Goal: Task Accomplishment & Management: Manage account settings

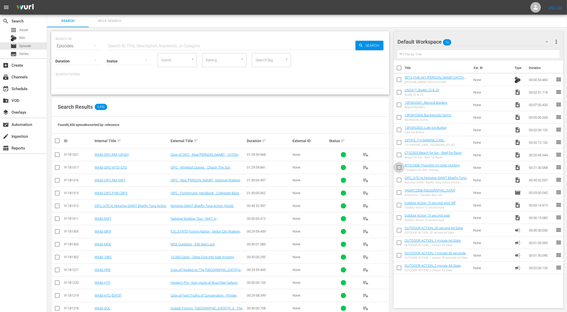
click at [399, 168] on input "checkbox" at bounding box center [398, 168] width 11 height 11
checkbox input "true"
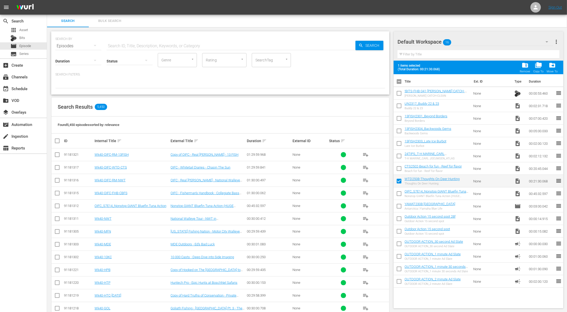
click at [400, 167] on input "checkbox" at bounding box center [398, 169] width 11 height 11
checkbox input "true"
click at [400, 159] on input "checkbox" at bounding box center [398, 156] width 11 height 11
checkbox input "true"
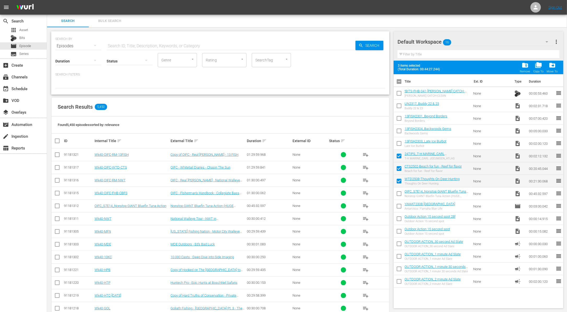
click at [399, 141] on input "checkbox" at bounding box center [398, 144] width 11 height 11
checkbox input "true"
click at [399, 132] on input "checkbox" at bounding box center [398, 131] width 11 height 11
checkbox input "true"
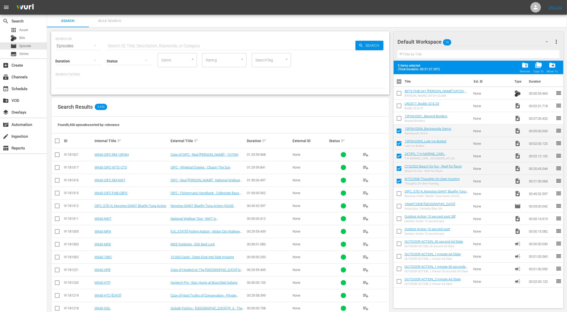
click at [398, 120] on input "checkbox" at bounding box center [398, 119] width 11 height 11
checkbox input "true"
click at [398, 101] on input "checkbox" at bounding box center [398, 106] width 11 height 11
checkbox input "true"
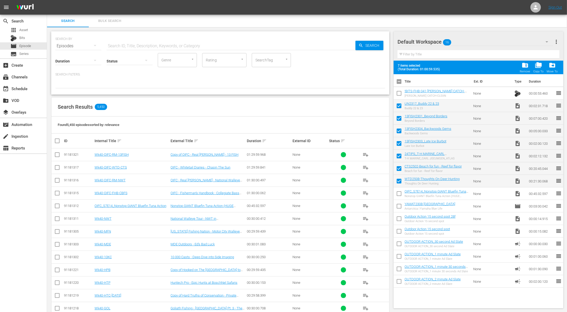
click at [397, 93] on input "checkbox" at bounding box center [398, 94] width 11 height 11
click at [526, 64] on span "folder_delete" at bounding box center [524, 65] width 7 height 7
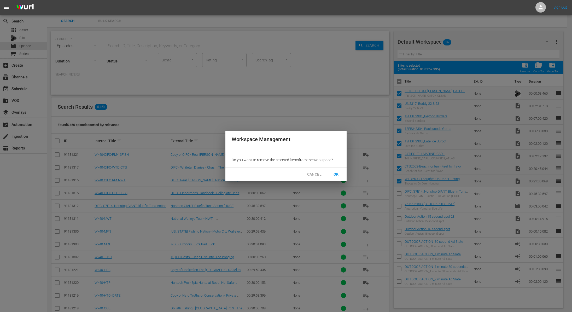
click at [340, 173] on button "OK" at bounding box center [336, 174] width 17 height 10
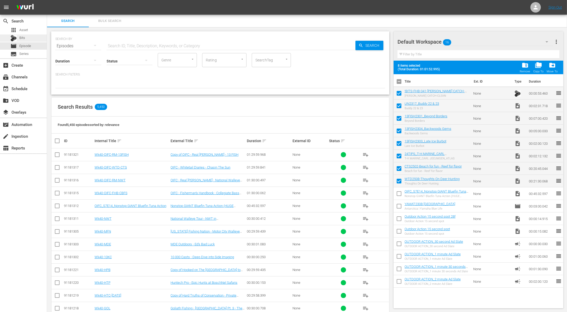
checkbox input "false"
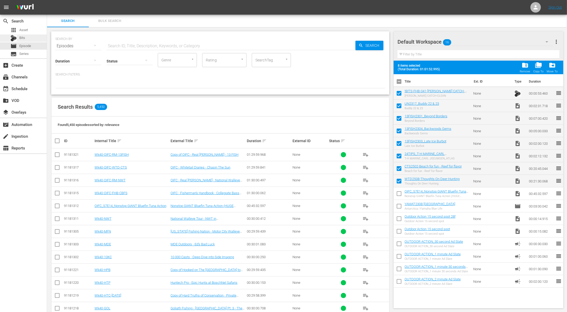
checkbox input "false"
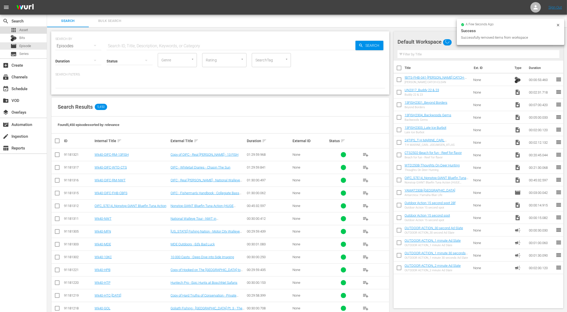
click at [26, 30] on span "Asset" at bounding box center [23, 29] width 9 height 5
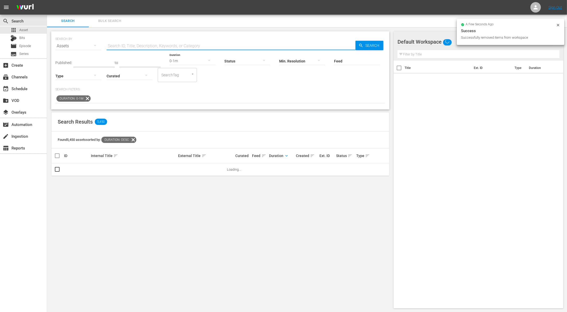
click at [140, 42] on input "text" at bounding box center [231, 46] width 249 height 13
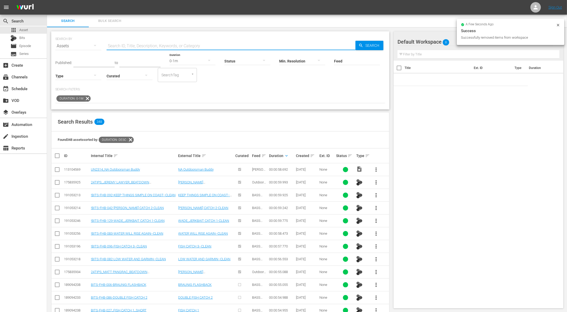
click at [86, 97] on icon at bounding box center [87, 98] width 6 height 6
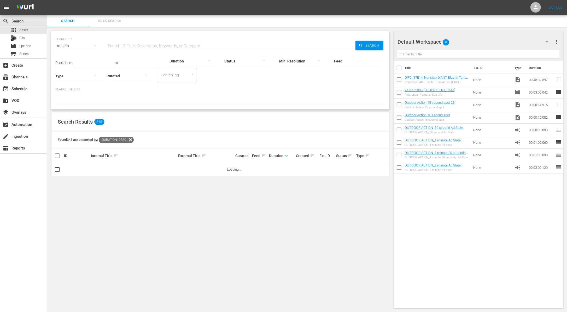
click at [158, 43] on input "text" at bounding box center [231, 46] width 249 height 13
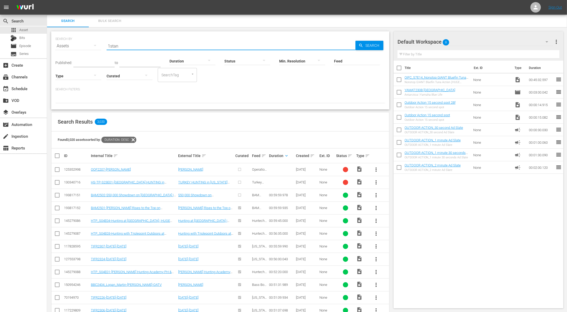
type input "1stan"
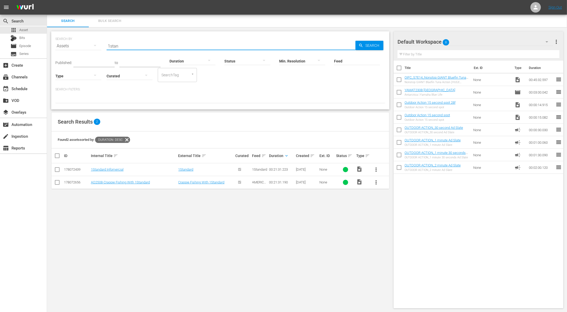
click at [379, 164] on button "more_vert" at bounding box center [376, 169] width 13 height 13
click at [395, 182] on div "Workspace" at bounding box center [404, 184] width 36 height 13
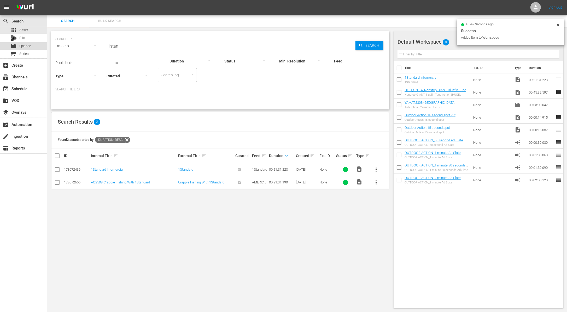
click at [29, 44] on span "Episode" at bounding box center [25, 45] width 12 height 5
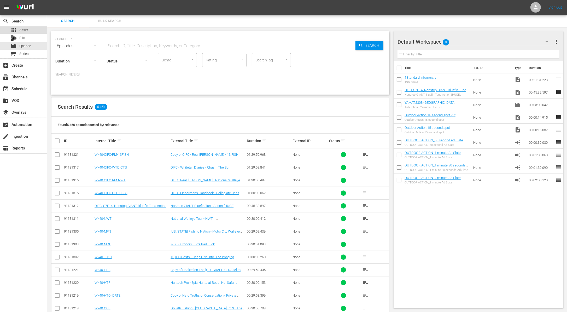
click at [31, 32] on div "apps Asset" at bounding box center [23, 29] width 47 height 7
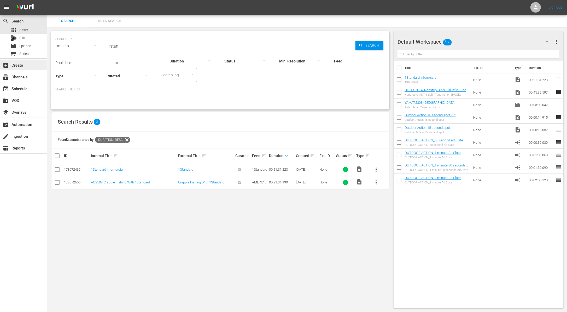
click at [26, 66] on div "add_box Create" at bounding box center [14, 64] width 29 height 5
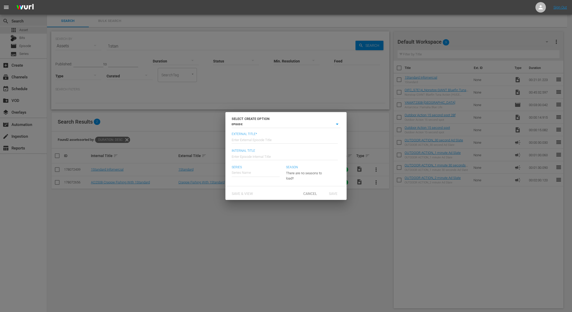
click at [244, 142] on input "text" at bounding box center [285, 139] width 106 height 13
type input "OIFC - 1Standard"
type input "O"
type input "Wk40-OIFC-1Stan"
click at [255, 172] on input "text" at bounding box center [256, 172] width 48 height 13
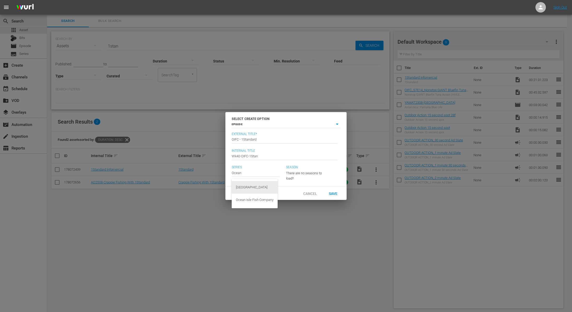
click at [270, 186] on div "[GEOGRAPHIC_DATA]" at bounding box center [255, 187] width 38 height 13
type input "[GEOGRAPHIC_DATA]"
click at [334, 195] on span "Save" at bounding box center [333, 193] width 17 height 4
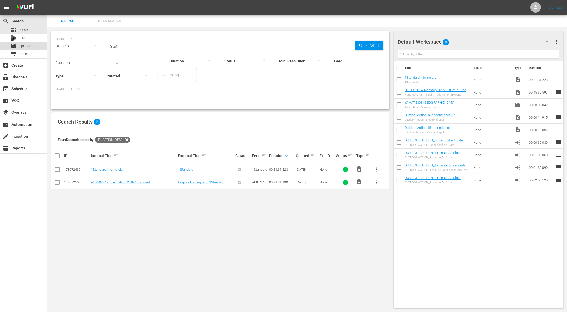
click at [34, 46] on div "movie Episode" at bounding box center [23, 45] width 47 height 7
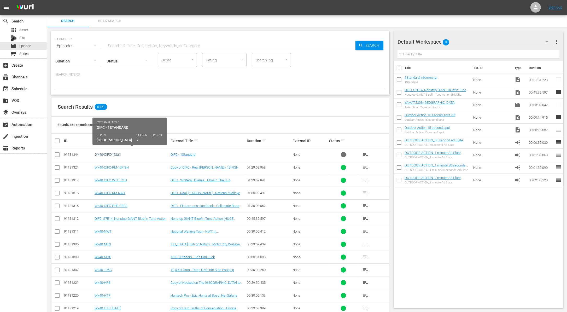
click at [112, 153] on link "Wk40-OIFC-1Stan" at bounding box center [108, 154] width 26 height 4
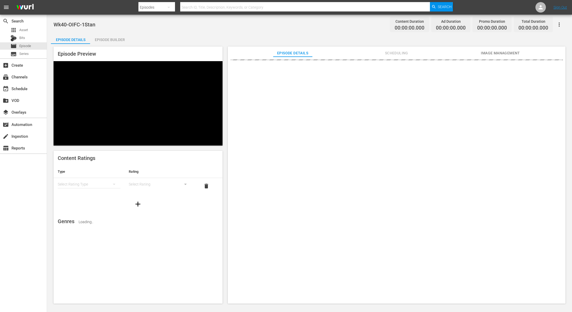
click at [119, 37] on div "Episode Builder" at bounding box center [109, 39] width 39 height 13
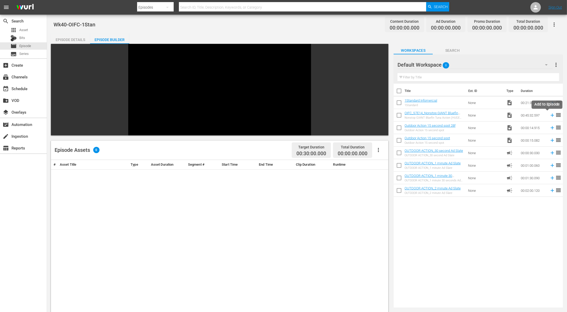
click at [551, 115] on icon at bounding box center [552, 115] width 3 height 3
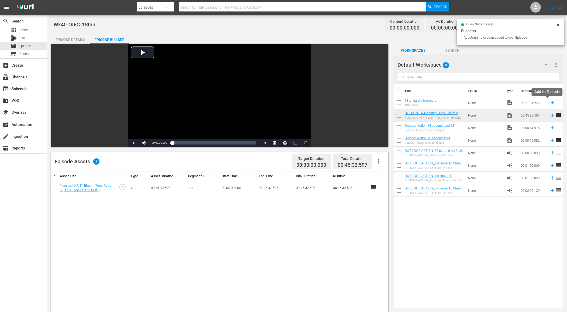
click at [549, 103] on icon at bounding box center [552, 103] width 6 height 6
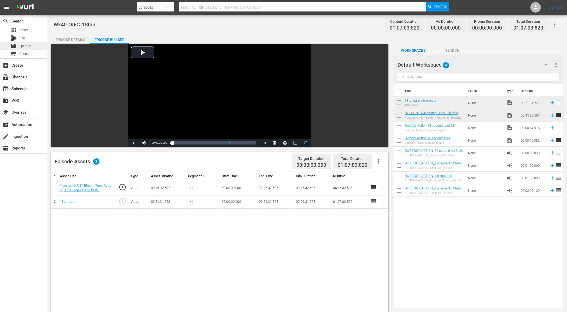
click at [31, 45] on div "movie Episode" at bounding box center [23, 45] width 47 height 7
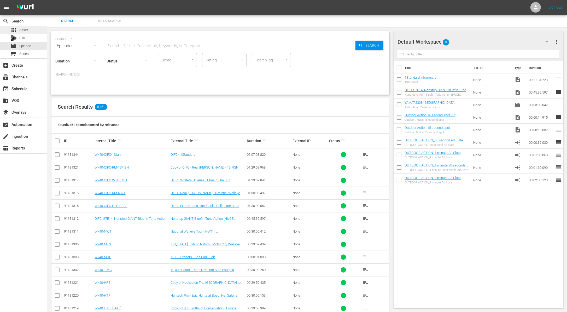
click at [22, 31] on span "Asset" at bounding box center [23, 29] width 9 height 5
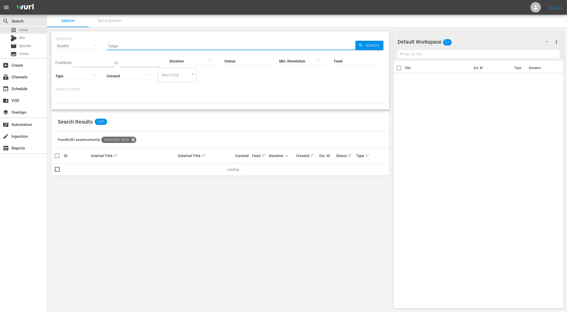
click at [133, 44] on input "1stan" at bounding box center [231, 46] width 249 height 13
paste input "2024 The Bass Federation National Championship - Sam Rayburn Reservoir, Texas"
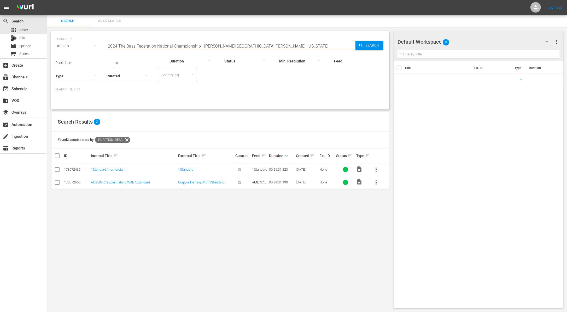
type input "2024 The Bass Federation National Championship - Sam Rayburn Reservoir, Texas"
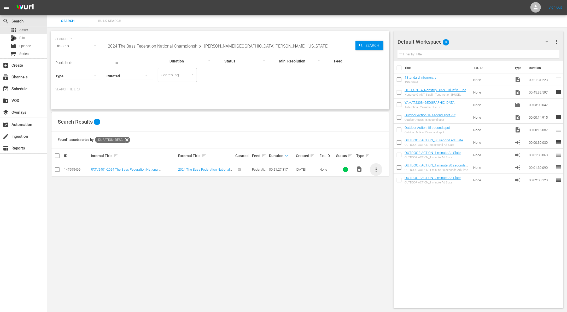
click at [376, 169] on span "more_vert" at bounding box center [376, 169] width 6 height 6
click at [393, 181] on div "Workspace" at bounding box center [404, 184] width 36 height 13
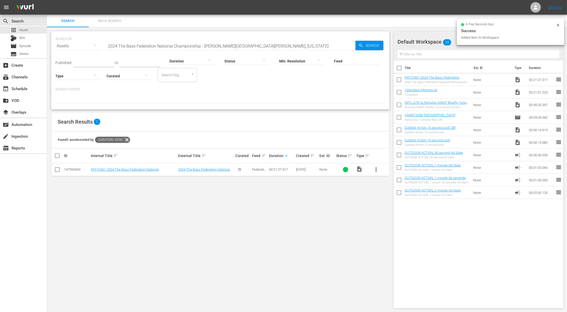
click at [399, 93] on input "checkbox" at bounding box center [398, 93] width 11 height 11
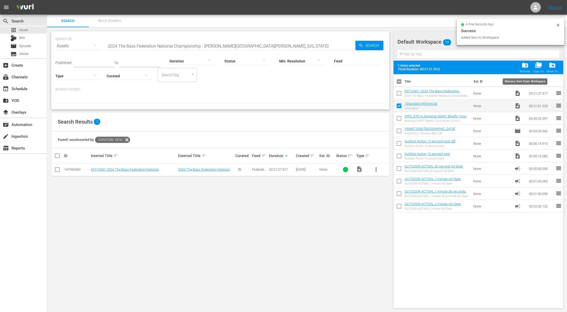
click at [526, 64] on span "folder_delete" at bounding box center [524, 65] width 7 height 7
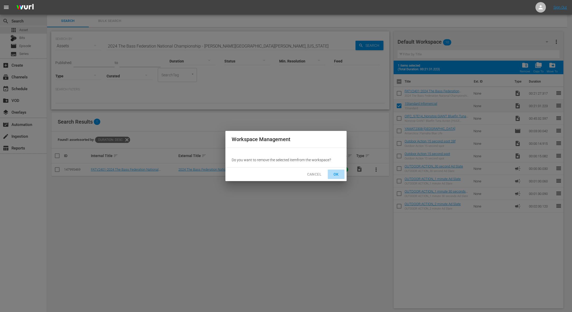
click at [335, 174] on span "OK" at bounding box center [336, 174] width 8 height 7
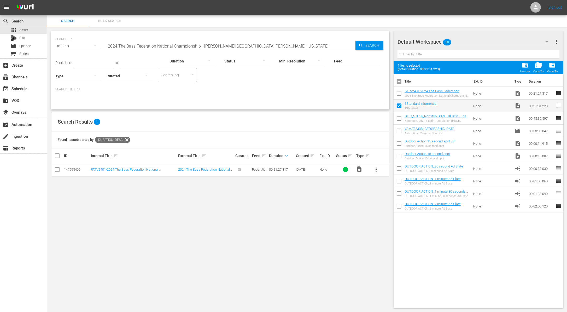
checkbox input "false"
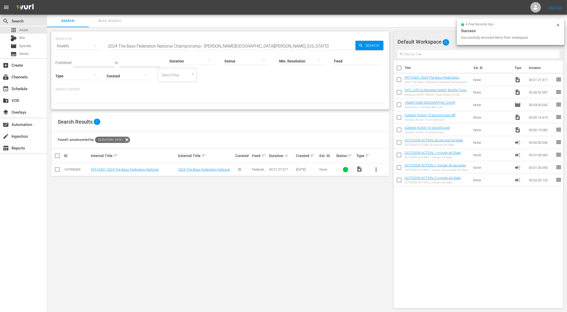
click at [399, 95] on input "checkbox" at bounding box center [398, 93] width 11 height 11
checkbox input "true"
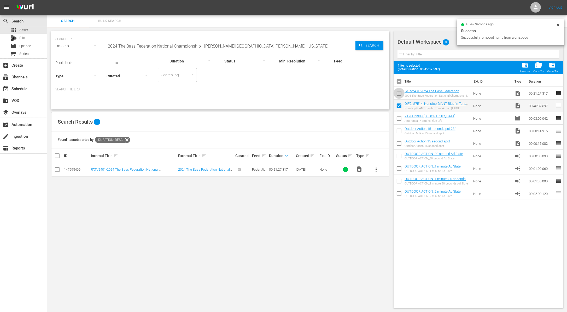
click at [399, 95] on input "checkbox" at bounding box center [398, 94] width 11 height 11
checkbox input "true"
click at [201, 46] on input "2024 The Bass Federation National Championship - Sam Rayburn Reservoir, Texas" at bounding box center [231, 46] width 249 height 13
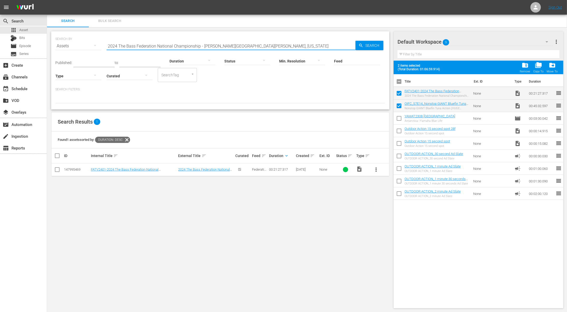
click at [201, 46] on input "2024 The Bass Federation National Championship - Sam Rayburn Reservoir, Texas" at bounding box center [231, 46] width 249 height 13
paste input "Hunting Whitetail Deer with Open Sight"
type input "Hunting Whitetail Deer with Open Sights"
click at [374, 170] on span "more_vert" at bounding box center [376, 169] width 6 height 6
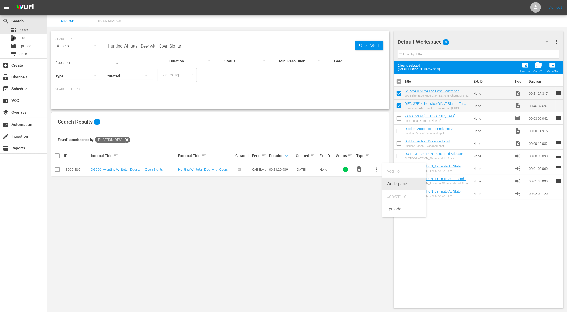
click at [394, 183] on div "Workspace" at bounding box center [404, 184] width 36 height 13
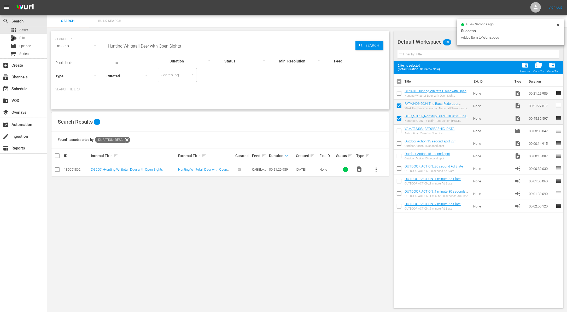
click at [399, 93] on input "checkbox" at bounding box center [398, 94] width 11 height 11
checkbox input "true"
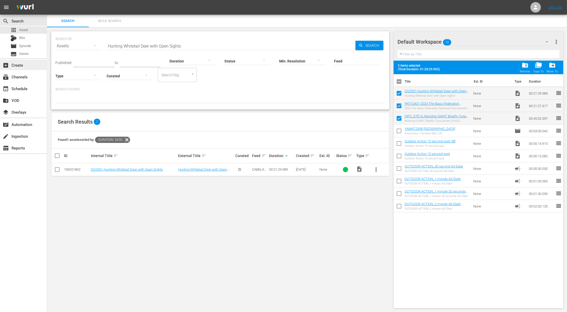
click at [21, 66] on div "add_box Create" at bounding box center [14, 64] width 29 height 5
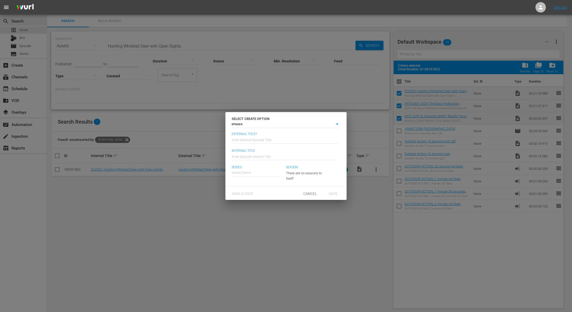
click at [269, 139] on input "text" at bounding box center [285, 139] width 106 height 13
type input "OIFC - FATV- Deer Gear"
click at [270, 159] on input "text" at bounding box center [285, 156] width 106 height 13
type input "Wk40-OIFC-FATV-DG"
click at [262, 189] on div "[GEOGRAPHIC_DATA]" at bounding box center [255, 187] width 38 height 13
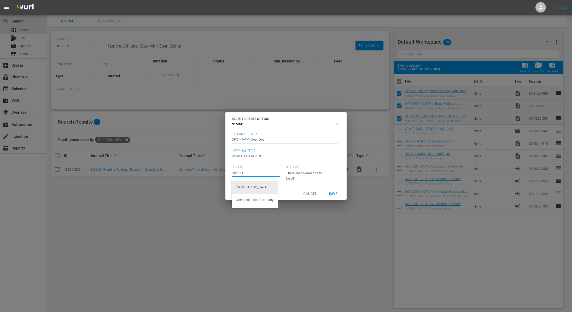
type input "[GEOGRAPHIC_DATA]"
click at [335, 195] on span "Save" at bounding box center [333, 193] width 17 height 4
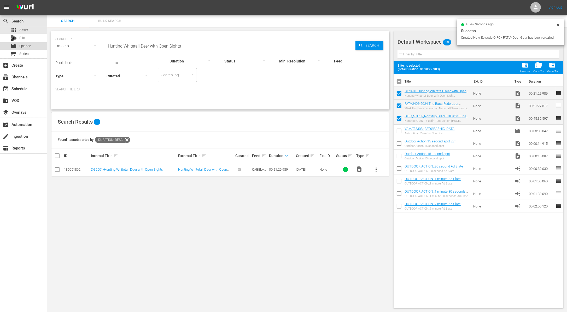
click at [25, 47] on span "Episode" at bounding box center [25, 45] width 12 height 5
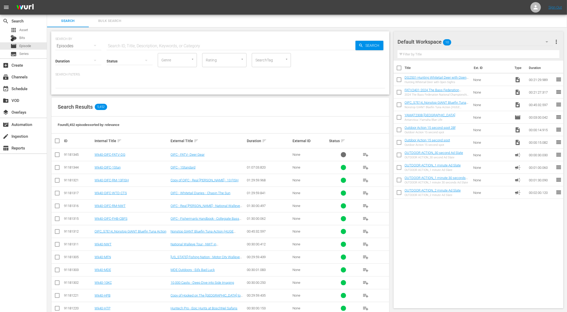
click at [118, 151] on td "Wk40-OIFC-FATV-DG" at bounding box center [132, 154] width 76 height 13
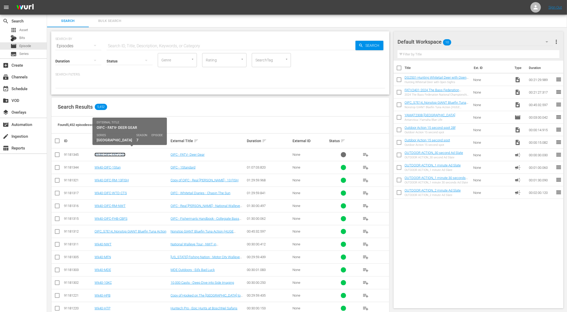
click at [115, 154] on link "Wk40-OIFC-FATV-DG" at bounding box center [110, 154] width 31 height 4
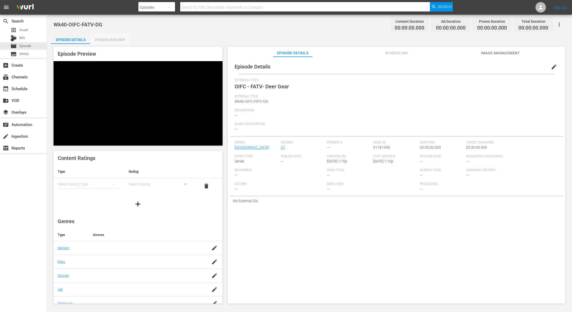
click at [119, 39] on div "Episode Builder" at bounding box center [109, 39] width 39 height 13
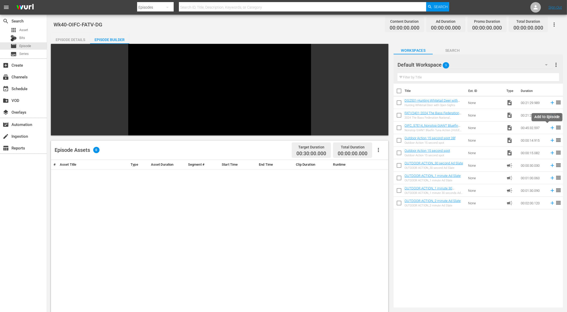
click at [549, 127] on icon at bounding box center [552, 128] width 6 height 6
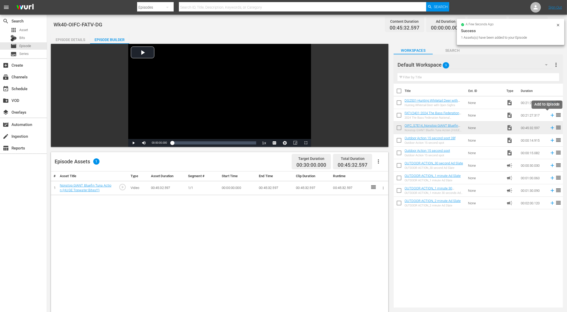
click at [551, 115] on icon at bounding box center [552, 115] width 3 height 3
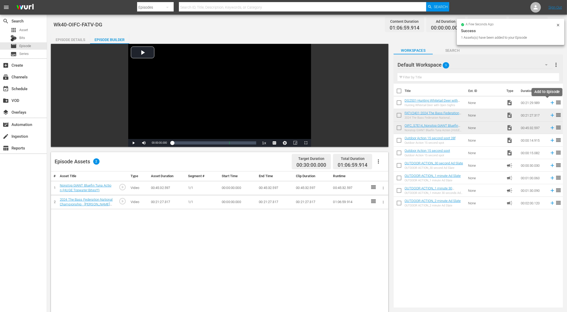
click at [549, 103] on icon at bounding box center [552, 103] width 6 height 6
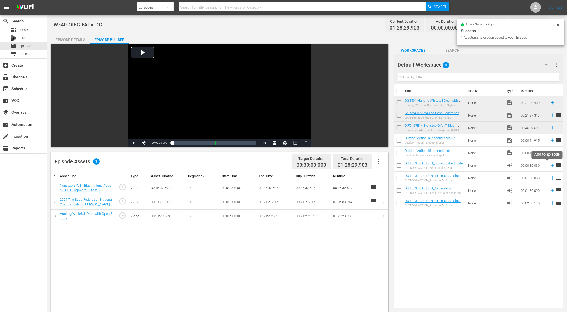
click at [549, 164] on icon at bounding box center [552, 165] width 6 height 6
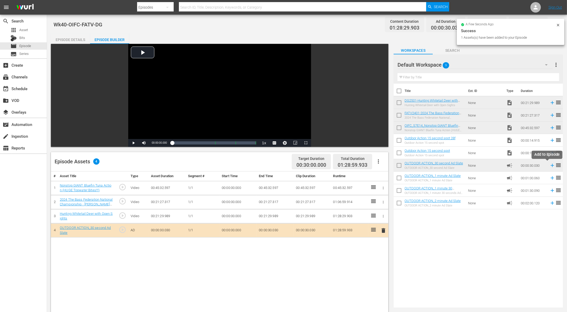
click at [551, 164] on icon at bounding box center [552, 165] width 3 height 3
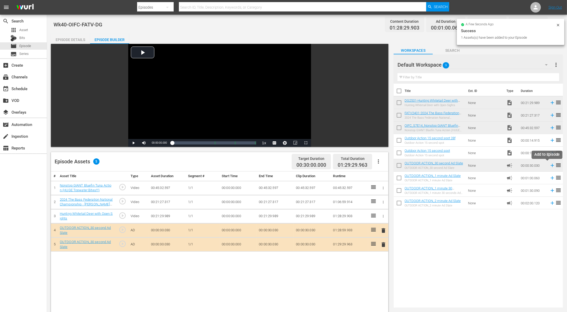
click at [551, 166] on icon at bounding box center [552, 165] width 3 height 3
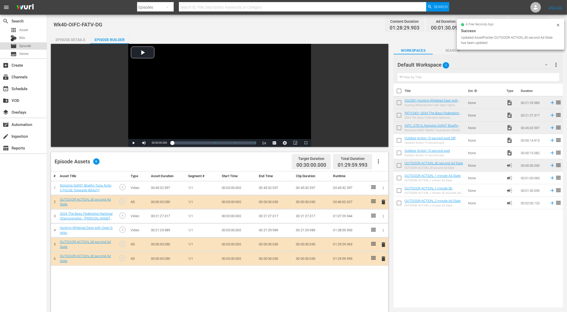
click at [29, 45] on span "Episode" at bounding box center [25, 45] width 12 height 5
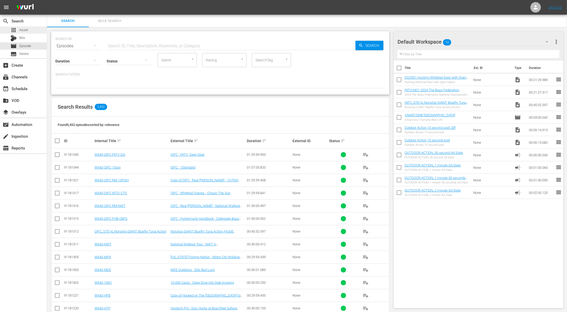
click at [25, 30] on span "Asset" at bounding box center [23, 29] width 9 height 5
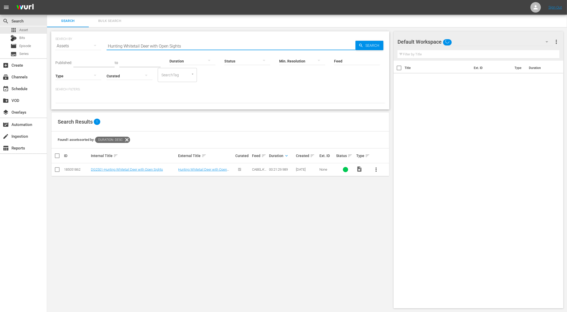
click at [127, 43] on input "Hunting Whitetail Deer with Open Sights" at bounding box center [231, 46] width 249 height 13
paste input ""SOF Lodge ""
type input ""SOF Lodge ""
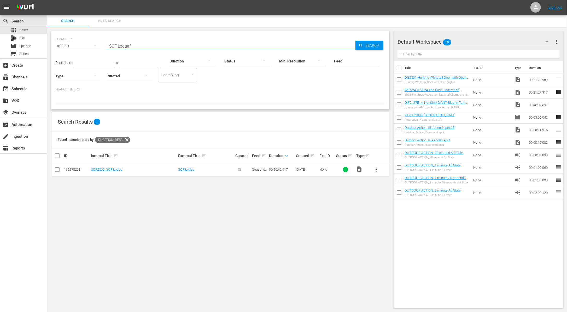
click at [398, 77] on input "checkbox" at bounding box center [398, 80] width 11 height 11
checkbox input "true"
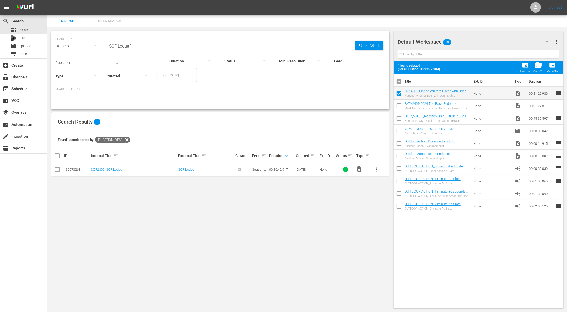
click at [398, 105] on input "checkbox" at bounding box center [398, 106] width 11 height 11
checkbox input "true"
click at [525, 67] on span "folder_delete" at bounding box center [524, 65] width 7 height 7
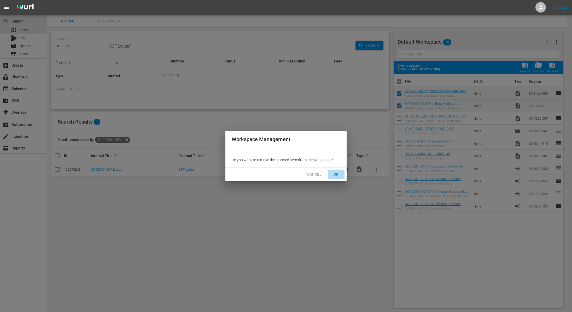
click at [337, 174] on span "OK" at bounding box center [336, 174] width 8 height 7
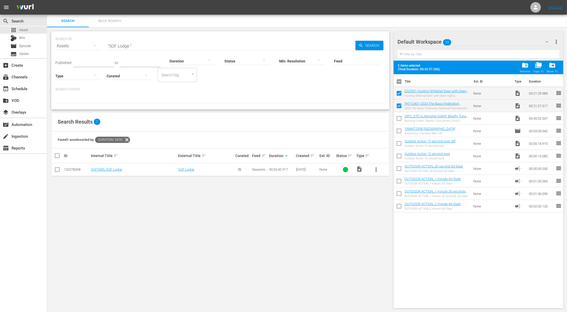
checkbox input "false"
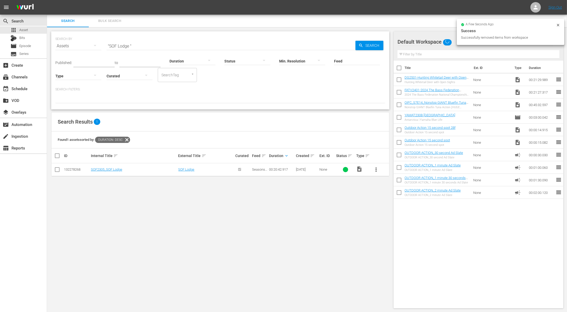
click at [379, 167] on button "more_vert" at bounding box center [376, 169] width 13 height 13
click at [407, 185] on div "Workspace" at bounding box center [404, 184] width 36 height 13
click at [398, 93] on input "checkbox" at bounding box center [398, 93] width 11 height 11
checkbox input "true"
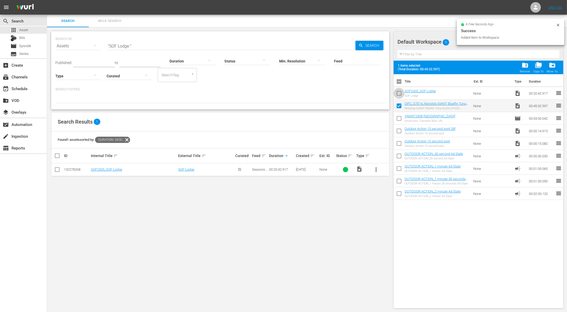
click at [398, 90] on input "checkbox" at bounding box center [398, 94] width 11 height 11
checkbox input "true"
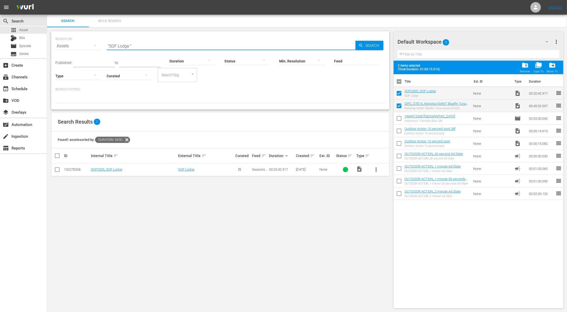
click at [171, 45] on input ""SOF Lodge "" at bounding box center [231, 46] width 249 height 13
paste input "Contrasting Bass"
type input "Contrasting Bass"
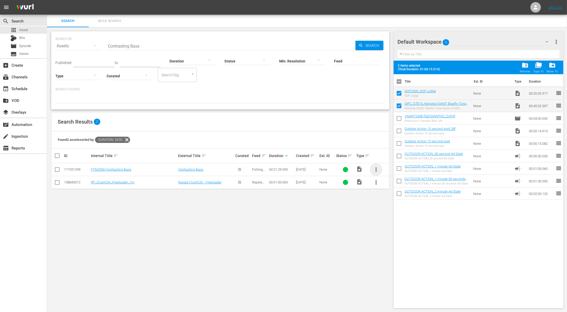
click at [374, 170] on span "more_vert" at bounding box center [376, 169] width 6 height 6
click at [392, 178] on div "Workspace" at bounding box center [404, 184] width 36 height 13
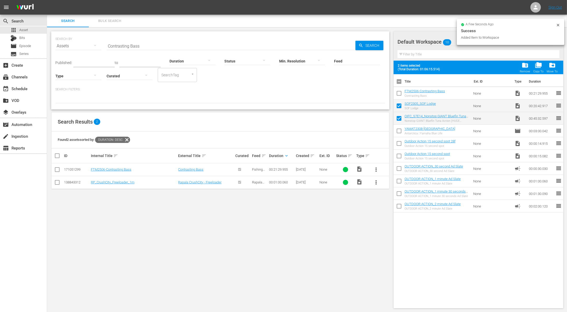
click at [398, 91] on input "checkbox" at bounding box center [398, 94] width 11 height 11
checkbox input "true"
click at [186, 61] on div at bounding box center [192, 61] width 46 height 15
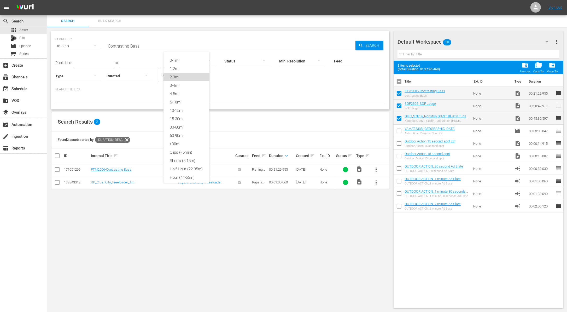
click at [184, 77] on div "2-3m" at bounding box center [186, 77] width 46 height 8
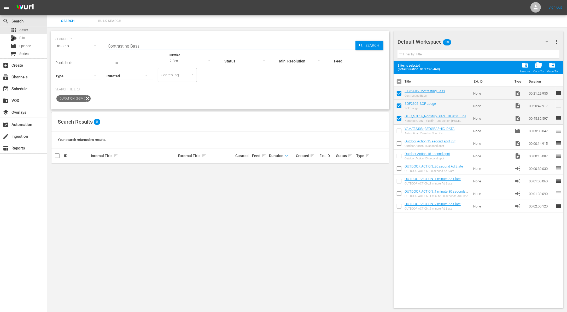
click at [151, 46] on input "Contrasting Bass" at bounding box center [231, 46] width 249 height 13
click at [238, 98] on div "Duration: 2-3m" at bounding box center [220, 98] width 330 height 9
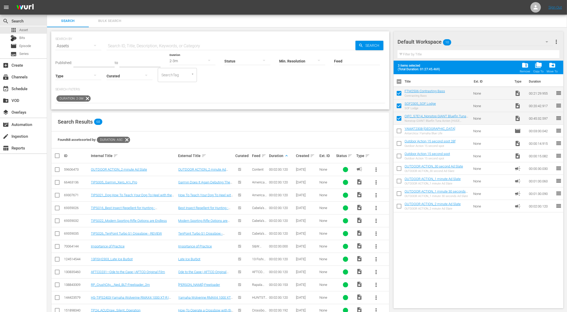
click at [374, 245] on span "more_vert" at bounding box center [376, 246] width 6 height 6
click at [321, 114] on div "Search Results 68" at bounding box center [220, 121] width 338 height 19
click at [83, 63] on div "Type" at bounding box center [78, 72] width 46 height 19
click at [85, 60] on input "text" at bounding box center [93, 63] width 41 height 8
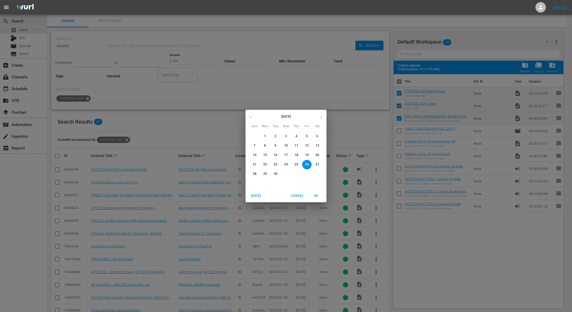
click at [251, 117] on icon "button" at bounding box center [251, 117] width 4 height 4
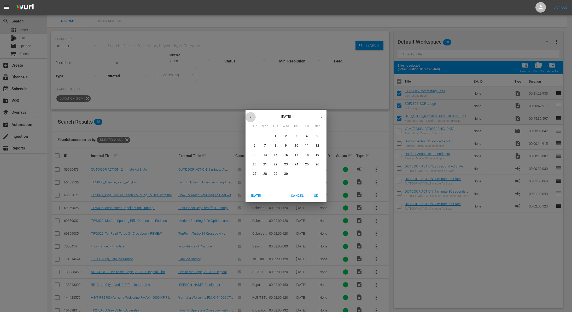
click at [251, 117] on icon "button" at bounding box center [251, 117] width 4 height 4
click at [257, 136] on span "1" at bounding box center [254, 136] width 9 height 4
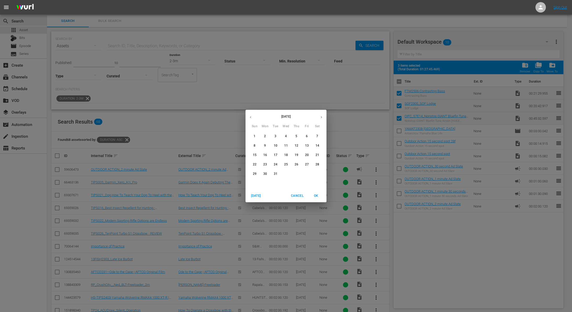
type input "Dec 1, 2024"
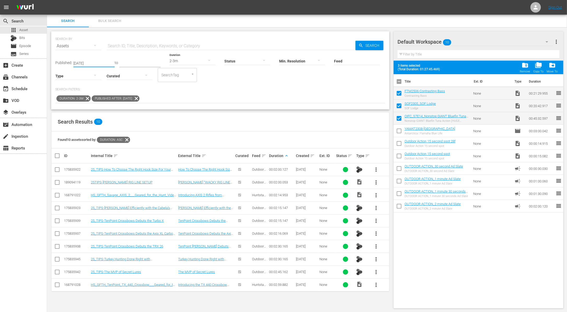
click at [376, 184] on span "more_vert" at bounding box center [376, 182] width 6 height 6
click at [393, 197] on div "Workspace" at bounding box center [404, 196] width 36 height 13
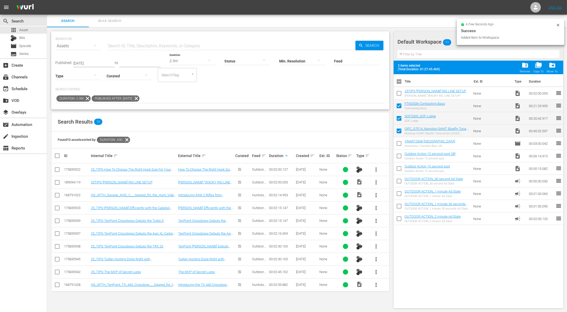
click at [398, 93] on input "checkbox" at bounding box center [398, 94] width 11 height 11
checkbox input "true"
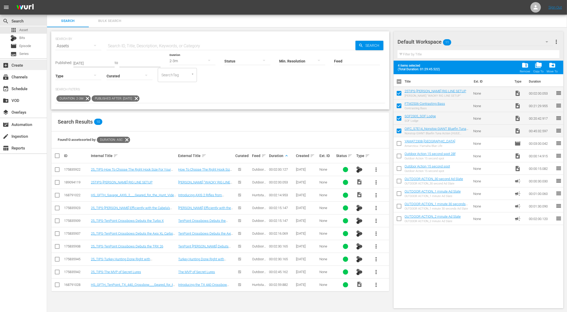
click at [19, 63] on div "add_box Create" at bounding box center [14, 64] width 29 height 5
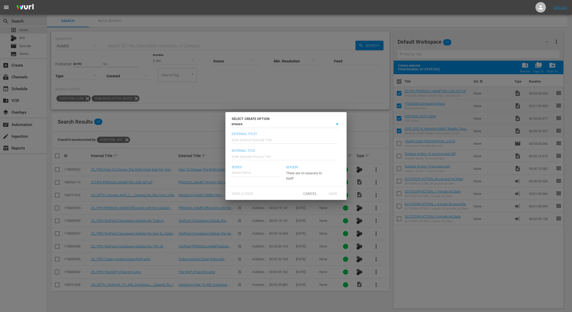
click at [240, 139] on input "text" at bounding box center [285, 139] width 106 height 13
type input "OIFC - Seasons On the Fly - Fishing The Midwest"
type input "Wk40-OIFC-SOF-FTM"
click at [259, 186] on div "[GEOGRAPHIC_DATA]" at bounding box center [255, 187] width 38 height 13
type input "[GEOGRAPHIC_DATA]"
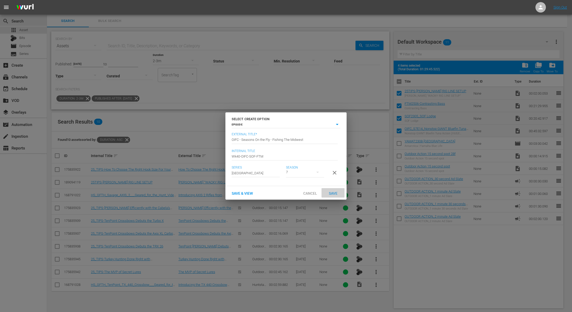
click at [332, 195] on span "Save" at bounding box center [333, 193] width 17 height 4
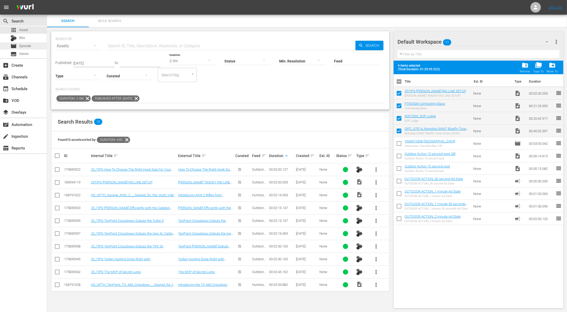
click at [26, 48] on span "Episode" at bounding box center [25, 45] width 12 height 5
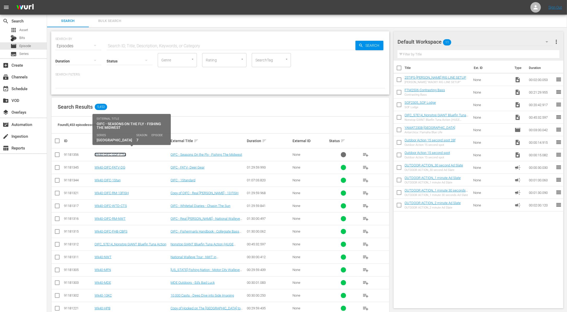
click at [122, 155] on link "Wk40-OIFC-SOF-FTM" at bounding box center [111, 154] width 32 height 4
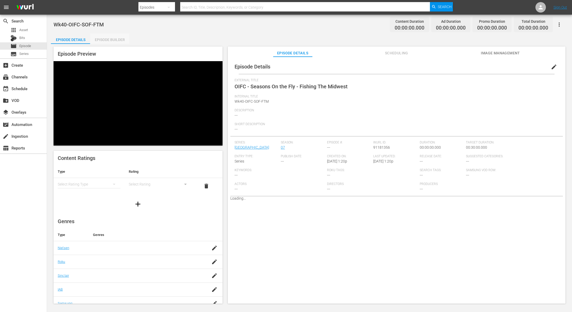
click at [117, 39] on div "Episode Builder" at bounding box center [109, 39] width 39 height 13
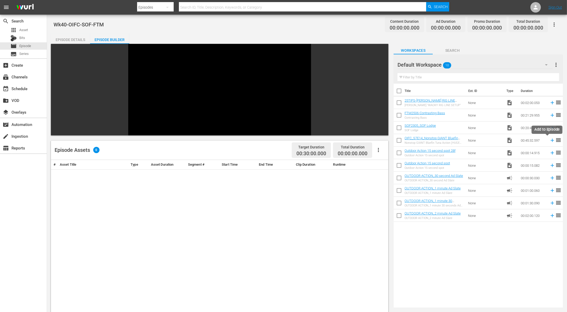
click at [549, 139] on icon at bounding box center [552, 140] width 6 height 6
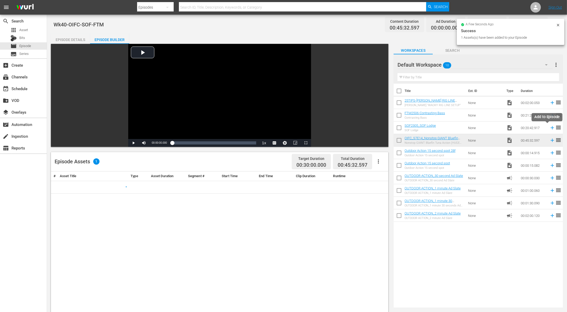
click at [551, 129] on icon at bounding box center [552, 127] width 3 height 3
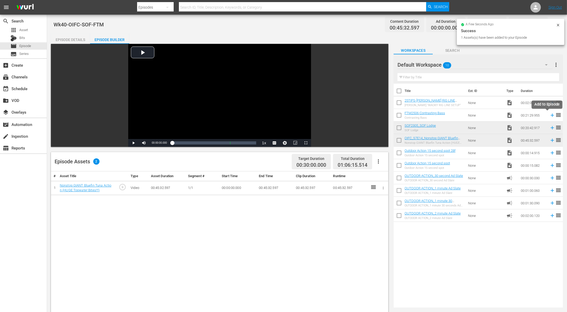
click at [549, 115] on icon at bounding box center [552, 115] width 6 height 6
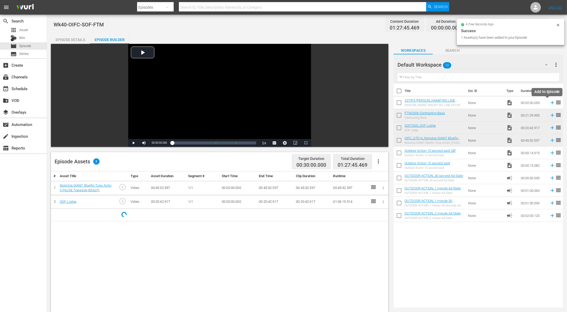
click at [549, 102] on icon at bounding box center [552, 103] width 6 height 6
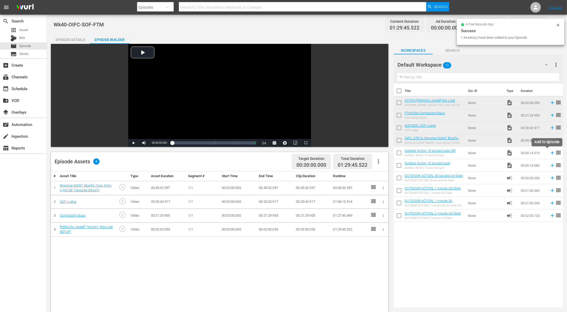
click at [549, 155] on icon at bounding box center [552, 153] width 6 height 6
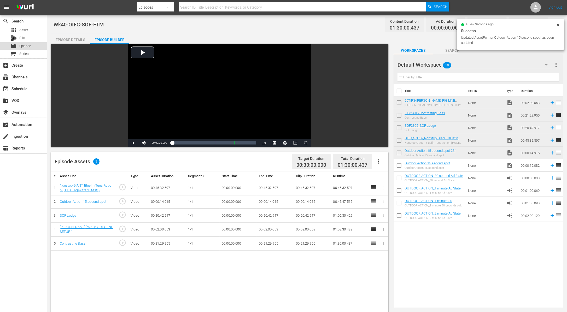
click at [28, 45] on span "Episode" at bounding box center [25, 45] width 12 height 5
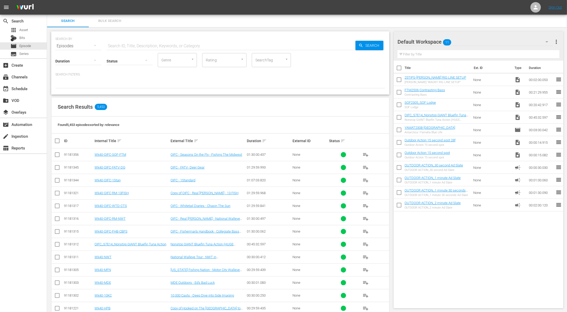
click at [122, 49] on div "Status" at bounding box center [130, 57] width 46 height 19
click at [124, 45] on input "text" at bounding box center [231, 46] width 249 height 13
paste input "John Arroyo"
type input "John Arroyo"
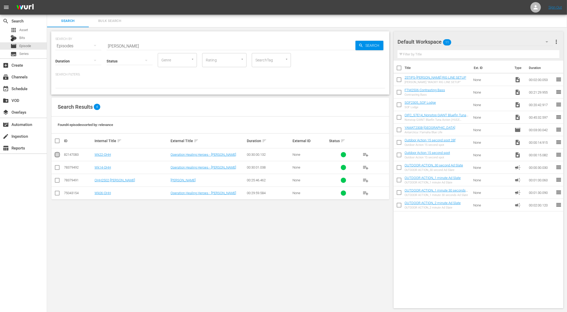
click at [59, 153] on input "checkbox" at bounding box center [57, 155] width 6 height 6
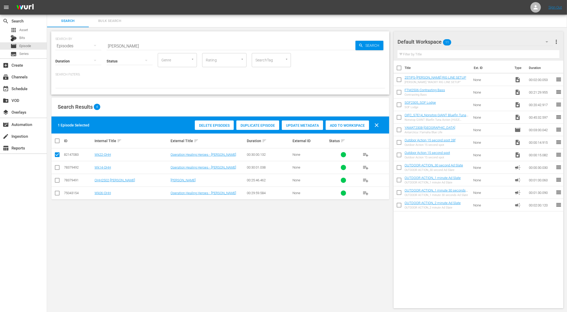
click at [261, 122] on div "Duplicate Episode" at bounding box center [257, 125] width 43 height 10
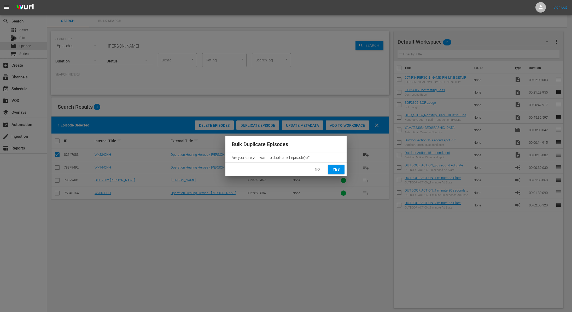
click at [333, 171] on span "Yes" at bounding box center [336, 169] width 8 height 7
checkbox input "false"
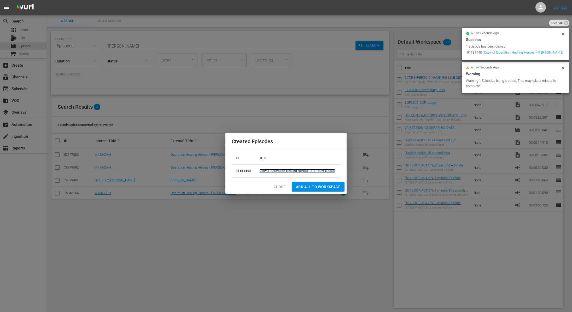
click at [273, 169] on link "Copy of Operation Healing Heroes - John Arroyo" at bounding box center [297, 171] width 76 height 4
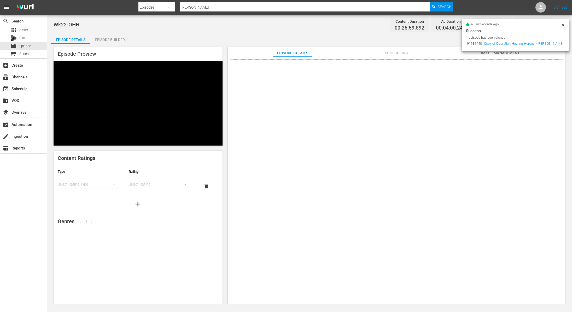
click at [564, 26] on icon at bounding box center [563, 25] width 4 height 4
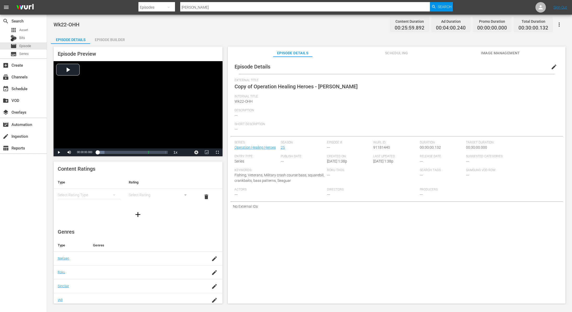
click at [551, 66] on span "edit" at bounding box center [554, 67] width 6 height 6
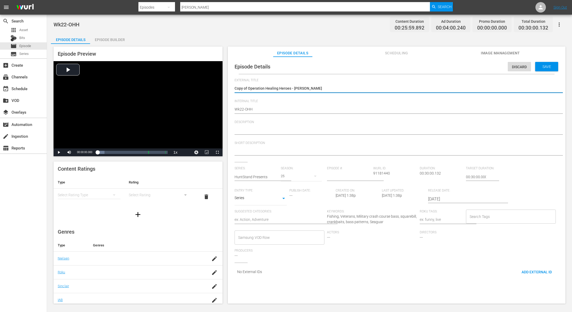
click at [249, 89] on textarea "Copy of Operation Healing Heroes - John Arroyo" at bounding box center [394, 89] width 321 height 6
type textarea "Copy ofOperation Healing Heroes - John Arroyo"
type textarea "Copy oOperation Healing Heroes - John Arroyo"
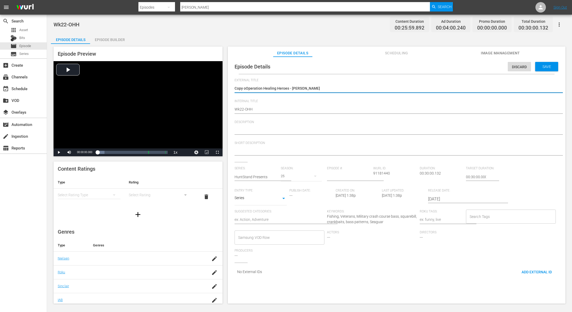
type textarea "Copy Operation Healing Heroes - John Arroyo"
type textarea "CopyOperation Healing Heroes - John Arroyo"
type textarea "CopOperation Healing Heroes - John Arroyo"
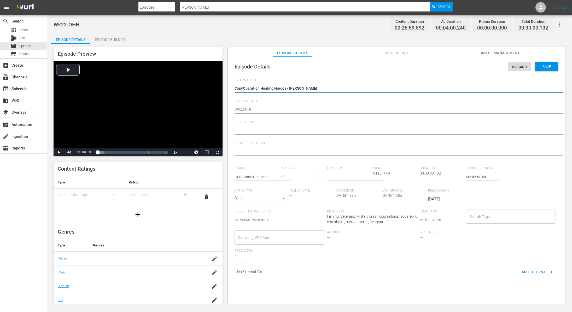
type textarea "CopOperation Healing Heroes - John Arroyo"
type textarea "CoOperation Healing Heroes - John Arroyo"
type textarea "COperation Healing Heroes - John Arroyo"
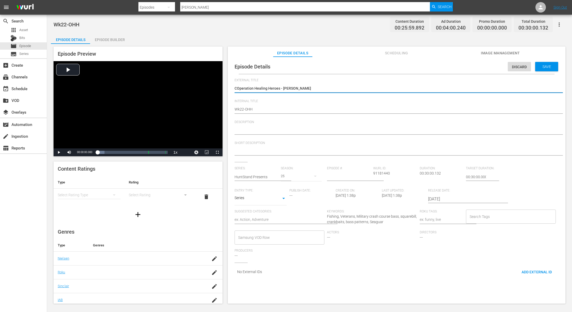
type textarea "Operation Healing Heroes - [PERSON_NAME]"
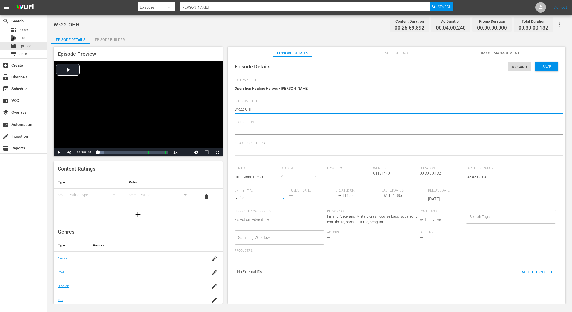
type textarea "Wk2-OHH"
type textarea "Wk-OHH"
type textarea "Wk4-OHH"
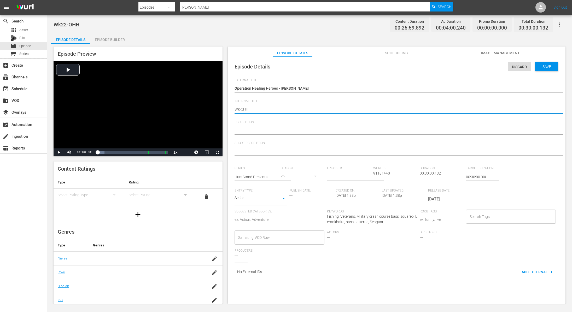
type textarea "Wk4-OHH"
type textarea "Wk40-OHH"
click at [548, 64] on span "Save" at bounding box center [546, 66] width 17 height 4
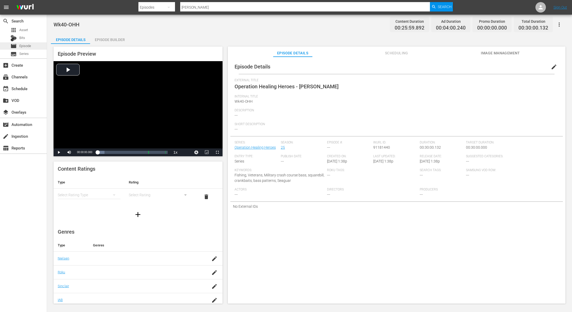
click at [29, 45] on span "Episode" at bounding box center [25, 45] width 12 height 5
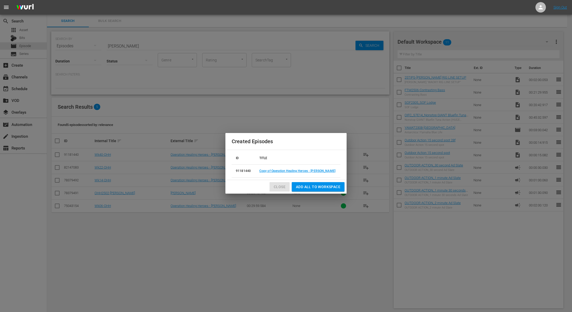
click at [284, 185] on span "Close" at bounding box center [280, 187] width 12 height 7
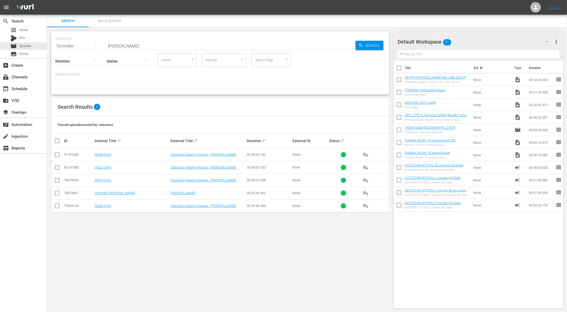
click at [191, 47] on input "John Arroyo" at bounding box center [231, 46] width 249 height 13
paste input "Turkey Fundraiser and Bahamas Fishing"
type input "Turkey Fundraiser and Bahamas Fishing"
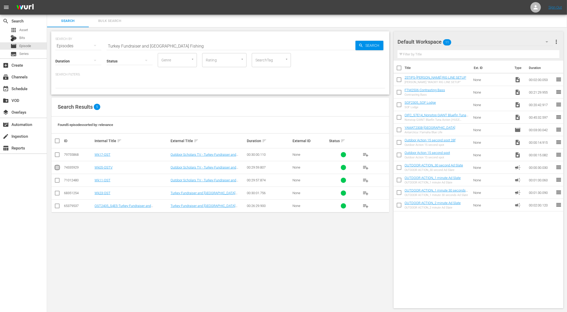
click at [58, 167] on input "checkbox" at bounding box center [57, 168] width 6 height 6
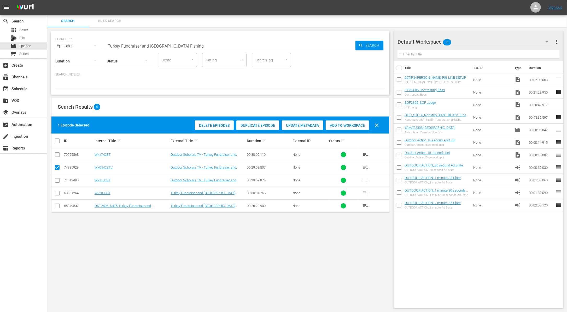
click at [259, 124] on span "Duplicate Episode" at bounding box center [257, 125] width 43 height 4
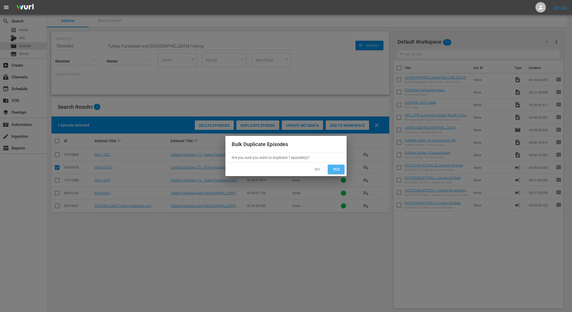
click at [340, 171] on button "Yes" at bounding box center [336, 169] width 17 height 10
checkbox input "false"
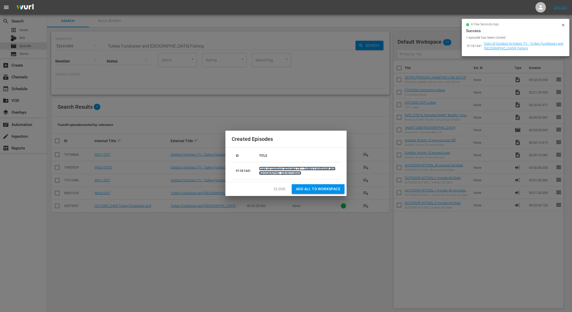
click at [273, 169] on link "Copy of Outdoor Scholars TV - Turkey Fundraiser and Bahamas Fishing" at bounding box center [297, 171] width 76 height 8
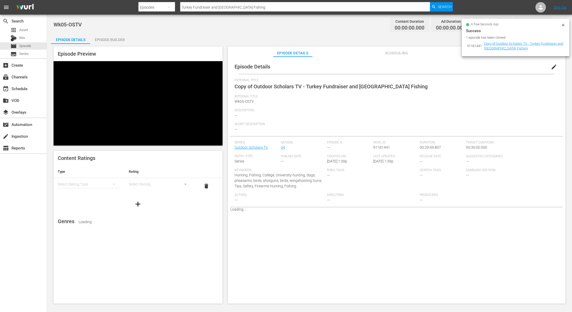
click at [562, 26] on icon at bounding box center [563, 25] width 4 height 4
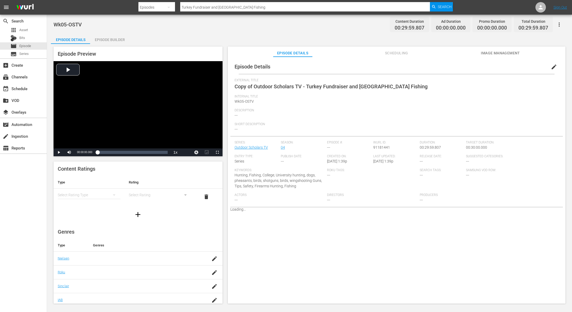
click at [551, 65] on span "edit" at bounding box center [554, 67] width 6 height 6
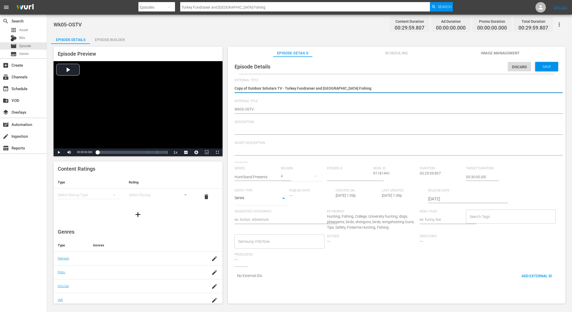
click at [249, 87] on textarea "Copy of Outdoor Scholars TV - Turkey Fundraiser and Bahamas Fishing" at bounding box center [394, 89] width 321 height 6
type textarea "Copy ofOutdoor Scholars TV - Turkey Fundraiser and Bahamas Fishing"
type textarea "Copy oOutdoor Scholars TV - Turkey Fundraiser and Bahamas Fishing"
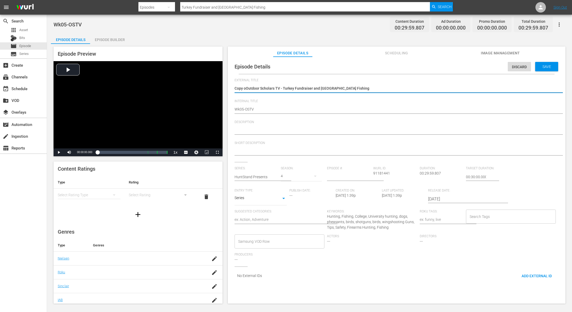
type textarea "Copy Outdoor Scholars TV - Turkey Fundraiser and Bahamas Fishing"
type textarea "CopyOutdoor Scholars TV - Turkey Fundraiser and Bahamas Fishing"
type textarea "CopOutdoor Scholars TV - Turkey Fundraiser and Bahamas Fishing"
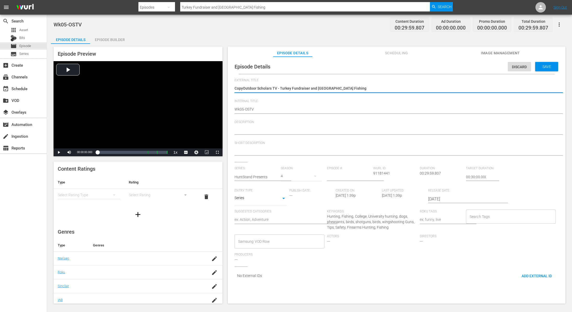
type textarea "CopOutdoor Scholars TV - Turkey Fundraiser and Bahamas Fishing"
type textarea "CoOutdoor Scholars TV - Turkey Fundraiser and Bahamas Fishing"
type textarea "COutdoor Scholars TV - Turkey Fundraiser and Bahamas Fishing"
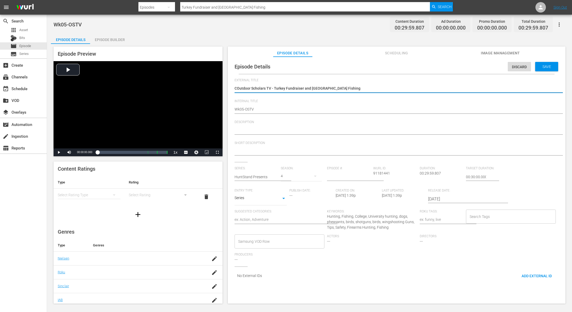
type textarea "Outdoor Scholars TV - Turkey Fundraiser and [GEOGRAPHIC_DATA] Fishing"
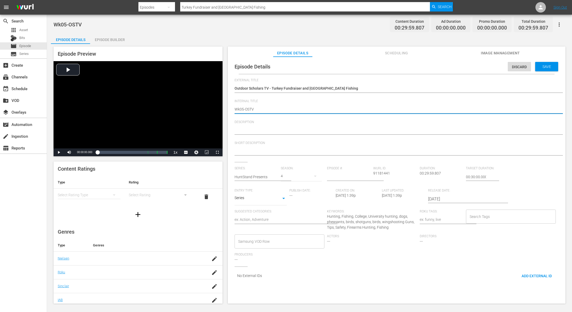
type textarea "Wk0-OSTV"
type textarea "Wk-OSTV"
type textarea "Wk4-OSTV"
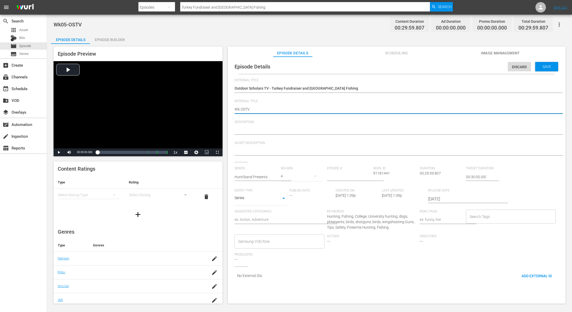
type textarea "Wk4-OSTV"
type textarea "Wk40-OSTV"
click at [544, 64] on span "Save" at bounding box center [546, 66] width 17 height 4
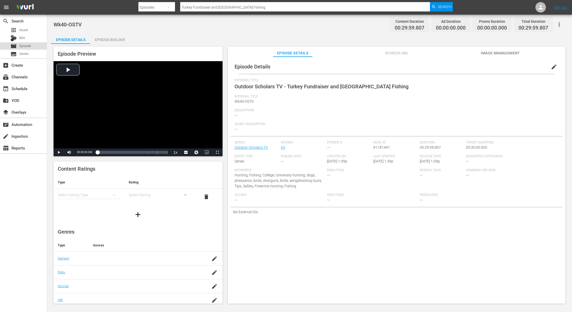
click at [20, 45] on span "Episode" at bounding box center [25, 45] width 12 height 5
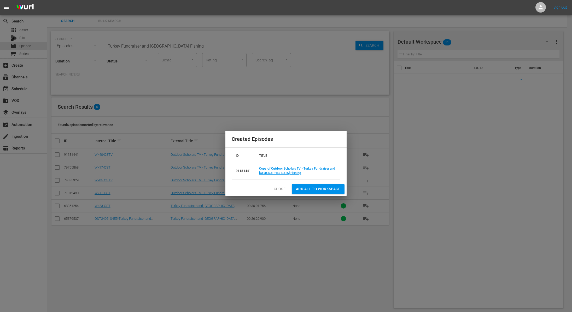
click at [277, 190] on span "Close" at bounding box center [280, 189] width 12 height 7
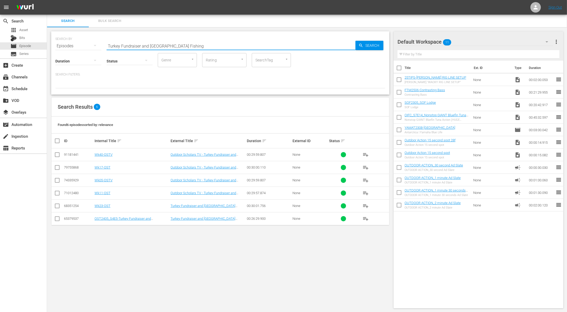
click at [196, 41] on input "Turkey Fundraiser and Bahamas Fishing" at bounding box center [231, 46] width 249 height 13
paste input "FLYING HIGH"
type input "FLYING HIGH"
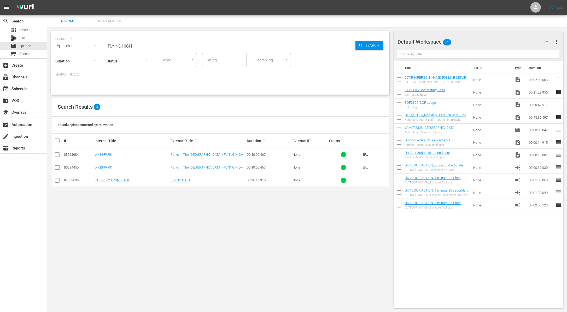
click at [57, 155] on input "checkbox" at bounding box center [57, 155] width 6 height 6
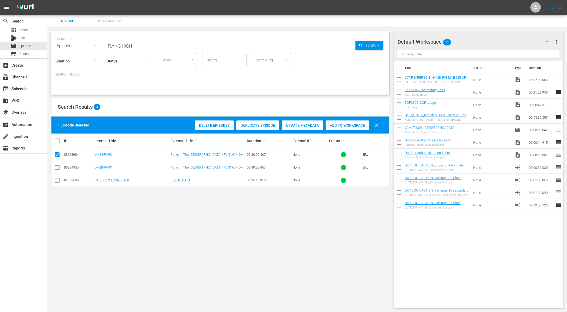
click at [266, 123] on span "Duplicate Episode" at bounding box center [257, 125] width 43 height 4
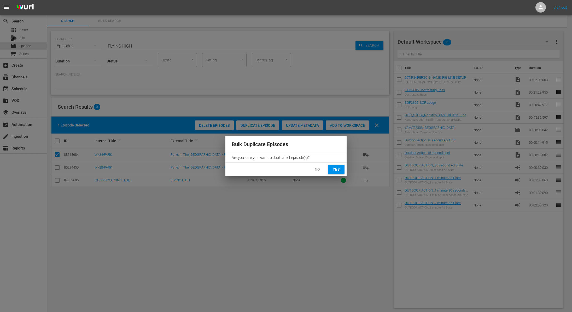
click at [332, 169] on span "Yes" at bounding box center [336, 169] width 8 height 7
checkbox input "false"
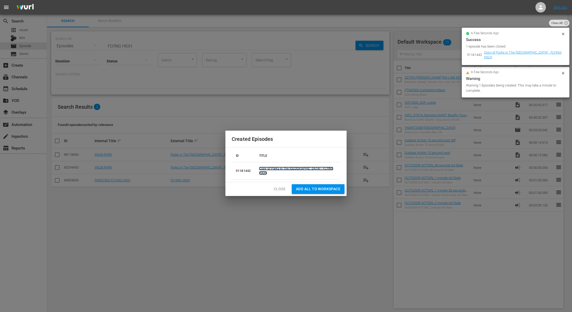
click at [298, 169] on link "Copy of Parks in The Palm Beaches - FLYING HIGH" at bounding box center [296, 171] width 74 height 8
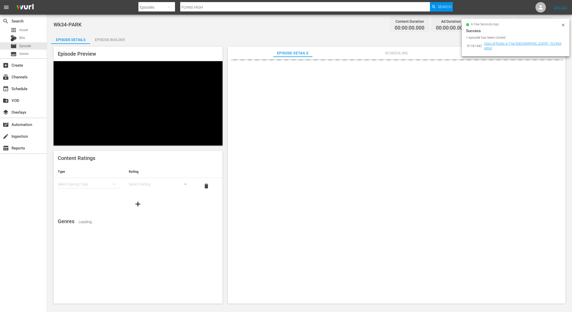
click at [562, 26] on icon at bounding box center [563, 25] width 4 height 4
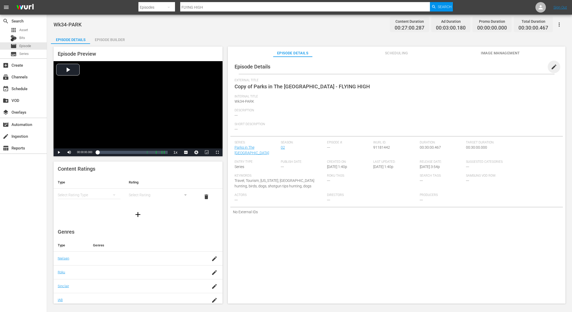
click at [552, 67] on span "edit" at bounding box center [554, 67] width 6 height 6
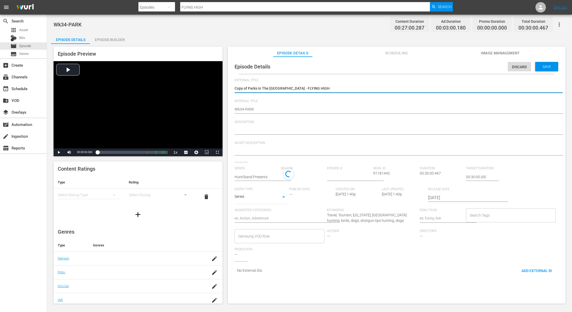
click at [248, 87] on textarea "Copy of Parks in The Palm Beaches - FLYING HIGH" at bounding box center [394, 89] width 321 height 6
type textarea "Copy ofParks in The Palm Beaches - FLYING HIGH"
type textarea "Copy oParks in The Palm Beaches - FLYING HIGH"
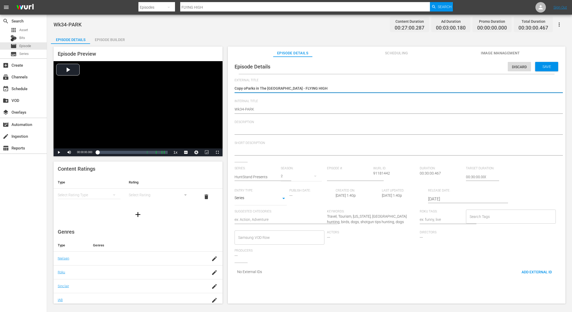
type textarea "Copy Parks in The Palm Beaches - FLYING HIGH"
type textarea "CopyParks in The Palm Beaches - FLYING HIGH"
type textarea "CopParks in The Palm Beaches - FLYING HIGH"
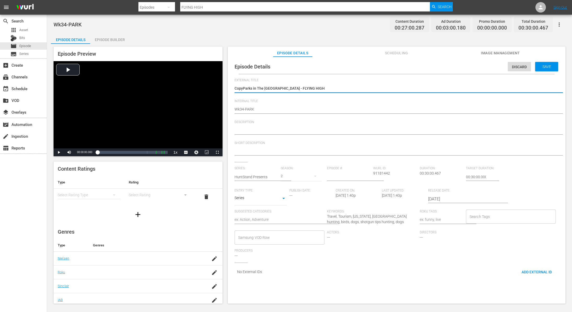
type textarea "CopParks in The Palm Beaches - FLYING HIGH"
type textarea "CoParks in The Palm Beaches - FLYING HIGH"
type textarea "CParks in The Palm Beaches - FLYING HIGH"
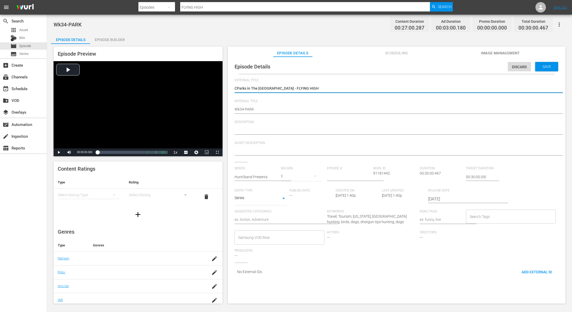
type textarea "Parks in The [GEOGRAPHIC_DATA] - FLYING HIGH"
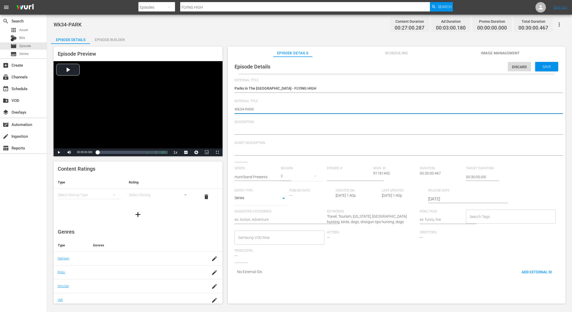
type textarea "Wk3-PARK"
type textarea "Wk-PARK"
type textarea "Wk4-PARK"
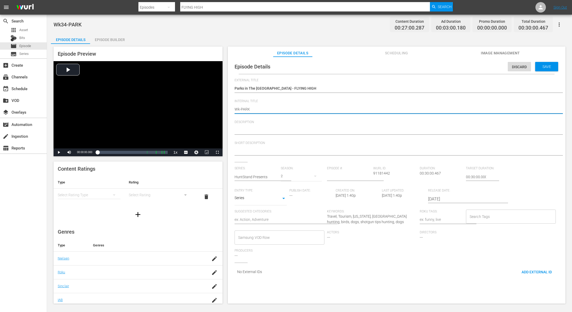
type textarea "Wk4-PARK"
type textarea "Wk40-PARK"
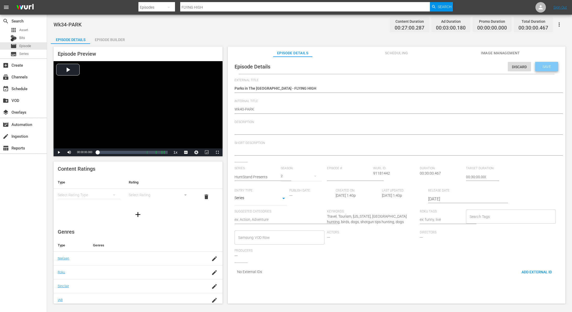
click at [538, 67] on span "Save" at bounding box center [546, 66] width 17 height 4
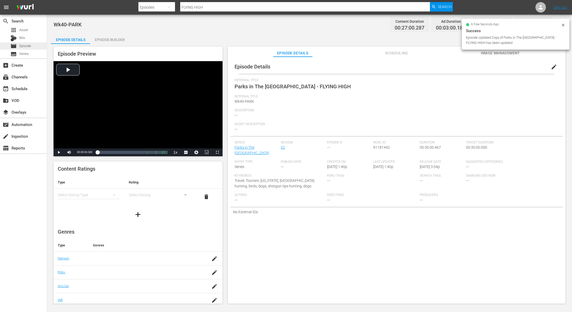
click at [28, 45] on span "Episode" at bounding box center [25, 45] width 12 height 5
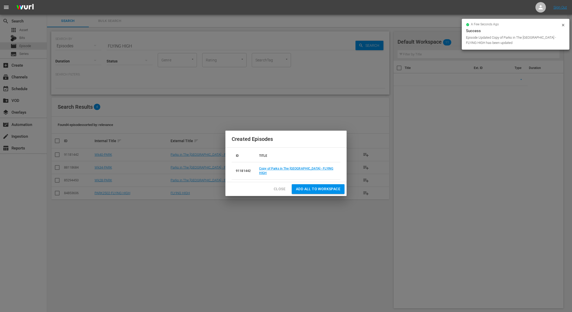
click at [280, 186] on span "Close" at bounding box center [280, 189] width 12 height 7
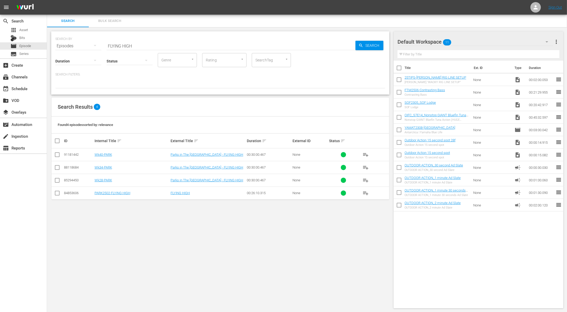
click at [156, 42] on input "FLYING HIGH" at bounding box center [231, 46] width 249 height 13
paste input "Taken Aim"
type input "Taken Aim"
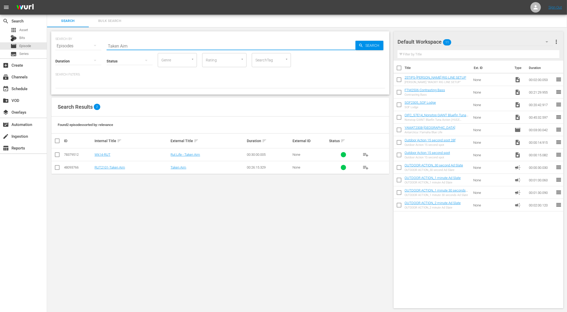
click at [57, 155] on input "checkbox" at bounding box center [57, 155] width 6 height 6
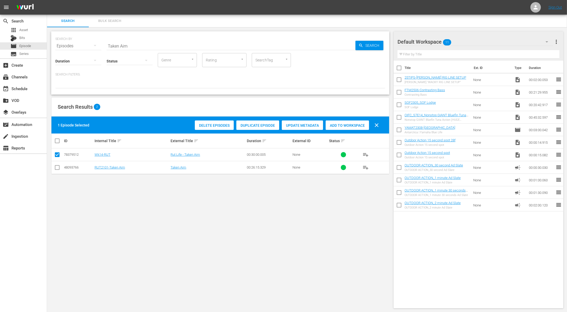
click at [258, 121] on div "Duplicate Episode" at bounding box center [257, 125] width 43 height 10
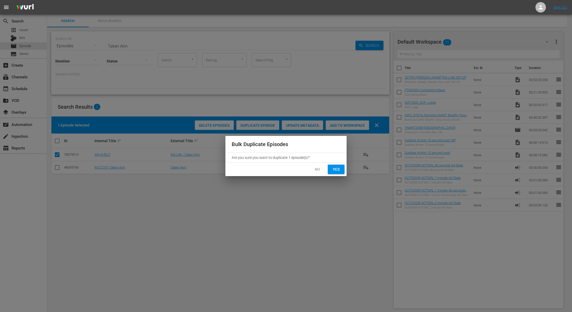
click at [334, 170] on span "Yes" at bounding box center [336, 169] width 8 height 7
checkbox input "false"
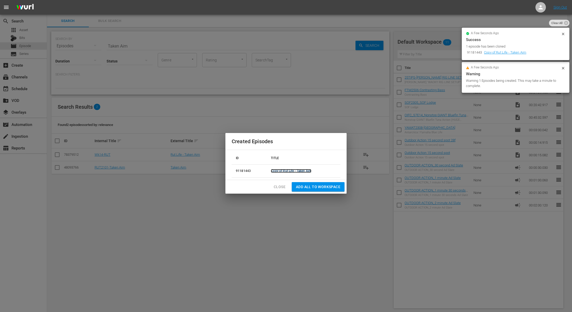
click at [301, 170] on link "Copy of Rut Life - Taken Aim" at bounding box center [291, 171] width 40 height 4
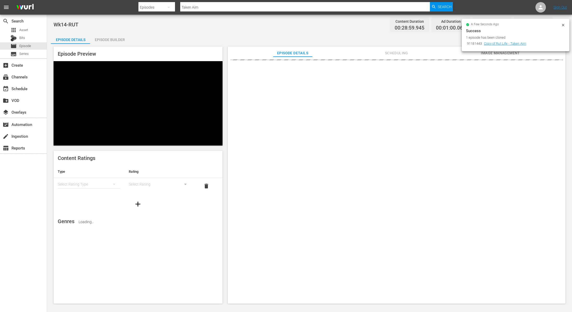
click at [563, 25] on icon at bounding box center [563, 25] width 4 height 4
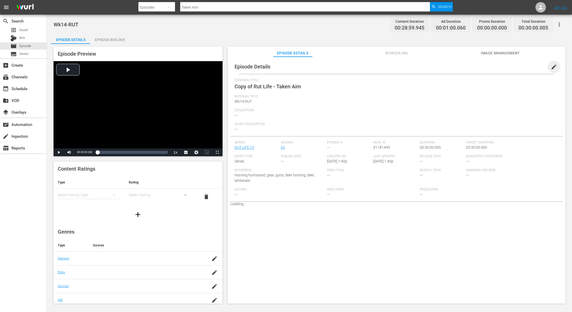
click at [551, 67] on span "edit" at bounding box center [554, 67] width 6 height 6
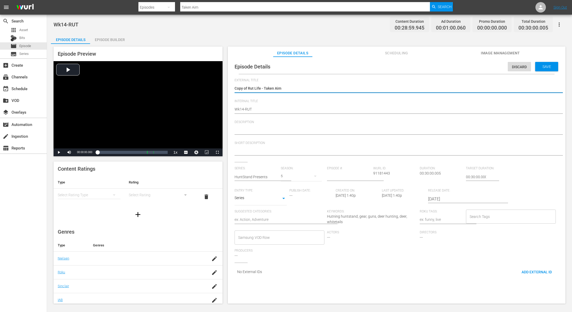
click at [249, 88] on textarea "Copy of Rut Life - Taken Aim" at bounding box center [394, 89] width 321 height 6
type textarea "Copy ofRut Life - Taken Aim"
type textarea "Copy oRut Life - Taken Aim"
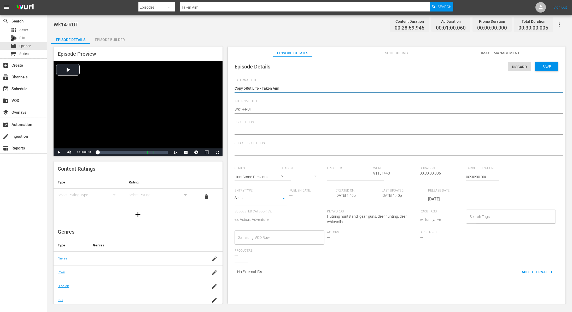
type textarea "Copy Rut Life - Taken Aim"
type textarea "CopyRut Life - Taken Aim"
type textarea "CopRut Life - Taken Aim"
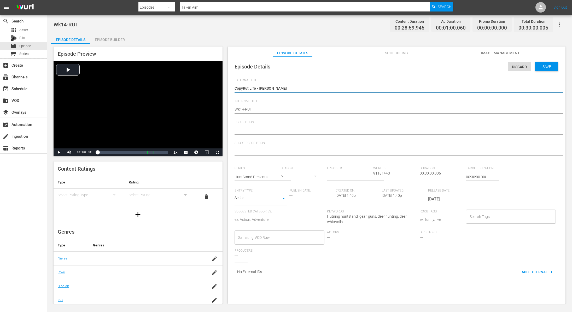
type textarea "CopRut Life - Taken Aim"
type textarea "CoRut Life - Taken Aim"
type textarea "CRut Life - Taken Aim"
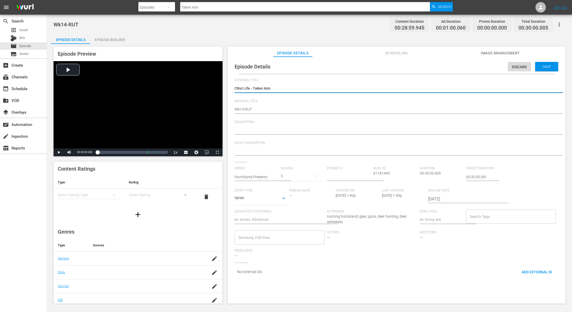
type textarea "Rut Life - Taken Aim"
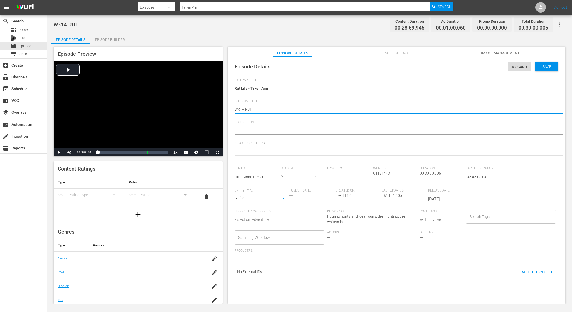
type textarea "Wk1-RUT"
type textarea "Wk-RUT"
type textarea "Wk4-RUT"
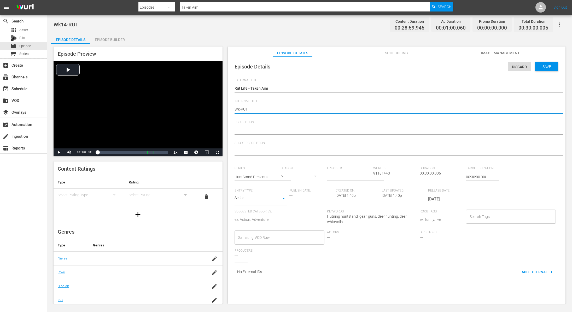
type textarea "Wk4-RUT"
type textarea "Wk40-RUT"
click at [538, 67] on span "Save" at bounding box center [546, 66] width 17 height 4
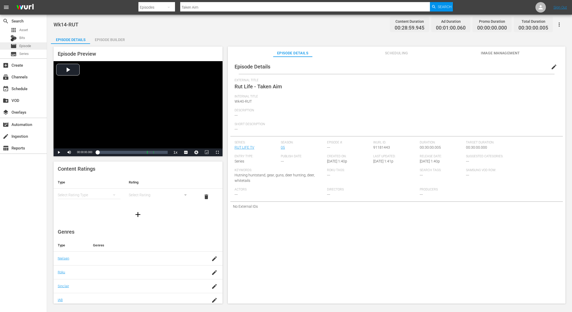
click at [24, 45] on span "Episode" at bounding box center [25, 45] width 12 height 5
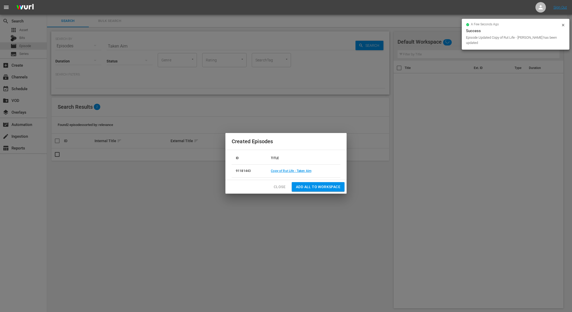
click at [277, 184] on span "Close" at bounding box center [280, 187] width 12 height 7
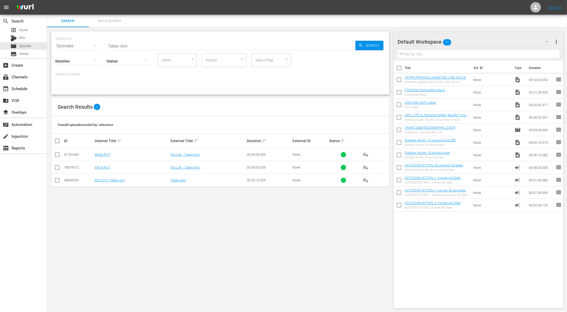
click at [224, 42] on input "Taken Aim" at bounding box center [231, 46] width 249 height 13
paste input "We’re off to a Rocky Start"
type input "We’re off to a Rocky Start"
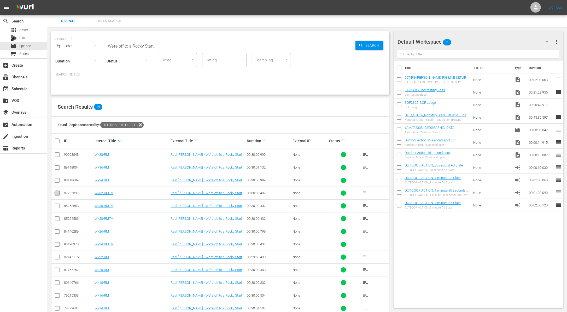
click at [58, 194] on input "checkbox" at bounding box center [57, 194] width 6 height 6
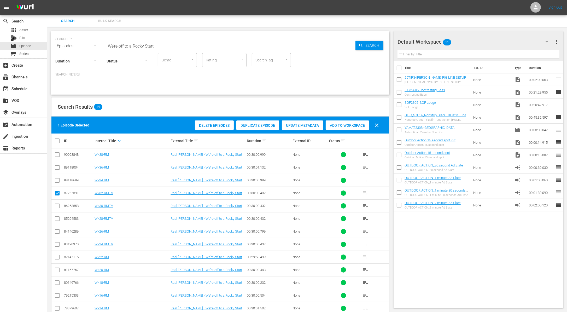
click at [263, 126] on span "Duplicate Episode" at bounding box center [257, 125] width 43 height 4
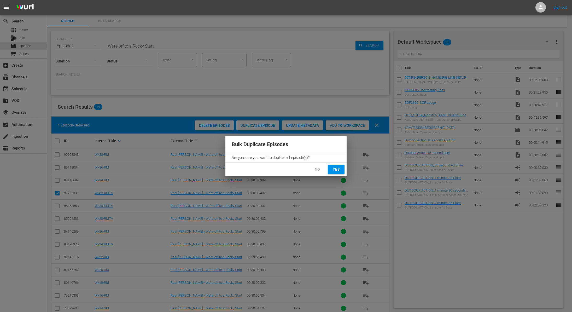
click at [337, 168] on span "Yes" at bounding box center [336, 169] width 8 height 7
checkbox input "false"
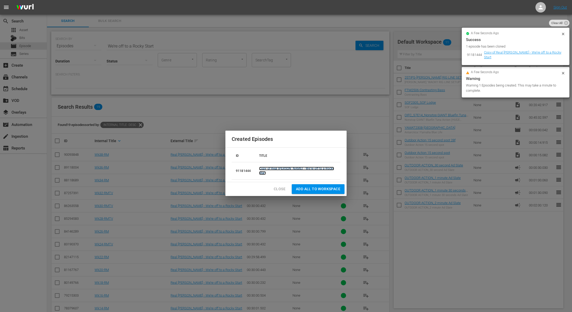
click at [294, 171] on link "Copy of Real Mann - We’re off to a Rocky Start" at bounding box center [296, 171] width 75 height 8
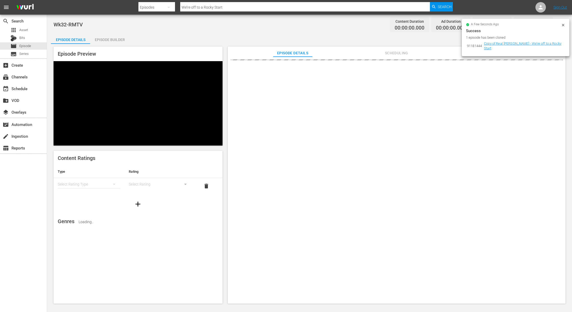
click at [564, 26] on icon at bounding box center [563, 25] width 4 height 4
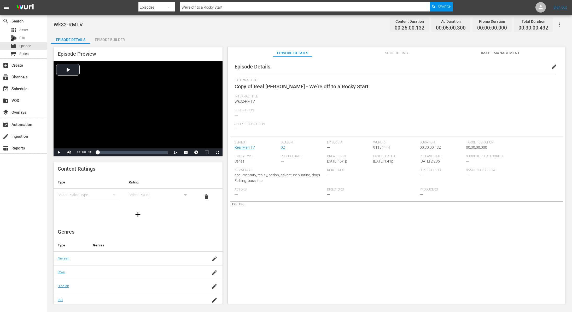
click at [551, 66] on span "edit" at bounding box center [554, 67] width 6 height 6
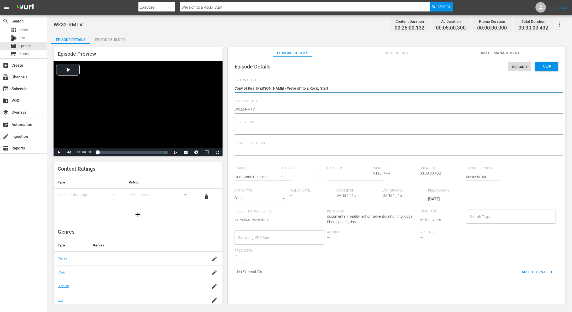
click at [249, 88] on textarea "Copy of Real Mann - We’re off to a Rocky Start" at bounding box center [394, 89] width 321 height 6
type textarea "Copy ofReal Mann - We’re off to a Rocky Start"
type textarea "Copy oReal Mann - We’re off to a Rocky Start"
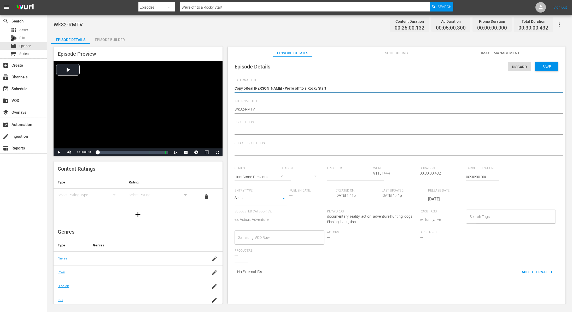
type textarea "Copy Real Mann - We’re off to a Rocky Start"
type textarea "CopyReal Mann - We’re off to a Rocky Start"
type textarea "CopReal Mann - We’re off to a Rocky Start"
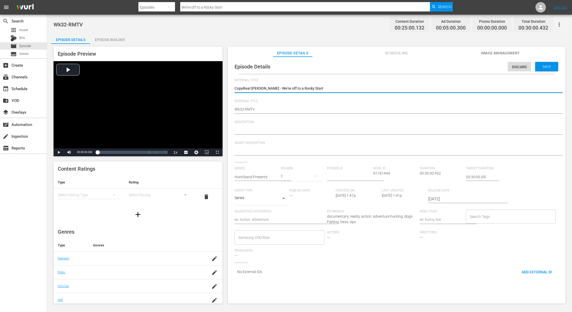
type textarea "CopReal Mann - We’re off to a Rocky Start"
type textarea "CoReal Mann - We’re off to a Rocky Start"
type textarea "CReal Mann - We’re off to a Rocky Start"
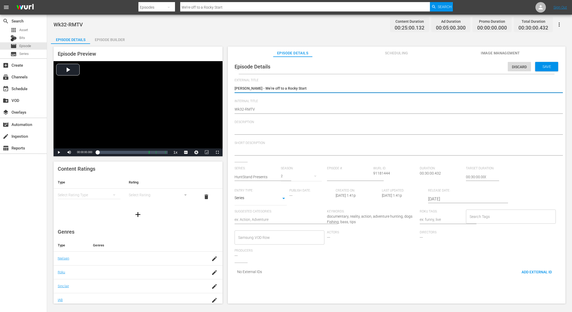
type textarea "Real [PERSON_NAME] - We’re off to a Rocky Start"
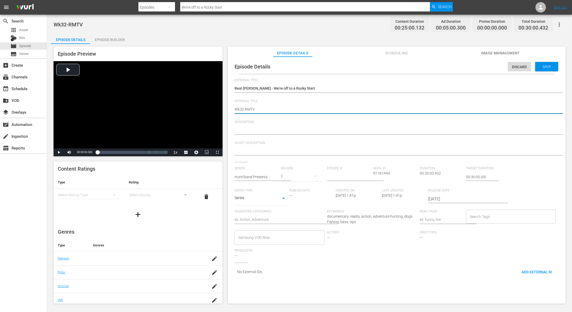
type textarea "Wk3-RMTV"
type textarea "Wk-RMTV"
type textarea "Wk4-RMTV"
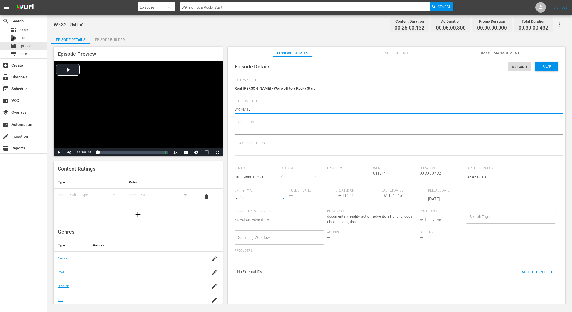
type textarea "Wk4-RMTV"
type textarea "Wk40-RMTV"
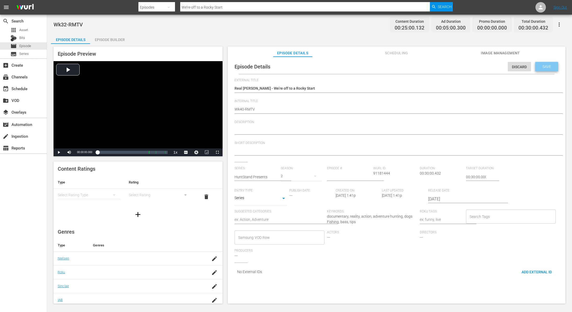
click at [546, 62] on div "Save" at bounding box center [546, 66] width 23 height 9
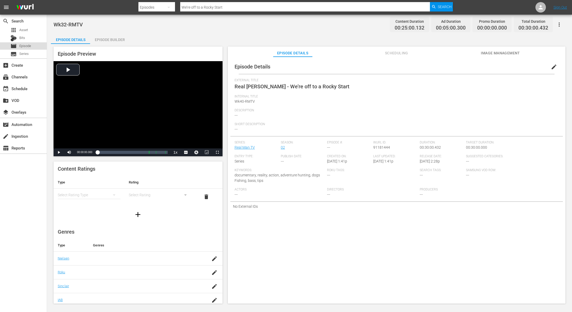
click at [28, 45] on span "Episode" at bounding box center [25, 45] width 12 height 5
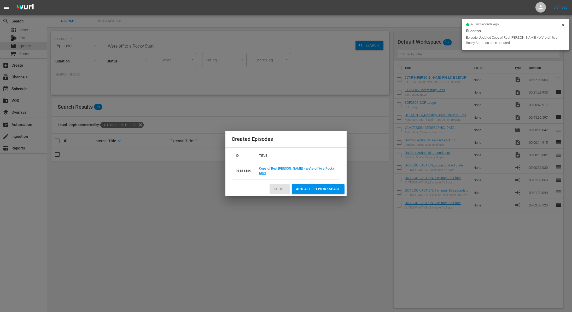
click at [284, 186] on span "Close" at bounding box center [280, 189] width 12 height 7
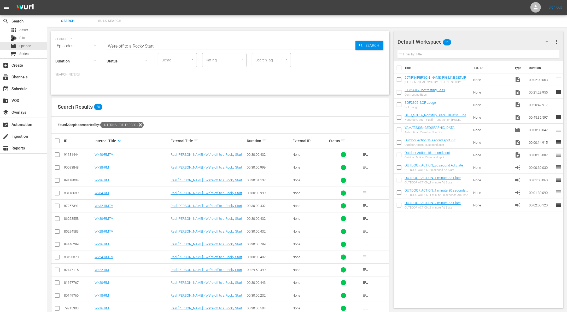
click at [172, 46] on input "We’re off to a Rocky Start" at bounding box center [231, 46] width 249 height 13
paste input "Mahi Mayhem in Key Wes"
type input "Mahi Mayhem in Key West"
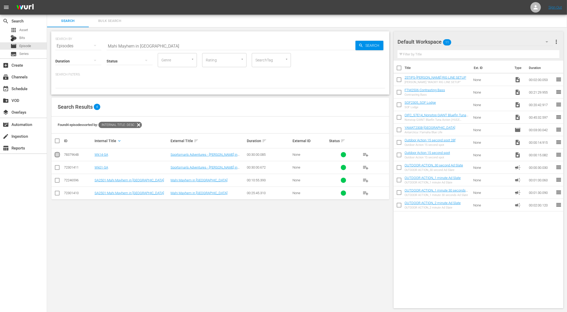
click at [56, 154] on input "checkbox" at bounding box center [57, 155] width 6 height 6
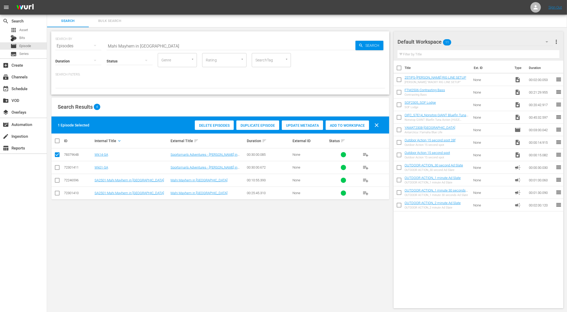
click at [263, 124] on span "Duplicate Episode" at bounding box center [257, 125] width 43 height 4
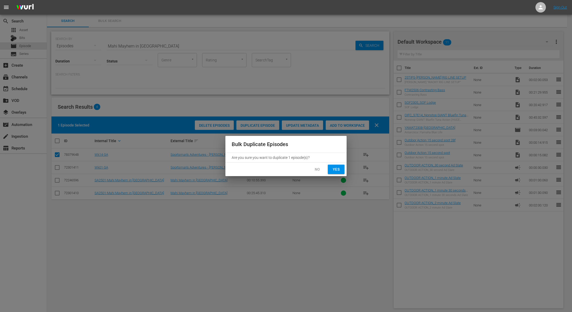
click at [336, 168] on span "Yes" at bounding box center [336, 169] width 8 height 7
checkbox input "false"
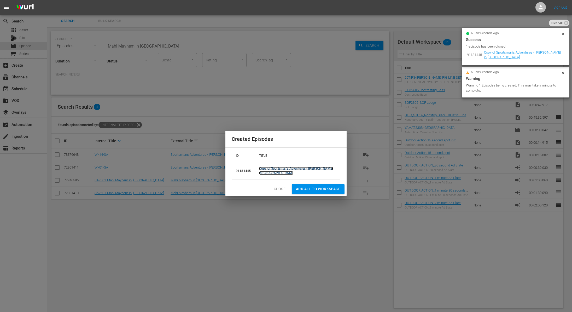
click at [268, 168] on link "Copy of Sportsman's Adventures - Mahi Mayhem in Key West" at bounding box center [296, 171] width 74 height 8
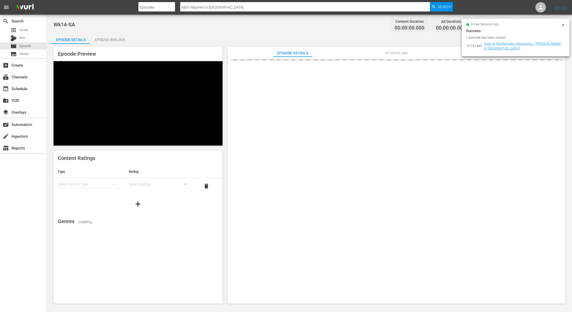
click at [563, 26] on icon at bounding box center [563, 25] width 4 height 4
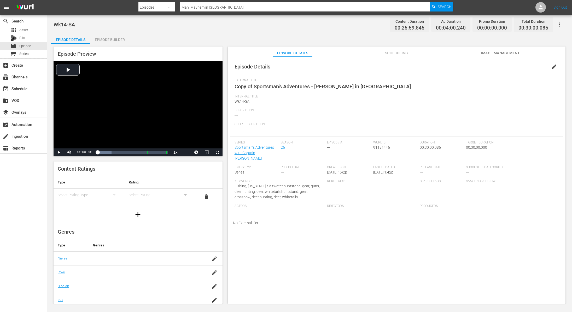
click at [551, 68] on span "edit" at bounding box center [554, 67] width 6 height 6
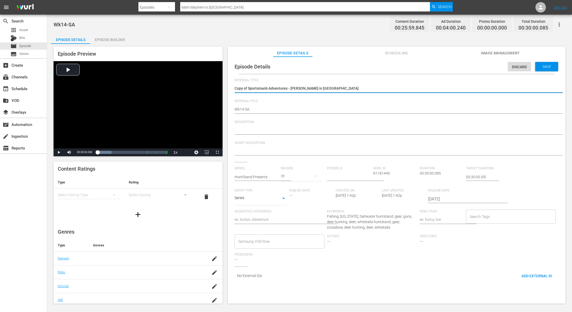
click at [249, 86] on textarea "Copy of Sportsman's Adventures - Mahi Mayhem in Key West" at bounding box center [394, 89] width 321 height 6
type textarea "Copy ofSportsman's Adventures - Mahi Mayhem in Key West"
type textarea "Copy oSportsman's Adventures - Mahi Mayhem in Key West"
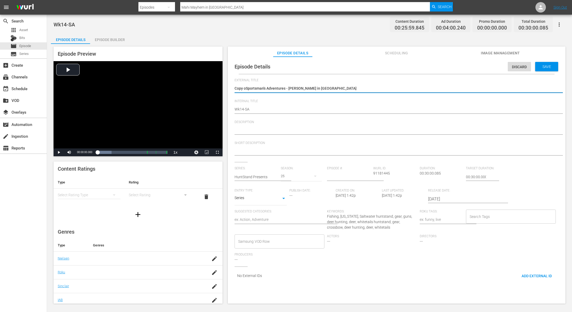
type textarea "Copy Sportsman's Adventures - Mahi Mayhem in Key West"
type textarea "CopySportsman's Adventures - Mahi Mayhem in Key West"
type textarea "CopSportsman's Adventures - Mahi Mayhem in Key West"
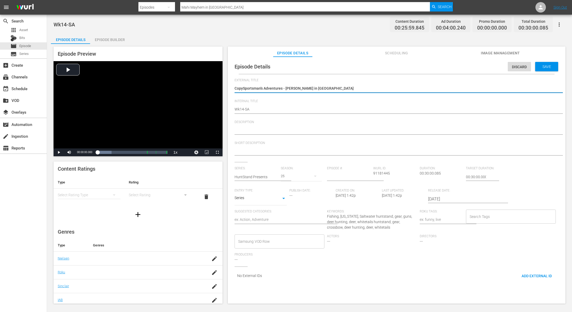
type textarea "CopSportsman's Adventures - Mahi Mayhem in Key West"
type textarea "CoSportsman's Adventures - Mahi Mayhem in Key West"
type textarea "CSportsman's Adventures - Mahi Mayhem in Key West"
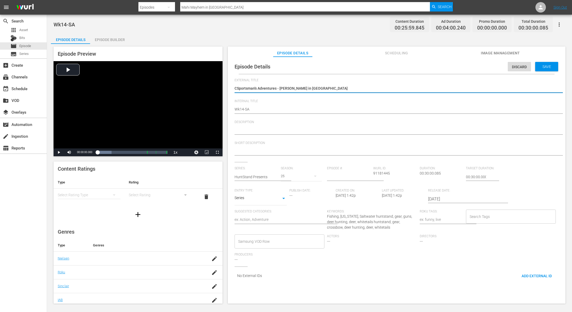
type textarea "Sportsman's Adventures - [PERSON_NAME] in [GEOGRAPHIC_DATA]"
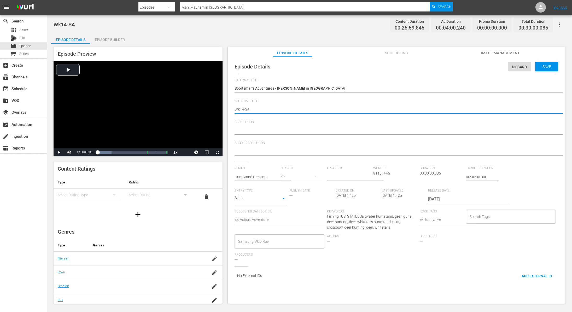
type textarea "Wk1-SA"
click at [544, 63] on div "Save" at bounding box center [546, 66] width 23 height 9
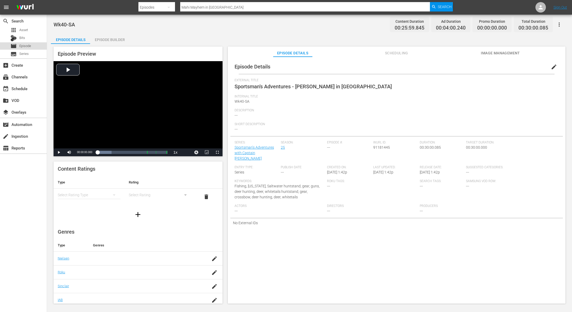
click at [29, 45] on span "Episode" at bounding box center [25, 45] width 12 height 5
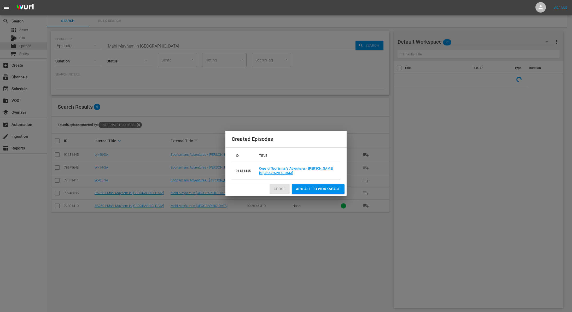
click at [278, 191] on span "Close" at bounding box center [280, 189] width 12 height 7
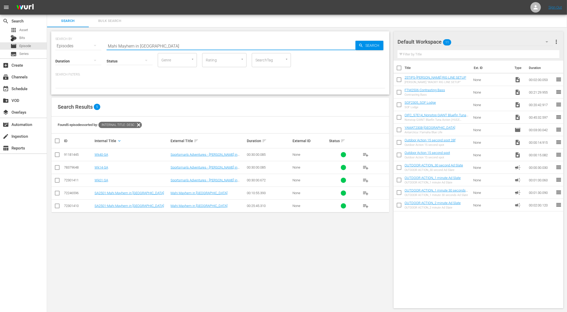
click at [160, 43] on input "Mahi Mayhem in Key West" at bounding box center [231, 46] width 249 height 13
paste input ""SOF Lodge ""
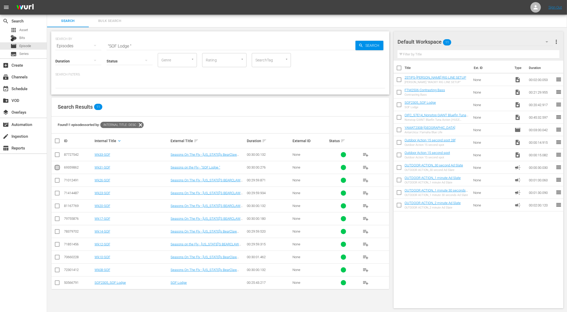
click at [58, 167] on input "checkbox" at bounding box center [57, 168] width 6 height 6
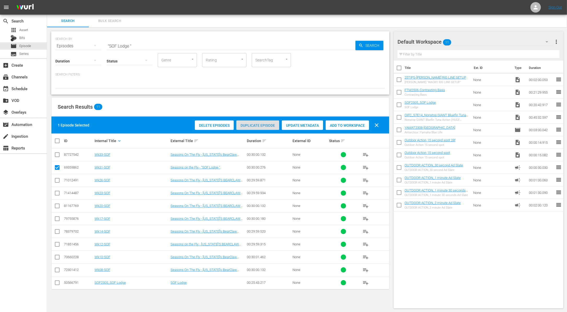
click at [260, 125] on span "Duplicate Episode" at bounding box center [257, 125] width 43 height 4
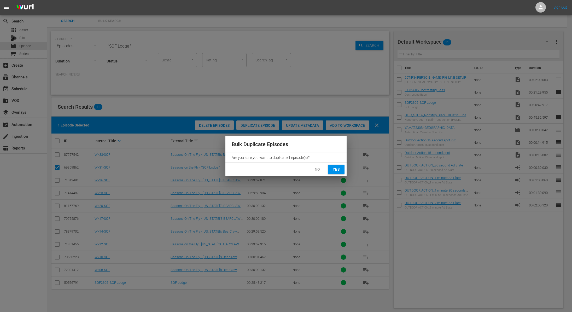
click at [333, 165] on button "Yes" at bounding box center [336, 169] width 17 height 10
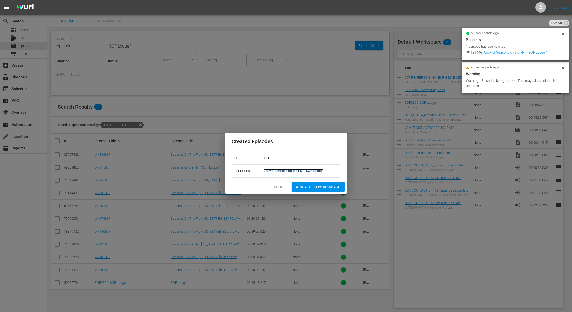
click at [281, 170] on link "Copy of Seasons on the Fly - "SOF Lodge "" at bounding box center [293, 171] width 60 height 4
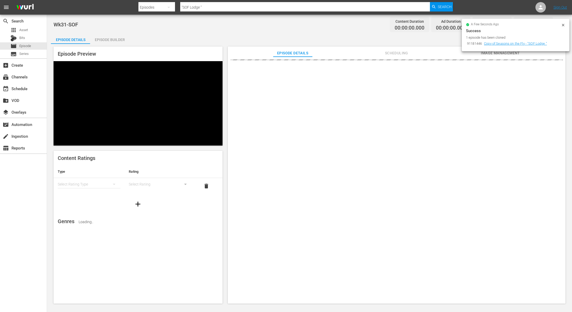
click at [561, 26] on div "a few seconds ago" at bounding box center [513, 25] width 95 height 4
click at [563, 26] on icon at bounding box center [563, 25] width 4 height 4
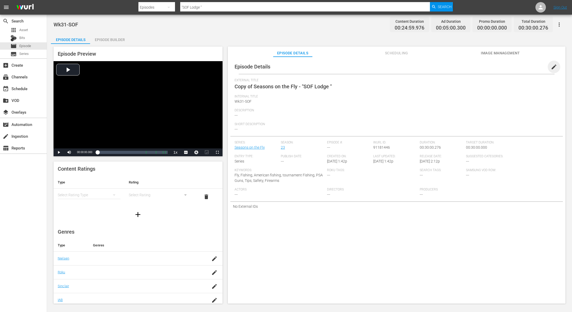
click at [551, 68] on span "edit" at bounding box center [554, 67] width 6 height 6
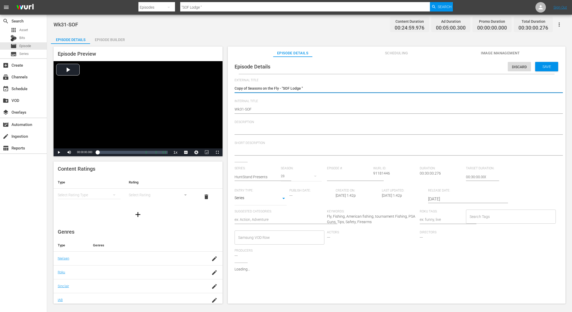
click at [247, 87] on textarea "Copy of Seasons on the Fly - "SOF Lodge "" at bounding box center [394, 89] width 321 height 6
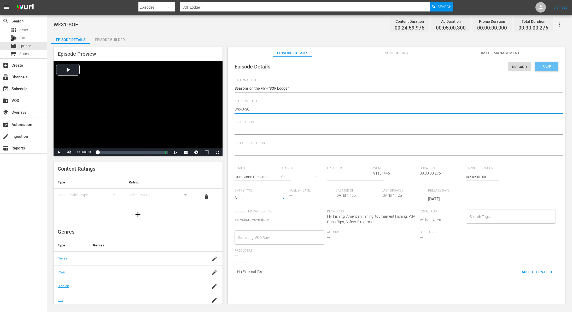
click at [547, 62] on div "Save" at bounding box center [546, 66] width 23 height 9
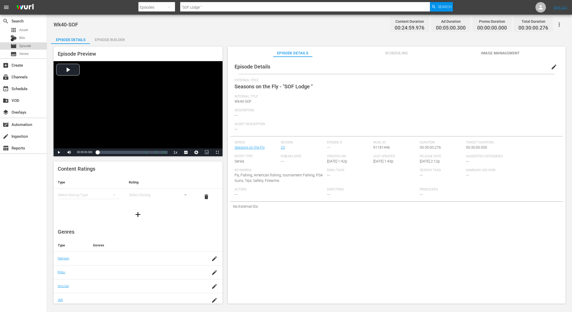
click at [32, 46] on div "movie Episode" at bounding box center [23, 45] width 47 height 7
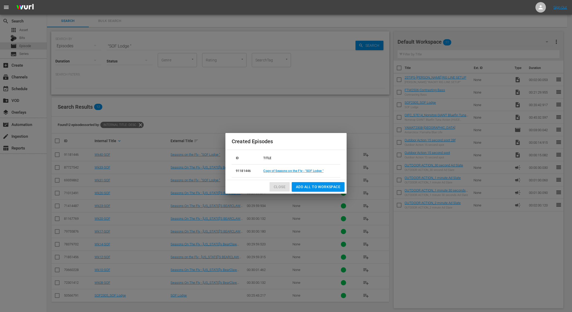
click at [280, 187] on span "Close" at bounding box center [280, 187] width 12 height 7
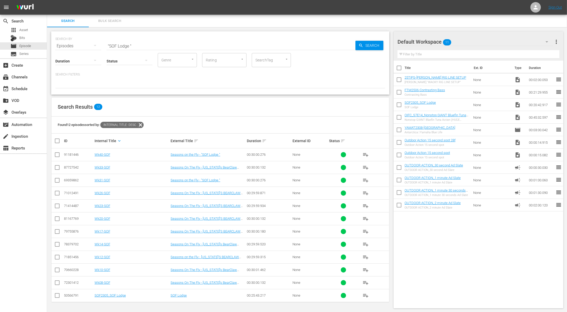
click at [162, 45] on input ""SOF Lodge "" at bounding box center [231, 46] width 249 height 13
paste input "Hawaii Island Adventure 1"
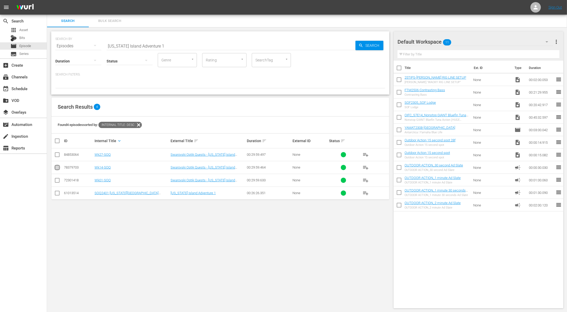
click at [56, 169] on input "checkbox" at bounding box center [57, 168] width 6 height 6
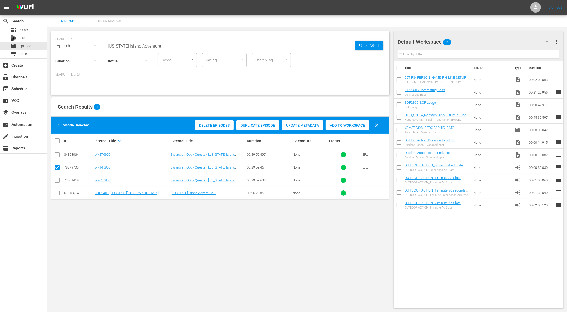
click at [265, 123] on span "Duplicate Episode" at bounding box center [257, 125] width 43 height 4
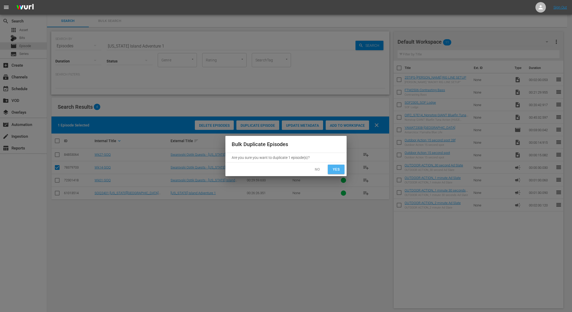
click at [334, 171] on span "Yes" at bounding box center [336, 169] width 8 height 7
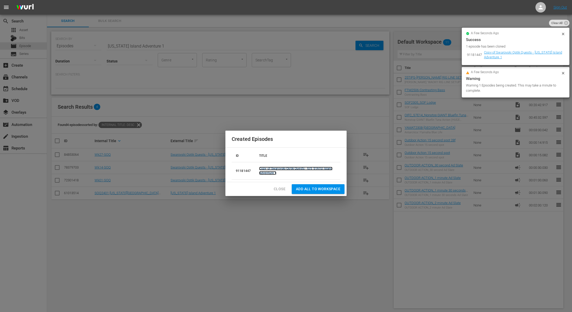
click at [273, 167] on link "Copy of Swarovski Optik Quests - Hawaii Island Adventure 1" at bounding box center [295, 171] width 73 height 8
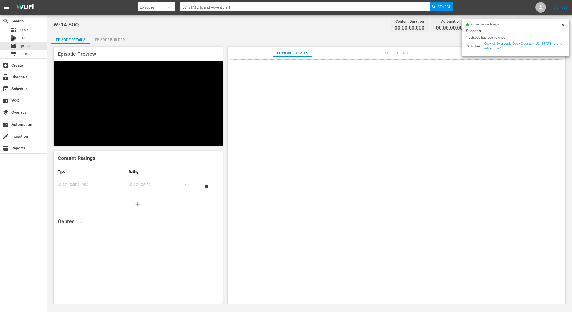
click at [564, 25] on icon at bounding box center [563, 25] width 4 height 4
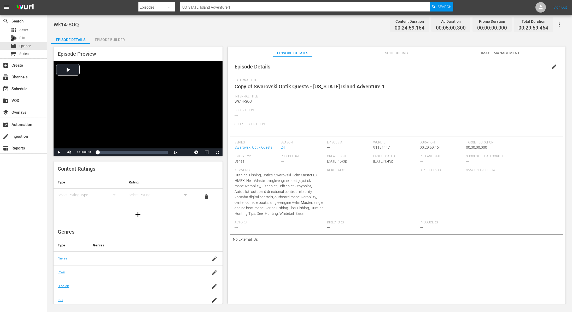
click at [552, 66] on span "edit" at bounding box center [554, 67] width 6 height 6
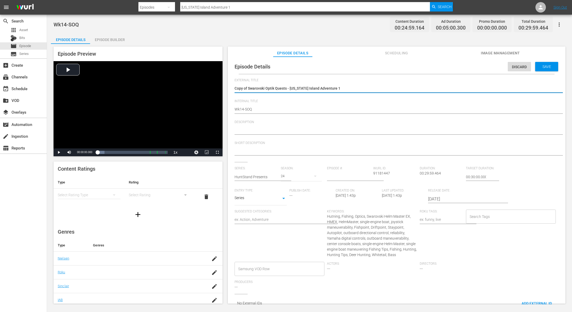
click at [248, 88] on textarea "Copy of Swarovski Optik Quests - Hawaii Island Adventure 1" at bounding box center [394, 89] width 321 height 6
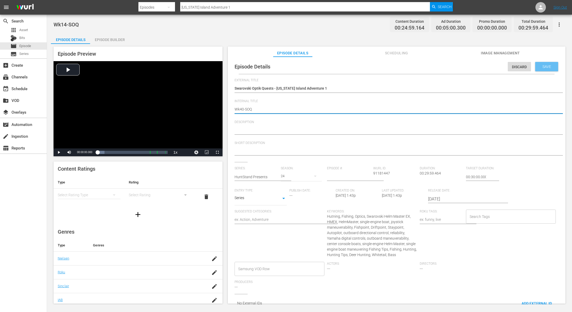
click at [542, 69] on div "Save" at bounding box center [546, 66] width 23 height 9
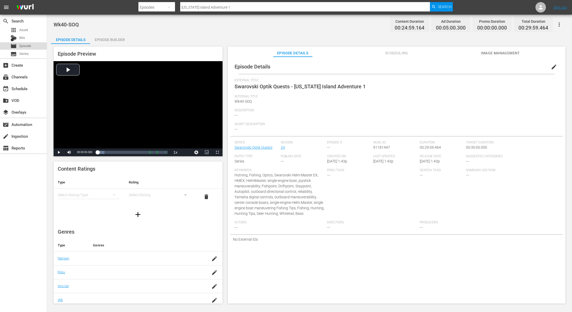
click at [23, 47] on span "Episode" at bounding box center [25, 45] width 12 height 5
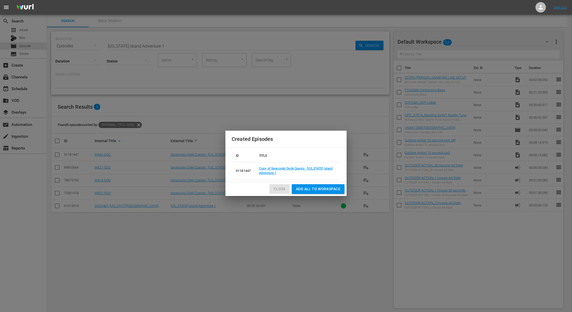
click at [275, 186] on span "Close" at bounding box center [280, 189] width 12 height 7
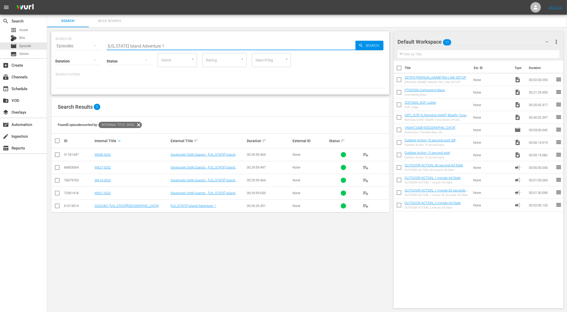
click at [155, 46] on input "Hawaii Island Adventure 1" at bounding box center [231, 46] width 249 height 13
paste input "Super Retriever Series Crown Championship Open Division Champions"
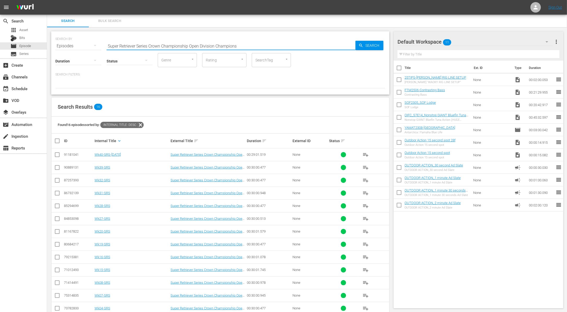
click at [57, 180] on input "checkbox" at bounding box center [57, 181] width 6 height 6
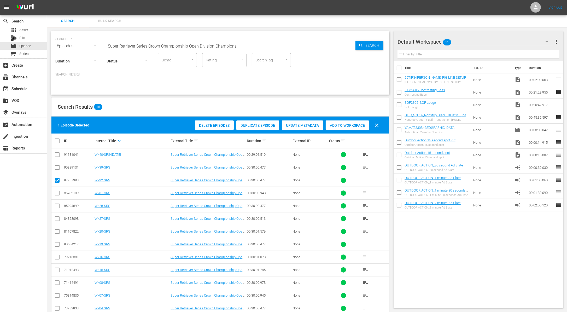
click at [260, 124] on span "Duplicate Episode" at bounding box center [257, 125] width 43 height 4
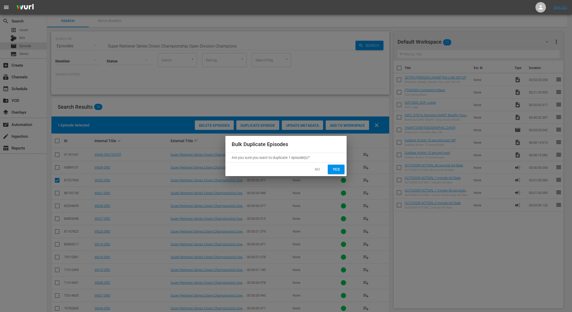
click at [340, 171] on button "Yes" at bounding box center [336, 169] width 17 height 10
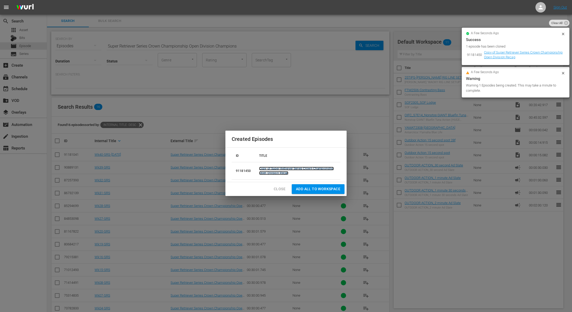
click at [281, 173] on link "Copy of Super Retriever Series Crown Championship Open Division Recap" at bounding box center [296, 171] width 75 height 8
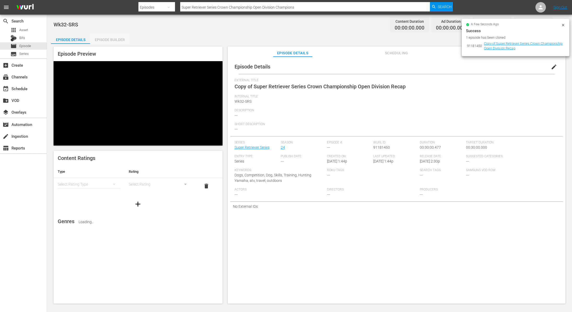
click at [115, 37] on div "Episode Builder" at bounding box center [109, 39] width 39 height 13
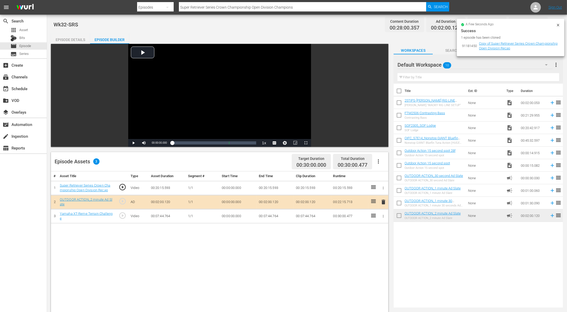
click at [66, 38] on div "Episode Details" at bounding box center [70, 39] width 39 height 13
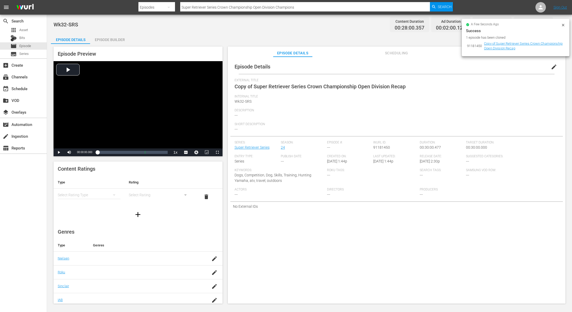
click at [551, 65] on span "edit" at bounding box center [554, 67] width 6 height 6
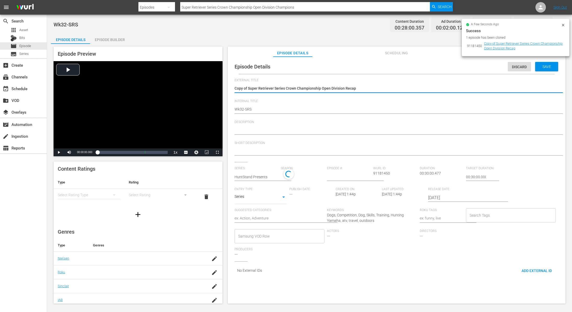
click at [248, 87] on textarea "Copy of Super Retriever Series Crown Championship Open Division Recap" at bounding box center [394, 89] width 321 height 6
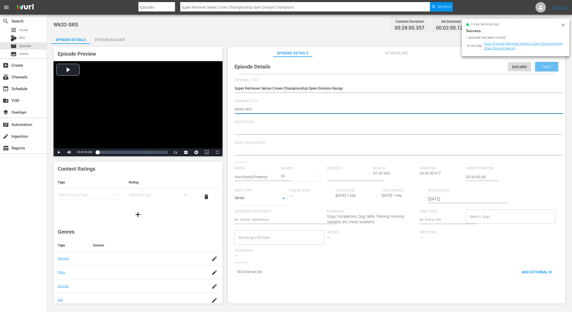
click at [548, 67] on span "Save" at bounding box center [546, 66] width 17 height 4
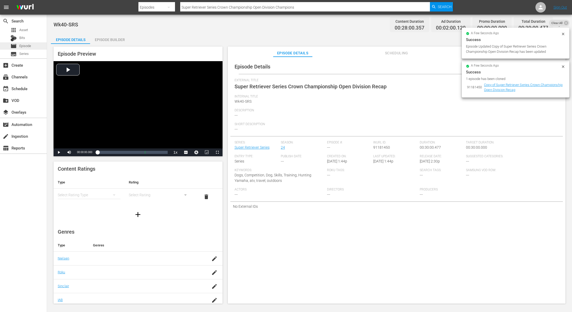
click at [29, 45] on span "Episode" at bounding box center [25, 45] width 12 height 5
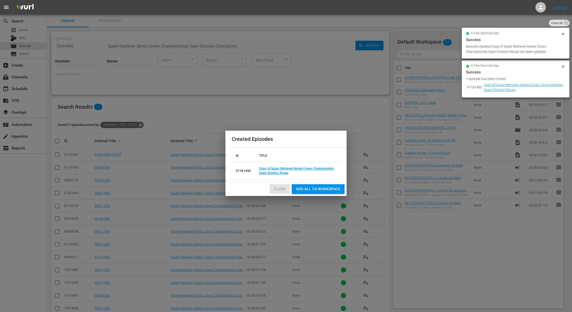
click at [279, 190] on span "Close" at bounding box center [280, 189] width 12 height 7
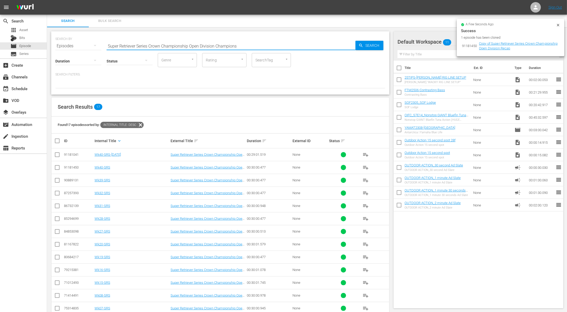
click at [166, 44] on input "Super Retriever Series Crown Championship Open Division Champions" at bounding box center [231, 46] width 249 height 13
paste input "The 50 Cal"
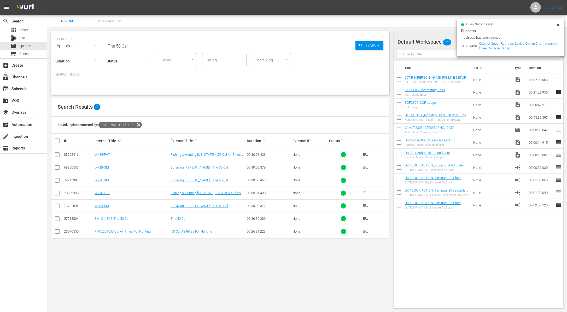
click at [169, 79] on div "Search Filters:" at bounding box center [220, 80] width 330 height 16
click at [58, 166] on input "checkbox" at bounding box center [57, 168] width 6 height 6
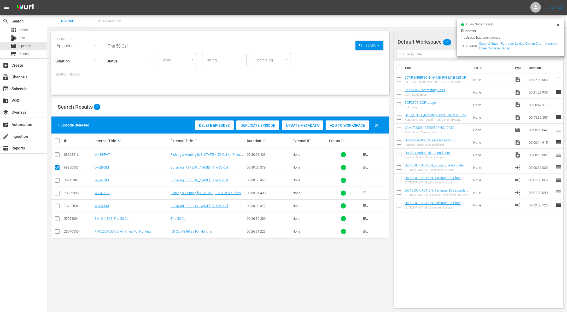
click at [264, 125] on span "Duplicate Episode" at bounding box center [257, 125] width 43 height 4
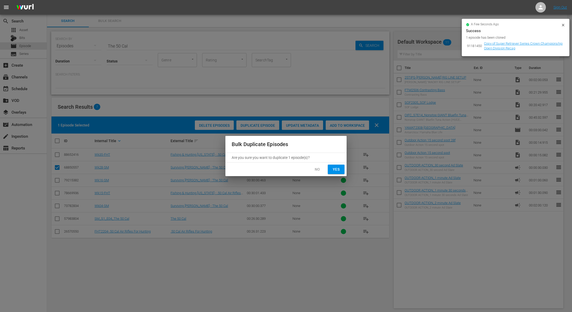
click at [336, 169] on span "Yes" at bounding box center [336, 169] width 8 height 7
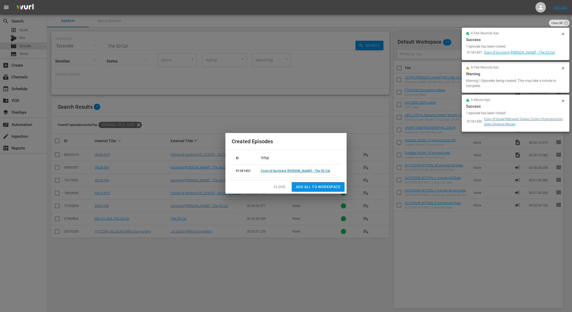
click at [278, 168] on td "Copy of Surviving Mann - The 50 Cal" at bounding box center [299, 170] width 84 height 13
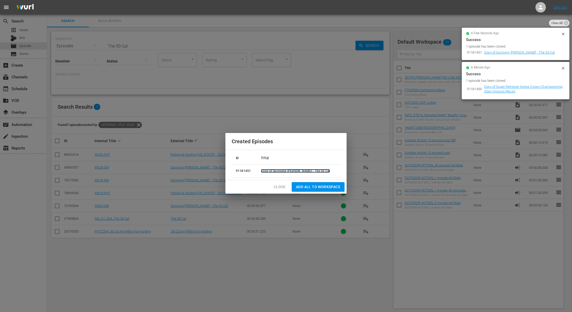
click at [282, 170] on link "Copy of Surviving Mann - The 50 Cal" at bounding box center [295, 171] width 69 height 4
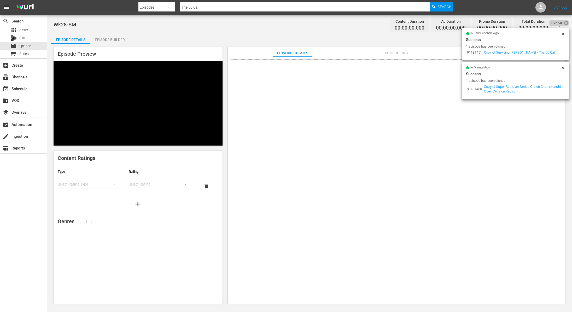
click at [566, 21] on icon at bounding box center [566, 23] width 4 height 4
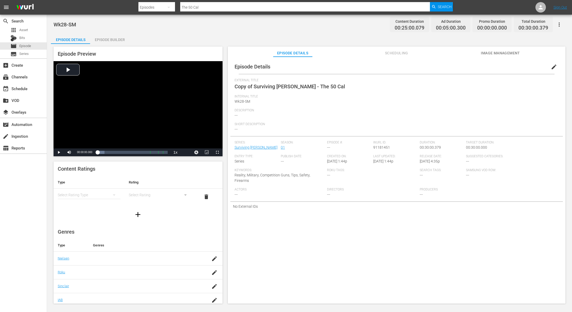
click at [551, 68] on span "edit" at bounding box center [554, 67] width 6 height 6
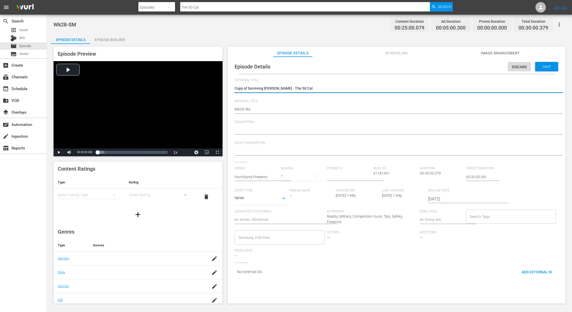
click at [248, 87] on textarea "Copy of Surviving Mann - The 50 Cal" at bounding box center [394, 89] width 321 height 6
click at [547, 66] on span "Save" at bounding box center [546, 66] width 17 height 4
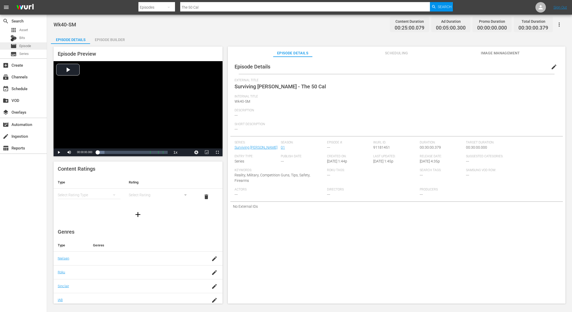
click at [30, 45] on span "Episode" at bounding box center [25, 45] width 12 height 5
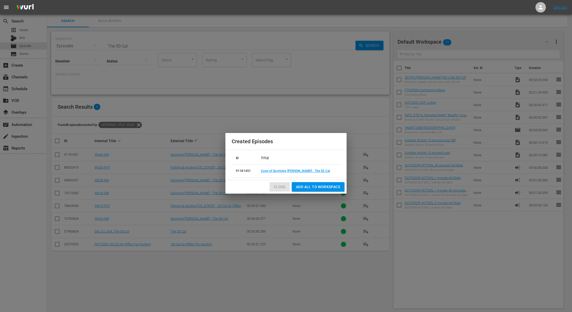
click at [279, 184] on span "Close" at bounding box center [280, 187] width 12 height 7
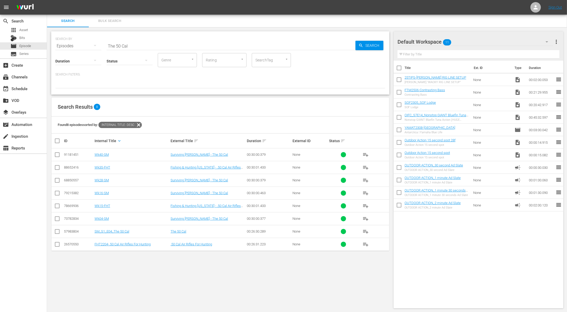
click at [200, 43] on input "The 50 Cal" at bounding box center [231, 46] width 249 height 13
paste input "It Ain't Over Yet"
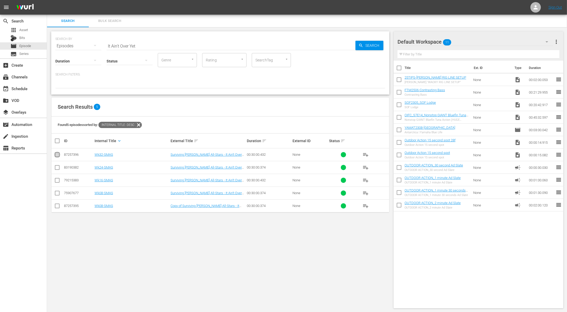
click at [56, 154] on input "checkbox" at bounding box center [57, 155] width 6 height 6
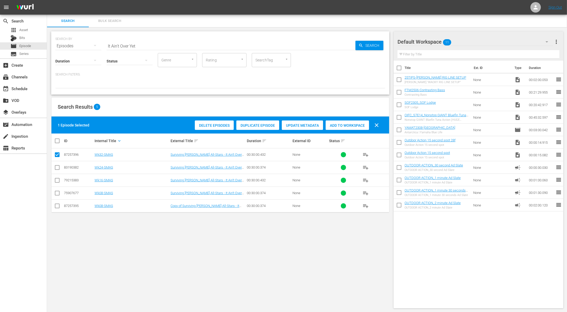
click at [253, 125] on span "Duplicate Episode" at bounding box center [257, 125] width 43 height 4
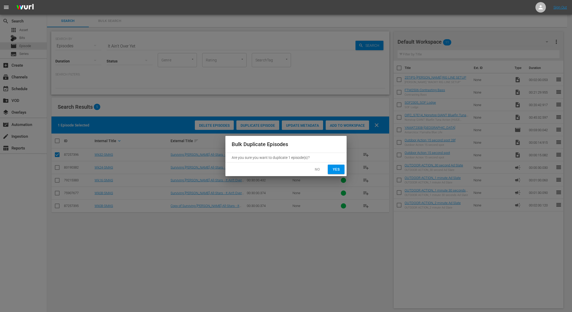
click at [336, 169] on span "Yes" at bounding box center [336, 169] width 8 height 7
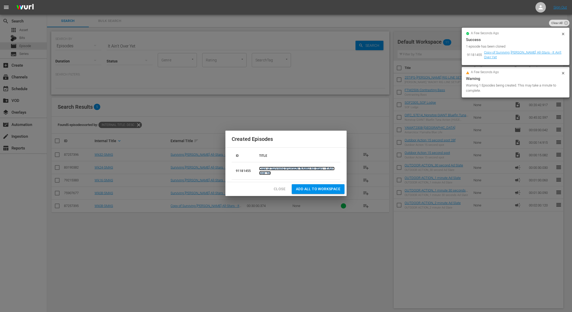
click at [276, 170] on link "Copy of Surviving Mann All-Stars - It Ain't Over Yet" at bounding box center [296, 171] width 75 height 8
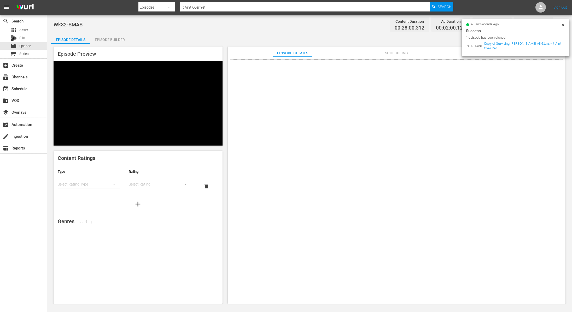
click at [562, 26] on icon at bounding box center [563, 25] width 2 height 2
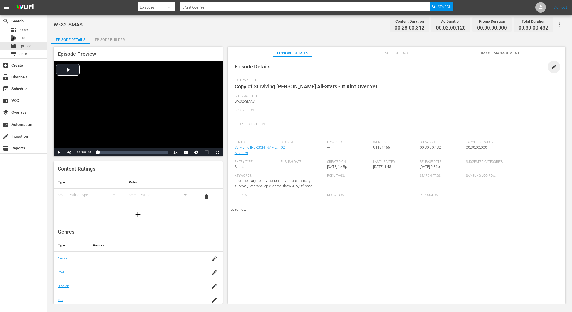
click at [551, 64] on span "edit" at bounding box center [554, 67] width 6 height 6
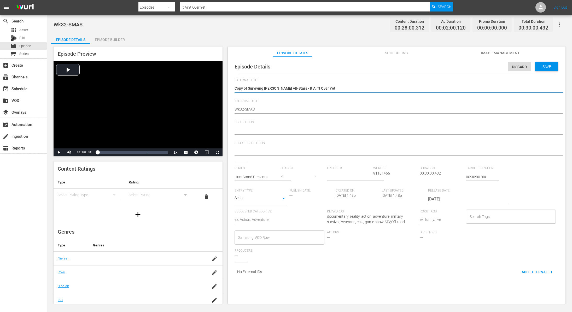
click at [250, 86] on textarea "Copy of Surviving Mann All-Stars - It Ain't Over Yet" at bounding box center [394, 89] width 321 height 6
click at [538, 67] on span "Save" at bounding box center [546, 66] width 17 height 4
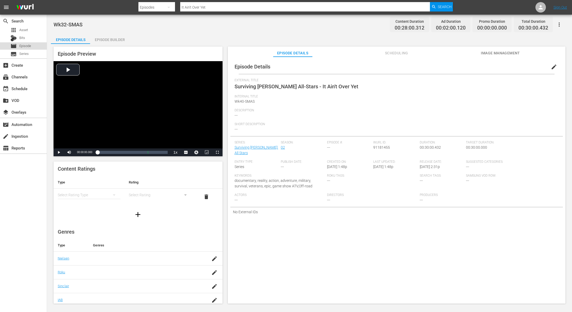
click at [24, 48] on span "Episode" at bounding box center [25, 45] width 12 height 5
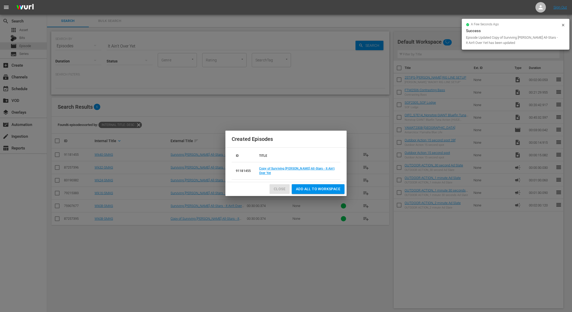
click at [279, 186] on span "Close" at bounding box center [280, 189] width 12 height 7
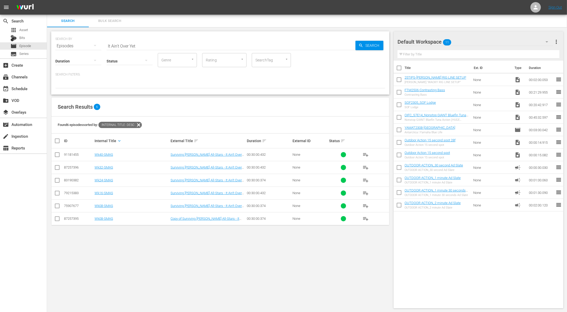
click at [153, 47] on input "It Ain't Over Yet" at bounding box center [231, 46] width 249 height 13
paste input "Episode 09 - Ott Defoe, Chris Lane & Mark Zona"
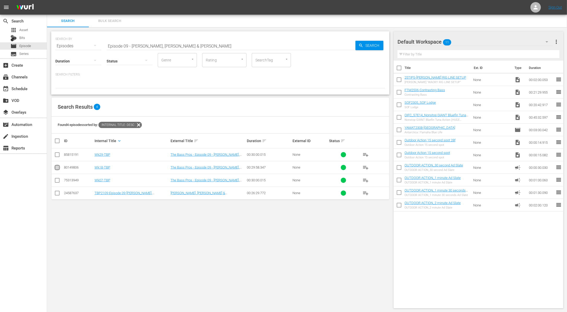
click at [58, 165] on input "checkbox" at bounding box center [57, 168] width 6 height 6
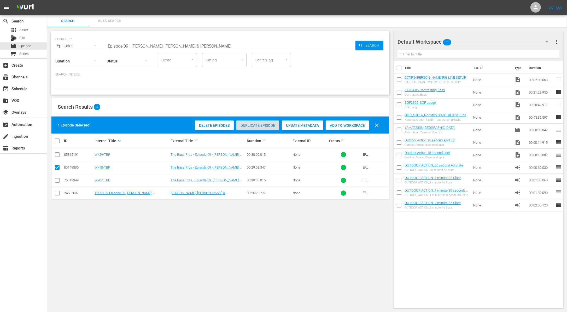
click at [253, 127] on span "Duplicate Episode" at bounding box center [257, 125] width 43 height 4
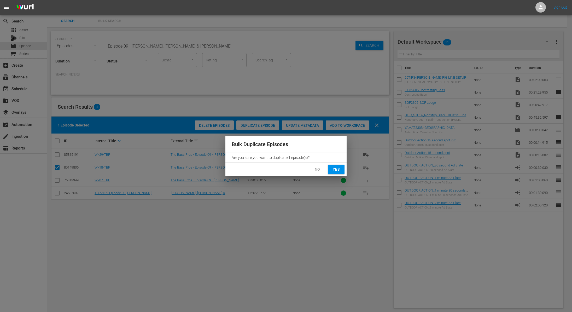
click at [335, 169] on span "Yes" at bounding box center [336, 169] width 8 height 7
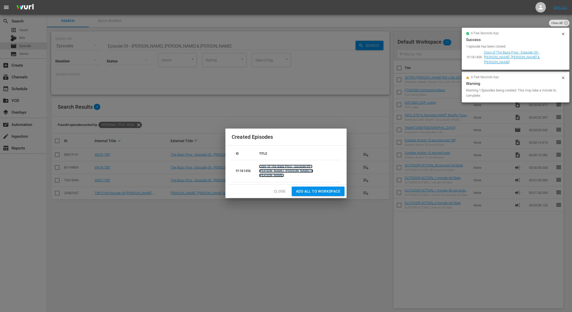
click at [313, 168] on link "Copy of The Bass Pros - Episode 09 - Ott Defoe, Chris Lane & Mark Zona" at bounding box center [286, 170] width 54 height 13
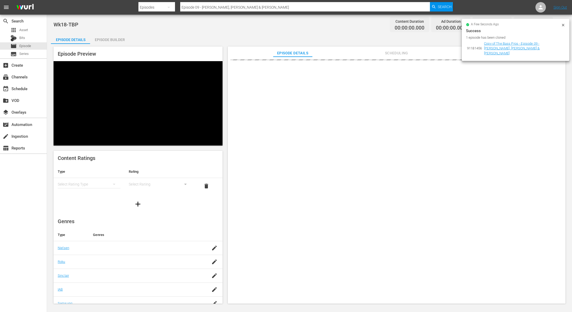
click at [562, 26] on icon at bounding box center [563, 25] width 4 height 4
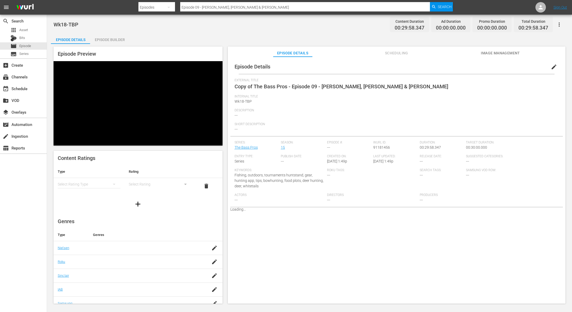
click at [551, 65] on span "edit" at bounding box center [554, 67] width 6 height 6
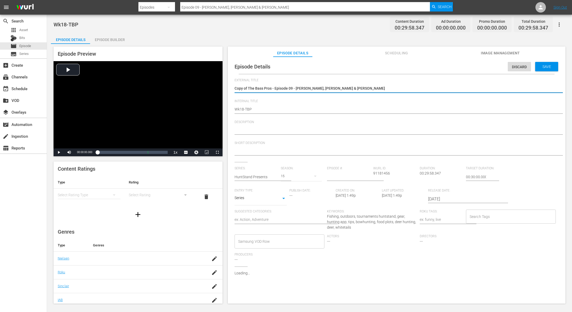
click at [248, 88] on textarea "Copy of The Bass Pros - Episode 09 - Ott Defoe, Chris Lane & Mark Zona" at bounding box center [394, 89] width 321 height 6
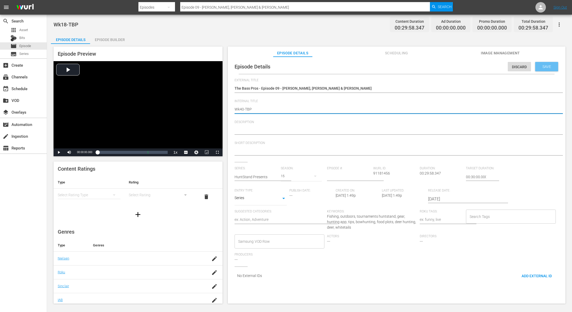
click at [543, 64] on span "Save" at bounding box center [546, 66] width 17 height 4
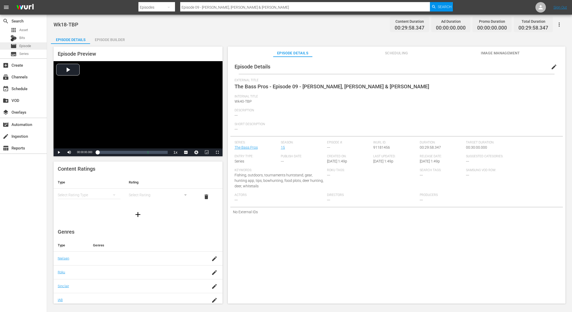
click at [22, 47] on span "Episode" at bounding box center [25, 45] width 12 height 5
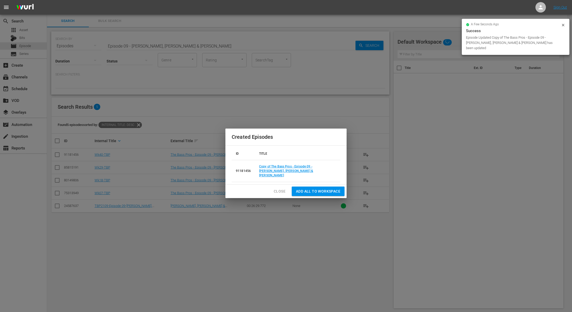
click at [275, 188] on span "Close" at bounding box center [280, 191] width 12 height 7
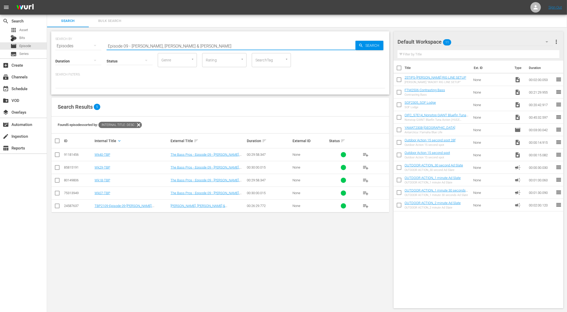
click at [159, 44] on input "Episode 09 - Ott Defoe, Chris Lane & Mark Zona" at bounding box center [231, 46] width 249 height 13
paste input "Kicking off with a Jolt"
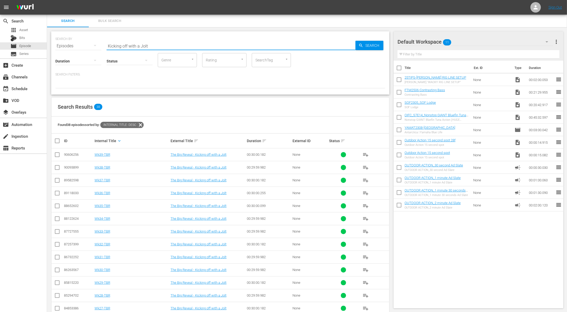
click at [58, 166] on input "checkbox" at bounding box center [57, 168] width 6 height 6
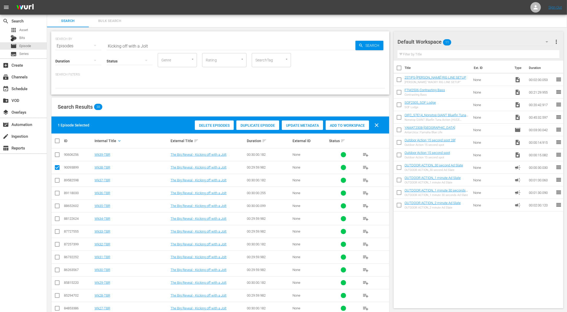
click at [266, 123] on span "Duplicate Episode" at bounding box center [257, 125] width 43 height 4
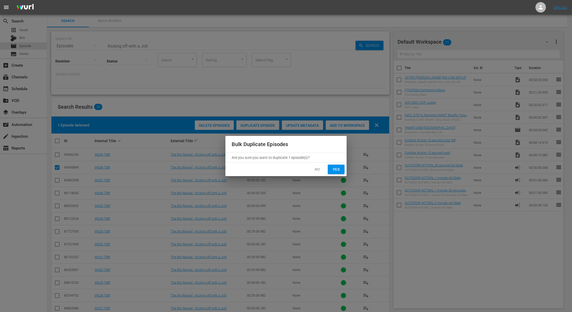
click at [340, 172] on button "Yes" at bounding box center [336, 169] width 17 height 10
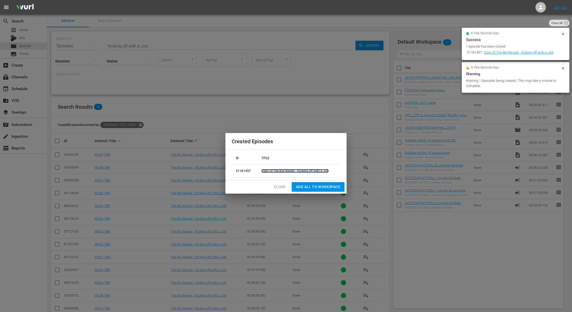
click at [289, 170] on link "Copy of The Big Reveal - Kicking off with a Jolt" at bounding box center [294, 171] width 67 height 4
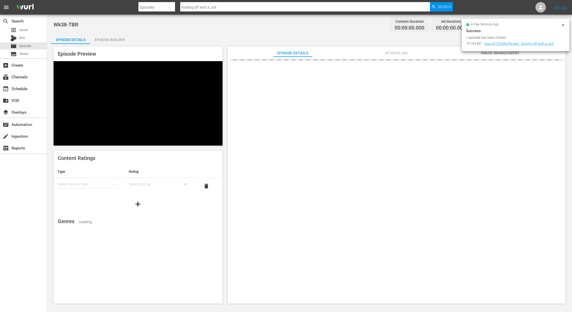
click at [563, 25] on icon at bounding box center [563, 25] width 2 height 2
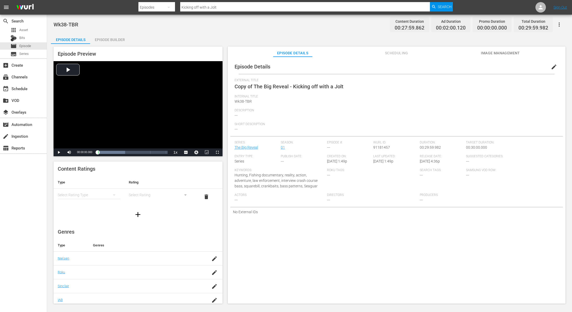
click at [552, 67] on span "edit" at bounding box center [554, 67] width 6 height 6
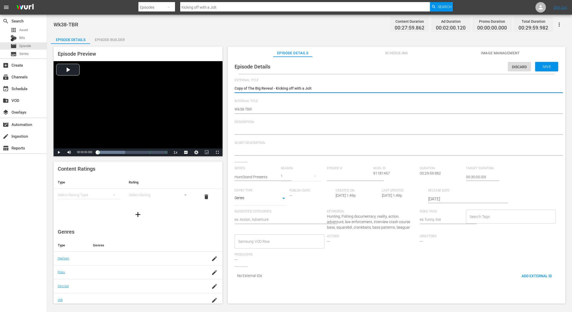
click at [248, 89] on textarea "Copy of The Big Reveal - Kicking off with a Jolt" at bounding box center [394, 89] width 321 height 6
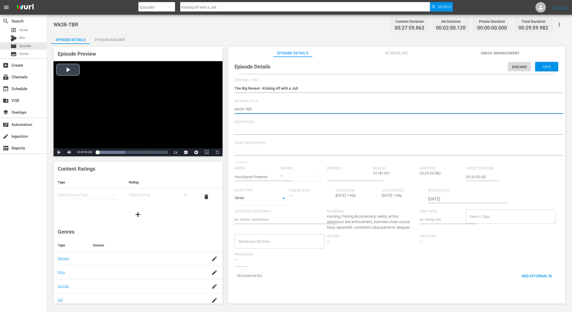
click at [59, 152] on span "Video Player" at bounding box center [59, 152] width 0 height 0
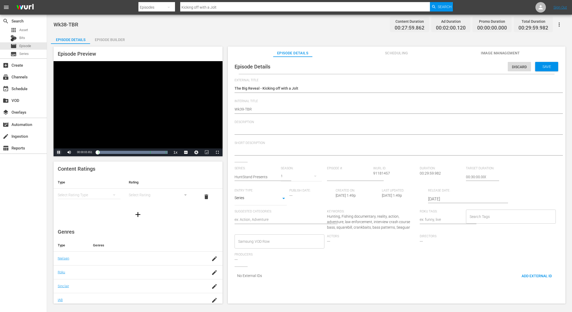
click at [59, 152] on span "Video Player" at bounding box center [59, 152] width 0 height 0
click at [539, 67] on span "Save" at bounding box center [546, 66] width 17 height 4
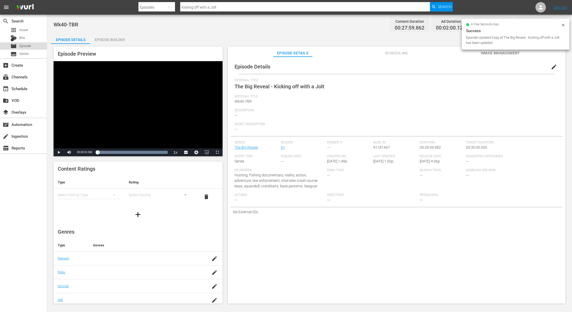
click at [27, 44] on span "Episode" at bounding box center [25, 45] width 12 height 5
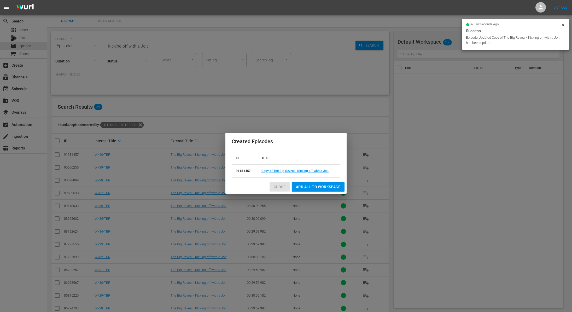
click at [277, 188] on span "Close" at bounding box center [280, 187] width 12 height 7
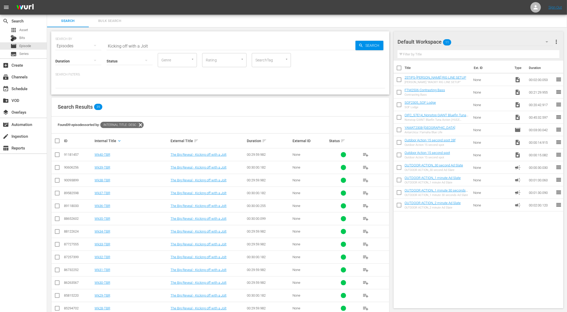
click at [134, 43] on input "Kicking off with a Jolt" at bounding box center [231, 46] width 249 height 13
paste input "Bear Obsession"
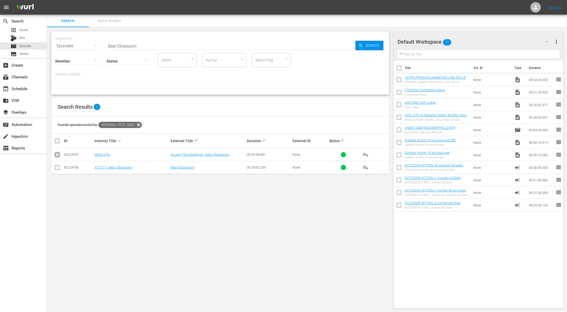
click at [58, 157] on input "checkbox" at bounding box center [57, 155] width 6 height 6
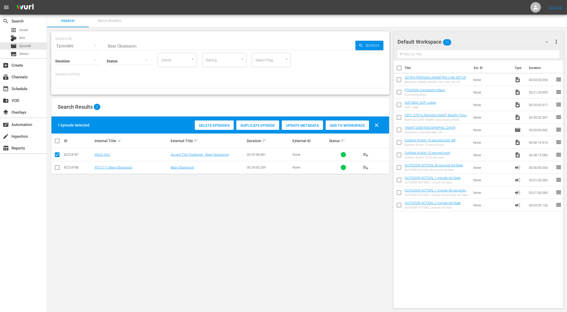
click at [255, 126] on span "Duplicate Episode" at bounding box center [257, 125] width 43 height 4
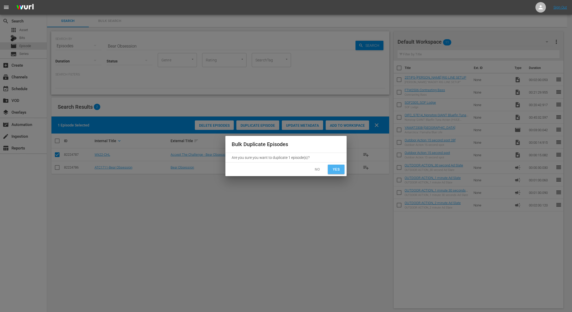
click at [339, 170] on span "Yes" at bounding box center [336, 169] width 8 height 7
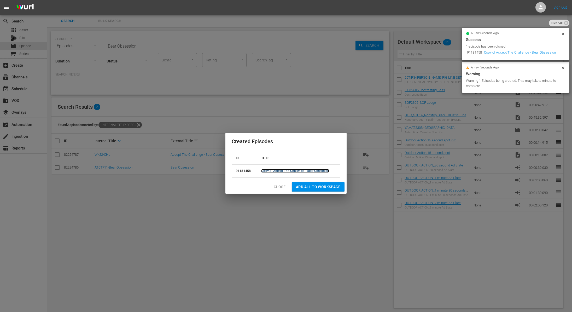
click at [275, 170] on link "Copy of Accept The Challenge - Bear Obsession" at bounding box center [295, 171] width 68 height 4
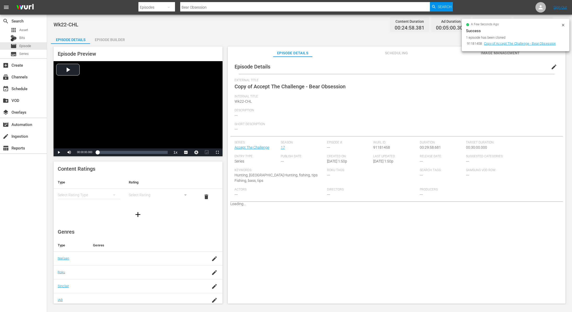
click at [111, 39] on div "Episode Builder" at bounding box center [109, 39] width 39 height 13
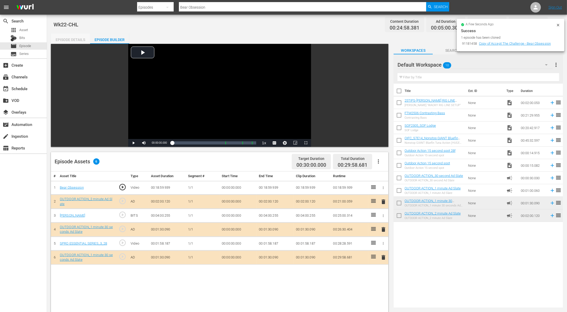
click at [68, 37] on div "Episode Details" at bounding box center [70, 39] width 39 height 13
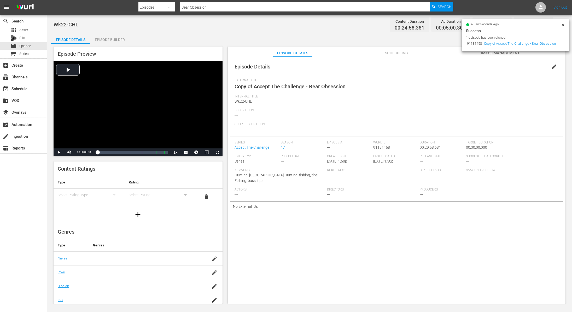
click at [551, 67] on span "edit" at bounding box center [554, 67] width 6 height 6
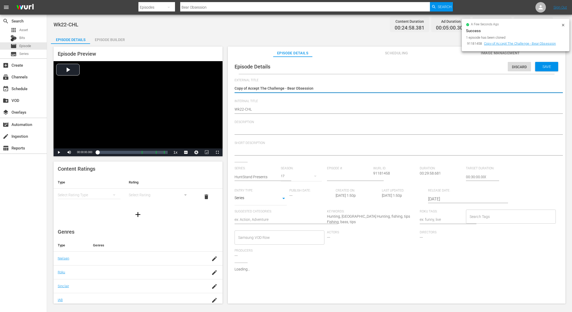
click at [246, 90] on textarea "Copy of Accept The Challenge - Bear Obsession" at bounding box center [394, 89] width 321 height 6
click at [544, 61] on div "Discard Save" at bounding box center [534, 65] width 52 height 12
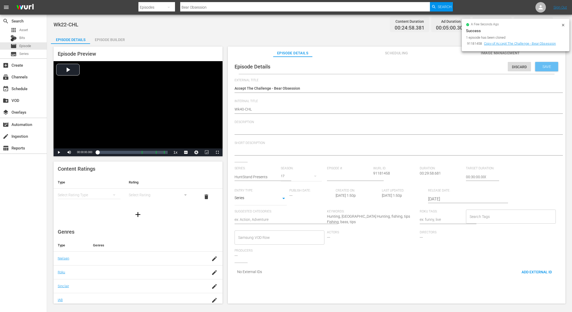
click at [545, 64] on div "Save" at bounding box center [546, 66] width 23 height 9
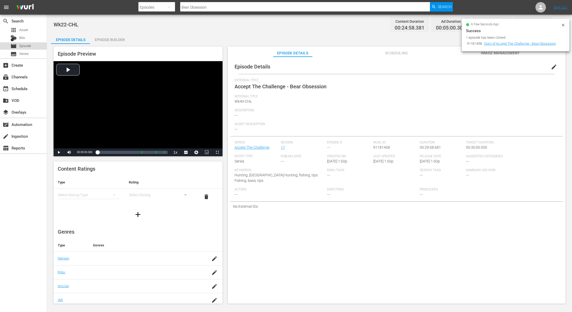
click at [30, 46] on span "Episode" at bounding box center [25, 45] width 12 height 5
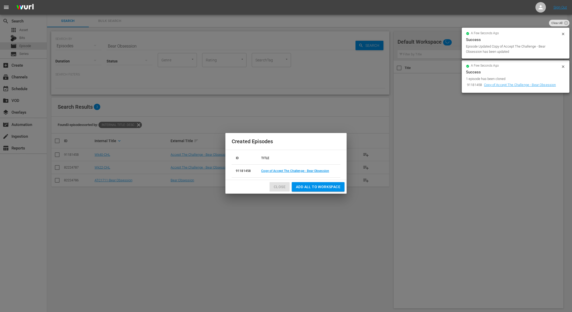
click at [280, 184] on span "Close" at bounding box center [280, 187] width 12 height 7
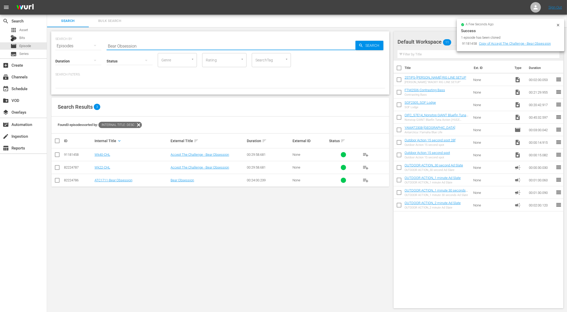
click at [230, 46] on input "Bear Obsession" at bounding box center [231, 46] width 249 height 13
paste input "Spring-Time Great Lakes Walleyes on NEW Baits"
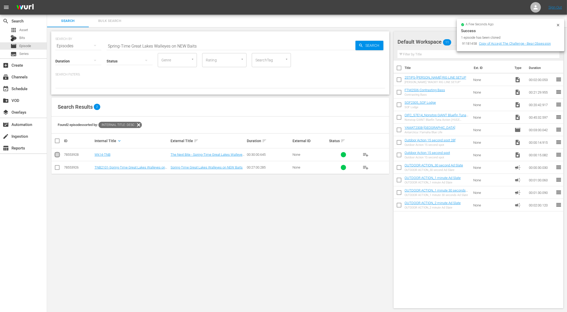
click at [58, 156] on input "checkbox" at bounding box center [57, 155] width 6 height 6
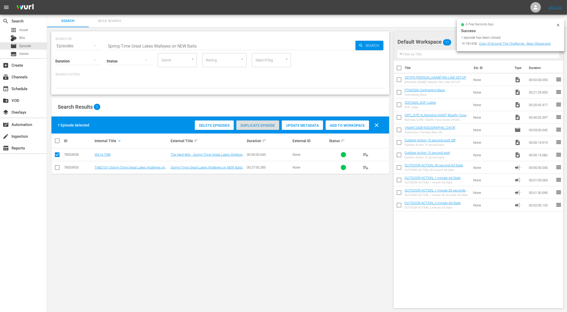
click at [256, 125] on span "Duplicate Episode" at bounding box center [257, 125] width 43 height 4
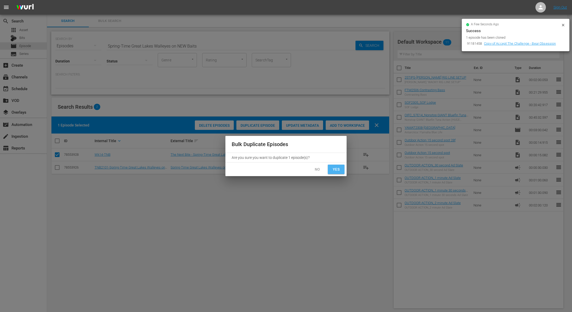
click at [339, 170] on span "Yes" at bounding box center [336, 169] width 8 height 7
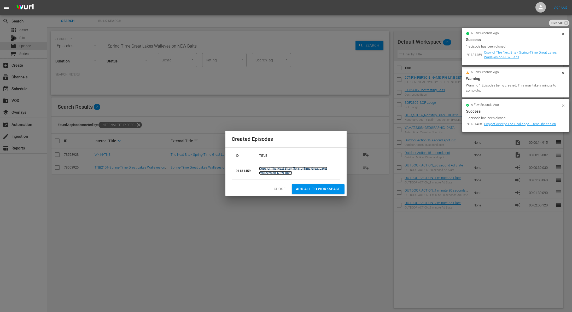
click at [305, 167] on link "Copy of The Next Bite - Spring-Time Great Lakes Walleyes on NEW Baits" at bounding box center [293, 171] width 68 height 8
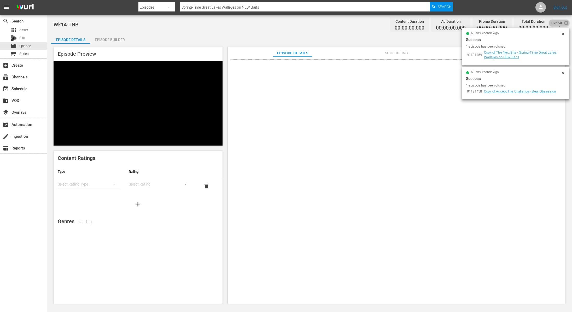
click at [565, 22] on icon at bounding box center [565, 22] width 5 height 5
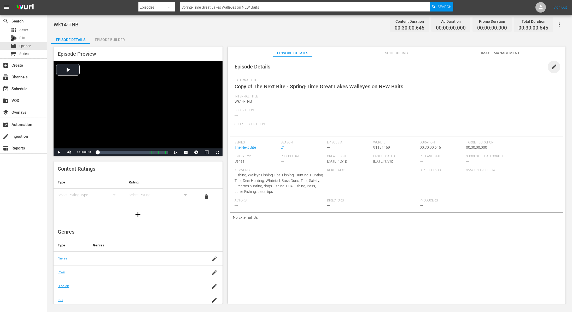
click at [551, 67] on span "edit" at bounding box center [554, 67] width 6 height 6
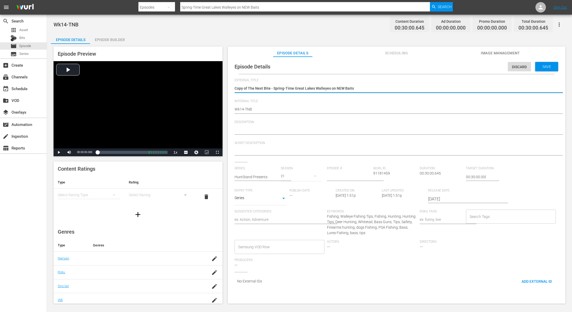
click at [246, 87] on textarea "Copy of The Next Bite - Spring-Time Great Lakes Walleyes on NEW Baits" at bounding box center [394, 89] width 321 height 6
click at [544, 67] on span "Save" at bounding box center [546, 66] width 17 height 4
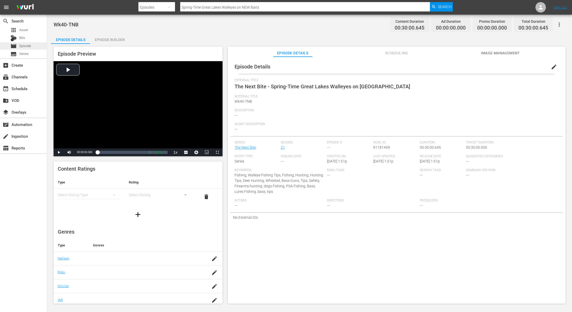
click at [30, 44] on span "Episode" at bounding box center [25, 45] width 12 height 5
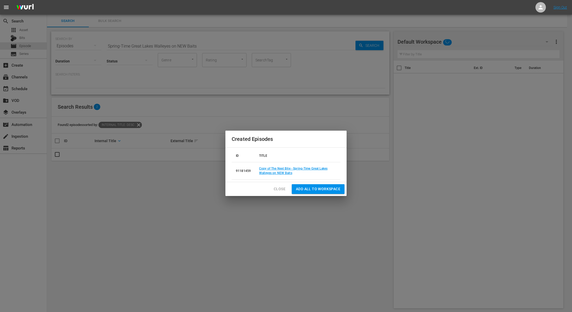
click at [279, 188] on span "Close" at bounding box center [280, 189] width 12 height 7
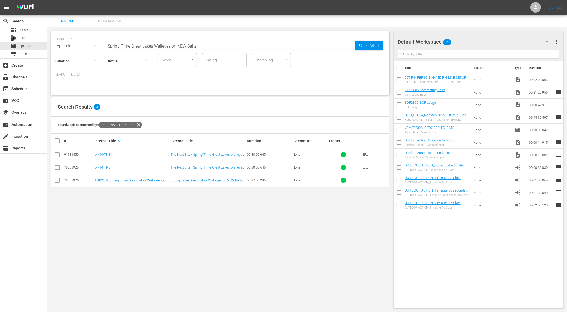
click at [202, 46] on input "Spring-Time Great Lakes Walleyes on NEW Baits" at bounding box center [231, 46] width 249 height 13
paste input "A Kid's First Deer"
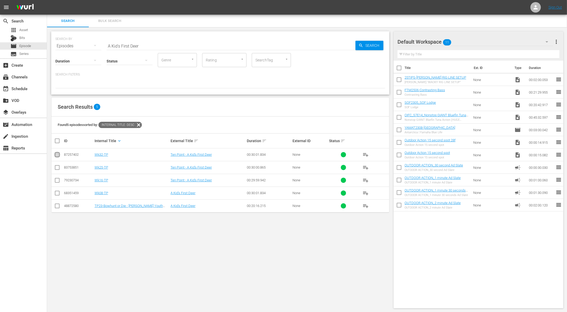
click at [60, 154] on input "checkbox" at bounding box center [57, 155] width 6 height 6
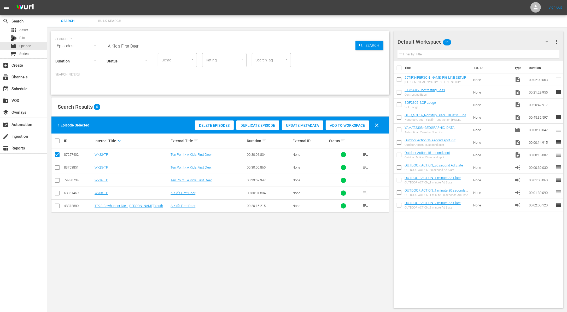
click at [294, 103] on div "Search Results 5" at bounding box center [220, 106] width 338 height 19
click at [57, 155] on input "checkbox" at bounding box center [57, 155] width 6 height 6
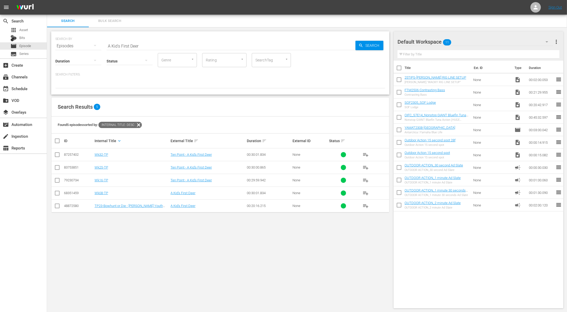
click at [56, 180] on input "checkbox" at bounding box center [57, 181] width 6 height 6
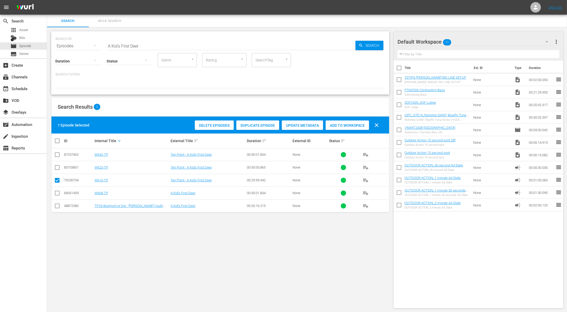
click at [256, 124] on span "Duplicate Episode" at bounding box center [257, 125] width 43 height 4
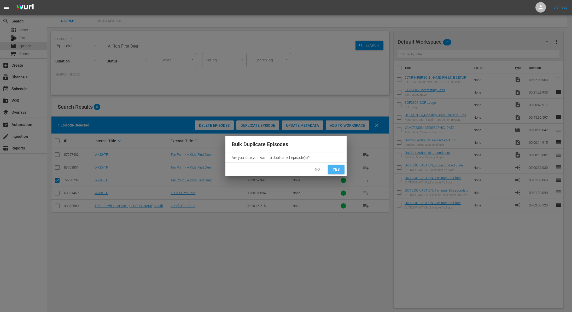
click at [333, 168] on span "Yes" at bounding box center [336, 169] width 8 height 7
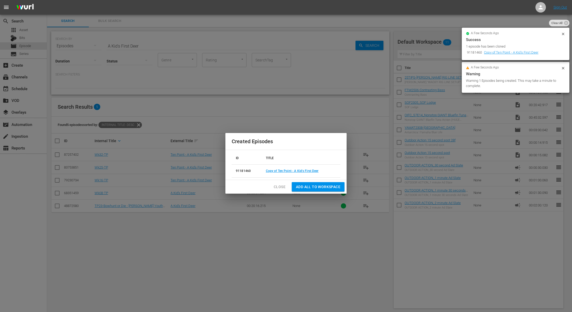
click at [276, 173] on td "Copy of Ten Point - A Kid's First Deer" at bounding box center [301, 170] width 79 height 13
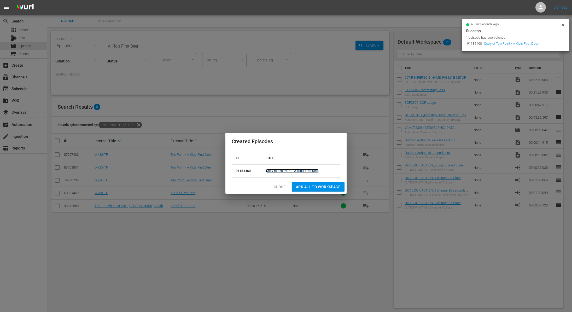
click at [276, 172] on link "Copy of Ten Point - A Kid's First Deer" at bounding box center [292, 171] width 53 height 4
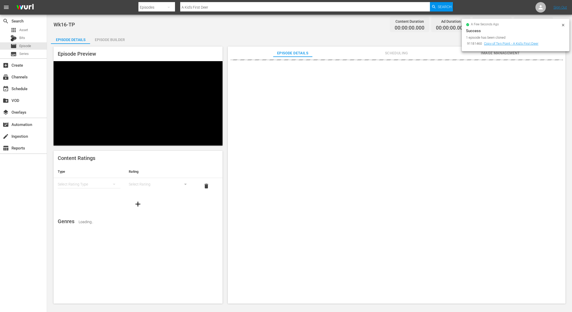
click at [562, 27] on icon at bounding box center [563, 25] width 4 height 4
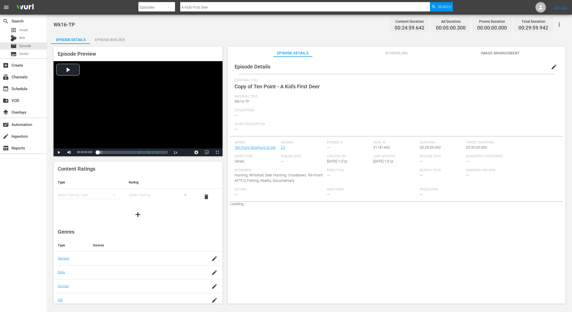
click at [552, 66] on span "edit" at bounding box center [554, 67] width 6 height 6
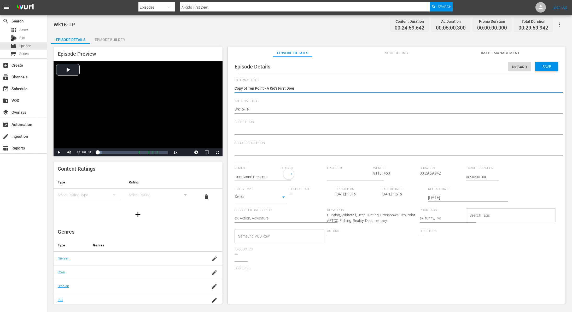
click at [248, 86] on textarea "Copy of Ten Point - A Kid's First Deer" at bounding box center [394, 89] width 321 height 6
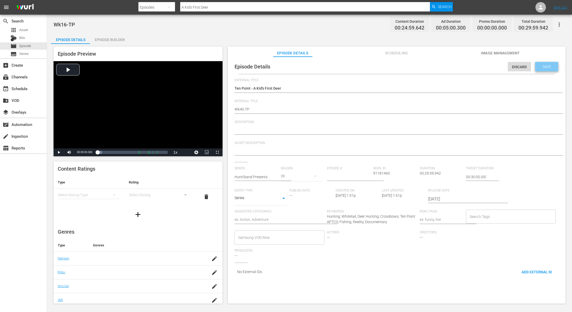
click at [545, 68] on span "Save" at bounding box center [546, 66] width 17 height 4
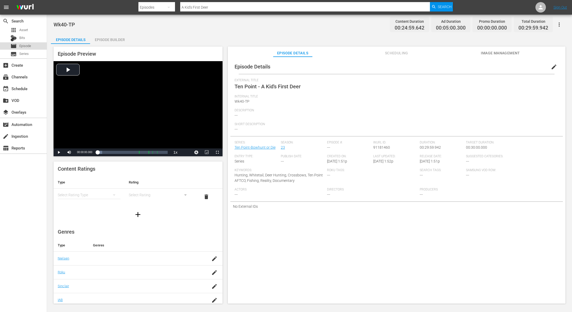
click at [30, 44] on span "Episode" at bounding box center [25, 45] width 12 height 5
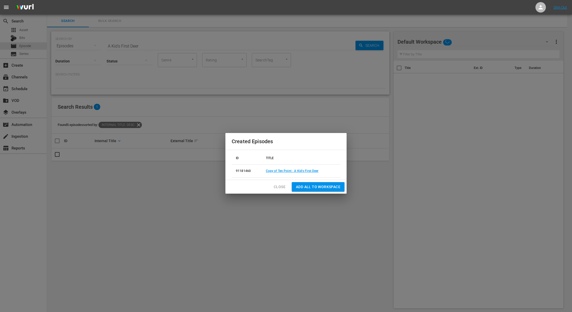
click at [282, 184] on span "Close" at bounding box center [280, 187] width 12 height 7
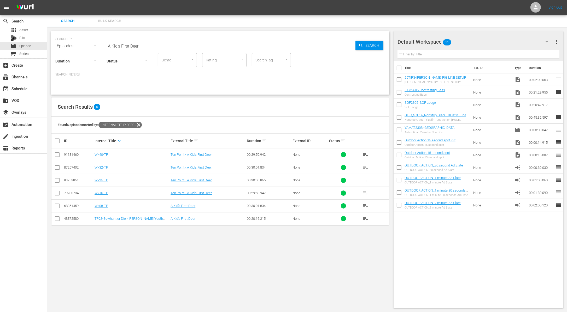
click at [211, 47] on input "A Kid's First Deer" at bounding box center [231, 46] width 249 height 13
paste input "Kickstarting the Season at Sam Rayburn"
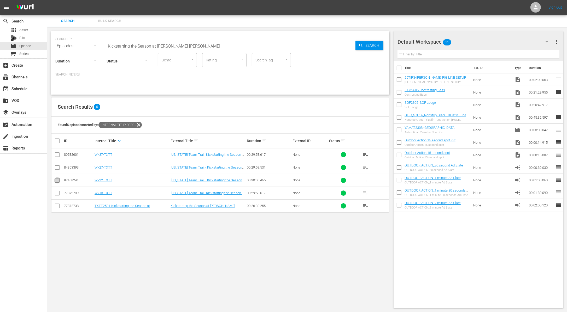
click at [56, 181] on input "checkbox" at bounding box center [57, 181] width 6 height 6
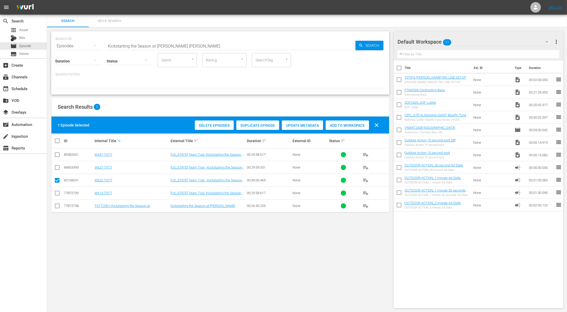
click at [259, 123] on span "Duplicate Episode" at bounding box center [257, 125] width 43 height 4
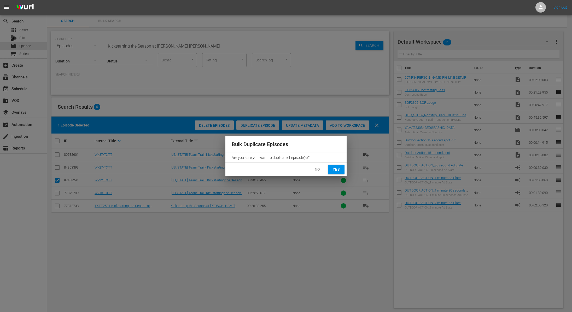
click at [339, 171] on span "Yes" at bounding box center [336, 169] width 8 height 7
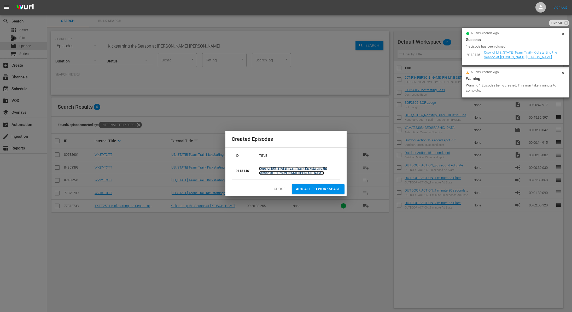
click at [282, 168] on link "Copy of Texas Team Trail - Kickstarting the Season at Sam Rayburn" at bounding box center [293, 171] width 68 height 8
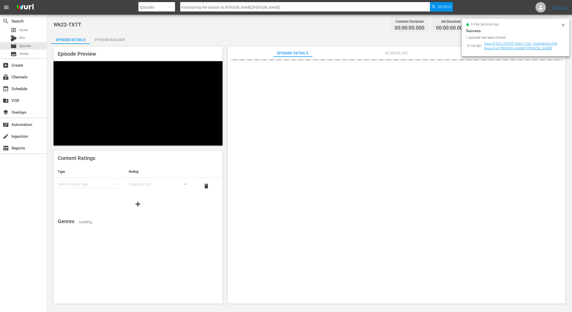
click at [562, 25] on icon at bounding box center [563, 25] width 4 height 4
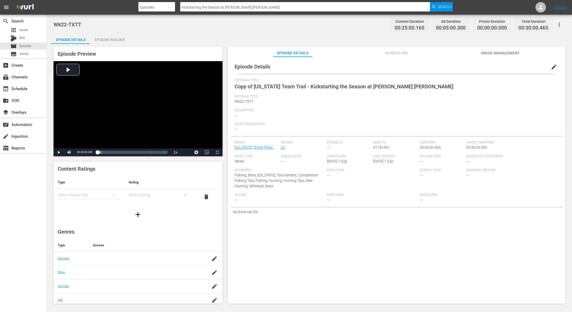
click at [551, 68] on span "edit" at bounding box center [554, 67] width 6 height 6
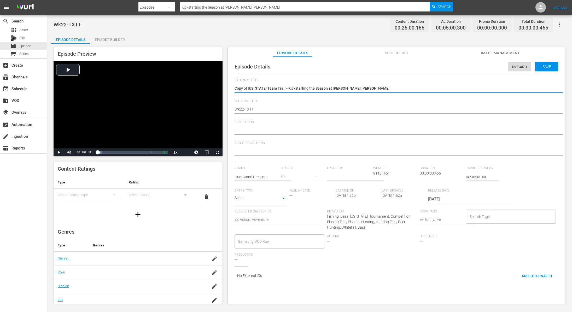
click at [247, 88] on textarea "Copy of Texas Team Trail - Kickstarting the Season at Sam Rayburn" at bounding box center [394, 89] width 321 height 6
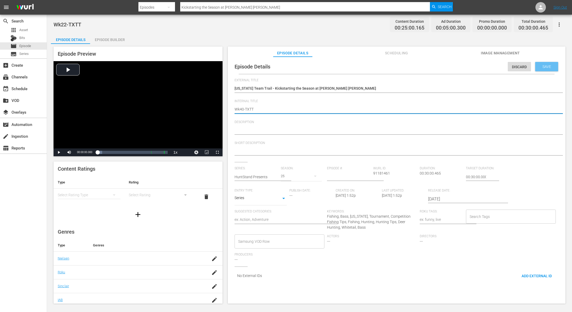
click at [552, 67] on div "Save" at bounding box center [546, 66] width 23 height 9
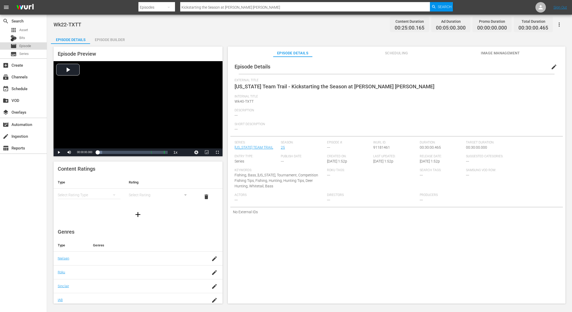
click at [34, 43] on div "movie Episode" at bounding box center [23, 45] width 47 height 7
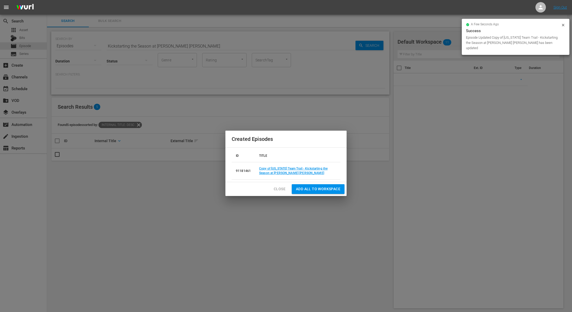
click at [281, 187] on span "Close" at bounding box center [280, 189] width 12 height 7
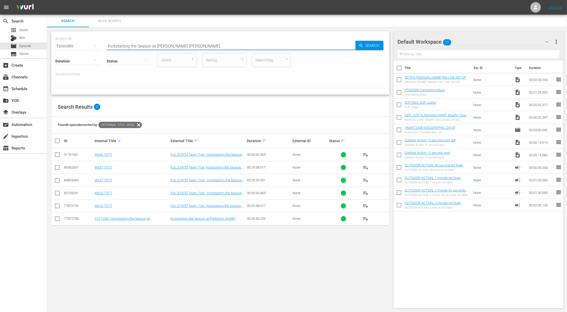
click at [148, 46] on input "Kickstarting the Season at Sam Rayburn" at bounding box center [231, 46] width 249 height 13
paste input "Nighttime Kokanee"
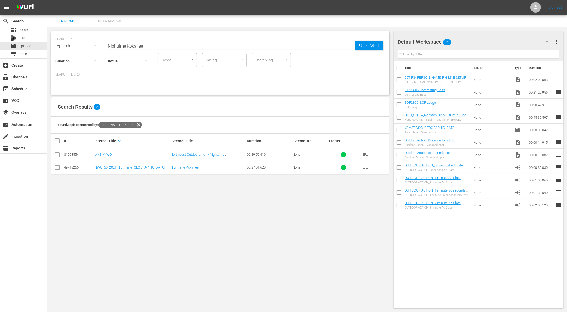
click at [57, 154] on input "checkbox" at bounding box center [57, 155] width 6 height 6
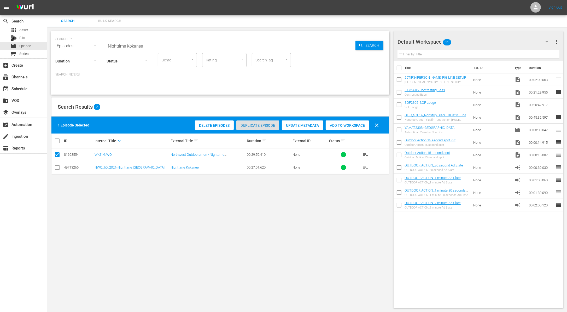
click at [255, 125] on span "Duplicate Episode" at bounding box center [257, 125] width 43 height 4
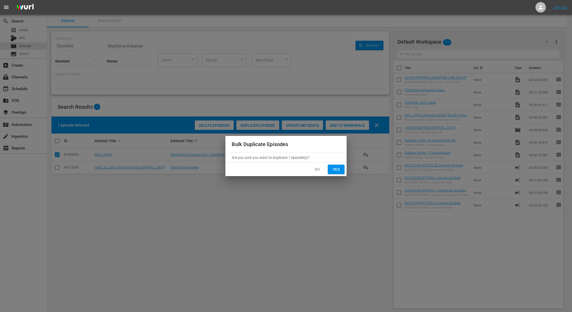
click at [335, 170] on span "Yes" at bounding box center [336, 169] width 8 height 7
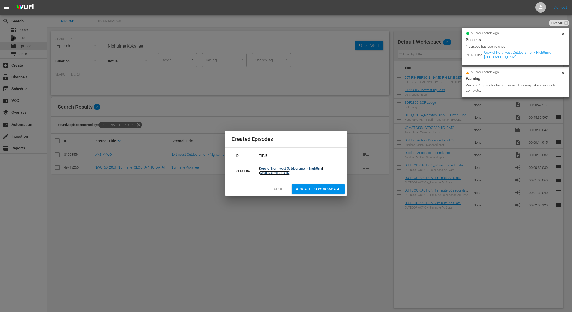
click at [311, 170] on link "Copy of Northwest Outdoorsmen - Nighttime Kokanee" at bounding box center [291, 171] width 64 height 8
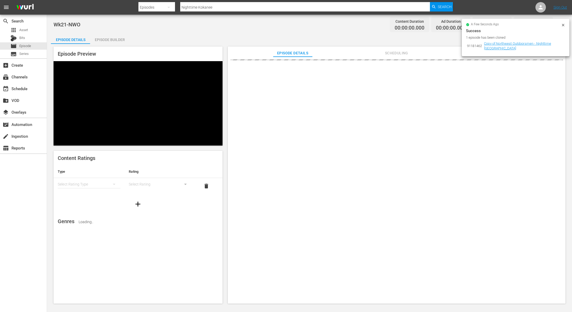
click at [560, 25] on div "a few seconds ago" at bounding box center [513, 25] width 95 height 4
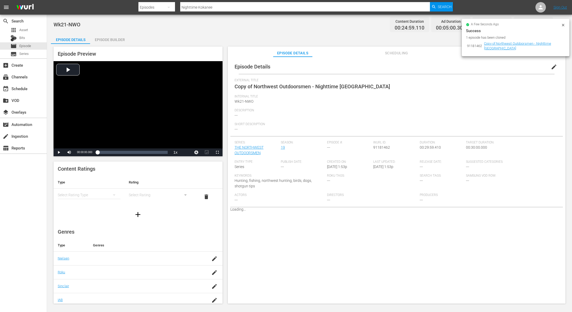
click at [564, 24] on icon at bounding box center [563, 25] width 4 height 4
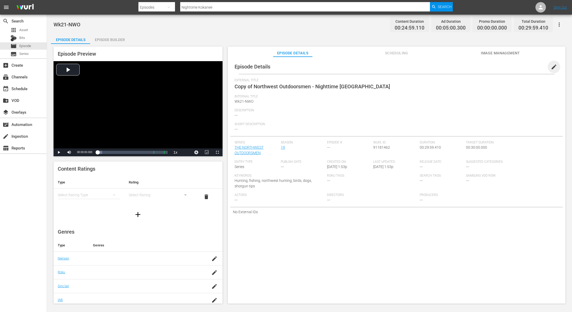
click at [551, 65] on span "edit" at bounding box center [554, 67] width 6 height 6
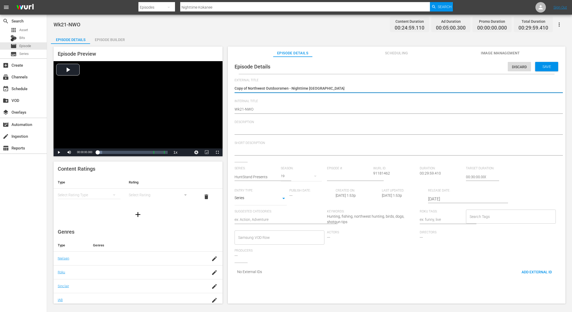
click at [248, 88] on textarea "Copy of Northwest Outdoorsmen - Nighttime Kokanee" at bounding box center [394, 89] width 321 height 6
click at [543, 66] on span "Save" at bounding box center [546, 66] width 17 height 4
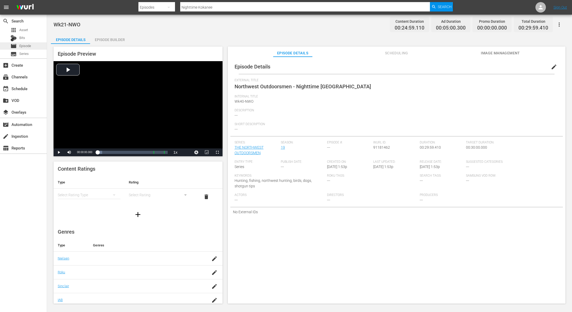
click at [25, 47] on span "Episode" at bounding box center [25, 45] width 12 height 5
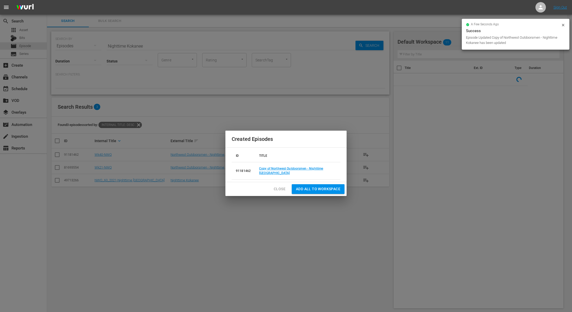
click at [279, 184] on button "Close" at bounding box center [279, 189] width 20 height 10
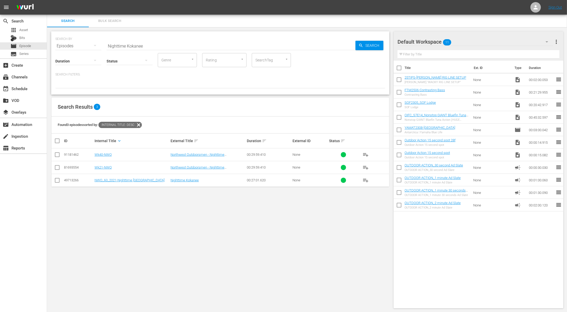
click at [144, 45] on input "Nighttime Kokanee" at bounding box center [231, 46] width 249 height 13
paste input "Florida Black Bass Obsession"
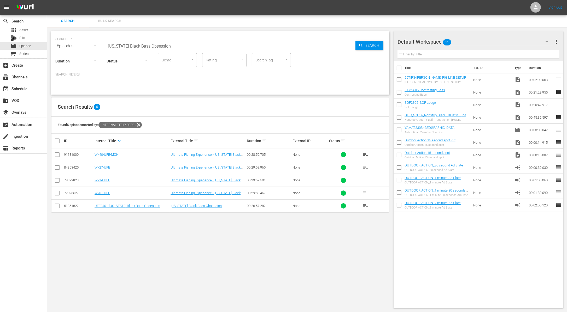
click at [57, 168] on input "checkbox" at bounding box center [57, 168] width 6 height 6
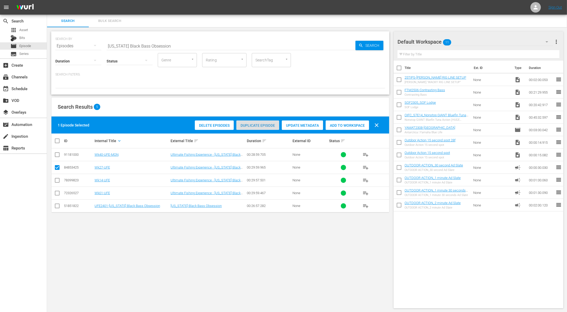
click at [263, 125] on span "Duplicate Episode" at bounding box center [257, 125] width 43 height 4
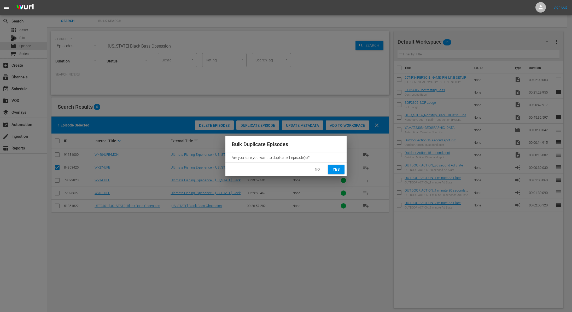
click at [336, 170] on span "Yes" at bounding box center [336, 169] width 8 height 7
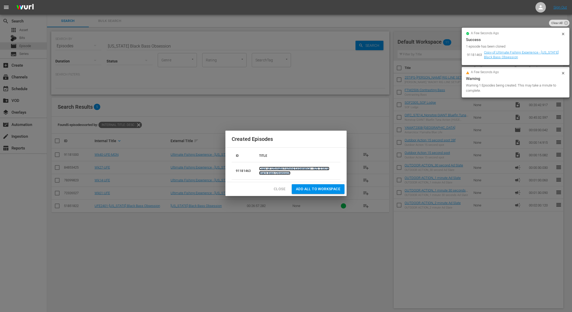
click at [279, 169] on link "Copy of Ultimate Fishing Experience - Florida Black Bass Obsession" at bounding box center [294, 171] width 70 height 8
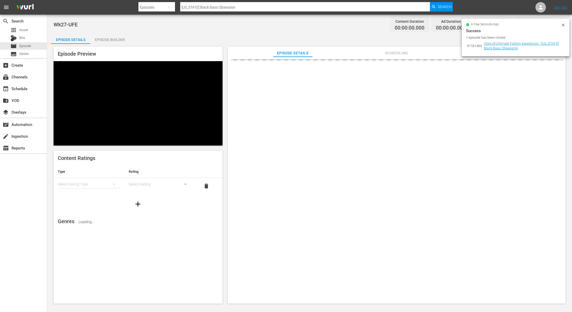
click at [561, 24] on icon at bounding box center [563, 25] width 4 height 4
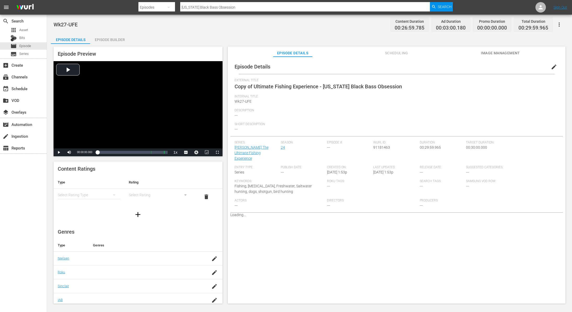
click at [555, 67] on button "edit" at bounding box center [553, 67] width 13 height 13
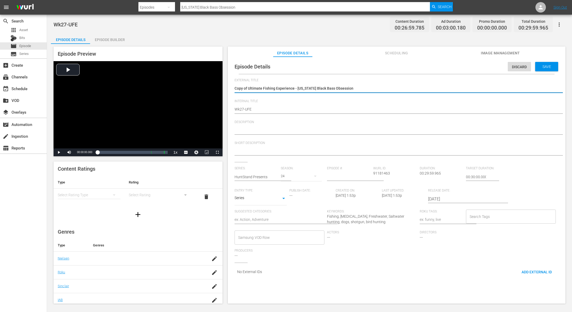
click at [247, 88] on textarea "Copy of Ultimate Fishing Experience - Florida Black Bass Obsession" at bounding box center [394, 89] width 321 height 6
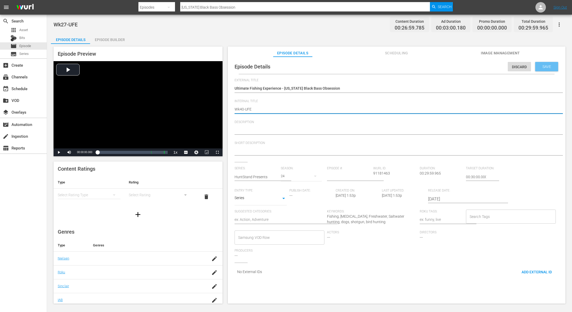
click at [540, 68] on span "Save" at bounding box center [546, 66] width 17 height 4
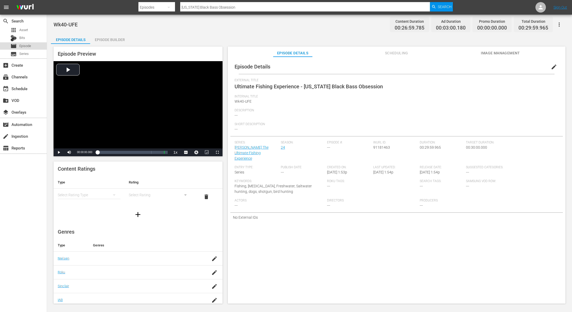
click at [23, 45] on span "Episode" at bounding box center [25, 45] width 12 height 5
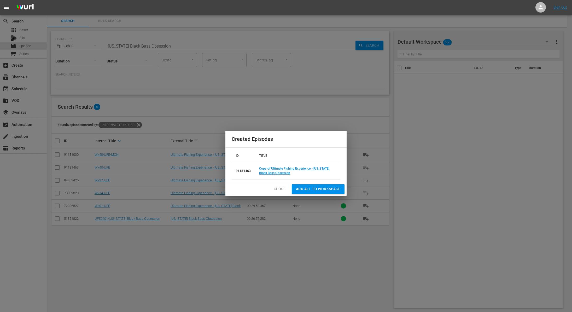
click at [275, 188] on span "Close" at bounding box center [280, 189] width 12 height 7
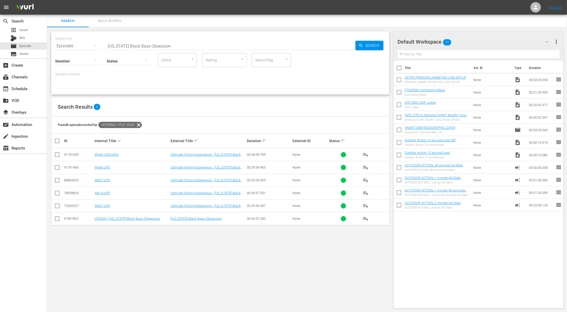
click at [149, 46] on input "Florida Black Bass Obsession" at bounding box center [231, 46] width 249 height 13
paste input "NEW BEGINNINGS ON LAKE ERIE"
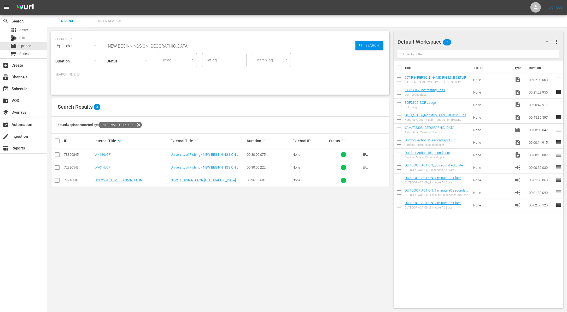
click at [57, 154] on input "checkbox" at bounding box center [57, 155] width 6 height 6
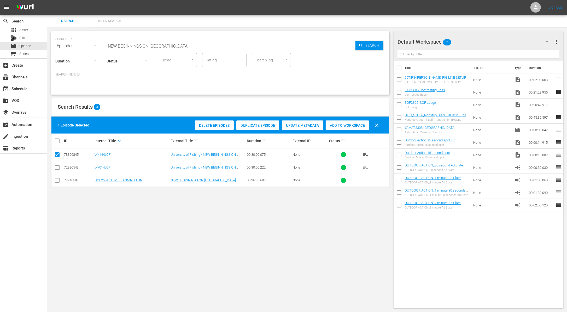
click at [270, 123] on span "Duplicate Episode" at bounding box center [257, 125] width 43 height 4
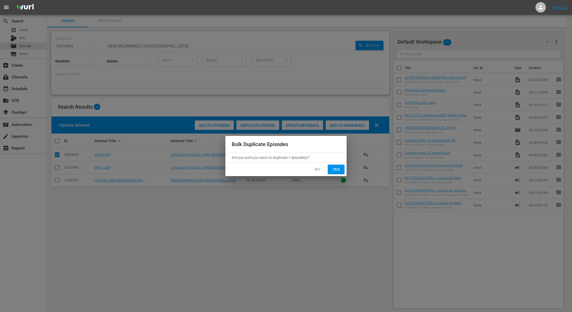
click at [333, 168] on span "Yes" at bounding box center [336, 169] width 8 height 7
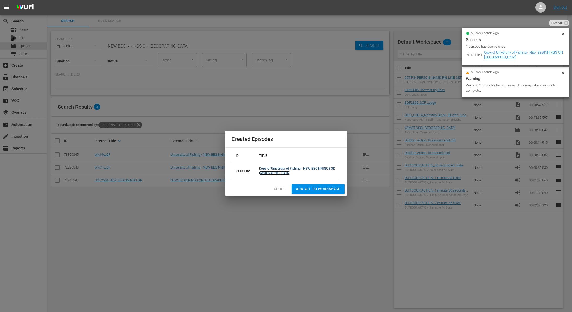
click at [296, 167] on link "Copy of University of Fishing - NEW BEGINNINGS ON LAKE ERIE" at bounding box center [297, 171] width 76 height 8
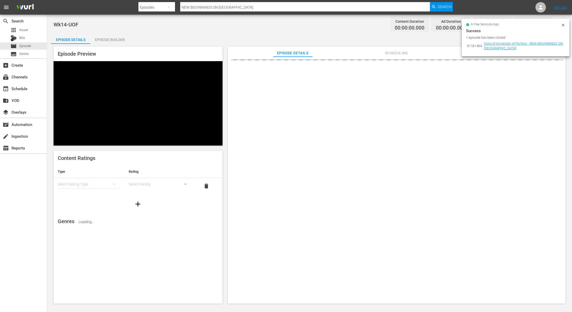
click at [561, 26] on icon at bounding box center [563, 25] width 4 height 4
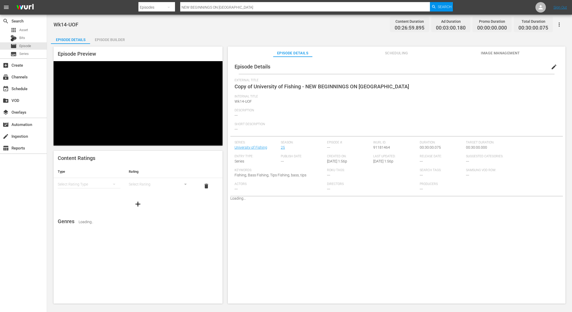
click at [551, 69] on span "edit" at bounding box center [554, 67] width 6 height 6
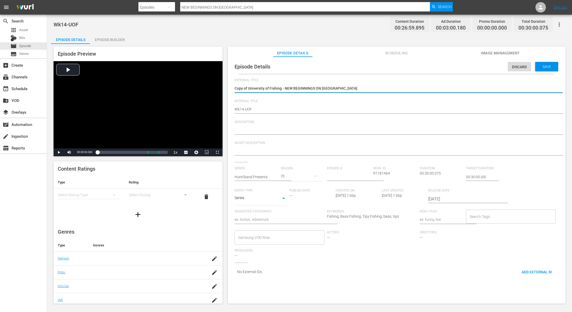
click at [249, 86] on textarea "Copy of University of Fishing - NEW BEGINNINGS ON LAKE ERIE" at bounding box center [394, 89] width 321 height 6
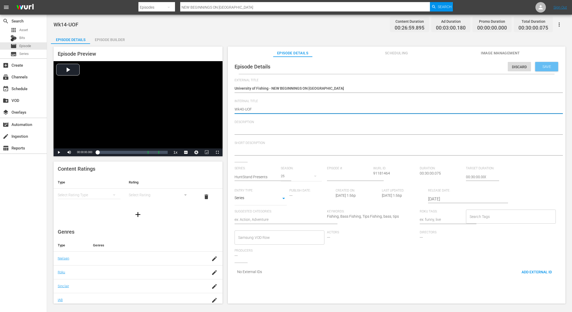
click at [544, 67] on span "Save" at bounding box center [546, 66] width 17 height 4
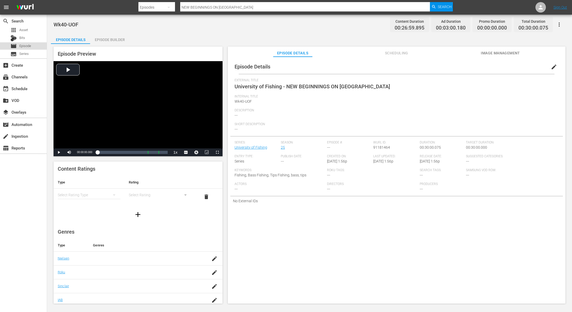
click at [32, 43] on div "movie Episode" at bounding box center [23, 45] width 47 height 7
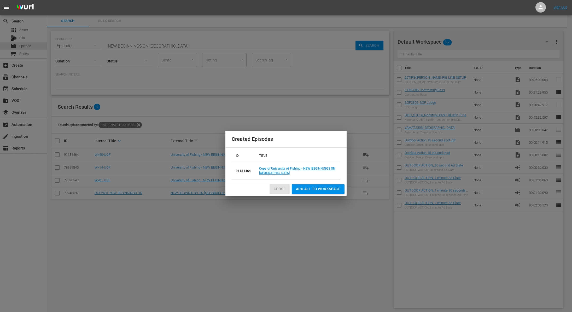
click at [280, 191] on span "Close" at bounding box center [280, 189] width 12 height 7
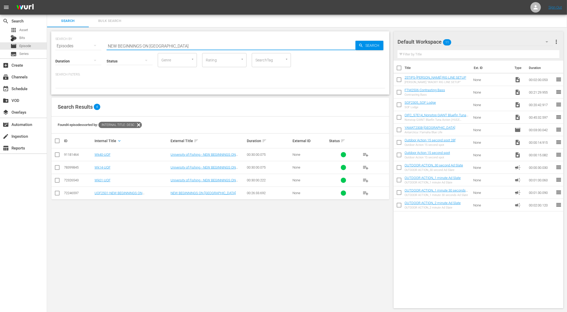
click at [181, 42] on input "NEW BEGINNINGS ON LAKE ERIE" at bounding box center [231, 46] width 249 height 13
paste input "Swordfish on light tackle, peacock bass and the Tommy Gifford Awards in Miami"
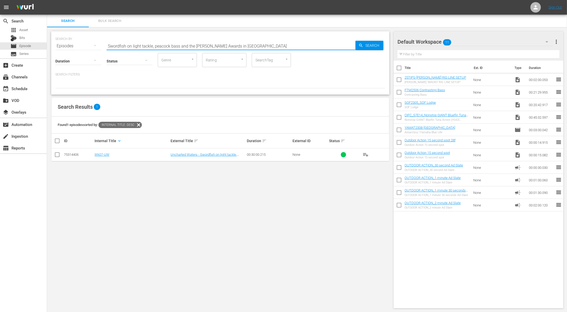
click at [56, 155] on input "checkbox" at bounding box center [57, 155] width 6 height 6
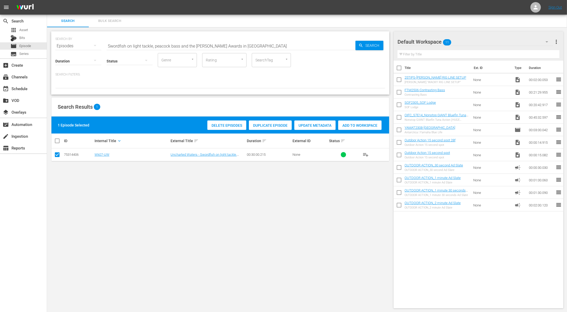
click at [275, 125] on span "Duplicate Episode" at bounding box center [270, 125] width 43 height 4
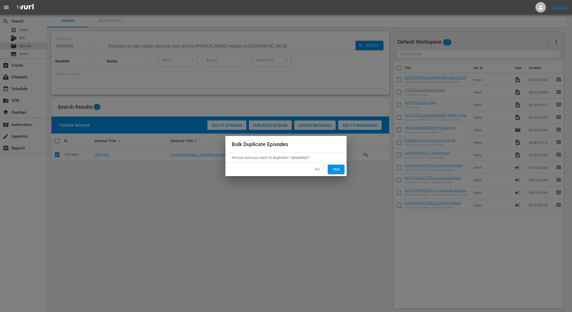
click at [337, 171] on span "Yes" at bounding box center [336, 169] width 8 height 7
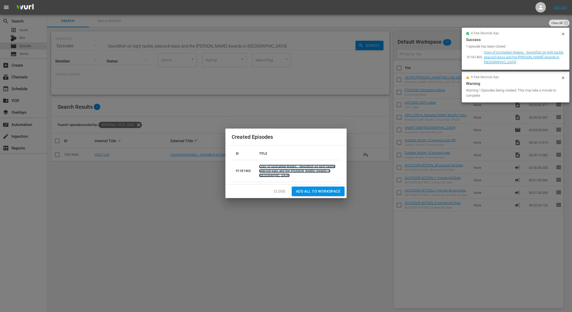
click at [296, 165] on link "Copy of Uncharted Waters - Swordfish on light tackle, peacock bass and the Tomm…" at bounding box center [297, 170] width 76 height 13
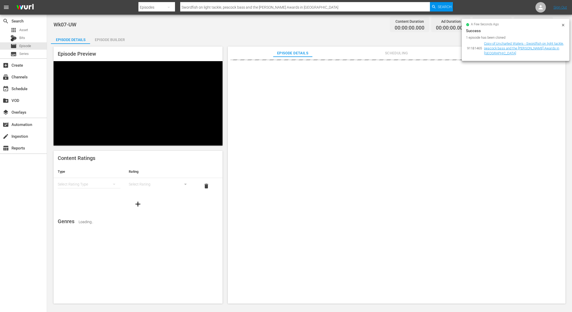
click at [561, 27] on icon at bounding box center [563, 25] width 4 height 4
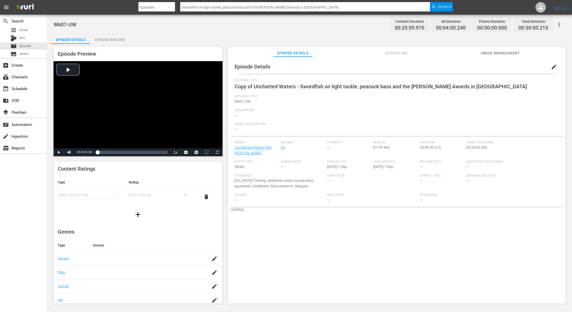
click at [547, 69] on button "edit" at bounding box center [553, 67] width 13 height 13
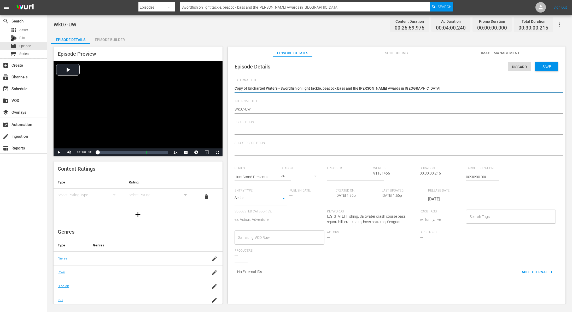
click at [248, 87] on textarea "Copy of Uncharted Waters - Swordfish on light tackle, peacock bass and the Tomm…" at bounding box center [394, 89] width 321 height 6
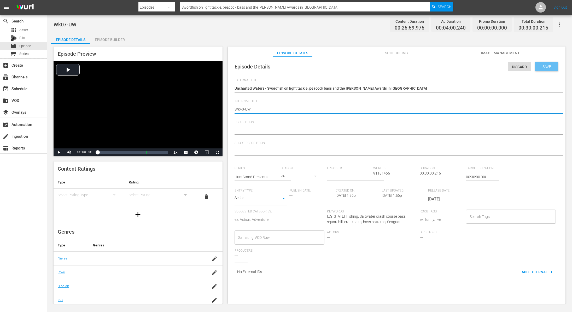
click at [548, 66] on span "Save" at bounding box center [546, 66] width 17 height 4
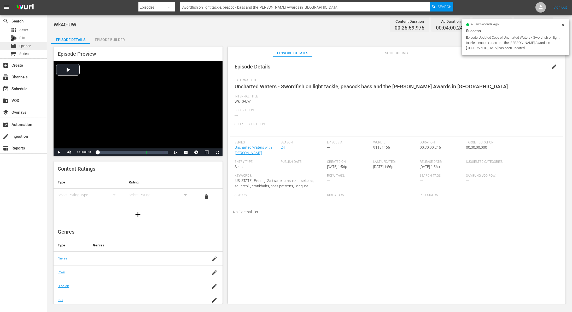
click at [24, 46] on span "Episode" at bounding box center [25, 45] width 12 height 5
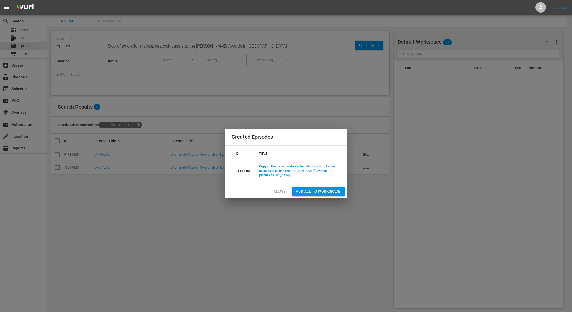
click at [275, 193] on span "Close" at bounding box center [280, 191] width 12 height 7
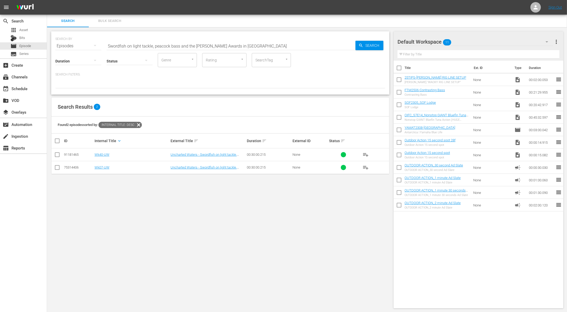
click at [134, 44] on input "Swordfish on light tackle, peacock bass and the Tommy Gifford Awards in Miami" at bounding box center [231, 46] width 249 height 13
paste input "WELLINGTON CONSERVATION CENTER"
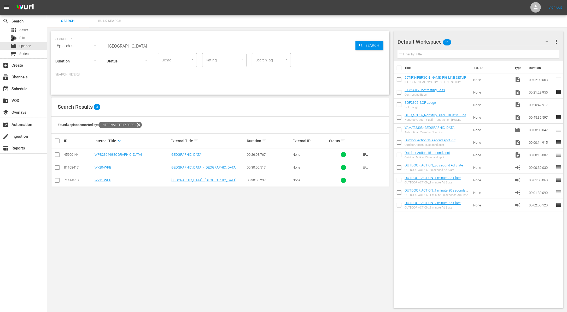
click at [60, 166] on input "checkbox" at bounding box center [57, 168] width 6 height 6
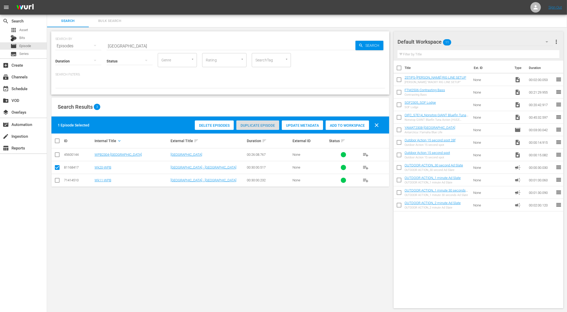
click at [263, 123] on span "Duplicate Episode" at bounding box center [257, 125] width 43 height 4
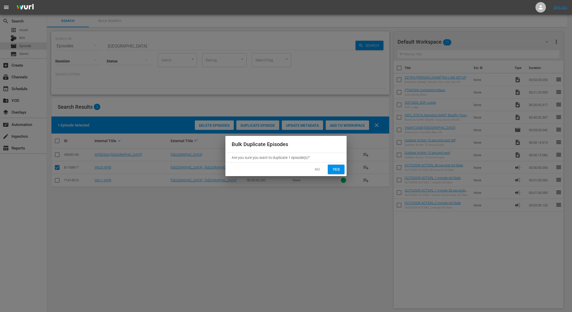
click at [319, 168] on span "No" at bounding box center [317, 169] width 8 height 7
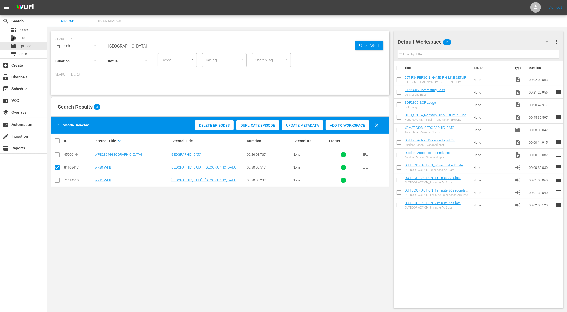
click at [56, 179] on input "checkbox" at bounding box center [57, 181] width 6 height 6
click at [55, 169] on input "checkbox" at bounding box center [57, 168] width 6 height 6
click at [260, 124] on span "Duplicate Episode" at bounding box center [257, 125] width 43 height 4
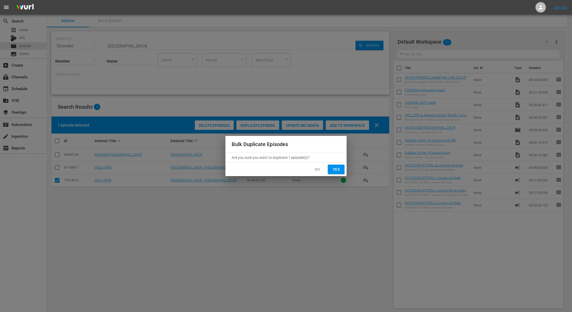
click at [335, 167] on span "Yes" at bounding box center [336, 169] width 8 height 7
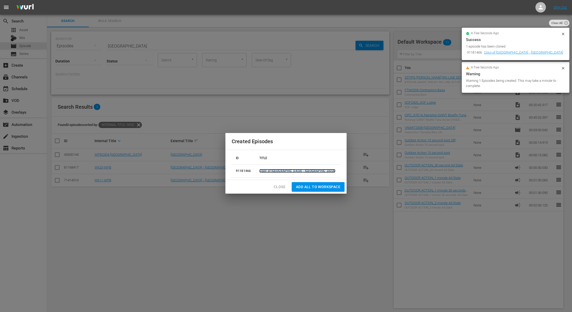
click at [281, 172] on link "Copy of Wild Palm Beaches - WELLINGTON CONSERVATION CENTER" at bounding box center [297, 171] width 76 height 4
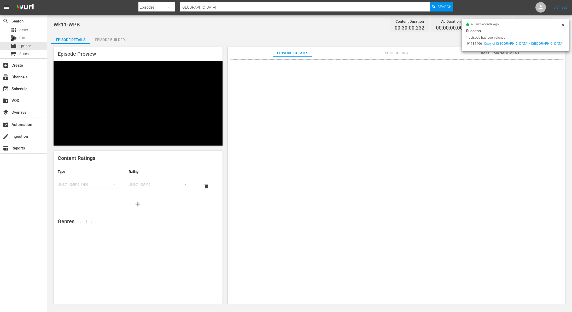
click at [564, 26] on icon at bounding box center [563, 25] width 2 height 2
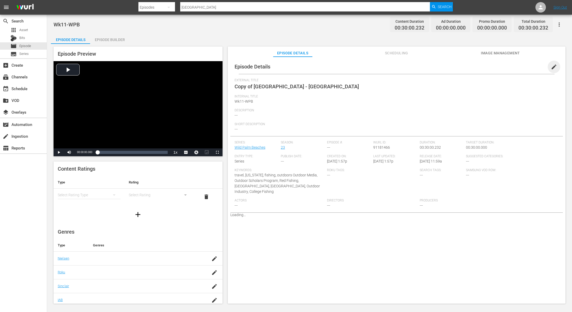
click at [551, 65] on span "edit" at bounding box center [554, 67] width 6 height 6
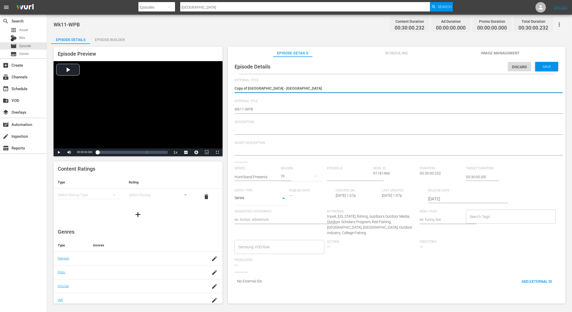
click at [248, 88] on textarea "Copy of Wild Palm Beaches - WELLINGTON CONSERVATION CENTER" at bounding box center [394, 89] width 321 height 6
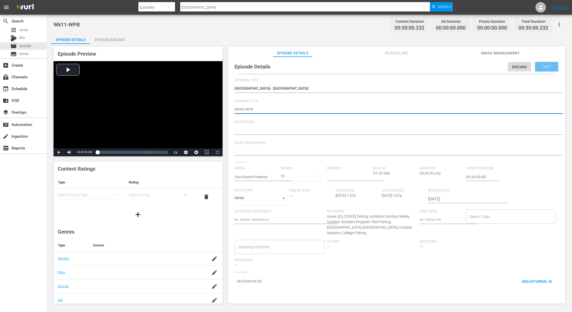
click at [544, 65] on span "Save" at bounding box center [546, 66] width 17 height 4
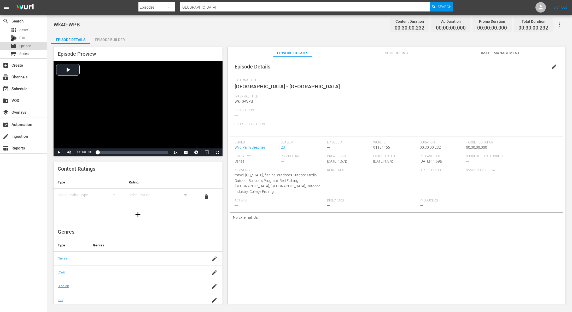
click at [17, 43] on div "movie Episode" at bounding box center [20, 45] width 21 height 7
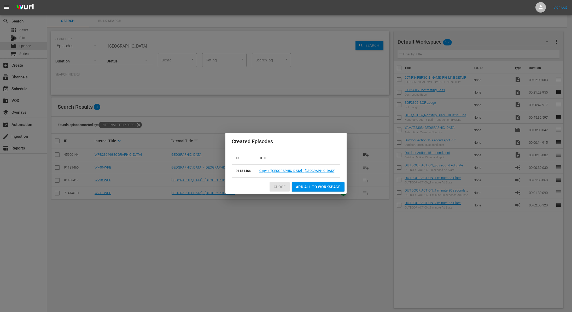
click at [277, 189] on span "Close" at bounding box center [280, 187] width 12 height 7
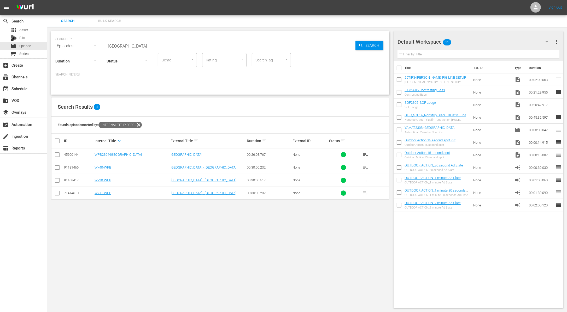
click at [190, 46] on input "WELLINGTON CONSERVATION CENTER" at bounding box center [231, 46] width 249 height 13
paste input "Mahi & Pasta"
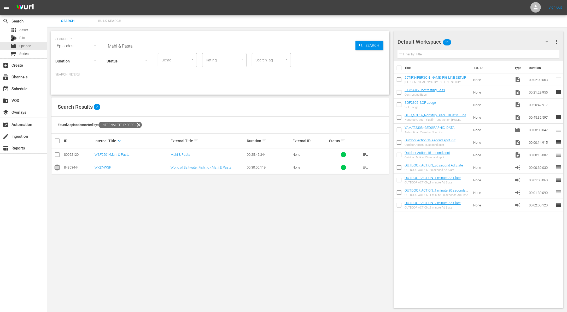
click at [58, 167] on input "checkbox" at bounding box center [57, 168] width 6 height 6
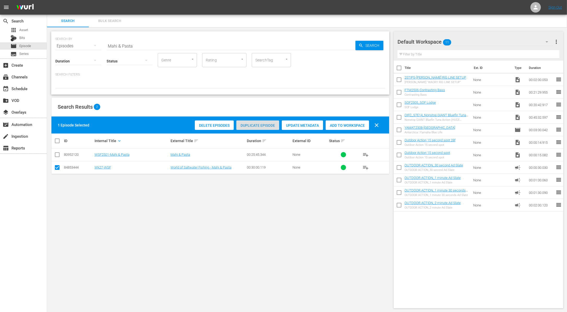
click at [254, 127] on div "Duplicate Episode" at bounding box center [257, 125] width 43 height 10
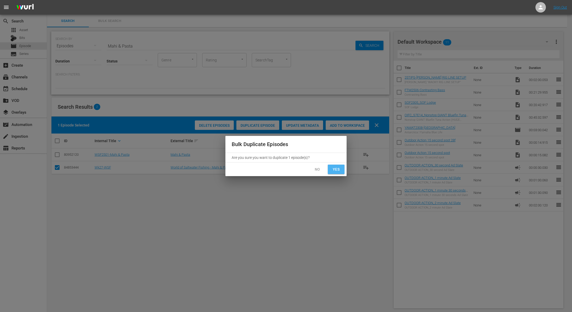
click at [334, 170] on span "Yes" at bounding box center [336, 169] width 8 height 7
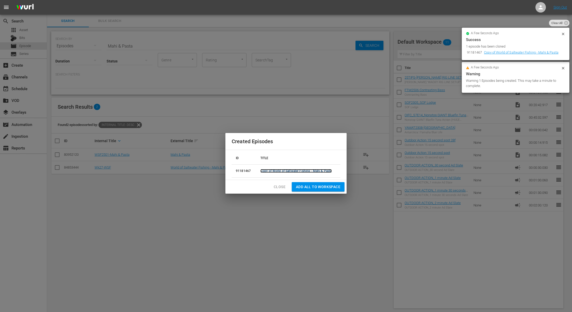
click at [290, 171] on link "Copy of World of Saltwater Fishing - Mahi & Pasta" at bounding box center [295, 171] width 71 height 4
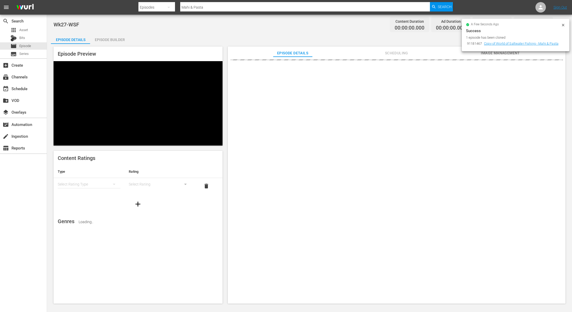
click at [562, 25] on icon at bounding box center [563, 25] width 2 height 2
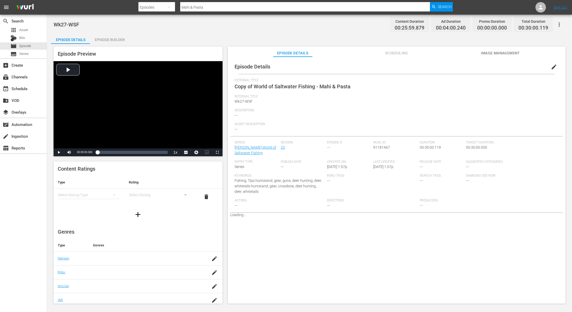
click at [551, 66] on span "edit" at bounding box center [554, 67] width 6 height 6
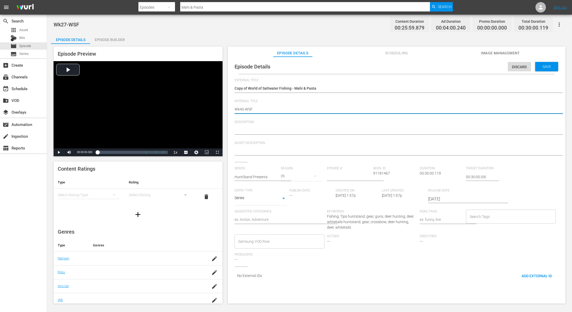
click at [289, 85] on div "Copy of World of Saltwater Fishing - Mahi & Pasta Copy of World of Saltwater Fi…" at bounding box center [394, 89] width 321 height 13
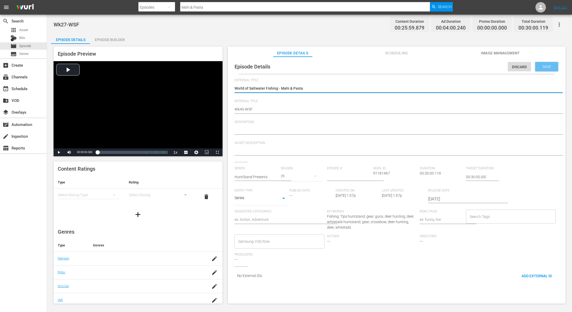
click at [546, 66] on span "Save" at bounding box center [546, 66] width 17 height 4
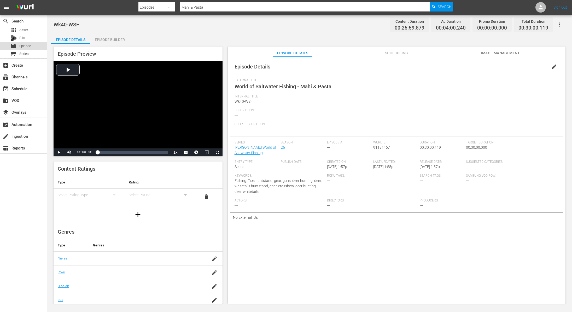
click at [27, 45] on span "Episode" at bounding box center [25, 45] width 12 height 5
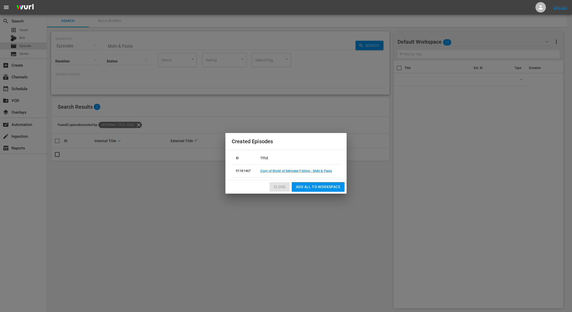
click at [280, 187] on span "Close" at bounding box center [280, 187] width 12 height 7
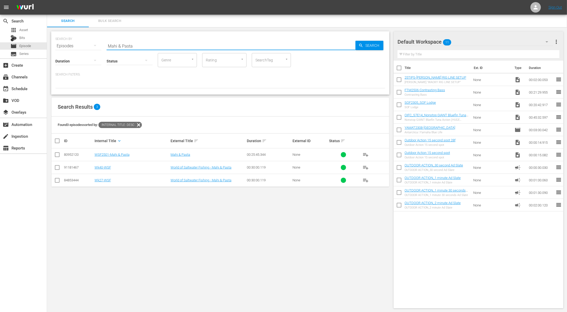
click at [187, 44] on input "Mahi & Pasta" at bounding box center [231, 46] width 249 height 13
paste input "Thoughts On Deer Hunting"
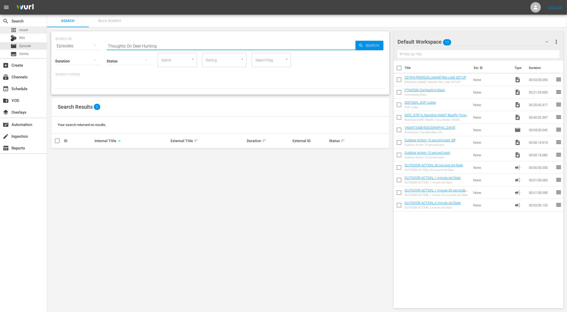
click at [31, 31] on div "apps Asset" at bounding box center [23, 29] width 47 height 7
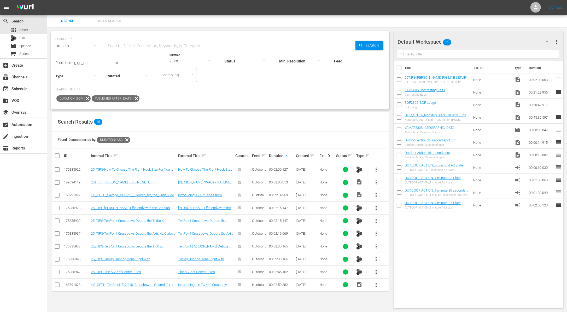
click at [86, 98] on icon at bounding box center [87, 98] width 7 height 7
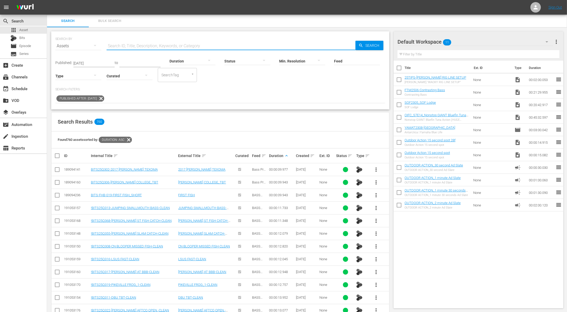
click at [136, 46] on input "text" at bounding box center [231, 46] width 249 height 13
paste input "Thoughts On Deer Hunting"
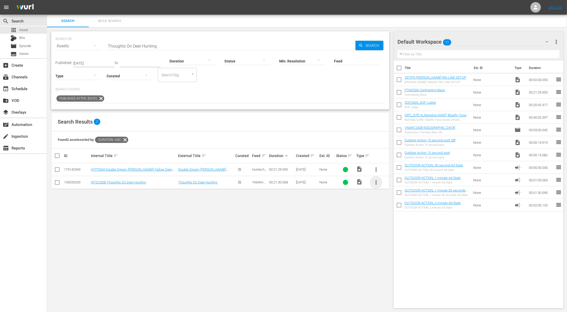
click at [376, 182] on span "more_vert" at bounding box center [376, 182] width 6 height 6
click at [394, 195] on div "Workspace" at bounding box center [404, 196] width 36 height 13
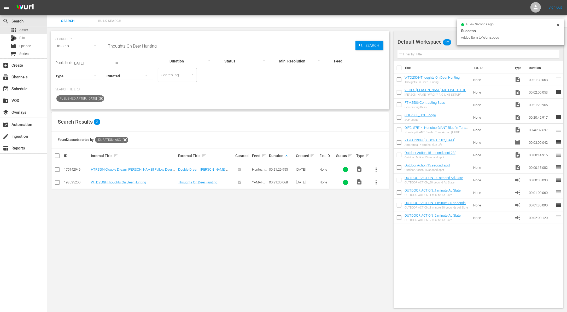
click at [398, 92] on input "checkbox" at bounding box center [398, 93] width 11 height 11
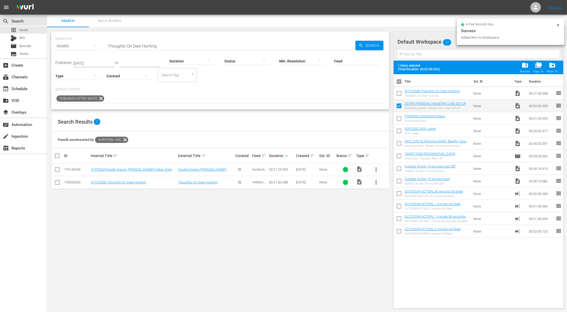
click at [398, 118] on input "checkbox" at bounding box center [398, 119] width 11 height 11
click at [397, 132] on input "checkbox" at bounding box center [398, 131] width 11 height 11
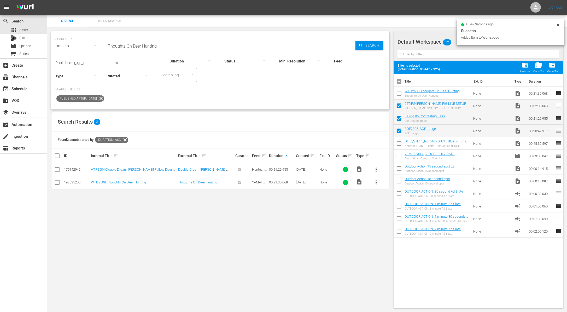
click at [397, 143] on input "checkbox" at bounding box center [398, 144] width 11 height 11
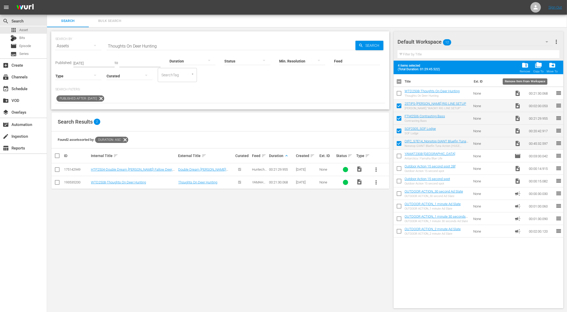
click at [523, 68] on span "folder_delete" at bounding box center [524, 65] width 7 height 7
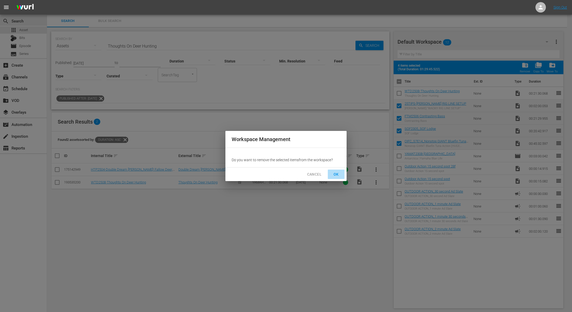
click at [336, 175] on span "OK" at bounding box center [336, 174] width 8 height 7
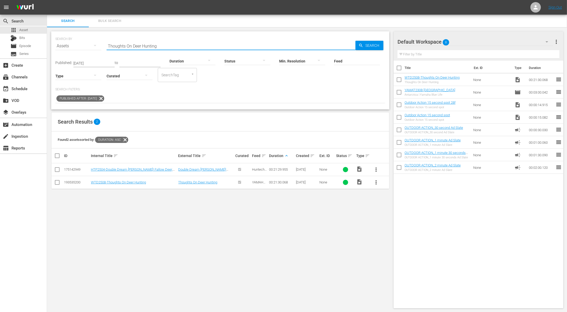
click at [131, 43] on input "Thoughts On Deer Hunting" at bounding box center [231, 46] width 249 height 13
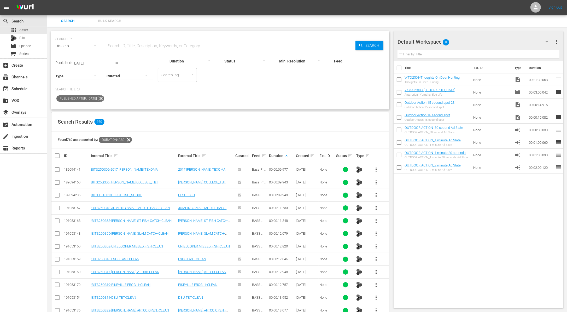
click at [234, 95] on div "Published After: Dec 1, 2024" at bounding box center [220, 98] width 330 height 9
click at [186, 57] on div at bounding box center [192, 61] width 46 height 15
click at [184, 83] on div "3-4m" at bounding box center [186, 85] width 46 height 8
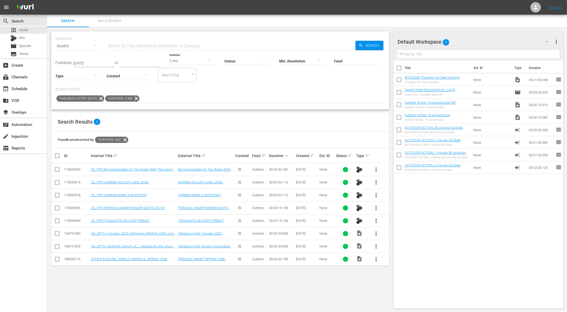
click at [376, 233] on span "more_vert" at bounding box center [376, 233] width 6 height 6
click at [398, 247] on div "Workspace" at bounding box center [404, 247] width 36 height 13
click at [26, 63] on div "add_box Create" at bounding box center [14, 64] width 29 height 5
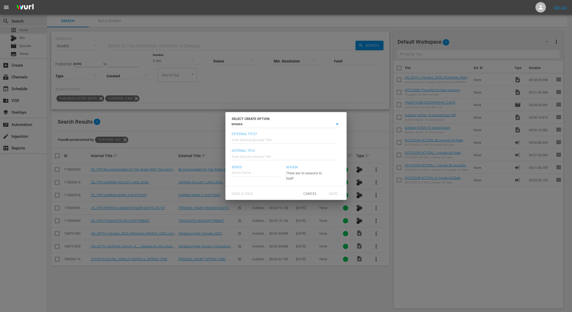
click at [262, 135] on input "text" at bounding box center [285, 139] width 106 height 13
paste input "Thoughts On Deer Hunting"
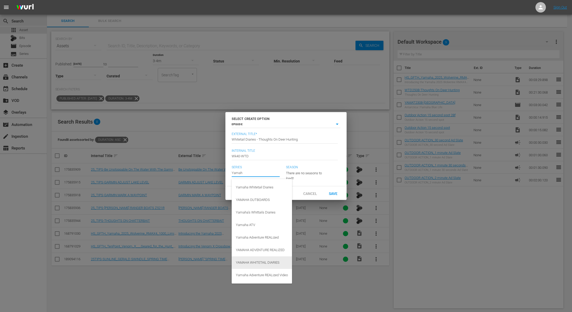
click at [266, 262] on div "YAMAHA WHITETAIL DIARIES" at bounding box center [262, 262] width 52 height 13
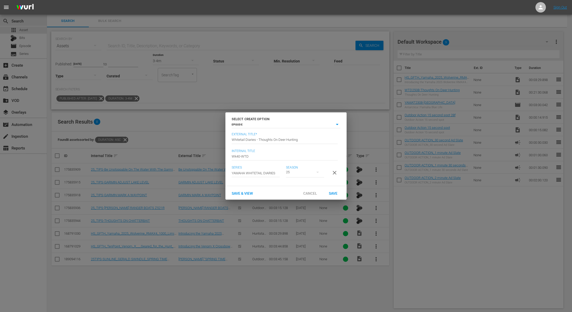
click at [332, 195] on span "Save" at bounding box center [333, 193] width 17 height 4
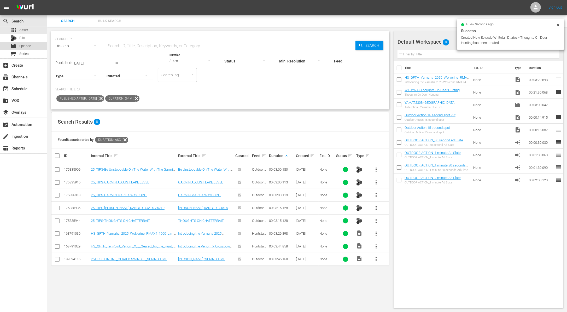
click at [27, 47] on span "Episode" at bounding box center [25, 45] width 12 height 5
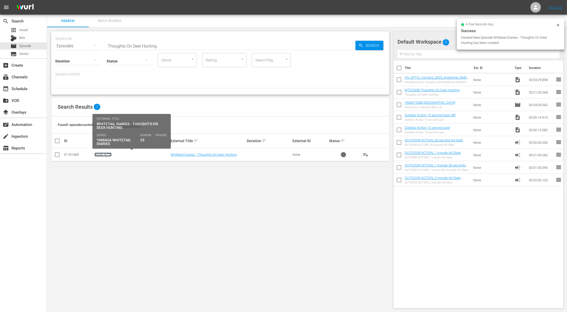
click at [107, 155] on link "Wk40-WTD" at bounding box center [103, 154] width 17 height 4
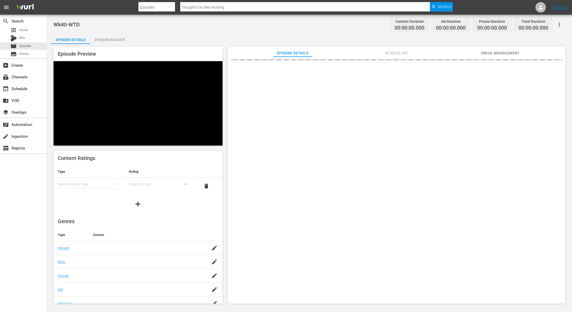
click at [123, 40] on div "Episode Builder" at bounding box center [109, 39] width 39 height 13
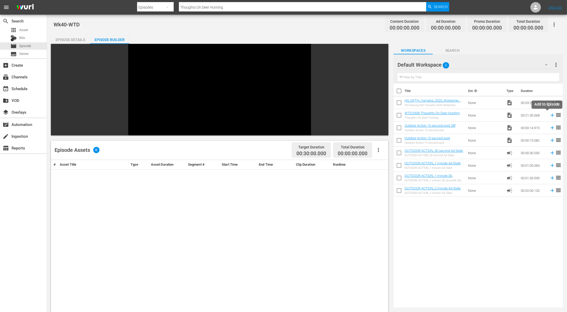
click at [549, 116] on icon at bounding box center [552, 115] width 6 height 6
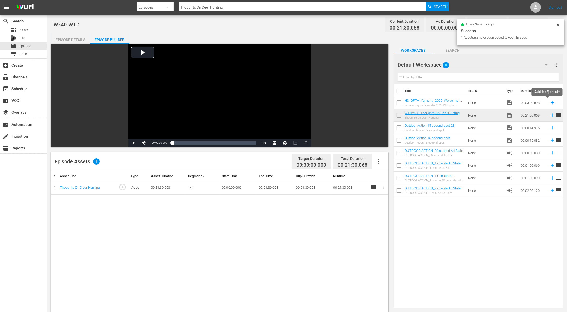
click at [549, 102] on icon at bounding box center [552, 103] width 6 height 6
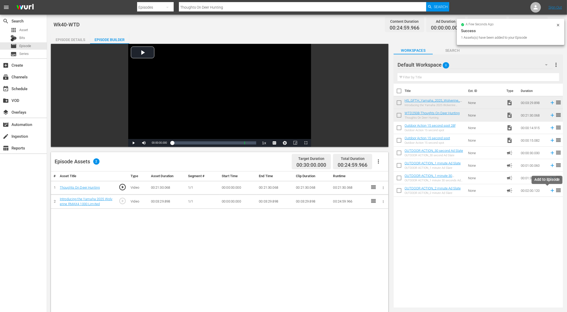
click at [549, 190] on icon at bounding box center [552, 190] width 6 height 6
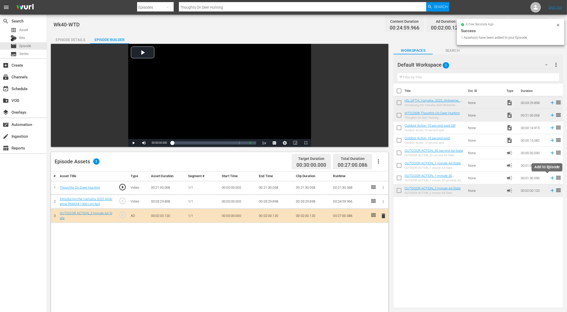
click at [549, 176] on icon at bounding box center [552, 178] width 6 height 6
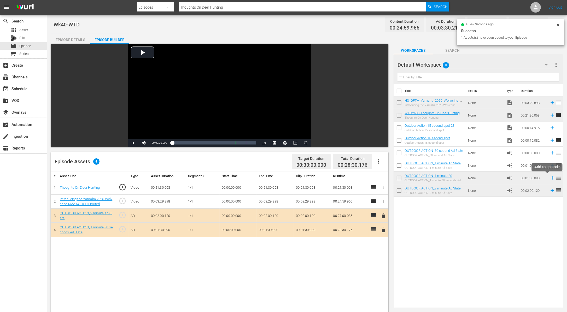
click at [549, 177] on icon at bounding box center [552, 178] width 6 height 6
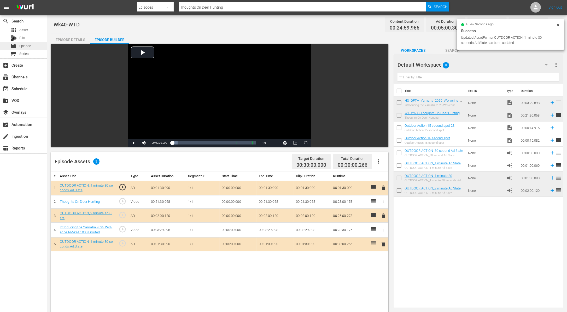
click at [34, 46] on div "movie Episode" at bounding box center [23, 45] width 47 height 7
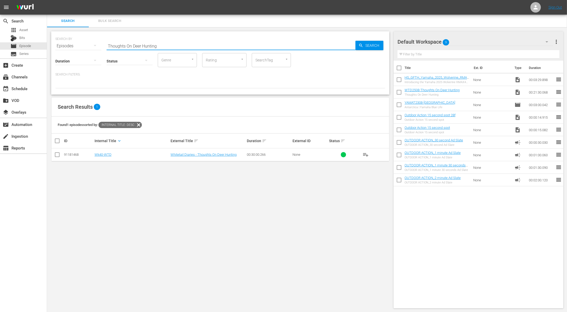
click at [135, 46] on input "Thoughts On Deer Hunting" at bounding box center [231, 46] width 249 height 13
paste input "[US_STATE] Ringnecks"
click at [398, 78] on input "checkbox" at bounding box center [398, 80] width 11 height 11
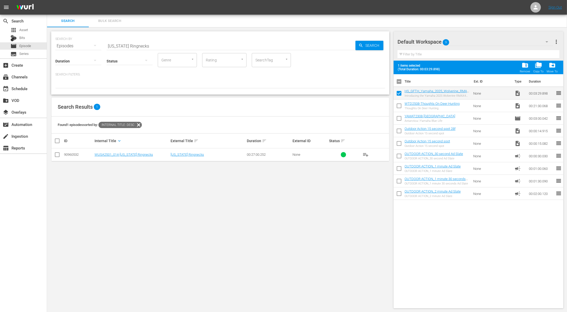
click at [398, 105] on input "checkbox" at bounding box center [398, 106] width 11 height 11
click at [525, 67] on span "folder_delete" at bounding box center [524, 65] width 7 height 7
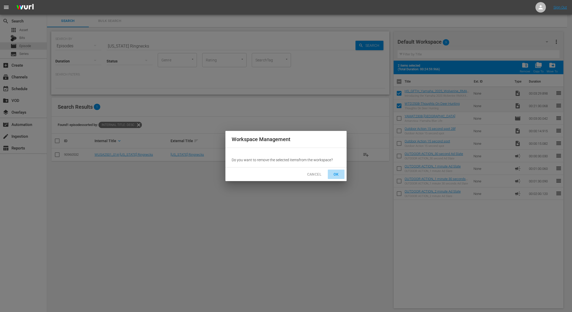
click at [334, 174] on span "OK" at bounding box center [336, 174] width 8 height 7
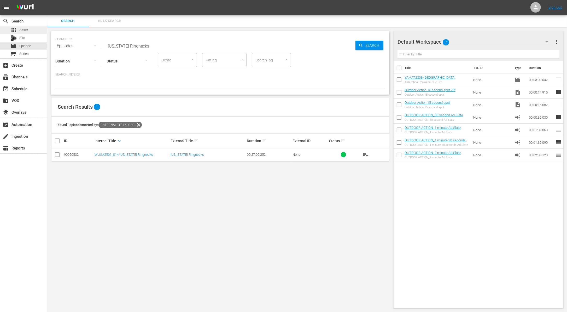
click at [26, 30] on span "Asset" at bounding box center [23, 29] width 9 height 5
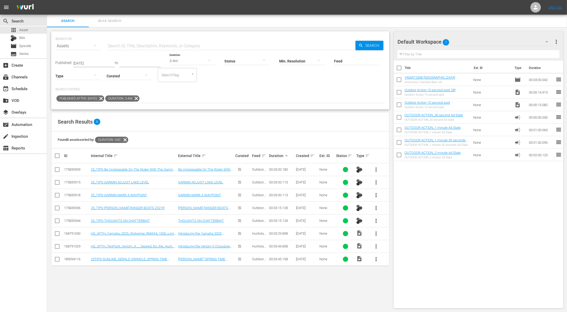
click at [374, 170] on span "more_vert" at bounding box center [376, 169] width 6 height 6
click at [396, 186] on div "Workspace" at bounding box center [404, 184] width 36 height 13
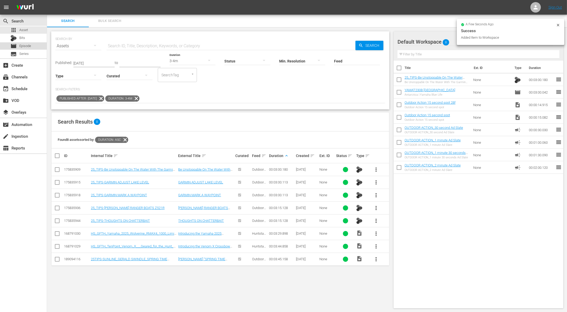
click at [24, 46] on span "Episode" at bounding box center [25, 45] width 12 height 5
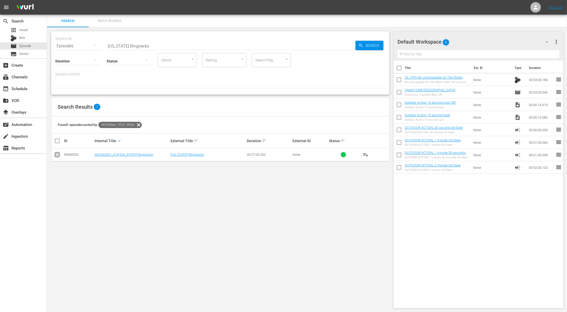
click at [57, 156] on input "checkbox" at bounding box center [57, 155] width 6 height 6
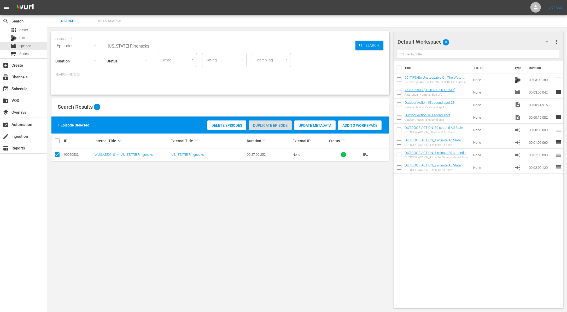
click at [278, 124] on span "Duplicate Episode" at bounding box center [270, 125] width 43 height 4
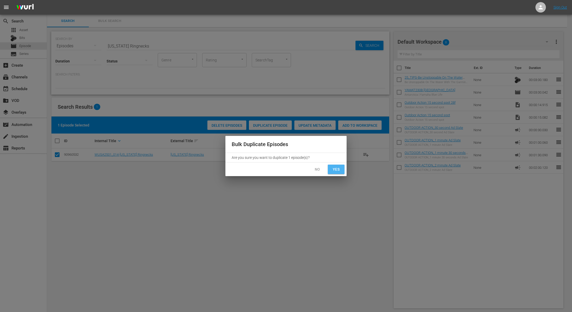
click at [339, 170] on span "Yes" at bounding box center [336, 169] width 8 height 7
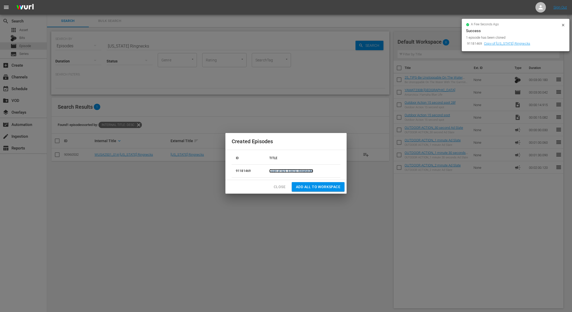
click at [287, 172] on link "Copy of Idaho Ringnecks" at bounding box center [291, 171] width 44 height 4
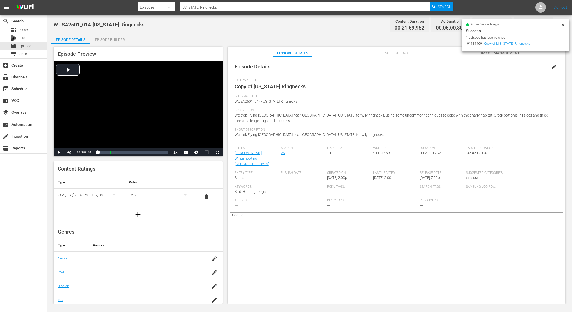
click at [553, 64] on span "edit" at bounding box center [554, 67] width 6 height 6
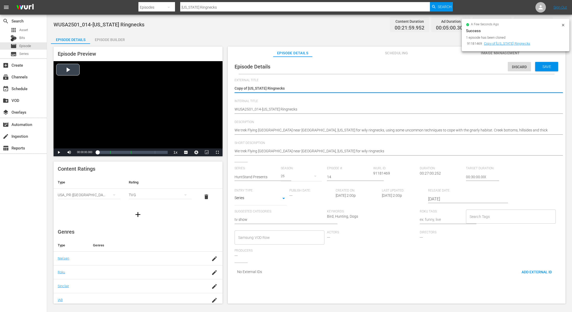
drag, startPoint x: 247, startPoint y: 86, endPoint x: 212, endPoint y: 87, distance: 35.5
click at [212, 87] on div "Episode Preview Video Player is loading. Play Video Play Mute Current Time 00:0…" at bounding box center [309, 176] width 517 height 264
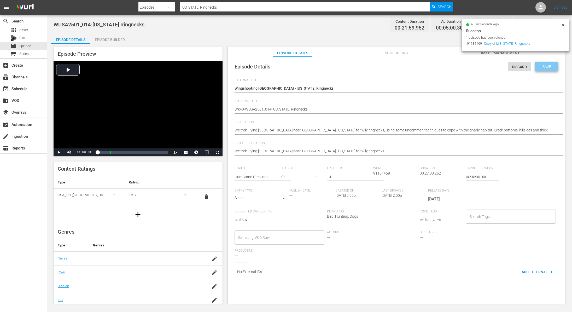
click at [545, 68] on span "Save" at bounding box center [546, 66] width 17 height 4
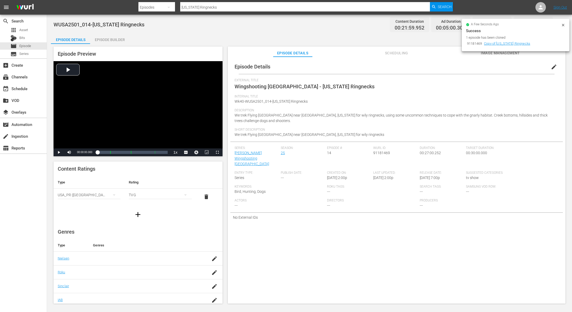
click at [116, 40] on div "Episode Builder" at bounding box center [109, 39] width 39 height 13
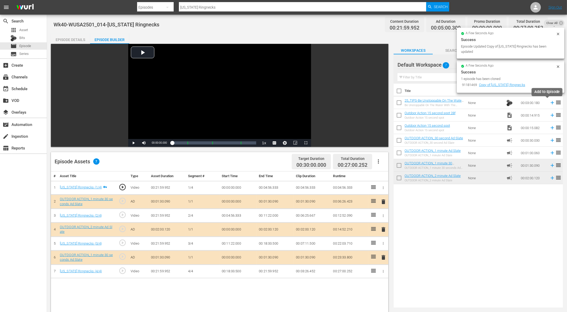
click at [549, 101] on icon at bounding box center [552, 103] width 6 height 6
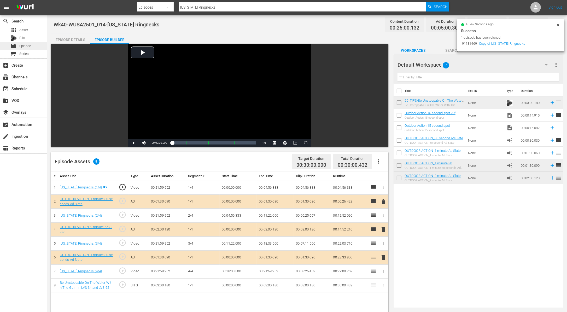
click at [28, 46] on span "Episode" at bounding box center [25, 45] width 12 height 5
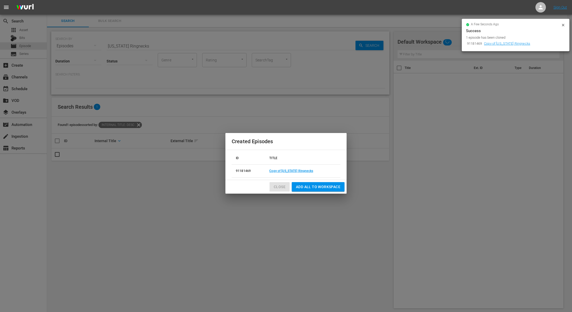
click at [280, 185] on span "Close" at bounding box center [280, 187] width 12 height 7
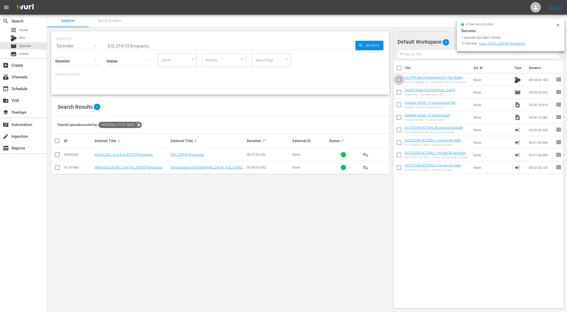
click at [398, 79] on input "checkbox" at bounding box center [398, 80] width 11 height 11
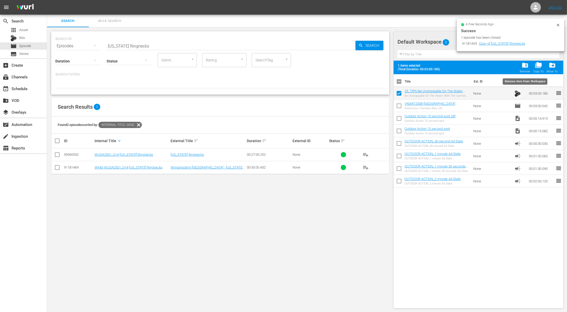
click at [525, 66] on span "folder_delete" at bounding box center [524, 65] width 7 height 7
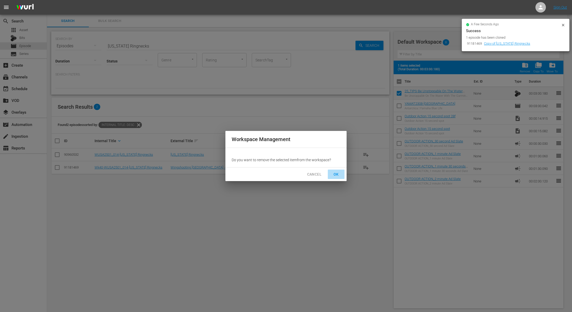
click at [339, 171] on span "OK" at bounding box center [336, 174] width 8 height 7
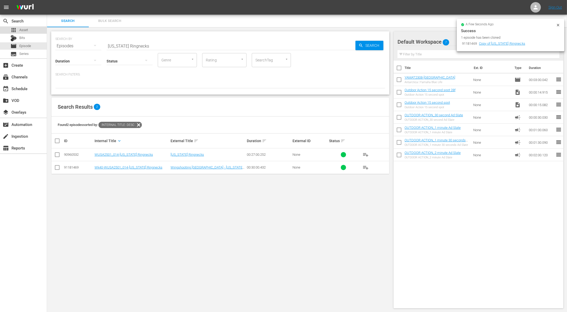
click at [29, 32] on div "apps Asset" at bounding box center [23, 29] width 47 height 7
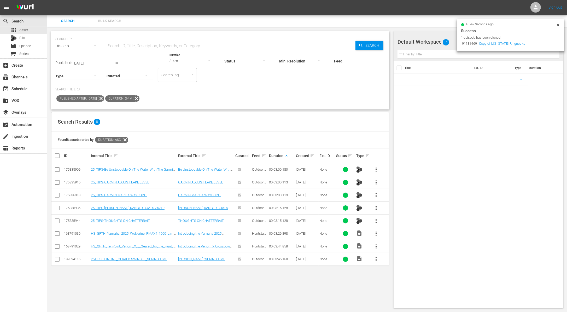
click at [140, 97] on icon at bounding box center [136, 98] width 7 height 7
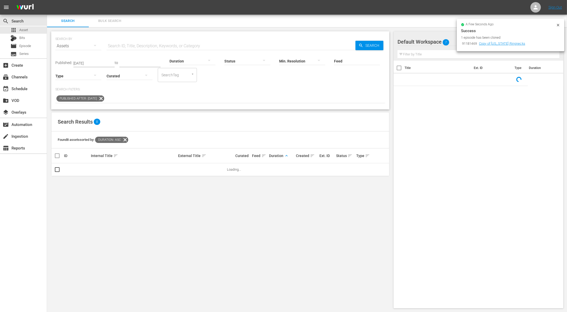
click at [104, 98] on icon at bounding box center [101, 98] width 7 height 7
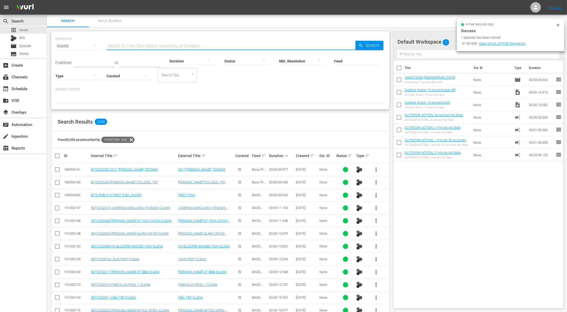
click at [148, 45] on input "text" at bounding box center [231, 46] width 249 height 13
paste input "Here and Now"
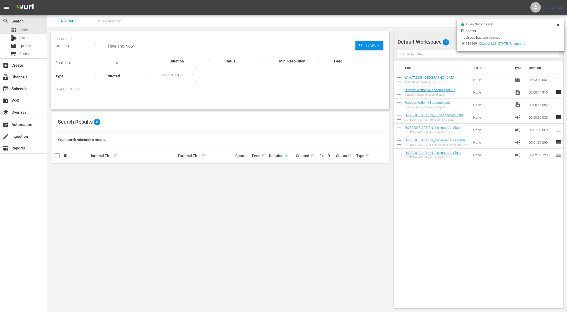
click at [147, 45] on input "Here and Now" at bounding box center [231, 46] width 249 height 13
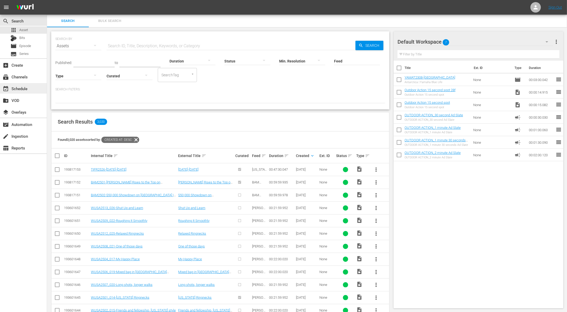
click at [26, 89] on div "event_available Schedule" at bounding box center [14, 87] width 29 height 5
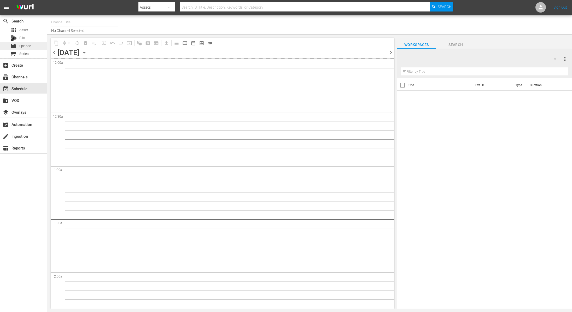
click at [32, 45] on div "movie Episode" at bounding box center [23, 45] width 47 height 7
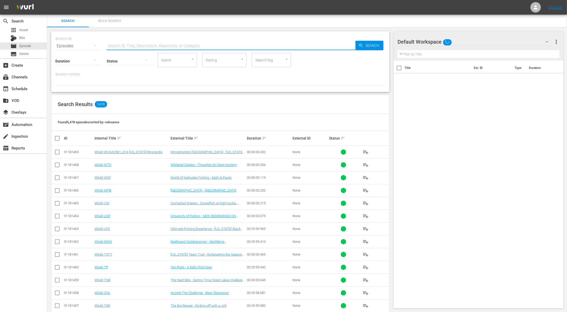
click at [153, 44] on input "text" at bounding box center [231, 46] width 249 height 13
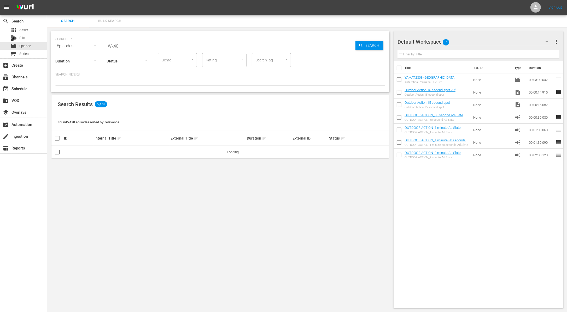
type input "Wk40-"
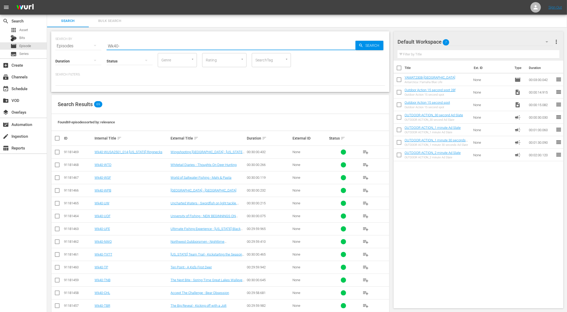
click at [56, 139] on input "checkbox" at bounding box center [59, 138] width 10 height 6
checkbox input "true"
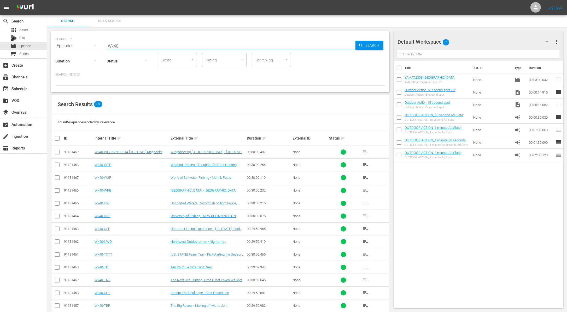
checkbox input "true"
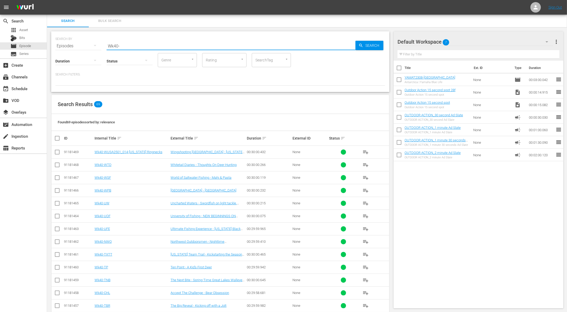
checkbox input "true"
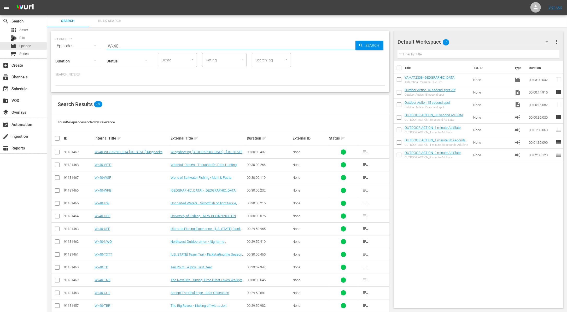
checkbox input "true"
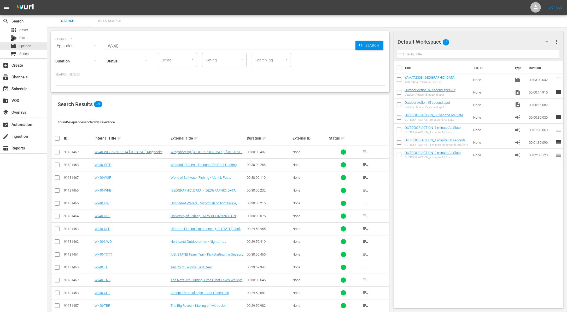
checkbox input "true"
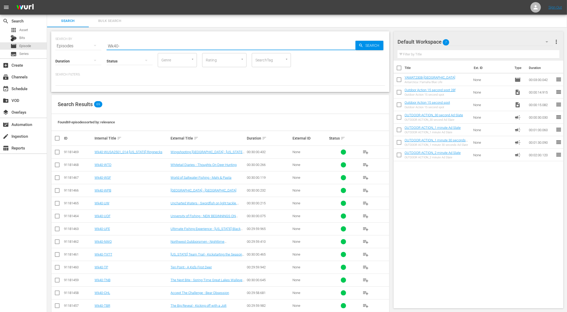
checkbox input "true"
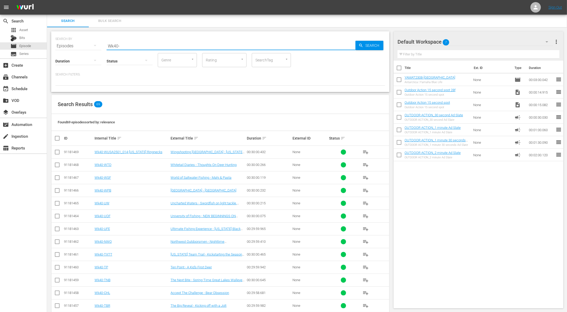
checkbox input "true"
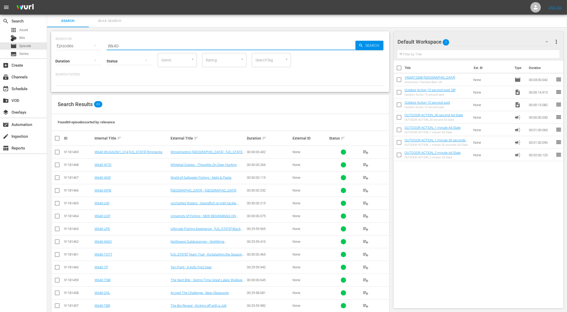
checkbox input "true"
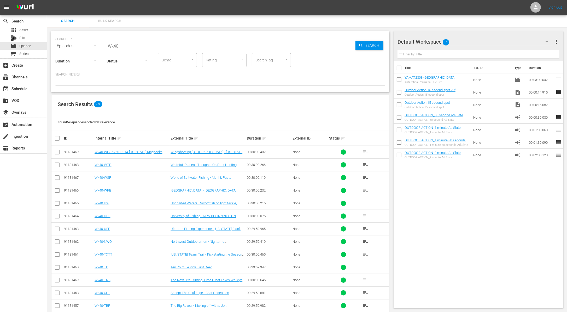
checkbox input "true"
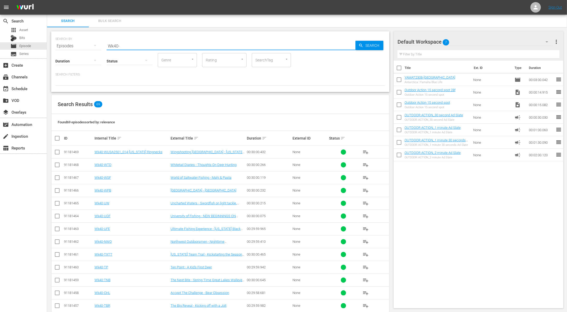
checkbox input "true"
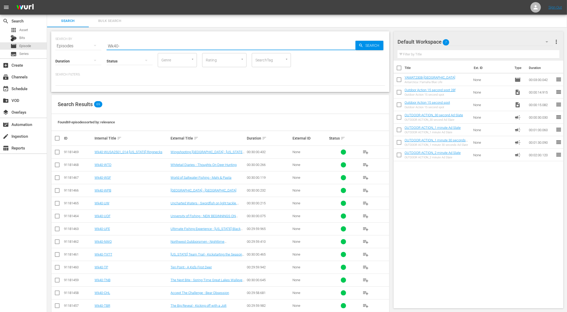
checkbox input "true"
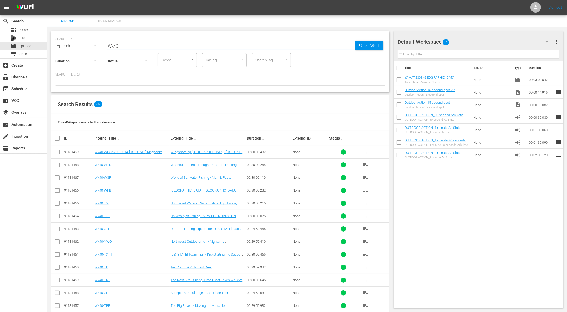
checkbox input "true"
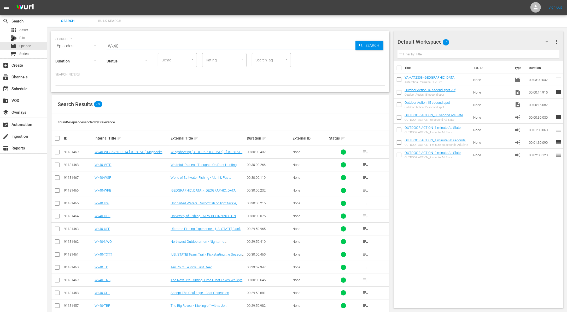
checkbox input "true"
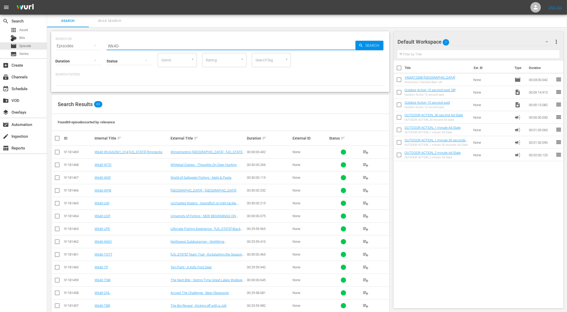
checkbox input "true"
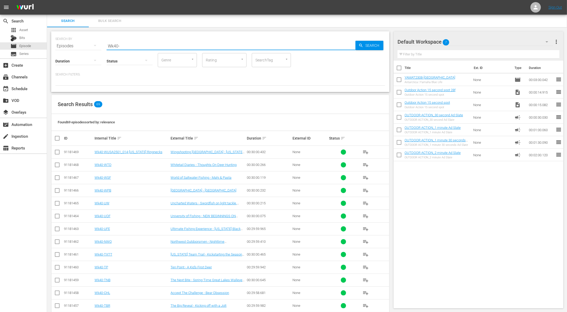
checkbox input "true"
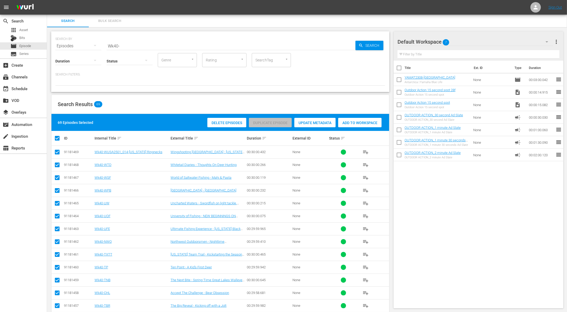
click at [361, 122] on span "Add to Workspace" at bounding box center [359, 123] width 43 height 4
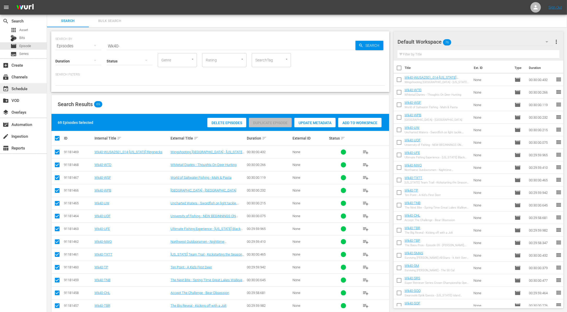
click at [23, 88] on div "event_available Schedule" at bounding box center [14, 87] width 29 height 5
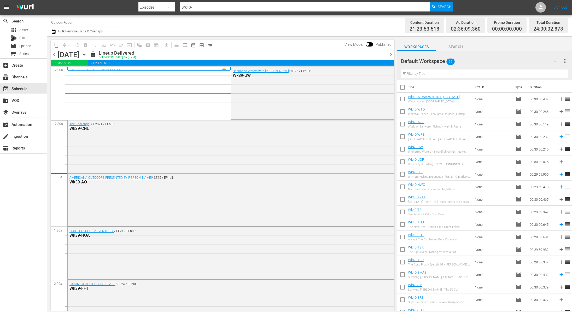
click at [87, 53] on icon "button" at bounding box center [84, 55] width 6 height 6
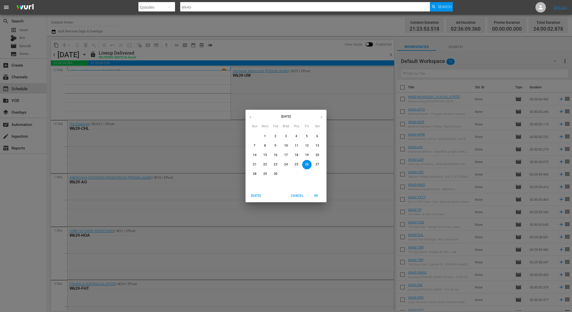
click at [263, 173] on p "29" at bounding box center [265, 174] width 4 height 4
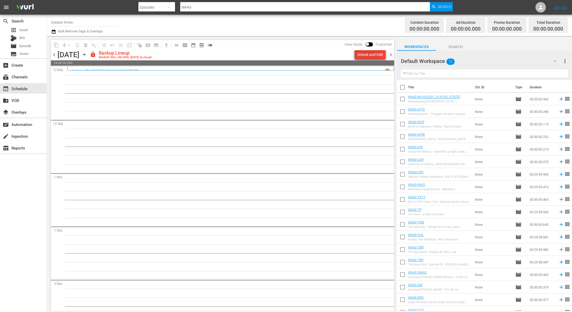
click at [363, 55] on div "Unlock and Edit" at bounding box center [370, 54] width 26 height 9
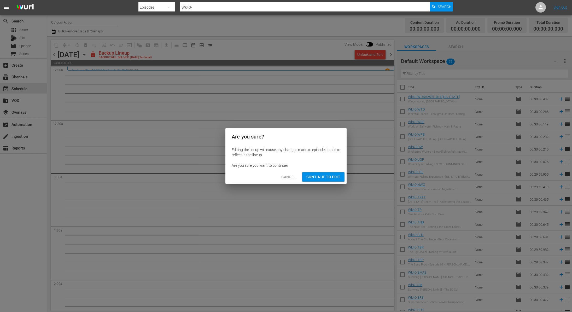
click at [320, 174] on span "Continue to Edit" at bounding box center [323, 177] width 34 height 7
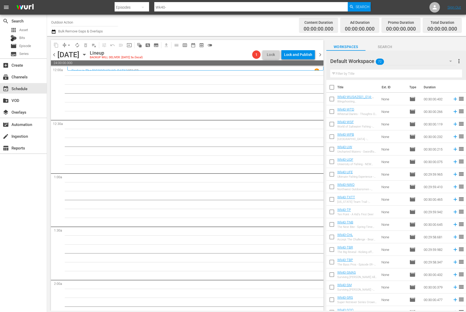
click at [361, 74] on input "text" at bounding box center [396, 73] width 132 height 8
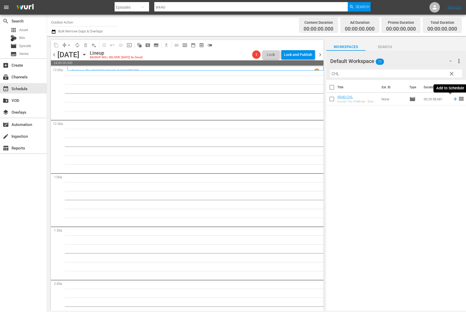
click at [453, 99] on icon at bounding box center [454, 98] width 3 height 3
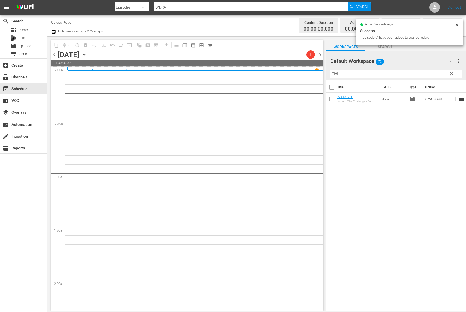
click at [375, 73] on input "CHL" at bounding box center [396, 73] width 132 height 8
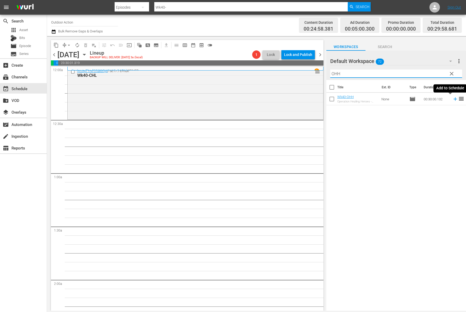
click at [452, 100] on icon at bounding box center [455, 99] width 6 height 6
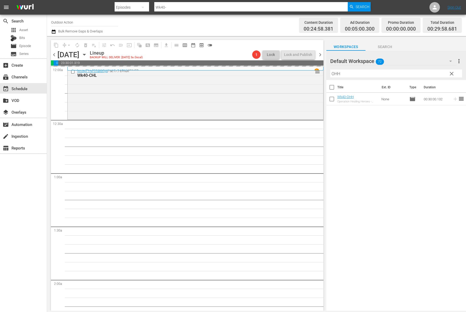
click at [401, 73] on input "OHH" at bounding box center [396, 73] width 132 height 8
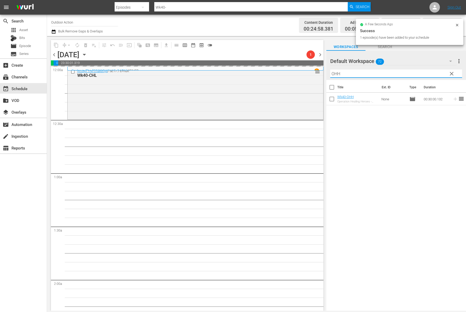
click at [401, 73] on input "OHH" at bounding box center [396, 73] width 132 height 8
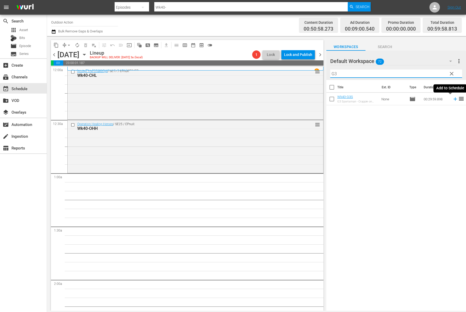
click at [453, 100] on icon at bounding box center [455, 99] width 6 height 6
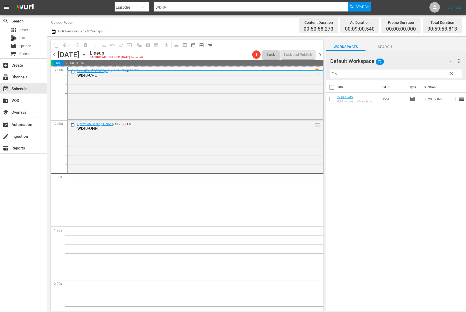
click at [417, 72] on input "G3" at bounding box center [396, 73] width 132 height 8
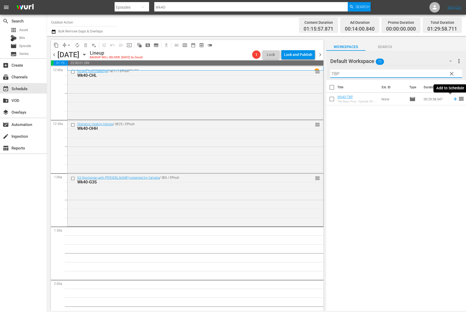
click at [453, 100] on icon at bounding box center [454, 98] width 3 height 3
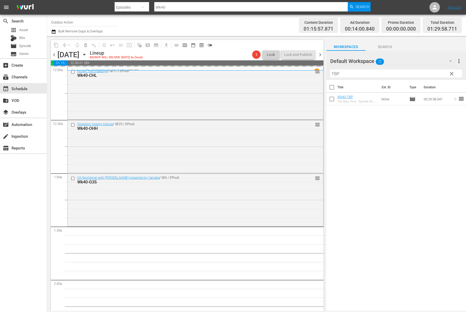
click at [423, 74] on input "TBP" at bounding box center [396, 73] width 132 height 8
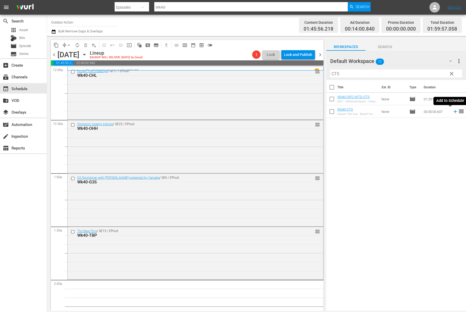
click at [453, 111] on icon at bounding box center [454, 111] width 3 height 3
click at [424, 72] on input "CTS" at bounding box center [396, 73] width 132 height 8
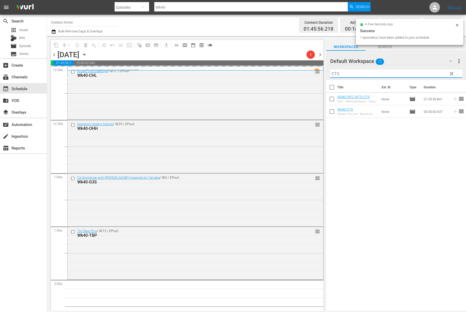
click at [424, 72] on input "CTS" at bounding box center [396, 73] width 132 height 8
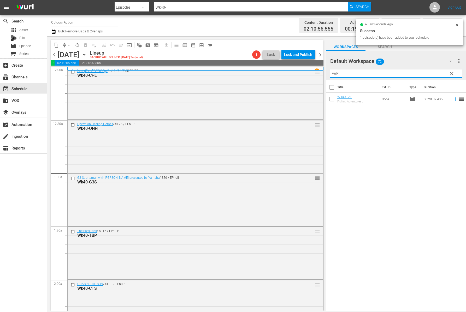
click at [452, 98] on icon at bounding box center [455, 99] width 6 height 6
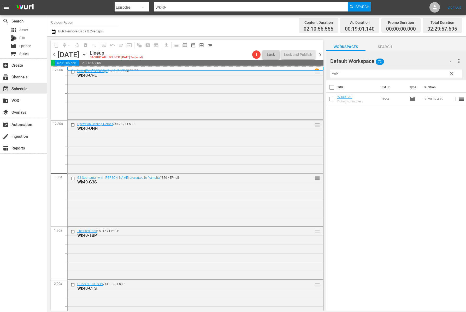
click at [434, 75] on input "FAF" at bounding box center [396, 73] width 132 height 8
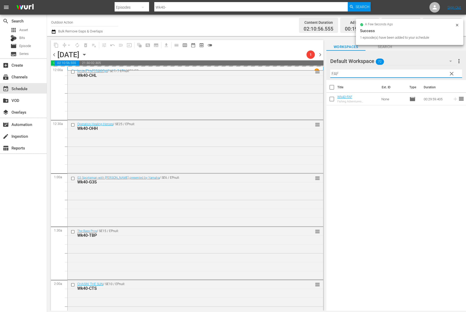
click at [434, 75] on input "FAF" at bounding box center [396, 73] width 132 height 8
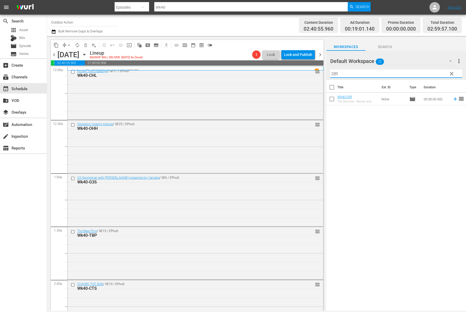
click at [453, 99] on icon at bounding box center [454, 98] width 3 height 3
click at [429, 74] on input "DIR" at bounding box center [396, 73] width 132 height 8
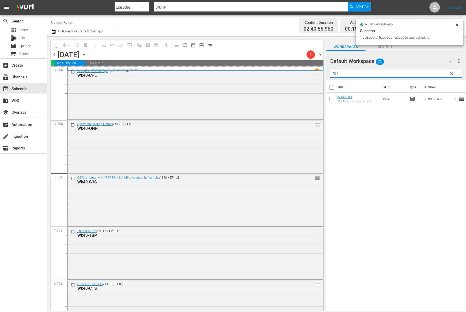
click at [429, 74] on input "DIR" at bounding box center [396, 73] width 132 height 8
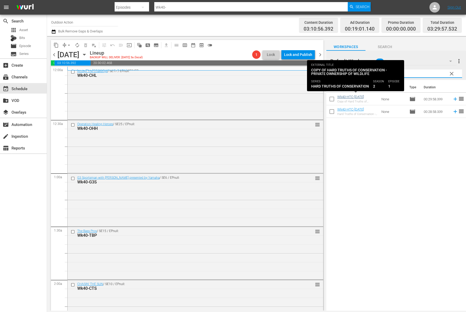
type input "HTC"
click at [360, 96] on link "Wk40-HTC-[DATE]" at bounding box center [350, 97] width 27 height 4
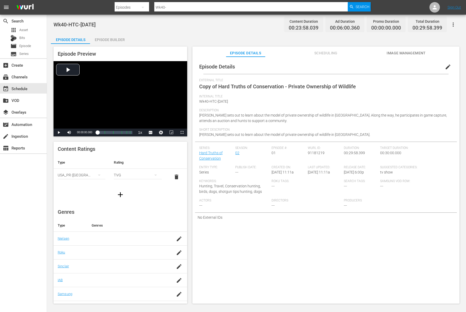
click at [445, 66] on span "edit" at bounding box center [448, 67] width 6 height 6
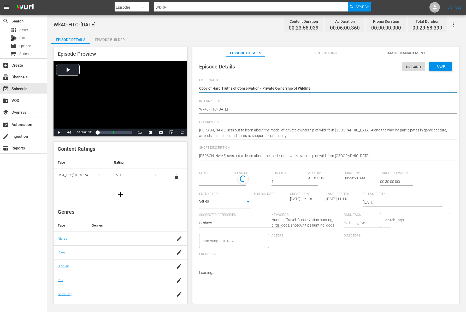
type input "Hard Truths of Conservation"
click at [212, 88] on textarea "Copy of Hard Truths of Conservation - Private Ownership of Wildlife" at bounding box center [324, 89] width 251 height 6
type textarea "Copy ofHard Truths of Conservation - Private Ownership of Wildlife"
type textarea "Copy oHard Truths of Conservation - Private Ownership of Wildlife"
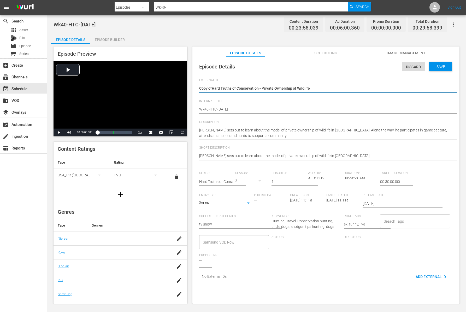
type textarea "Copy oHard Truths of Conservation - Private Ownership of Wildlife"
type textarea "Copy Hard Truths of Conservation - Private Ownership of Wildlife"
type textarea "CopyHard Truths of Conservation - Private Ownership of Wildlife"
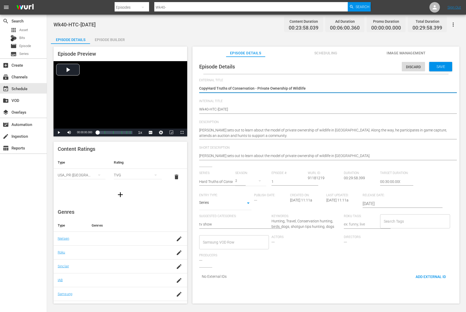
type textarea "CopHard Truths of Conservation - Private Ownership of Wildlife"
type textarea "CoHard Truths of Conservation - Private Ownership of Wildlife"
type textarea "CHard Truths of Conservation - Private Ownership of Wildlife"
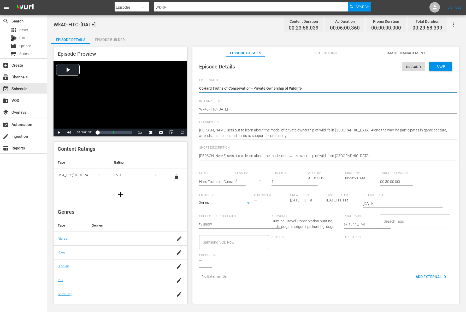
type textarea "CHard Truths of Conservation - Private Ownership of Wildlife"
type textarea "Hard Truths of Conservation - Private Ownership of Wildlife"
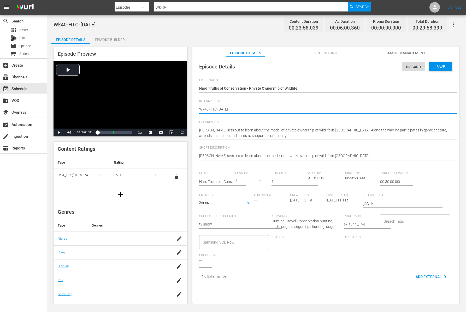
type textarea "Wk40-HTC-FRIDA"
type textarea "Wk40-HTC-FRID"
type textarea "Wk40-HTC-FRI"
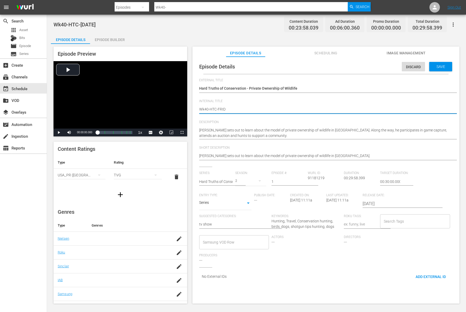
type textarea "Wk40-HTC-FRI"
type textarea "Wk40-HTC-FR"
type textarea "Wk40-HTC-F"
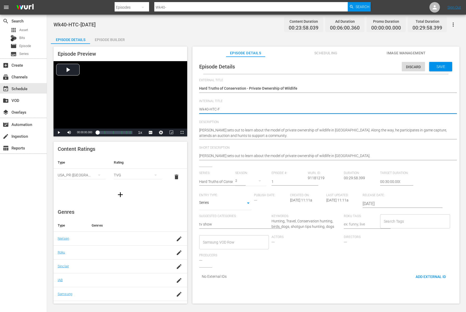
type textarea "Wk40-HTC-"
type textarea "Wk40-HTC"
click at [435, 66] on span "Save" at bounding box center [440, 66] width 17 height 4
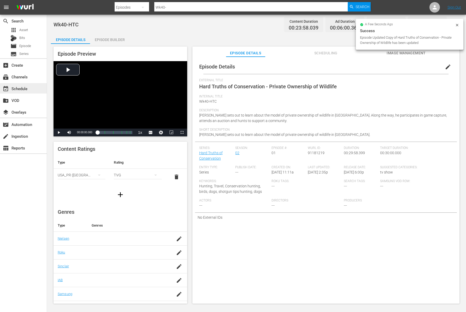
click at [21, 87] on div "event_available Schedule" at bounding box center [14, 87] width 29 height 5
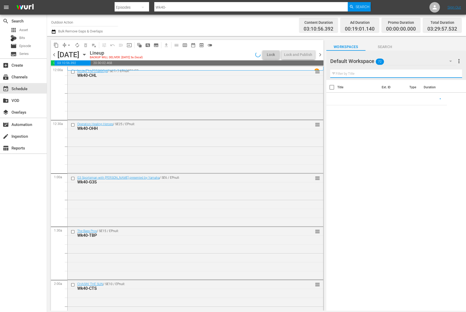
click at [382, 72] on input "text" at bounding box center [396, 73] width 132 height 8
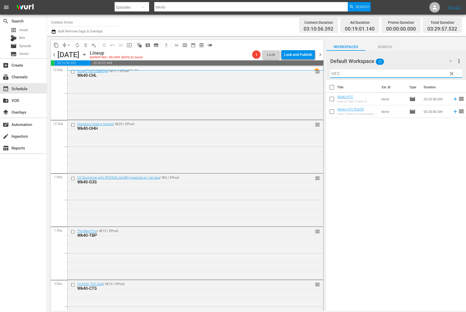
click at [364, 146] on div "Title Ext. ID Type Duration Wk40-HTC Copy of Hard Truths of Conservation - Priv…" at bounding box center [396, 195] width 140 height 231
click at [452, 99] on icon at bounding box center [455, 99] width 6 height 6
click at [358, 74] on input "HTC" at bounding box center [396, 73] width 132 height 8
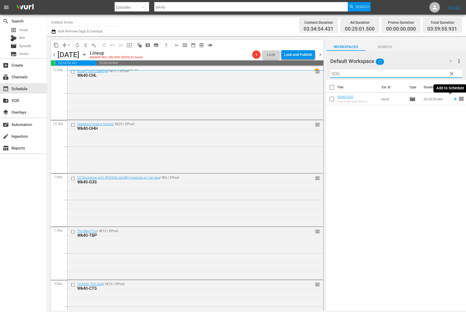
click at [452, 99] on icon at bounding box center [455, 99] width 6 height 6
click at [419, 76] on input "SOQ" at bounding box center [396, 73] width 132 height 8
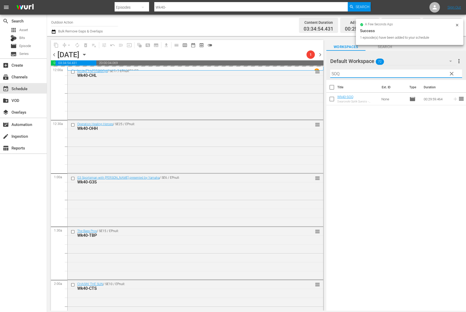
click at [419, 76] on input "SOQ" at bounding box center [396, 73] width 132 height 8
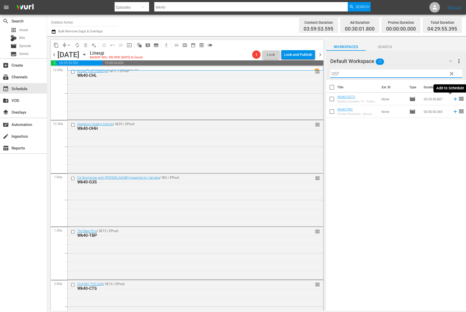
click at [453, 99] on icon at bounding box center [454, 98] width 3 height 3
click at [428, 71] on input "OST" at bounding box center [396, 73] width 132 height 8
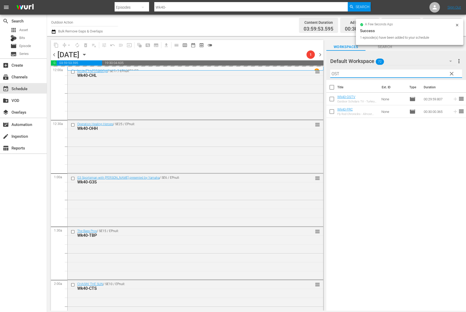
click at [428, 71] on input "OST" at bounding box center [396, 73] width 132 height 8
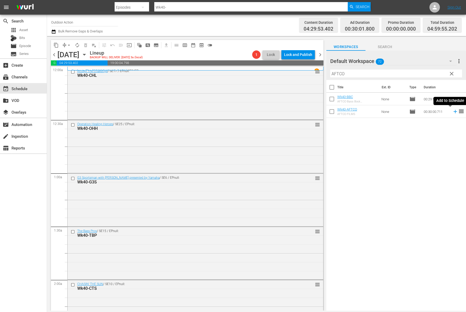
click at [453, 111] on icon at bounding box center [454, 111] width 3 height 3
click at [431, 74] on input "AFTCO" at bounding box center [396, 73] width 132 height 8
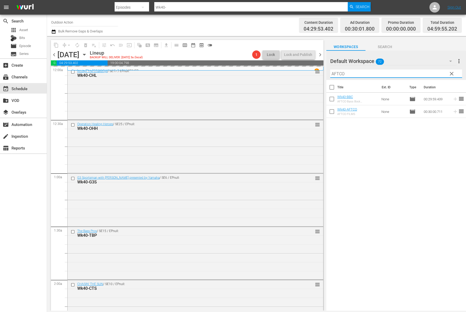
click at [431, 74] on input "AFTCO" at bounding box center [396, 73] width 132 height 8
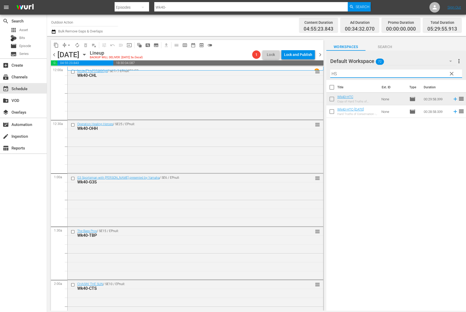
type input "HS"
click at [433, 134] on div "Title Ext. ID Type Duration Wk40-HTC Copy of Hard Truths of Conservation - Priv…" at bounding box center [396, 195] width 140 height 231
click at [30, 32] on div "apps Asset" at bounding box center [23, 29] width 47 height 7
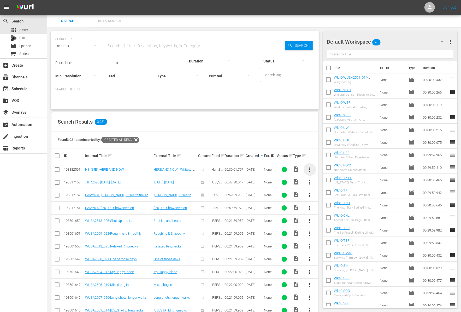
click at [310, 168] on span "more_vert" at bounding box center [310, 169] width 6 height 6
click at [327, 183] on div "Workspace" at bounding box center [338, 184] width 36 height 13
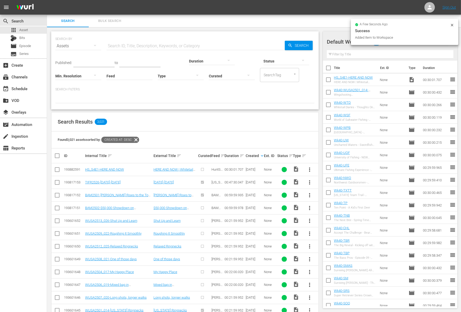
click at [326, 80] on input "checkbox" at bounding box center [328, 80] width 11 height 11
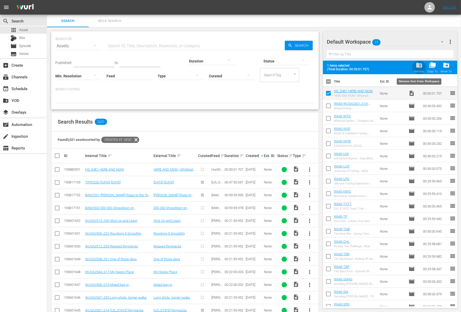
click at [419, 67] on span "folder_delete" at bounding box center [419, 65] width 7 height 7
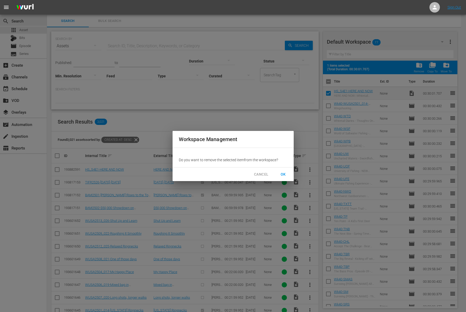
click at [283, 171] on span "OK" at bounding box center [283, 174] width 8 height 7
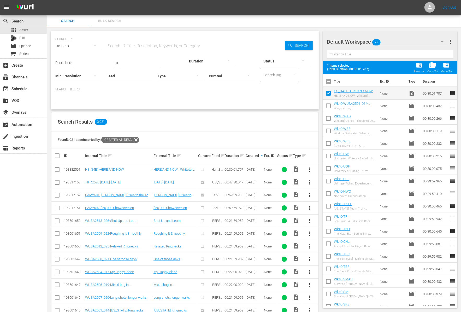
checkbox input "false"
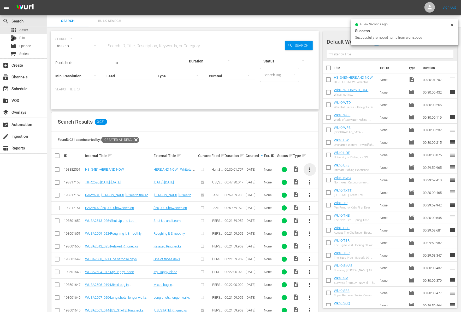
click at [309, 170] on span "more_vert" at bounding box center [310, 169] width 6 height 6
click at [332, 211] on div "Episode" at bounding box center [338, 209] width 36 height 13
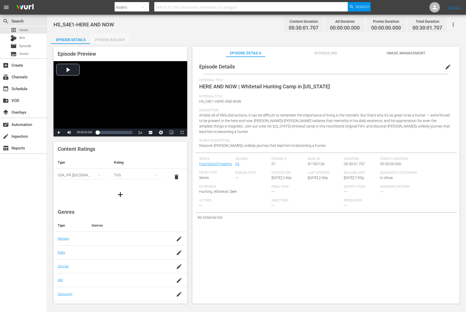
click at [114, 39] on div "Episode Builder" at bounding box center [109, 39] width 39 height 13
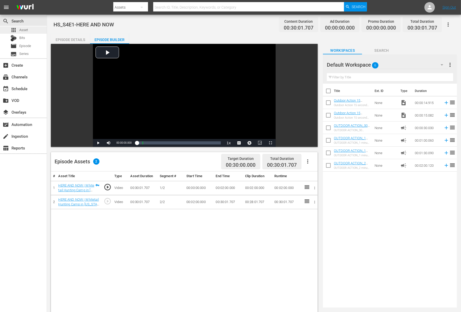
click at [25, 30] on span "Asset" at bounding box center [23, 29] width 9 height 5
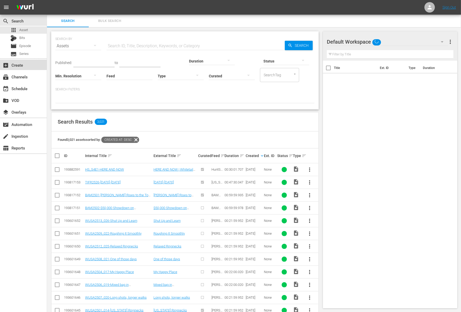
click at [22, 66] on div "add_box Create" at bounding box center [14, 64] width 29 height 5
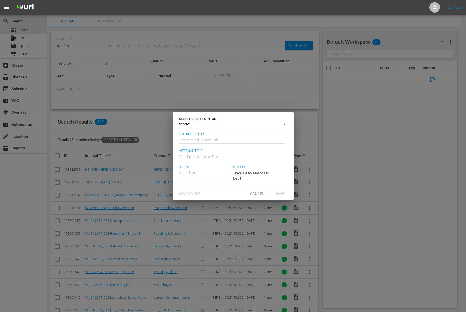
click at [206, 140] on input "text" at bounding box center [232, 139] width 106 height 13
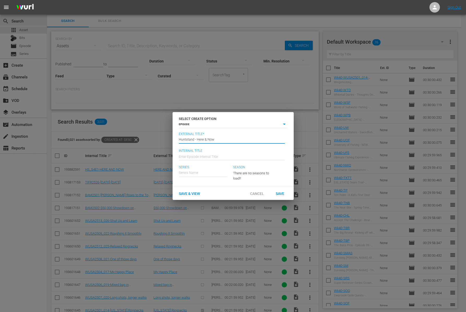
type input "Huntstand - Here & Now"
click at [185, 155] on input "Wk41-HS" at bounding box center [232, 156] width 106 height 13
type input "Wk40-HS"
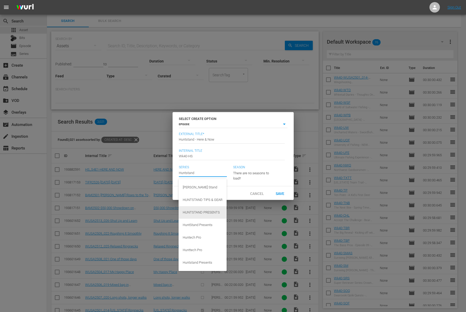
click at [215, 209] on div "HUNTSTAND PRESENTS" at bounding box center [203, 212] width 40 height 13
type input "HUNTSTAND PRESENTS"
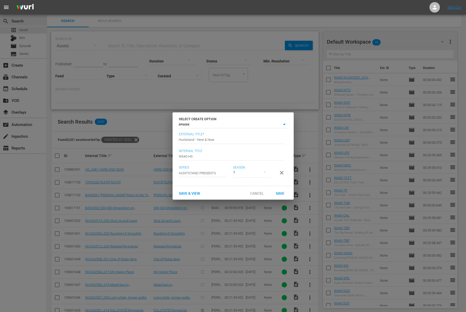
click at [252, 171] on div "3" at bounding box center [252, 172] width 38 height 15
click at [212, 170] on div "3" at bounding box center [233, 156] width 466 height 312
click at [202, 169] on input "text" at bounding box center [203, 172] width 48 height 13
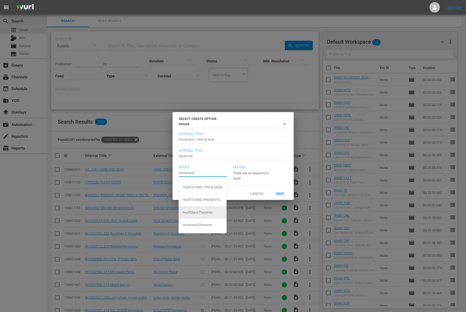
click at [214, 213] on div "HuntStand Presents" at bounding box center [203, 212] width 40 height 13
type input "HuntStand Presents"
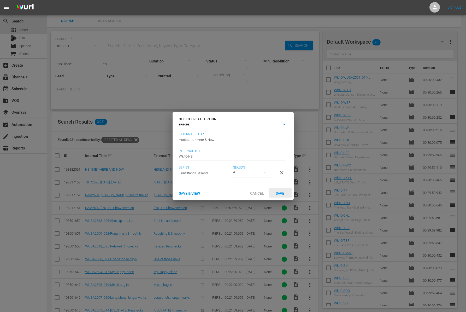
click at [282, 191] on div "Save" at bounding box center [280, 193] width 23 height 10
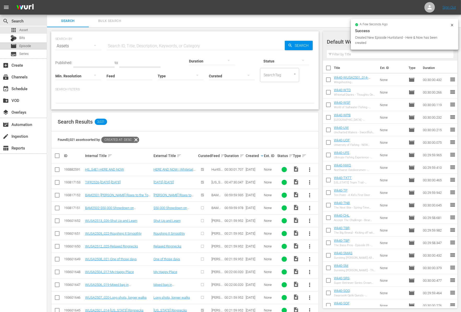
click at [31, 45] on span "Episode" at bounding box center [25, 45] width 12 height 5
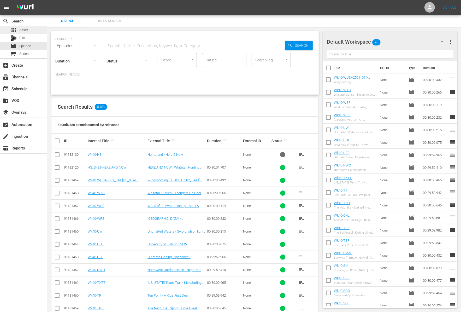
click at [26, 28] on span "Asset" at bounding box center [23, 29] width 9 height 5
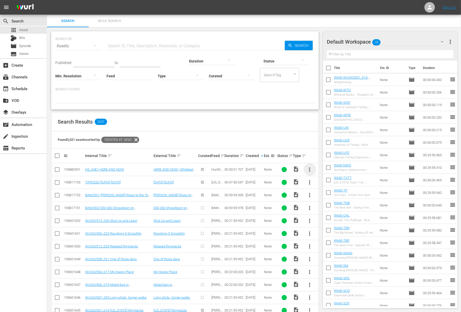
click at [309, 168] on span "more_vert" at bounding box center [310, 169] width 6 height 6
click at [326, 180] on div "Workspace" at bounding box center [338, 184] width 36 height 13
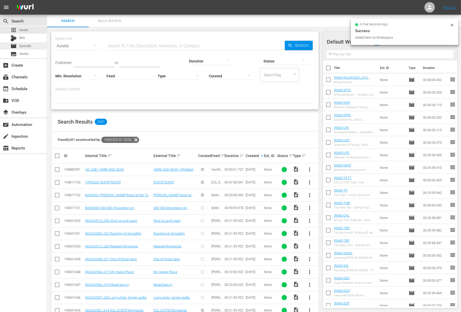
click at [27, 44] on span "Episode" at bounding box center [25, 45] width 12 height 5
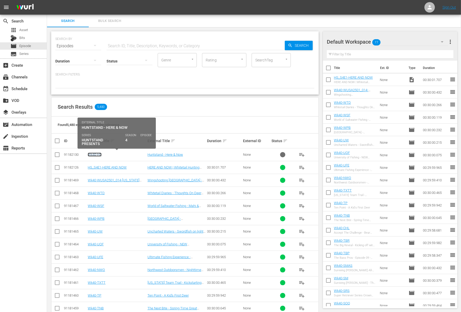
click at [98, 154] on link "Wk40-HS" at bounding box center [95, 154] width 14 height 4
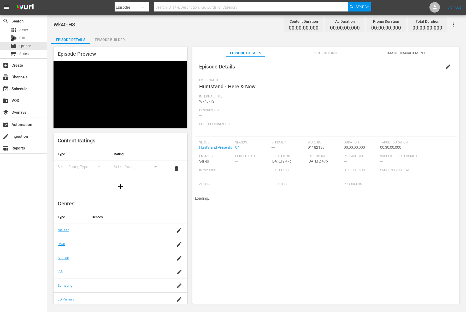
click at [123, 39] on div "Episode Builder" at bounding box center [109, 39] width 39 height 13
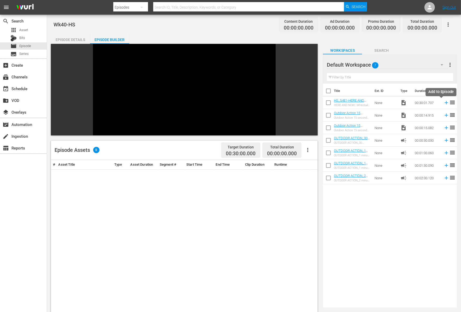
click at [445, 103] on icon at bounding box center [446, 102] width 3 height 3
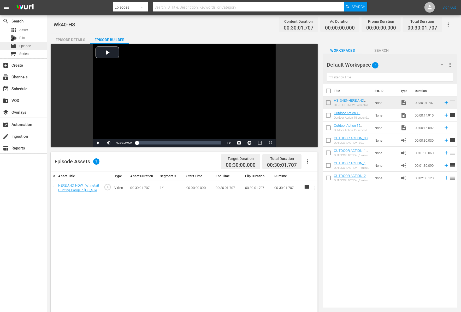
click at [33, 46] on div "movie Episode" at bounding box center [23, 45] width 47 height 7
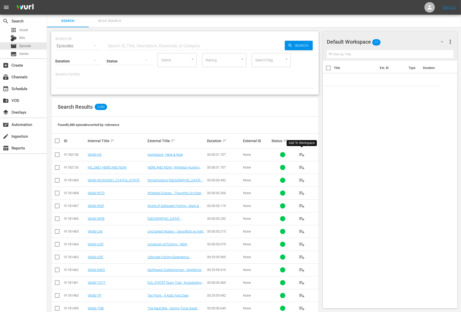
click at [303, 153] on span "playlist_add" at bounding box center [302, 154] width 6 height 6
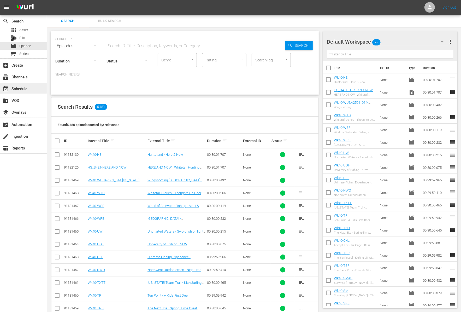
click at [26, 87] on div "event_available Schedule" at bounding box center [14, 87] width 29 height 5
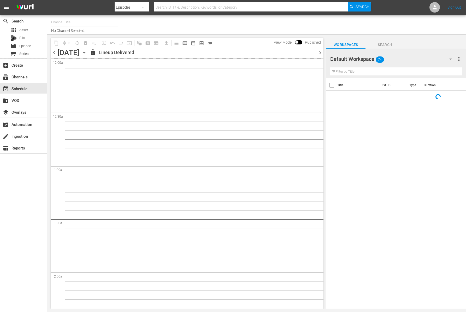
type input "Outdoor Action (1158)"
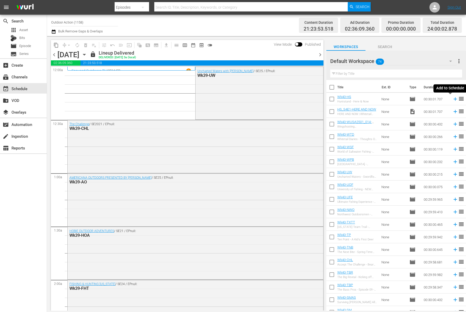
click at [453, 100] on icon at bounding box center [454, 98] width 3 height 3
click at [87, 56] on icon "button" at bounding box center [84, 55] width 6 height 6
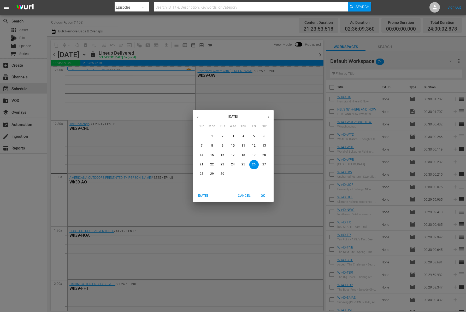
click at [210, 174] on p "29" at bounding box center [212, 174] width 4 height 4
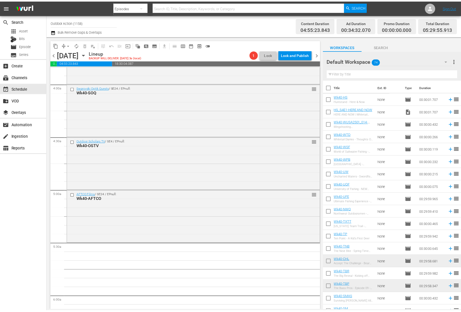
scroll to position [417, 0]
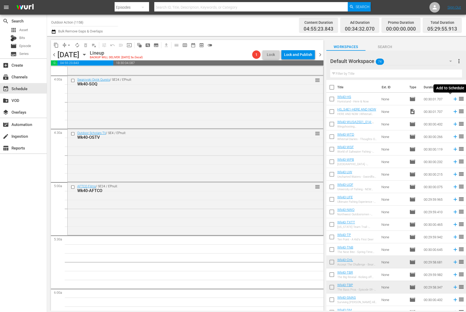
click at [453, 99] on icon at bounding box center [454, 98] width 3 height 3
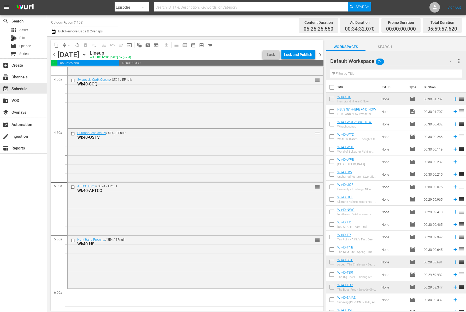
click at [369, 75] on input "text" at bounding box center [396, 73] width 132 height 8
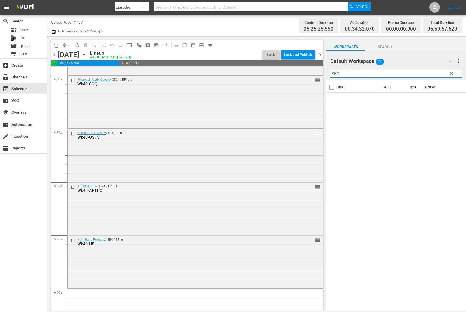
click at [431, 73] on input "SBC" at bounding box center [396, 73] width 132 height 8
type input "SBC"
click at [433, 57] on div "Default Workspace 74" at bounding box center [393, 61] width 127 height 15
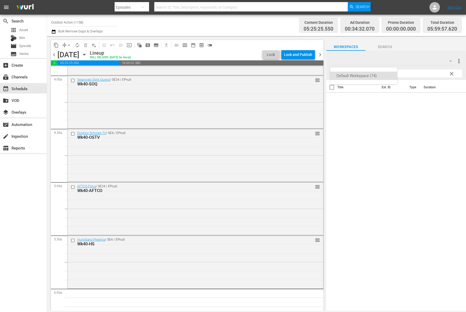
click at [427, 58] on div "Default Workspace (74)" at bounding box center [233, 156] width 466 height 312
click at [29, 46] on span "Episode" at bounding box center [25, 45] width 12 height 5
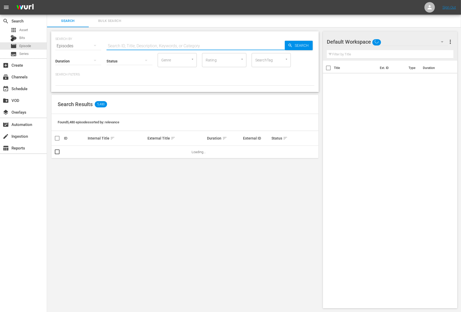
click at [132, 47] on input "text" at bounding box center [196, 46] width 178 height 13
paste input "Techron Mega Bass"
type input "Techron Mega Bass"
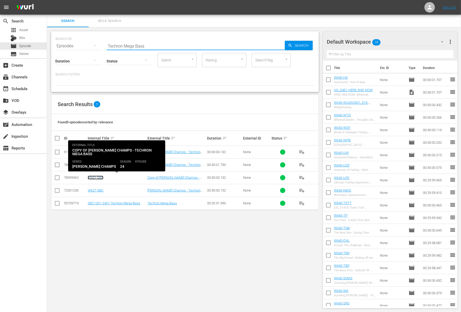
click at [98, 176] on link "Wk01-SBC" at bounding box center [96, 177] width 16 height 4
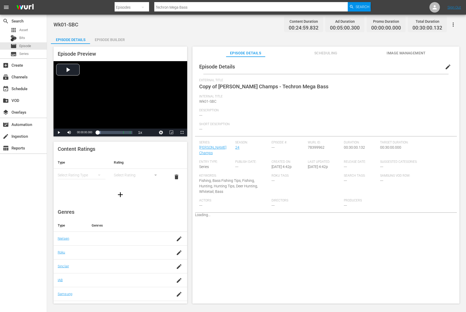
click at [445, 66] on span "edit" at bounding box center [448, 67] width 6 height 6
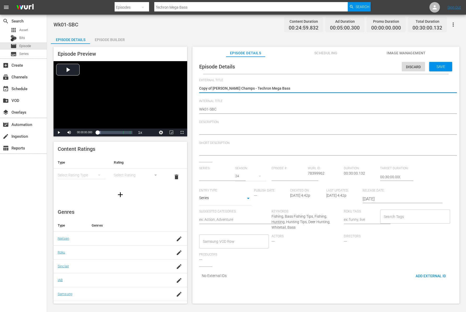
click at [213, 87] on textarea "Copy of [PERSON_NAME] Champs - Techron Mega Bass" at bounding box center [324, 89] width 251 height 6
type input "[PERSON_NAME] Champs"
type textarea "Copy ofSkeeter Bass Champs - Techron Mega Bass"
type textarea "Copy oSkeeter Bass Champs - Techron Mega Bass"
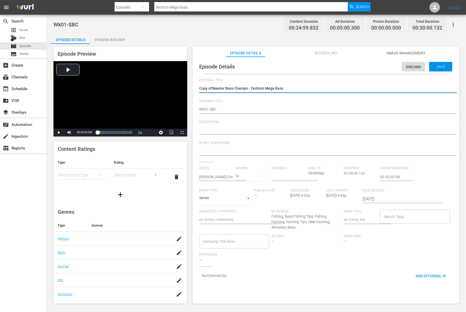
type textarea "Copy oSkeeter Bass Champs - Techron Mega Bass"
type textarea "Copy [PERSON_NAME] Champs - Techron Mega Bass"
type textarea "CopySkeeter Bass Champs - Techron Mega Bass"
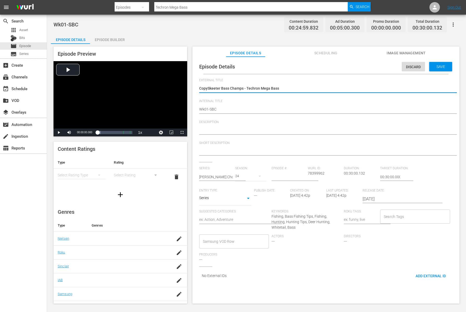
type textarea "CopSkeeter Bass Champs - Techron Mega Bass"
type textarea "CoSkeeter Bass Champs - Techron Mega Bass"
type textarea "CSkeeter Bass Champs - Techron Mega Bass"
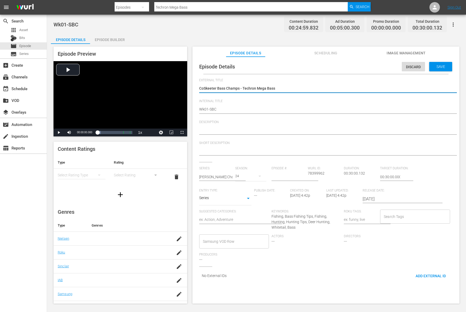
type textarea "CSkeeter Bass Champs - Techron Mega Bass"
type textarea "[PERSON_NAME] Champs - Techron Mega Bass"
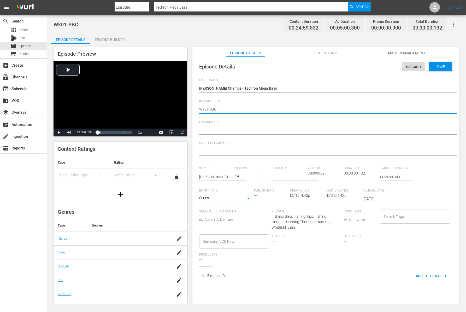
type textarea "Wk0-SBC"
type textarea "Wk-SBC"
type textarea "Wk4-SBC"
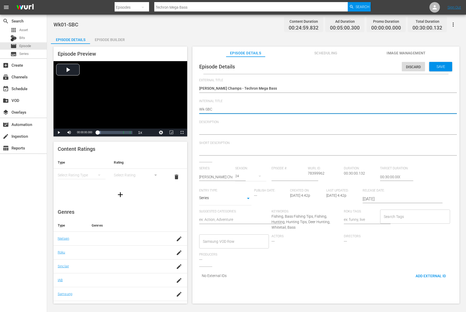
type textarea "Wk4-SBC"
type textarea "Wk40-SBC"
click at [437, 68] on span "Save" at bounding box center [440, 66] width 17 height 4
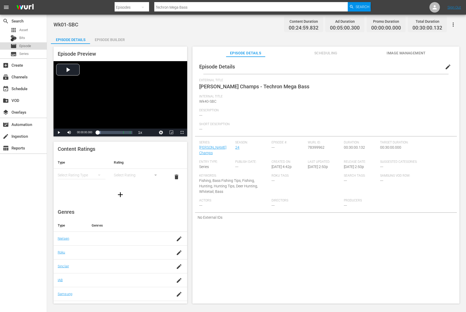
click at [31, 45] on div "movie Episode" at bounding box center [23, 45] width 47 height 7
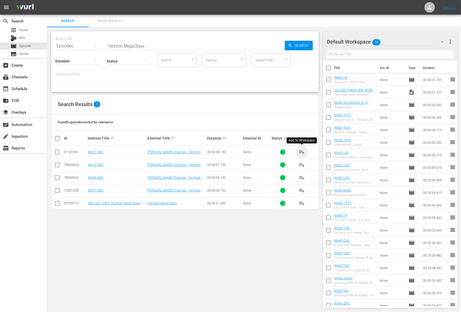
click at [303, 152] on span "playlist_add" at bounding box center [302, 152] width 6 height 6
click at [301, 177] on span "playlist_add" at bounding box center [302, 177] width 6 height 6
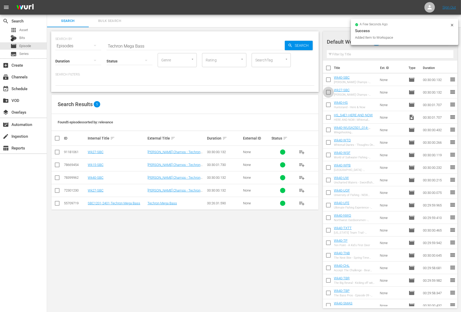
click at [328, 91] on input "checkbox" at bounding box center [328, 93] width 11 height 11
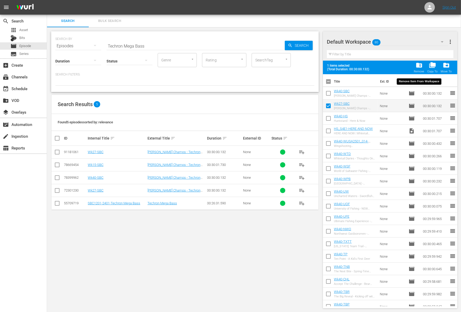
click at [416, 68] on div "folder_delete Remove" at bounding box center [419, 67] width 10 height 11
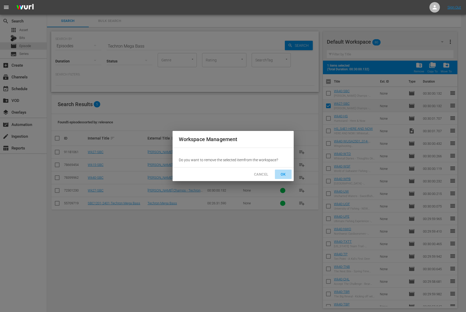
click at [283, 174] on span "OK" at bounding box center [283, 174] width 8 height 7
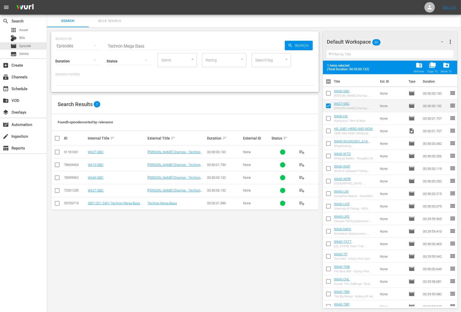
checkbox input "false"
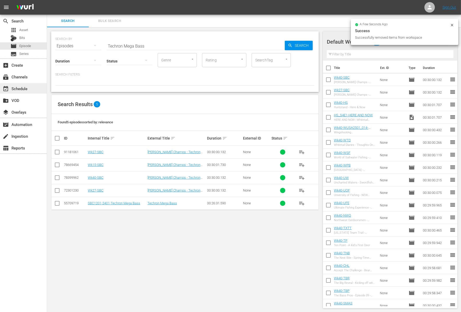
click at [30, 90] on div "event_available Schedule" at bounding box center [23, 88] width 47 height 10
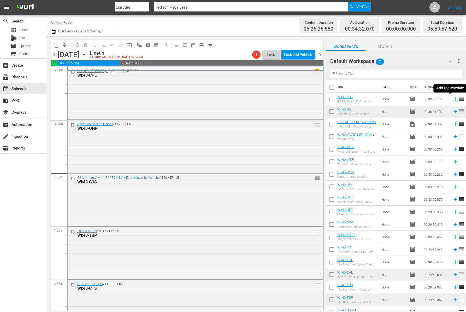
click at [452, 100] on icon at bounding box center [455, 99] width 6 height 6
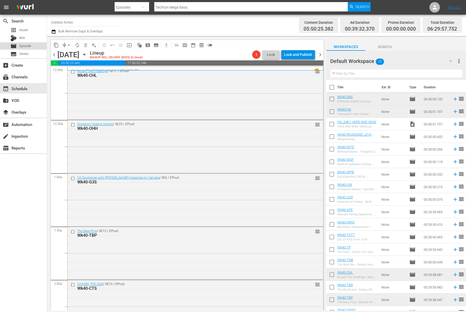
click at [30, 48] on span "Episode" at bounding box center [25, 45] width 12 height 5
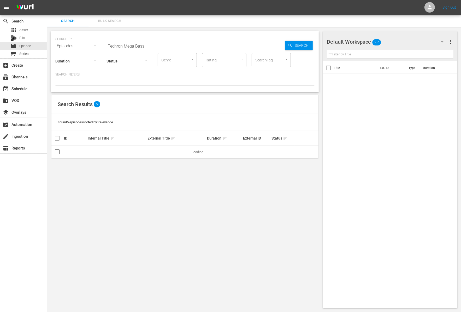
click at [124, 47] on input "Techron Mega Bass" at bounding box center [196, 46] width 178 height 13
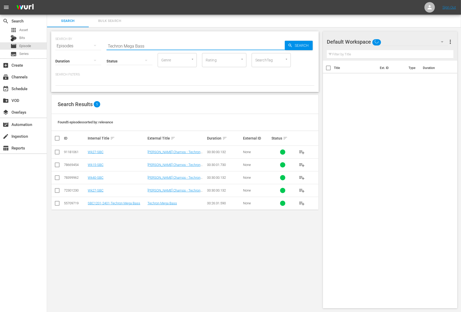
click at [124, 47] on input "Techron Mega Bass" at bounding box center [196, 46] width 178 height 13
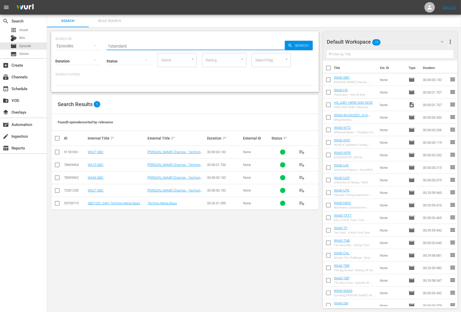
type input "1standard"
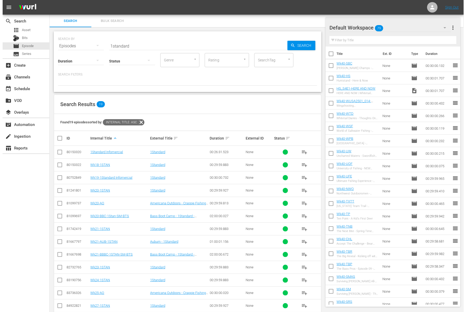
scroll to position [84, 0]
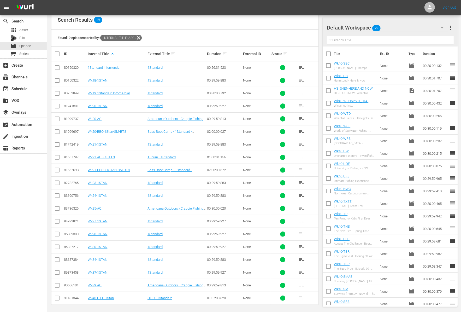
click at [57, 105] on input "checkbox" at bounding box center [57, 107] width 6 height 6
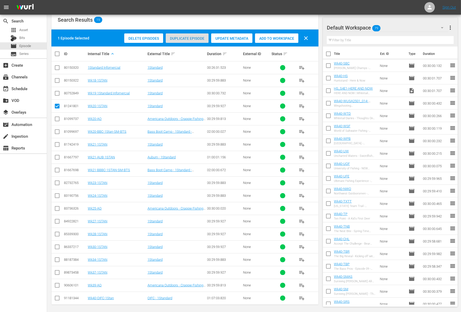
click at [193, 38] on span "Duplicate Episode" at bounding box center [187, 38] width 43 height 4
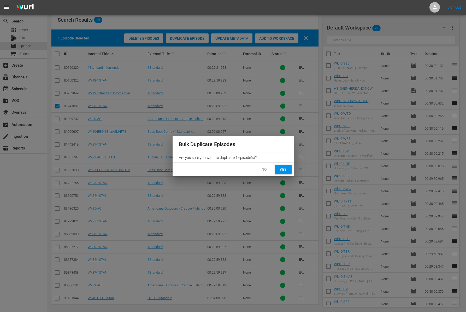
click at [286, 170] on span "Yes" at bounding box center [283, 169] width 8 height 7
checkbox input "false"
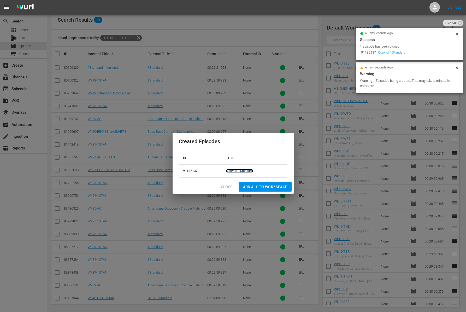
click at [238, 171] on link "Copy of 1Standard" at bounding box center [239, 171] width 27 height 4
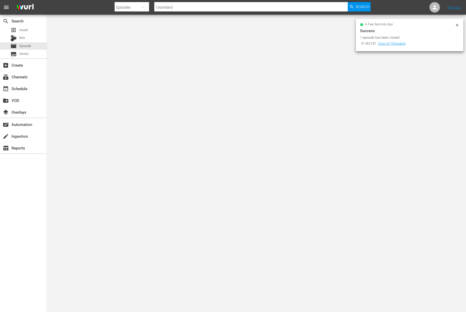
click at [457, 26] on icon at bounding box center [457, 25] width 2 height 2
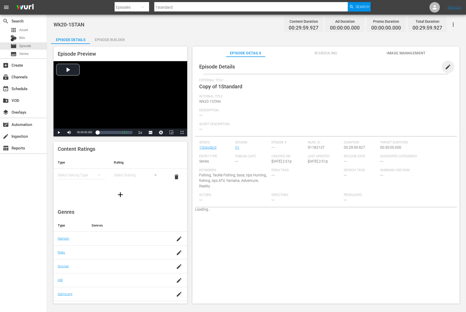
click at [446, 67] on span "edit" at bounding box center [448, 67] width 6 height 6
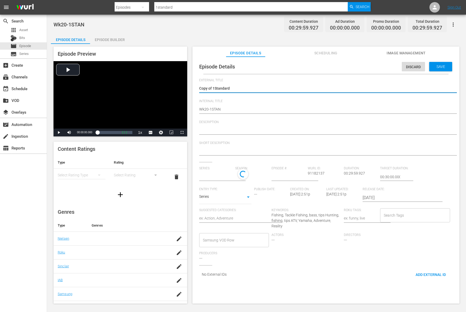
type input "1Standard"
click at [213, 87] on textarea "Copy of 1Standard" at bounding box center [324, 89] width 251 height 6
type textarea "Copy of1Standard"
type textarea "Copy o1Standard"
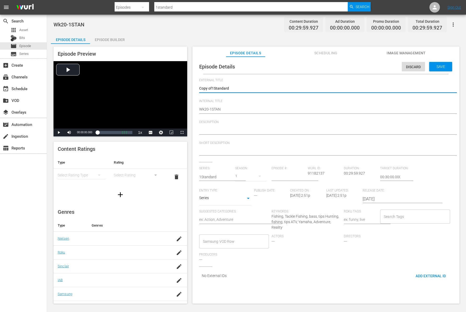
type textarea "Copy o1Standard"
type textarea "Copy 1Standard"
type textarea "Copy1Standard"
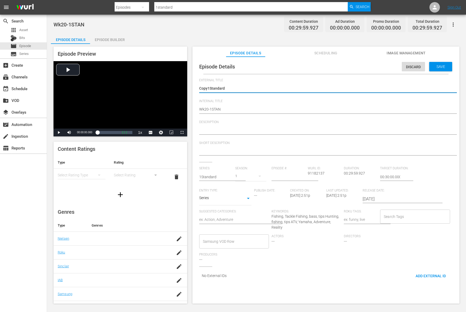
type textarea "Cop1Standard"
type textarea "Co1Standard"
type textarea "C1Standard"
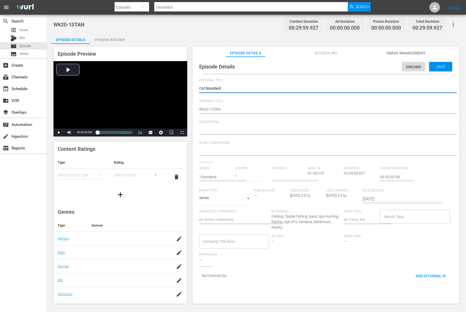
type textarea "C1Standard"
type textarea "1Standard"
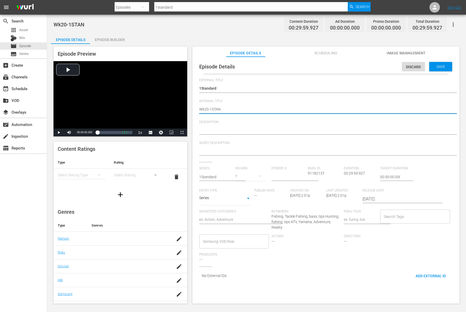
type textarea "Wk0-1STAN"
type textarea "Wk40-1STAN"
click at [437, 66] on span "Save" at bounding box center [440, 66] width 17 height 4
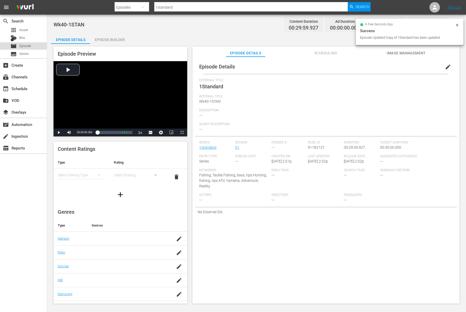
click at [28, 46] on span "Episode" at bounding box center [25, 45] width 12 height 5
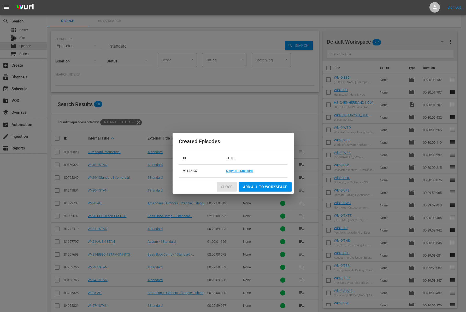
click at [225, 185] on span "Close" at bounding box center [227, 187] width 12 height 7
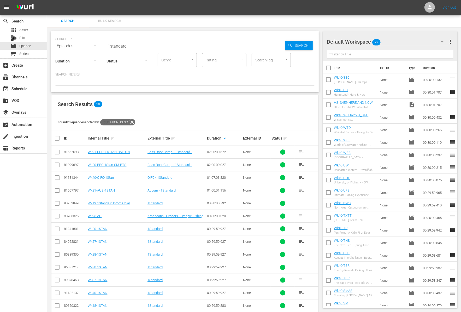
click at [133, 120] on icon at bounding box center [132, 122] width 7 height 7
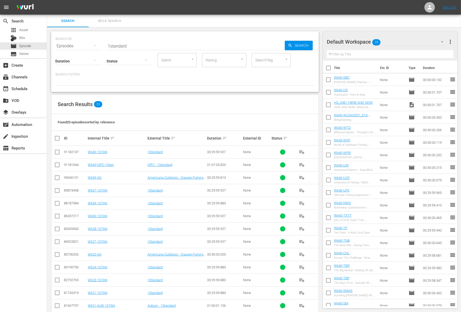
click at [302, 152] on span "playlist_add" at bounding box center [302, 152] width 6 height 6
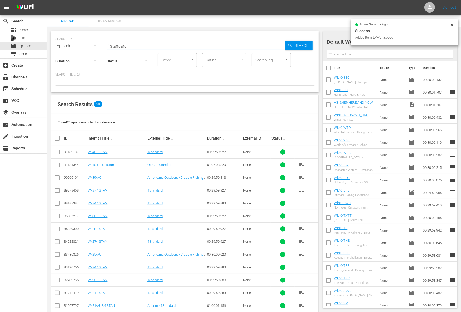
click at [165, 46] on input "1standard" at bounding box center [196, 46] width 178 height 13
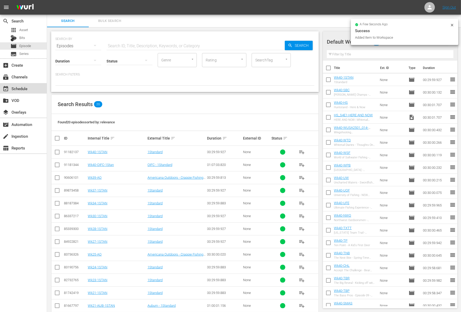
click at [23, 90] on div "event_available Schedule" at bounding box center [14, 87] width 29 height 5
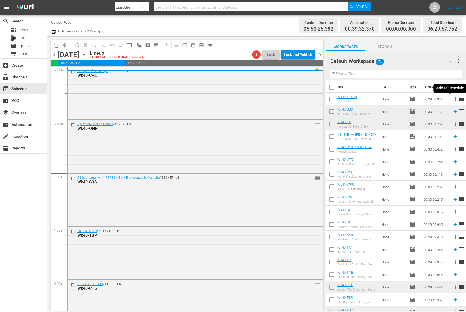
click at [453, 99] on icon at bounding box center [454, 98] width 3 height 3
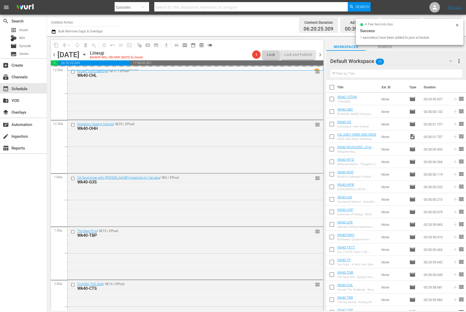
click at [378, 75] on input "text" at bounding box center [396, 73] width 132 height 8
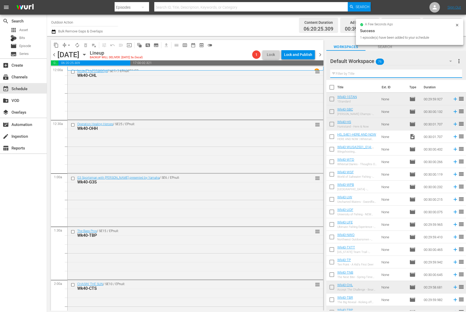
click at [378, 75] on input "text" at bounding box center [396, 73] width 132 height 8
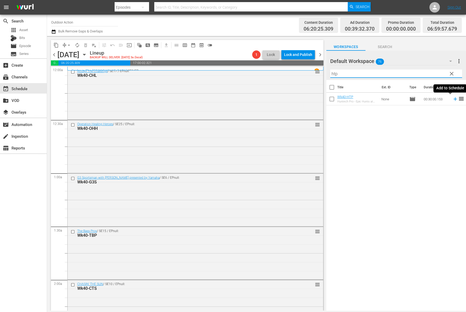
click at [452, 100] on icon at bounding box center [455, 99] width 6 height 6
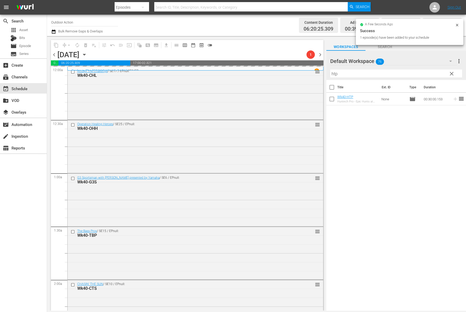
click at [382, 73] on input "htp" at bounding box center [396, 73] width 132 height 8
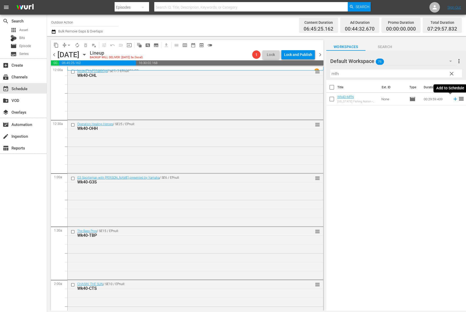
click at [452, 99] on icon at bounding box center [455, 99] width 6 height 6
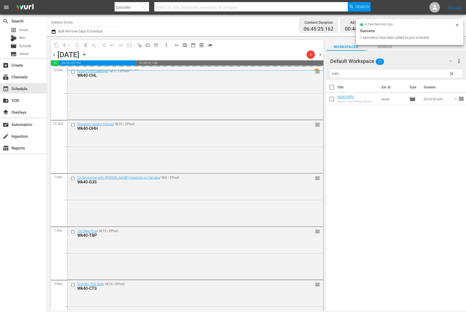
click at [386, 70] on input "mfn" at bounding box center [396, 73] width 132 height 8
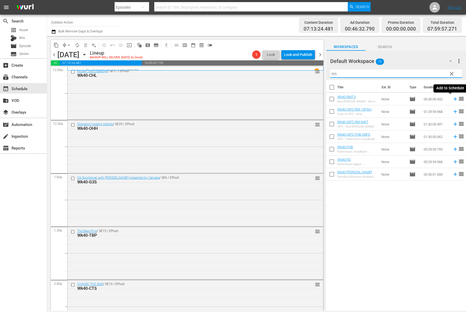
click at [452, 98] on icon at bounding box center [455, 99] width 6 height 6
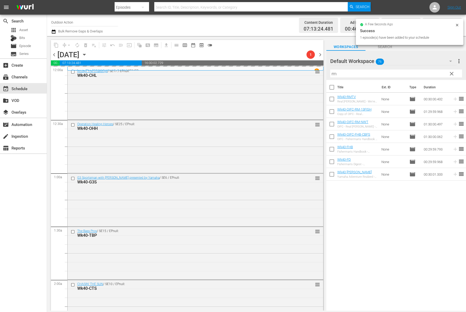
click at [419, 72] on input "rm" at bounding box center [396, 73] width 132 height 8
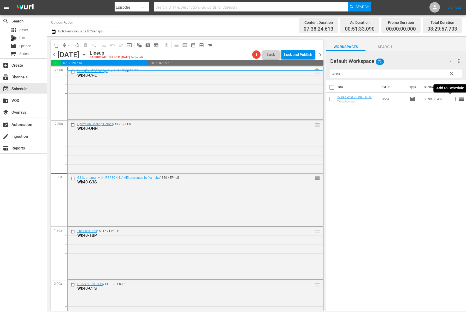
click at [452, 97] on icon at bounding box center [455, 99] width 6 height 6
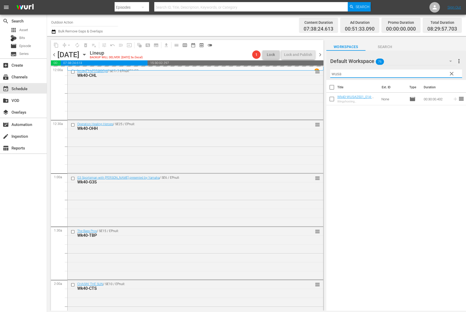
click at [425, 75] on input "wusa" at bounding box center [396, 73] width 132 height 8
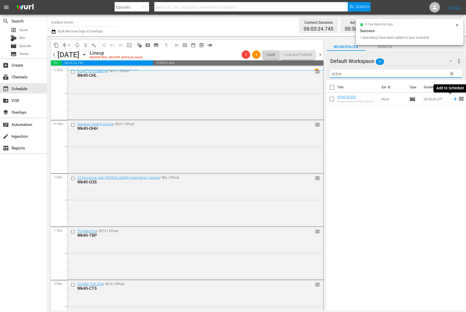
click at [452, 100] on icon at bounding box center [455, 99] width 6 height 6
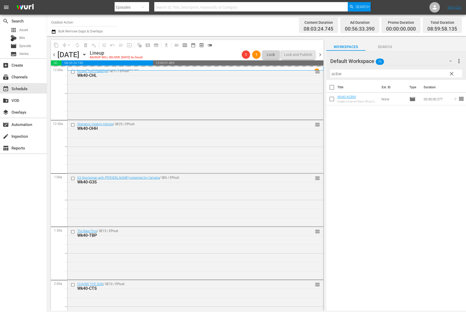
click at [422, 71] on input "acbw" at bounding box center [396, 73] width 132 height 8
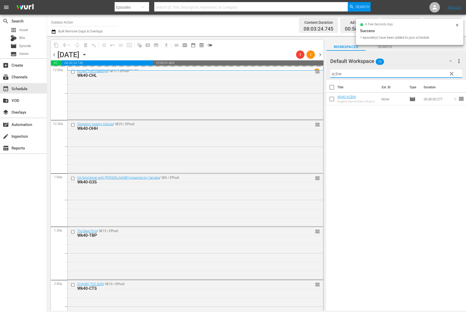
click at [422, 71] on input "acbw" at bounding box center [396, 73] width 132 height 8
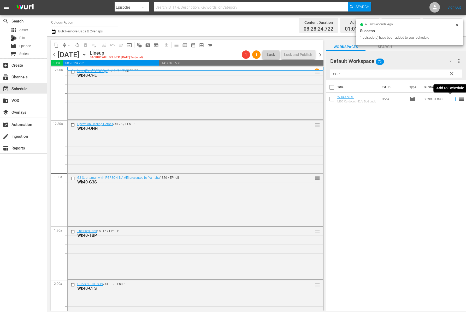
click at [452, 99] on icon at bounding box center [455, 99] width 6 height 6
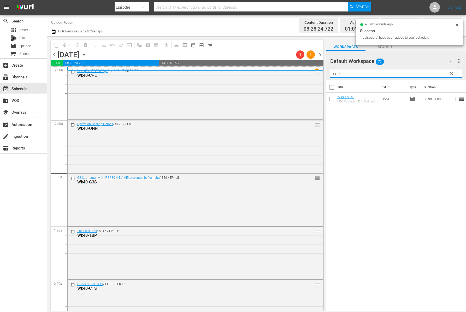
click at [429, 75] on input "mde" at bounding box center [396, 73] width 132 height 8
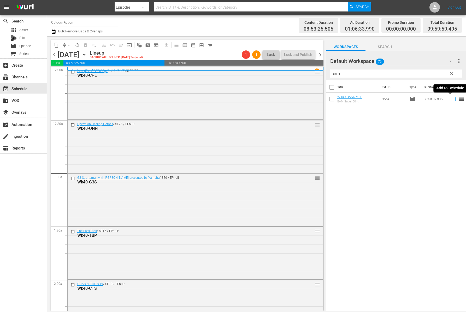
click at [452, 99] on icon at bounding box center [455, 99] width 6 height 6
click at [432, 75] on input "bam" at bounding box center [396, 73] width 132 height 8
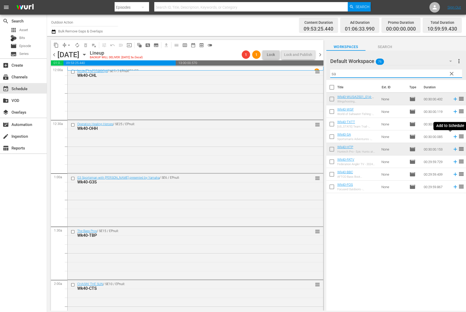
click at [453, 137] on icon at bounding box center [454, 136] width 3 height 3
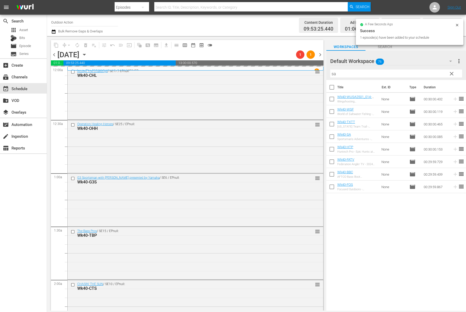
click at [422, 72] on input "sa" at bounding box center [396, 73] width 132 height 8
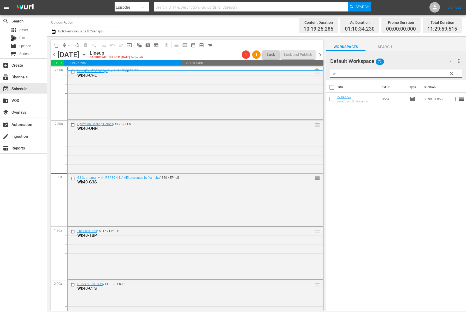
click at [452, 99] on icon at bounding box center [455, 99] width 6 height 6
click at [431, 71] on input "ao" at bounding box center [396, 73] width 132 height 8
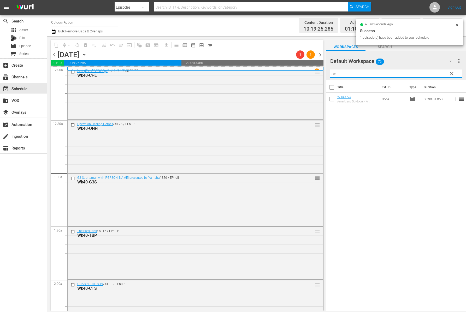
click at [431, 71] on input "ao" at bounding box center [396, 73] width 132 height 8
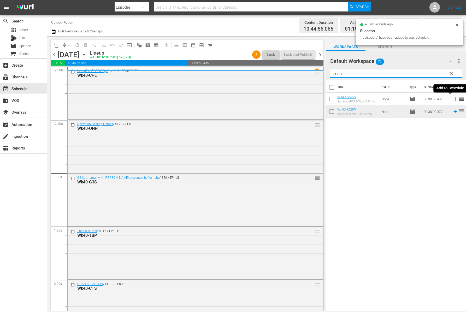
click at [452, 98] on icon at bounding box center [455, 99] width 6 height 6
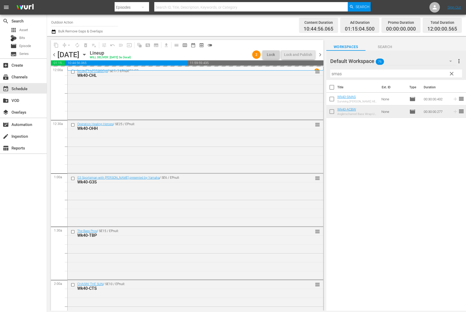
click at [433, 72] on input "smas" at bounding box center [396, 73] width 132 height 8
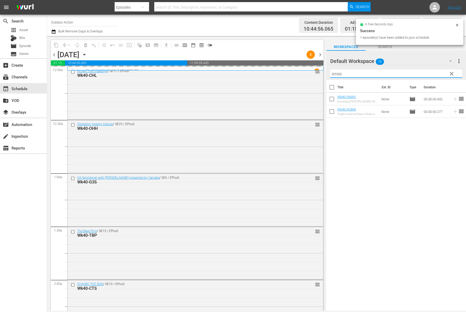
click at [433, 72] on input "smas" at bounding box center [396, 73] width 132 height 8
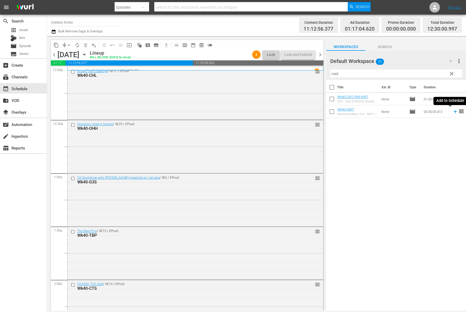
click at [453, 111] on icon at bounding box center [454, 111] width 3 height 3
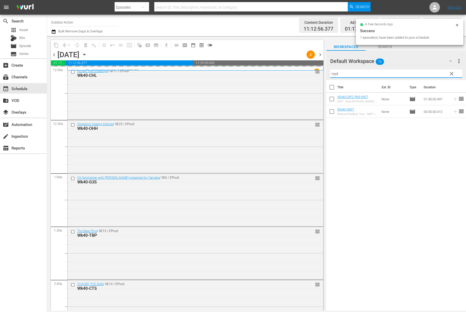
click at [435, 71] on input "nwt" at bounding box center [396, 73] width 132 height 8
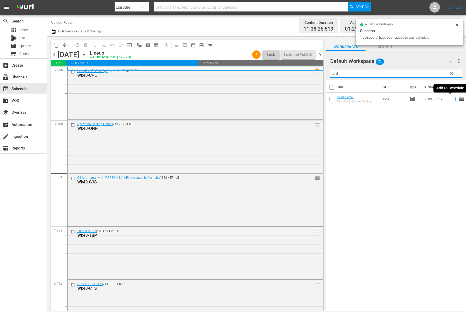
click at [452, 98] on icon at bounding box center [455, 99] width 6 height 6
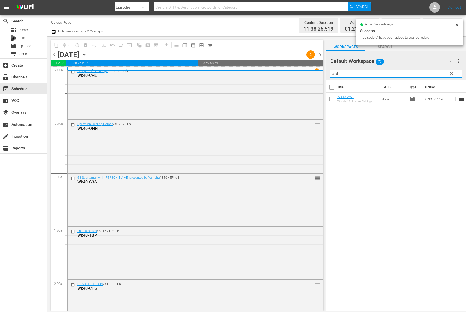
click at [419, 73] on input "wsf" at bounding box center [396, 73] width 132 height 8
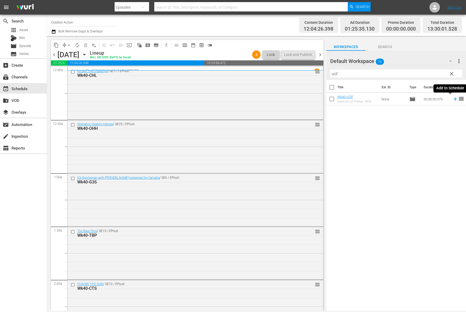
click at [452, 98] on icon at bounding box center [455, 99] width 6 height 6
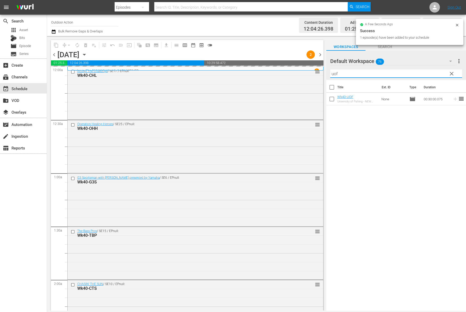
click at [422, 71] on input "uof" at bounding box center [396, 73] width 132 height 8
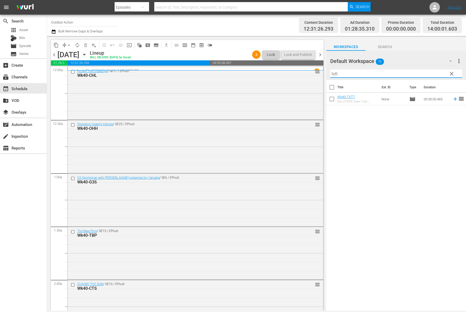
click at [452, 100] on icon at bounding box center [455, 99] width 6 height 6
click at [434, 73] on input "txtt" at bounding box center [396, 73] width 132 height 8
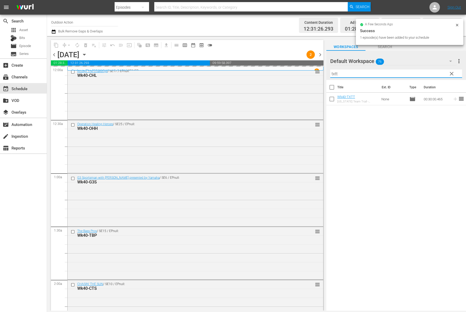
click at [434, 73] on input "txtt" at bounding box center [396, 73] width 132 height 8
click at [452, 101] on icon at bounding box center [455, 99] width 6 height 6
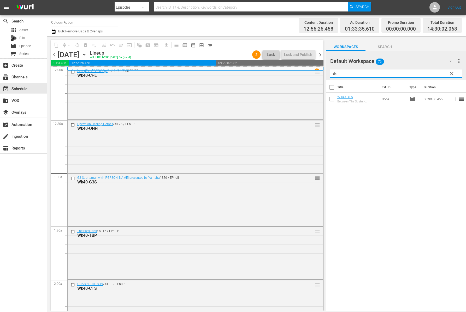
click at [432, 75] on input "bts" at bounding box center [396, 73] width 132 height 8
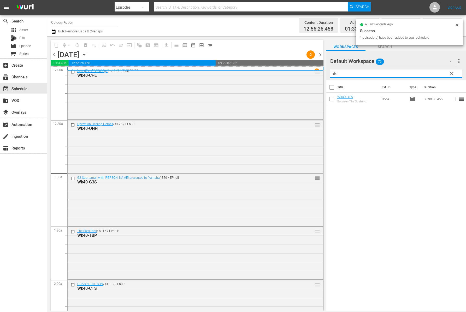
click at [432, 75] on input "bts" at bounding box center [396, 73] width 132 height 8
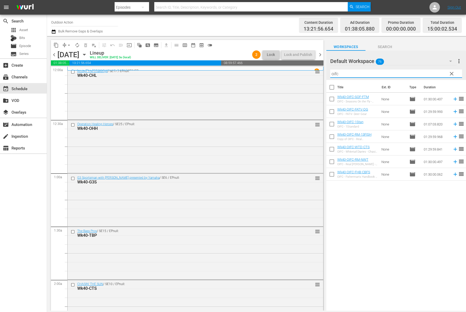
click at [391, 225] on div "Title Ext. ID Type Duration Wk40-OIFC-SOF-FTM OIFC - Seasons On the Fly - Fishi…" at bounding box center [396, 195] width 140 height 231
click at [452, 174] on icon at bounding box center [455, 174] width 6 height 6
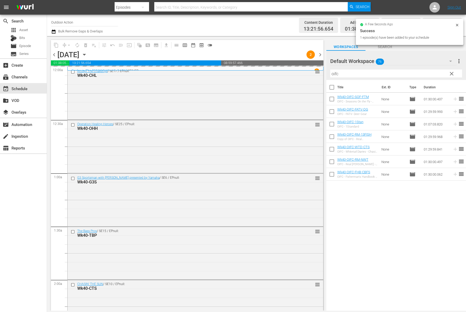
click at [382, 74] on input "oifc" at bounding box center [396, 73] width 132 height 8
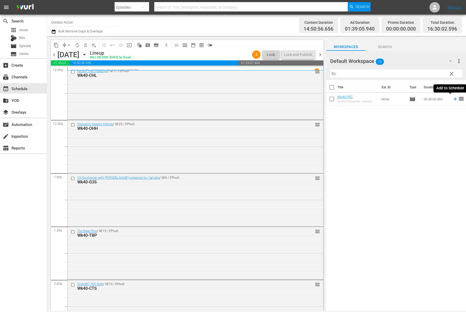
click at [452, 100] on icon at bounding box center [455, 99] width 6 height 6
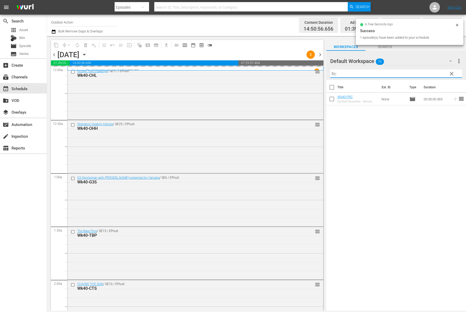
click at [416, 72] on input "frc" at bounding box center [396, 73] width 132 height 8
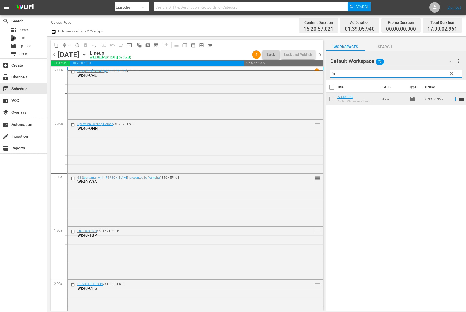
click at [360, 76] on input "frc" at bounding box center [396, 73] width 132 height 8
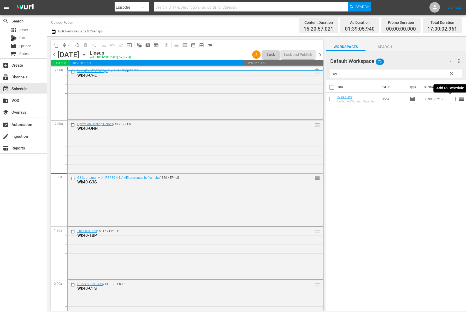
click at [452, 99] on icon at bounding box center [455, 99] width 6 height 6
click at [414, 74] on input "uw" at bounding box center [396, 73] width 132 height 8
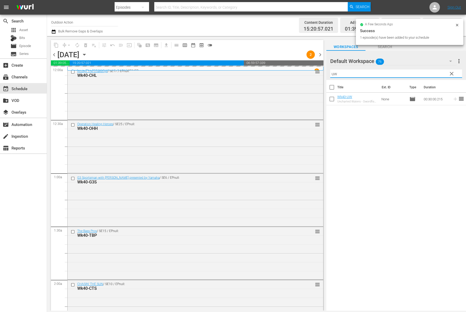
click at [414, 74] on input "uw" at bounding box center [396, 73] width 132 height 8
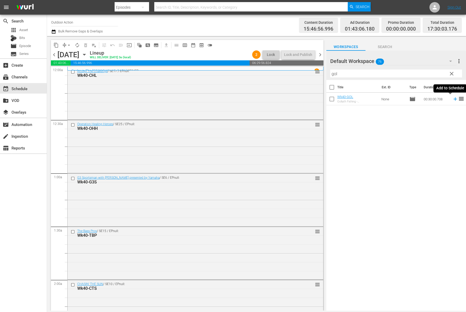
click at [452, 99] on icon at bounding box center [455, 99] width 6 height 6
click at [423, 74] on input "gol" at bounding box center [396, 73] width 132 height 8
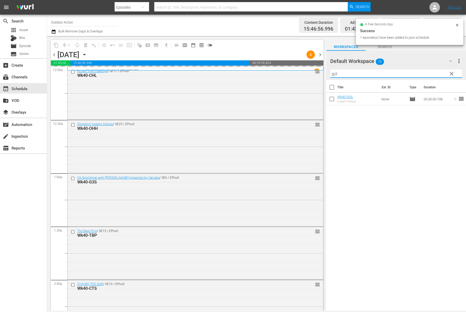
click at [423, 74] on input "gol" at bounding box center [396, 73] width 132 height 8
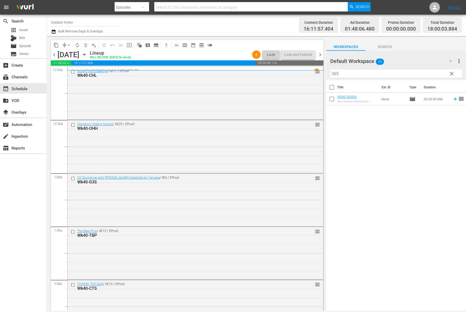
click at [452, 97] on icon at bounding box center [455, 99] width 6 height 6
click at [429, 74] on input "365" at bounding box center [396, 73] width 132 height 8
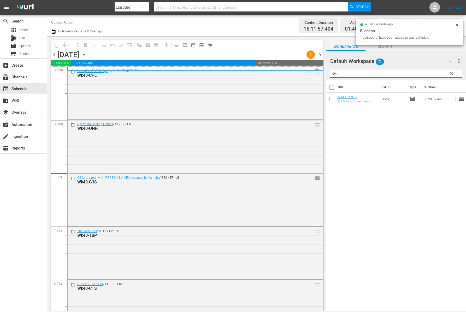
click at [429, 74] on input "365" at bounding box center [396, 73] width 132 height 8
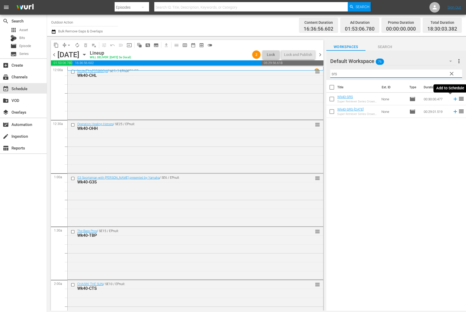
click at [453, 98] on icon at bounding box center [454, 98] width 3 height 3
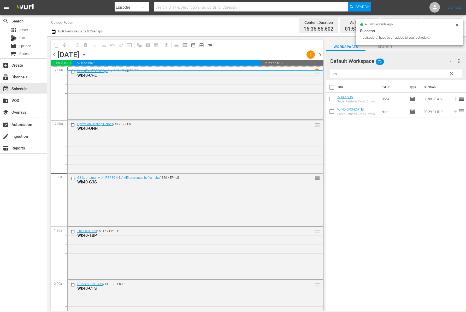
click at [426, 73] on input "srs" at bounding box center [396, 73] width 132 height 8
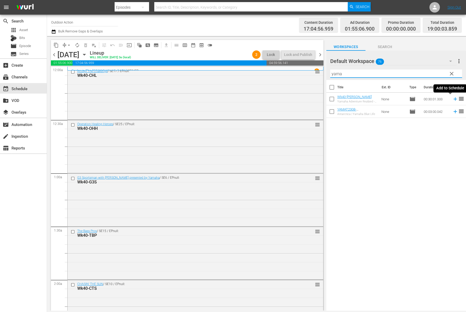
click at [452, 99] on icon at bounding box center [455, 99] width 6 height 6
click at [421, 75] on input "yama" at bounding box center [396, 73] width 132 height 8
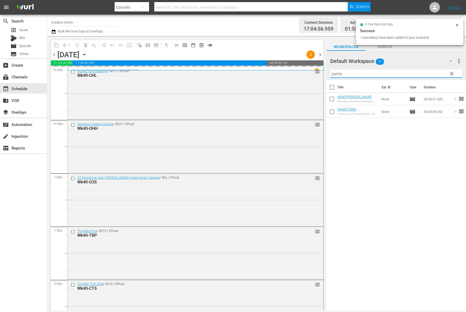
click at [421, 75] on input "yama" at bounding box center [396, 73] width 132 height 8
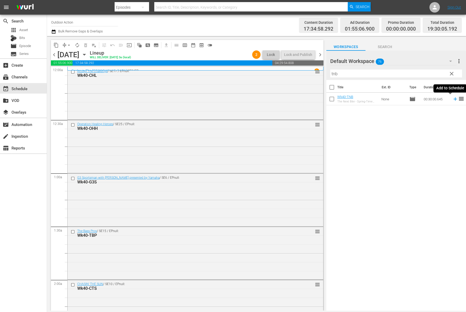
click at [453, 99] on icon at bounding box center [454, 98] width 3 height 3
click at [431, 74] on input "tnb" at bounding box center [396, 73] width 132 height 8
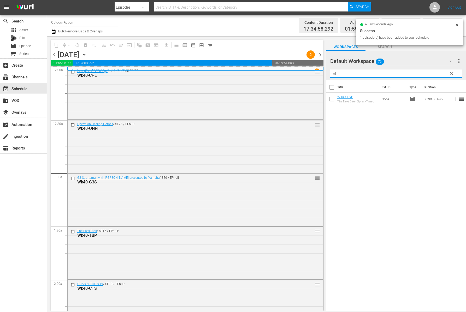
click at [431, 74] on input "tnb" at bounding box center [396, 73] width 132 height 8
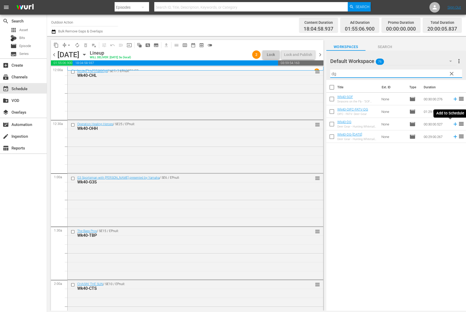
click at [452, 125] on icon at bounding box center [455, 124] width 6 height 6
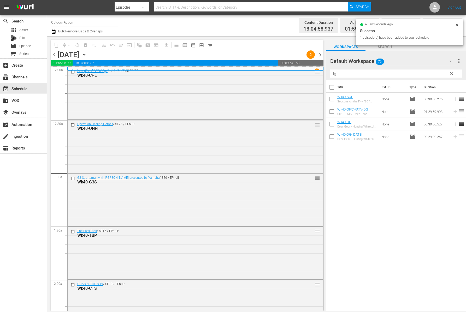
click at [417, 75] on input "dg" at bounding box center [396, 73] width 132 height 8
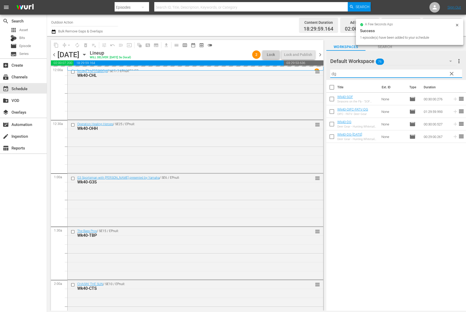
click at [417, 75] on input "dg" at bounding box center [396, 73] width 132 height 8
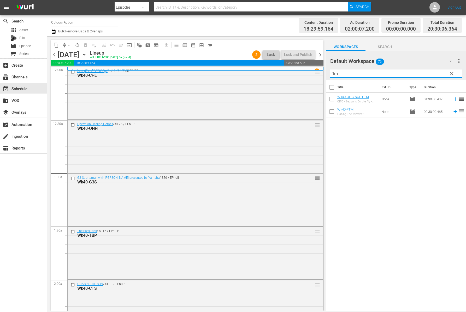
click at [453, 110] on icon at bounding box center [455, 112] width 6 height 6
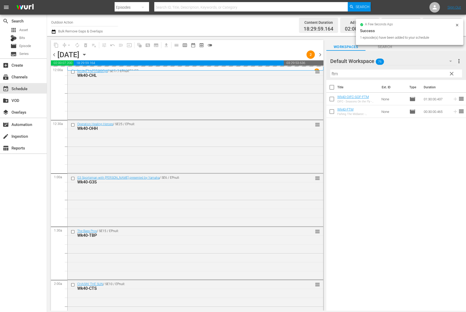
click at [420, 73] on input "ftm" at bounding box center [396, 73] width 132 height 8
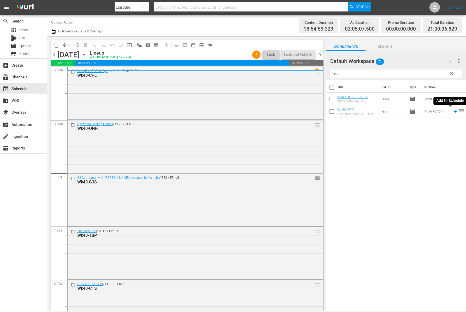
click at [452, 113] on icon at bounding box center [455, 112] width 6 height 6
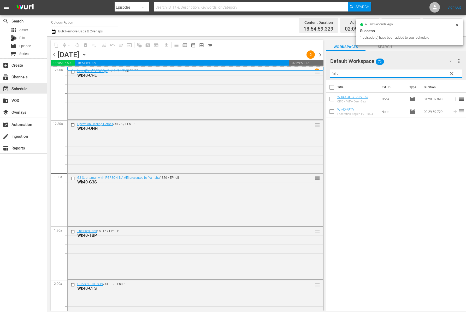
click at [421, 74] on input "fatv" at bounding box center [396, 73] width 132 height 8
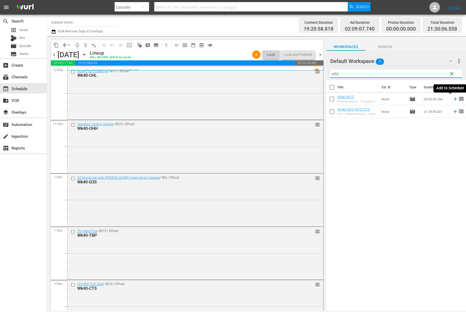
click at [452, 99] on icon at bounding box center [455, 99] width 6 height 6
click at [428, 71] on input "wtd" at bounding box center [396, 73] width 132 height 8
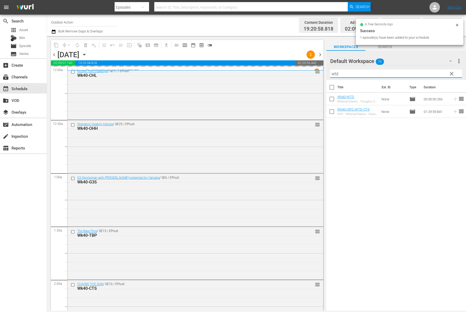
click at [428, 71] on input "wtd" at bounding box center [396, 73] width 132 height 8
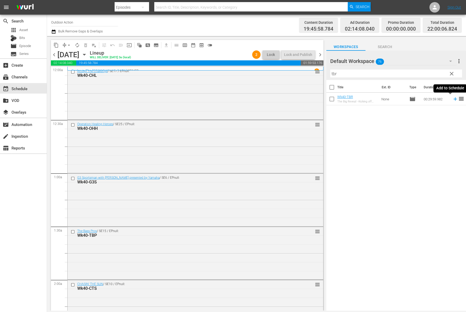
click at [452, 98] on icon at bounding box center [455, 99] width 6 height 6
click at [427, 70] on input "tbr" at bounding box center [396, 73] width 132 height 8
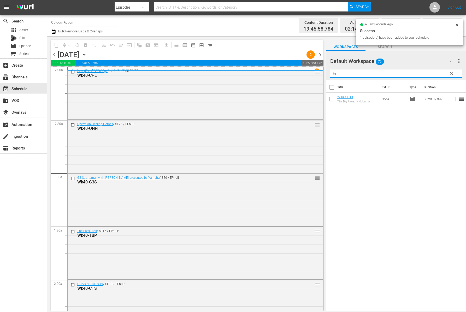
click at [427, 70] on input "tbr" at bounding box center [396, 73] width 132 height 8
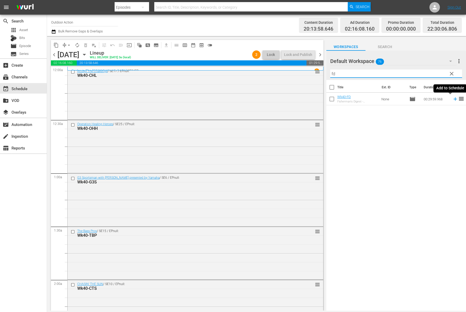
click at [452, 100] on icon at bounding box center [455, 99] width 6 height 6
click at [426, 75] on input "fd" at bounding box center [396, 73] width 132 height 8
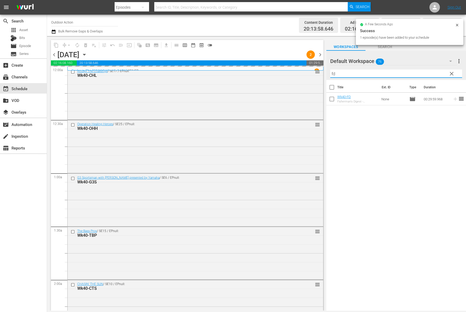
click at [426, 75] on input "fd" at bounding box center [396, 73] width 132 height 8
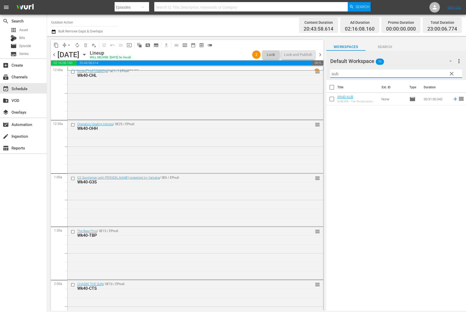
click at [452, 98] on icon at bounding box center [455, 99] width 6 height 6
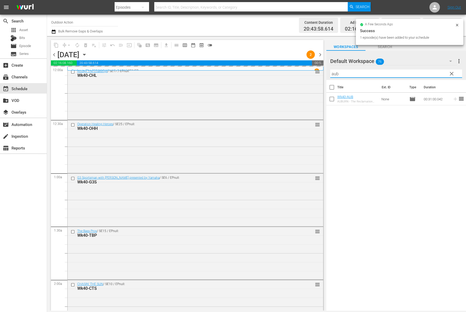
click at [423, 71] on input "aub" at bounding box center [396, 73] width 132 height 8
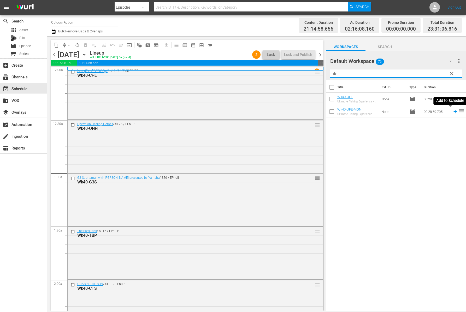
type input "ufe"
click at [453, 111] on icon at bounding box center [454, 111] width 3 height 3
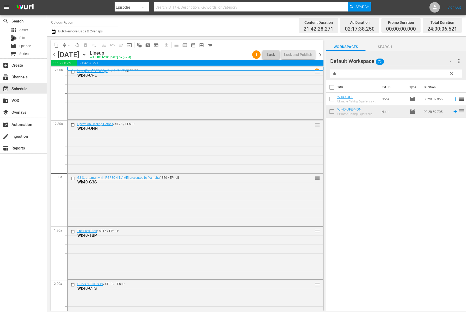
scroll to position [2313, 0]
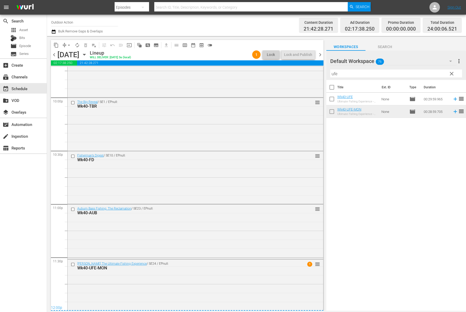
click at [64, 43] on span "compress" at bounding box center [64, 45] width 5 height 5
click at [68, 44] on span "arrow_drop_down" at bounding box center [68, 45] width 5 height 5
click at [71, 53] on li "Align to Midnight" at bounding box center [69, 55] width 55 height 9
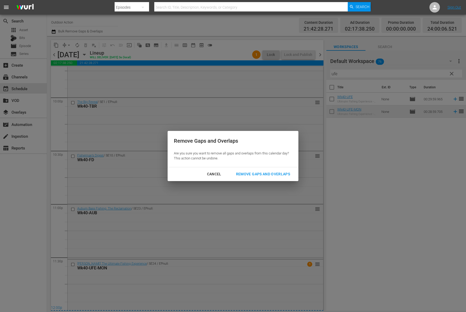
click at [266, 176] on div "Remove Gaps and Overlaps" at bounding box center [263, 174] width 62 height 7
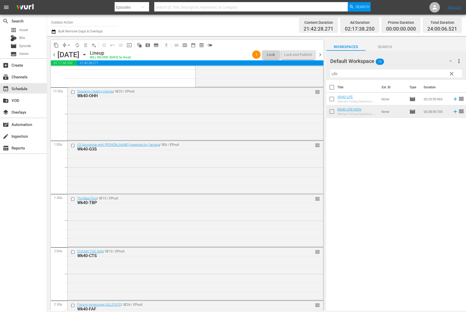
scroll to position [0, 0]
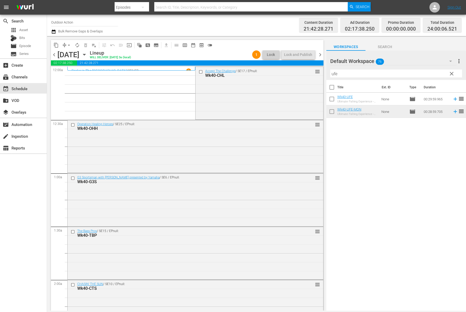
click at [320, 55] on span "chevron_right" at bounding box center [320, 54] width 7 height 7
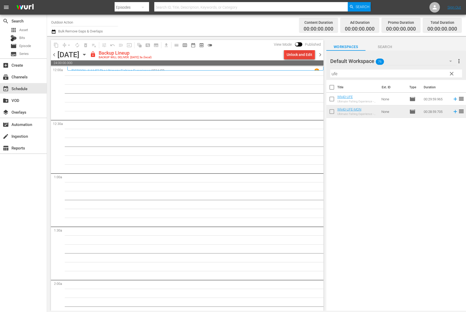
click at [307, 57] on div "Unlock and Edit" at bounding box center [300, 54] width 26 height 9
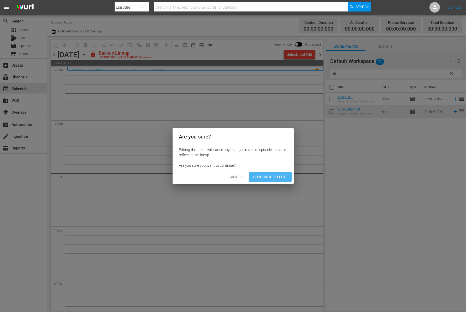
click at [276, 177] on span "Continue to Edit" at bounding box center [270, 177] width 34 height 7
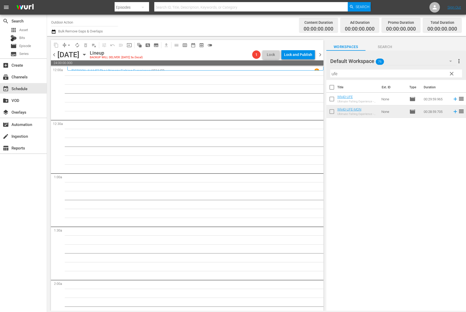
click at [355, 73] on input "ufe" at bounding box center [396, 73] width 132 height 8
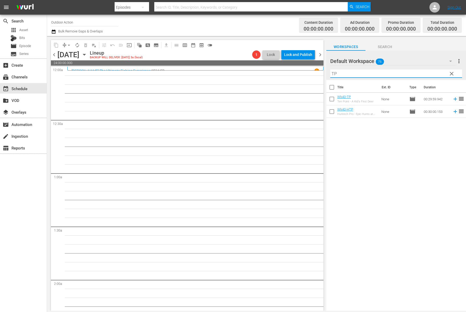
click at [452, 101] on icon at bounding box center [455, 99] width 6 height 6
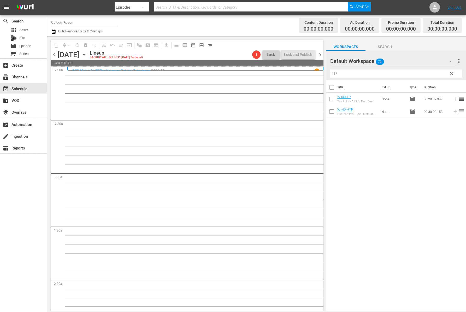
click at [398, 72] on input "TP" at bounding box center [396, 73] width 132 height 8
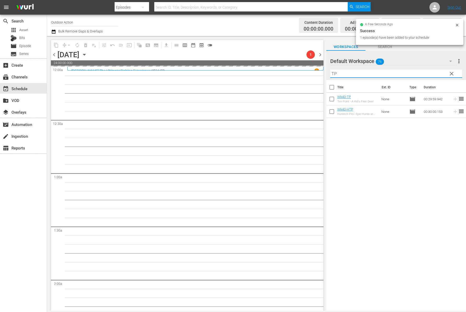
click at [398, 72] on input "TP" at bounding box center [396, 73] width 132 height 8
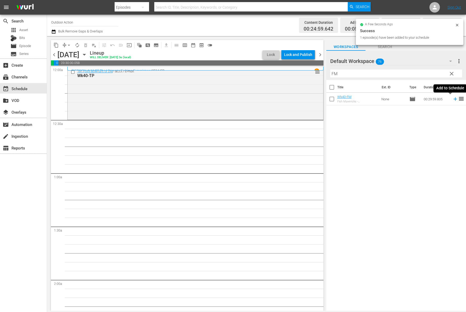
click at [452, 98] on icon at bounding box center [455, 99] width 6 height 6
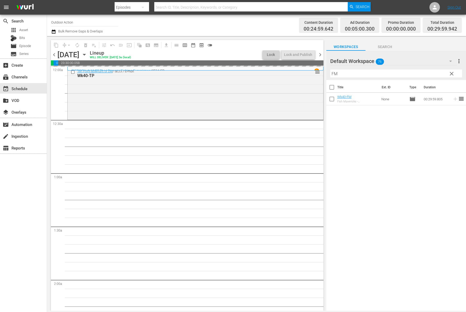
click at [429, 75] on input "FM" at bounding box center [396, 73] width 132 height 8
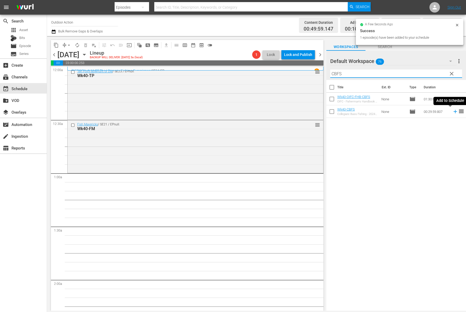
click at [453, 111] on icon at bounding box center [454, 111] width 3 height 3
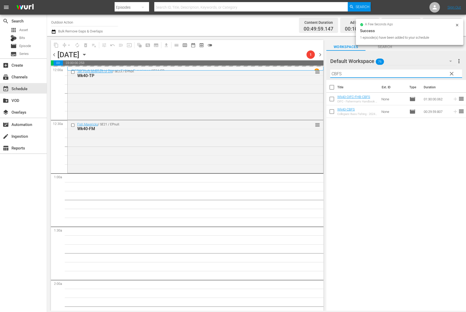
click at [433, 73] on input "CBFS" at bounding box center [396, 73] width 132 height 8
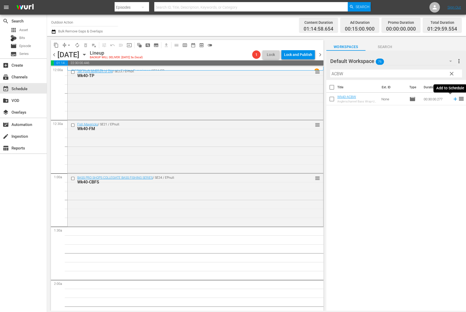
click at [452, 100] on icon at bounding box center [455, 99] width 6 height 6
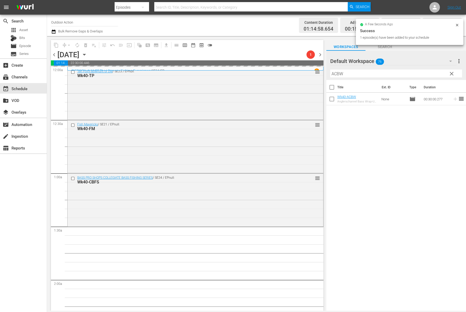
click at [421, 71] on input "ACBW" at bounding box center [396, 73] width 132 height 8
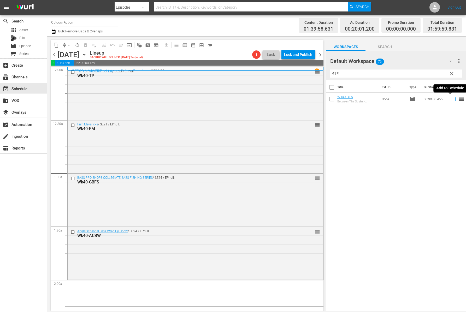
click at [452, 99] on icon at bounding box center [455, 99] width 6 height 6
click at [426, 70] on input "BTS" at bounding box center [396, 73] width 132 height 8
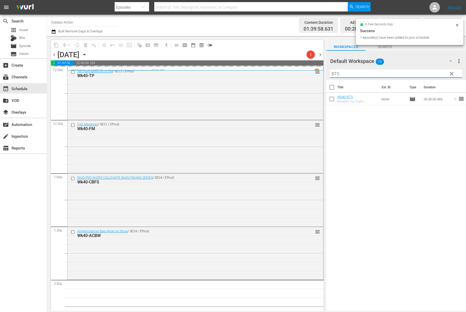
click at [426, 70] on input "BTS" at bounding box center [396, 73] width 132 height 8
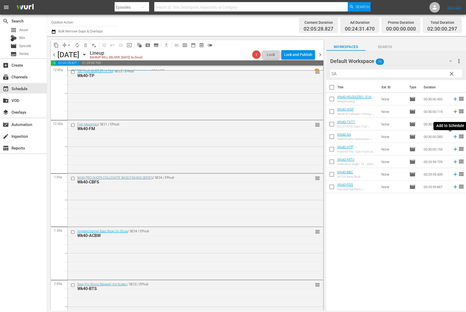
click at [453, 137] on icon at bounding box center [454, 136] width 3 height 3
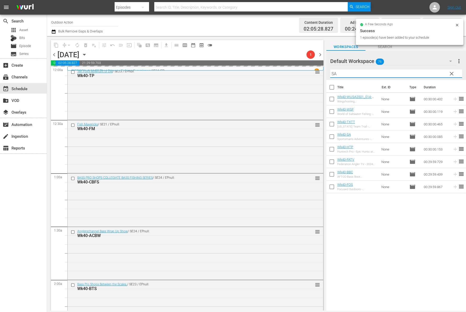
click at [420, 73] on input "SA" at bounding box center [396, 73] width 132 height 8
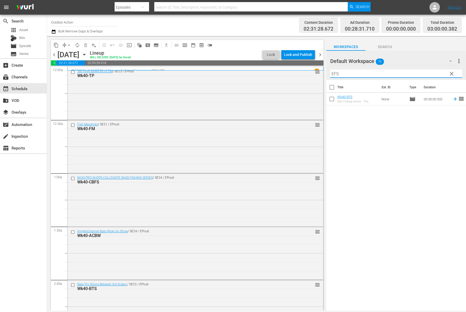
click at [453, 99] on icon at bounding box center [454, 98] width 3 height 3
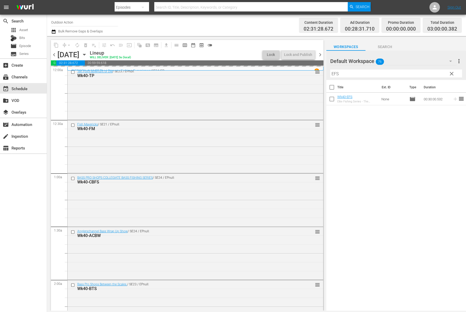
click at [431, 73] on input "EFS" at bounding box center [396, 73] width 132 height 8
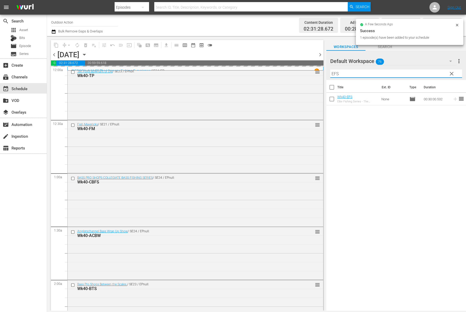
click at [431, 73] on input "EFS" at bounding box center [396, 73] width 132 height 8
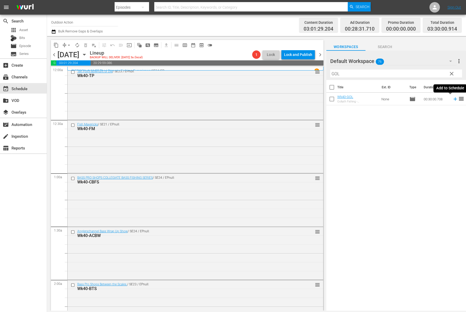
click at [453, 99] on icon at bounding box center [454, 98] width 3 height 3
click at [425, 73] on input "GOL" at bounding box center [396, 73] width 132 height 8
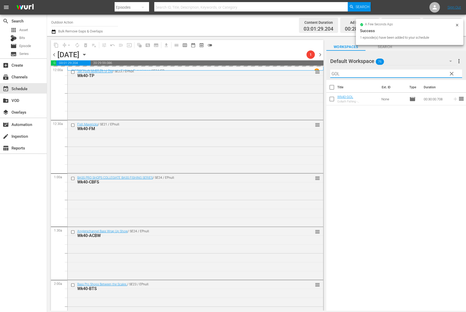
click at [425, 73] on input "GOL" at bounding box center [396, 73] width 132 height 8
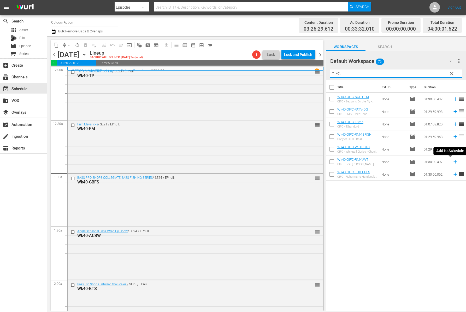
click at [452, 161] on icon at bounding box center [455, 162] width 6 height 6
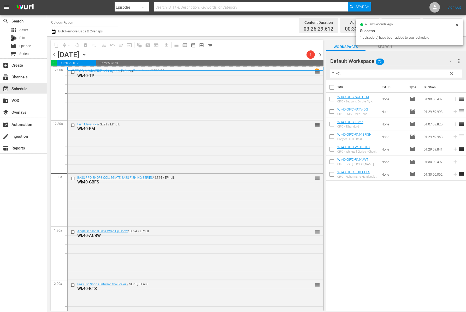
click at [394, 73] on input "OIFC" at bounding box center [396, 73] width 132 height 8
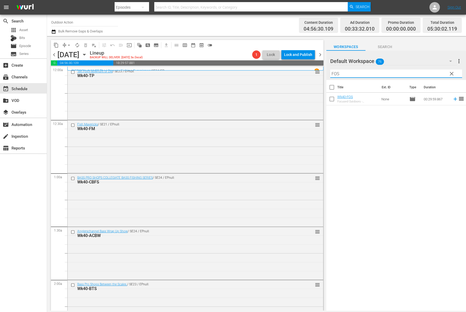
click at [452, 98] on icon at bounding box center [455, 99] width 6 height 6
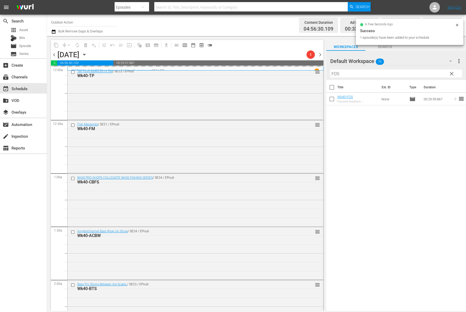
click at [412, 72] on input "FOS" at bounding box center [396, 73] width 132 height 8
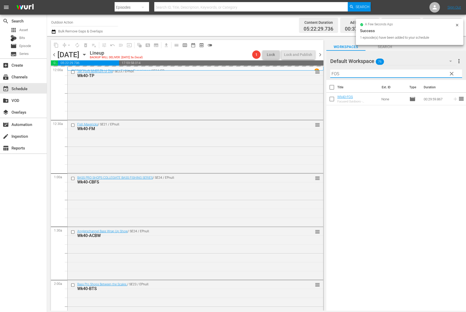
click at [412, 72] on input "FOS" at bounding box center [396, 73] width 132 height 8
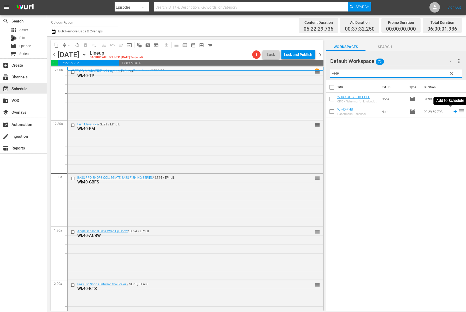
click at [453, 111] on icon at bounding box center [454, 111] width 3 height 3
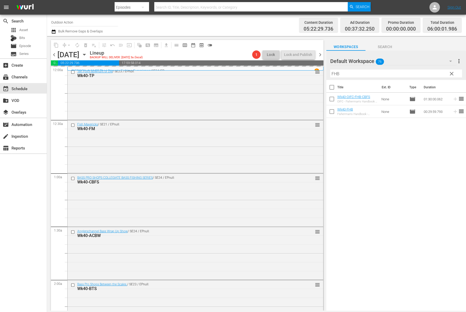
click at [426, 71] on input "FHB" at bounding box center [396, 73] width 132 height 8
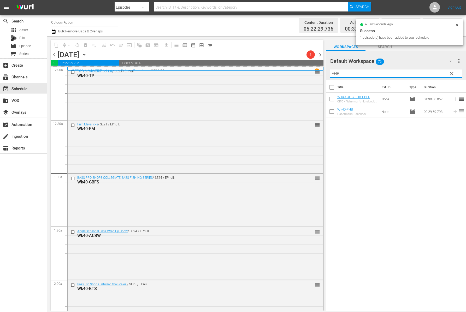
click at [426, 71] on input "FHB" at bounding box center [396, 73] width 132 height 8
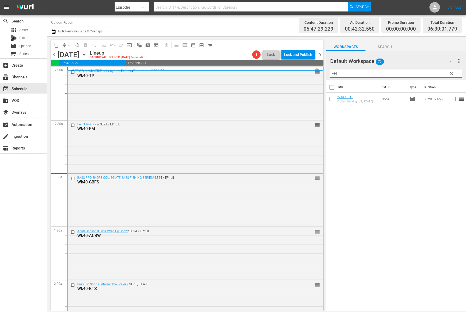
click at [452, 100] on icon at bounding box center [455, 99] width 6 height 6
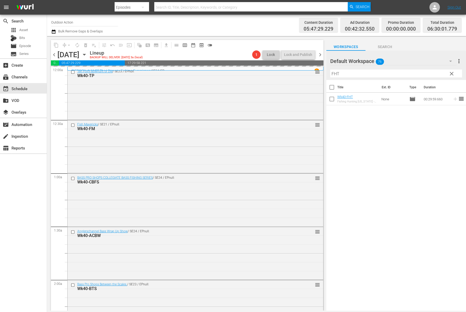
click at [432, 74] on input "FHT" at bounding box center [396, 73] width 132 height 8
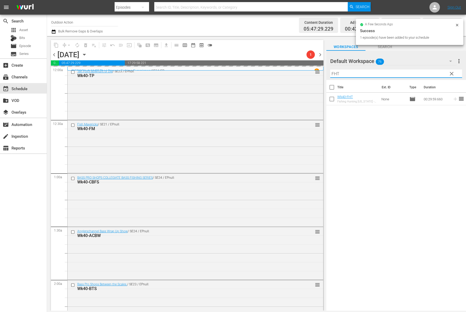
click at [432, 74] on input "FHT" at bounding box center [396, 73] width 132 height 8
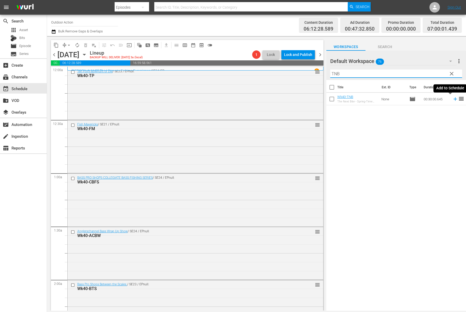
click at [452, 99] on icon at bounding box center [455, 99] width 6 height 6
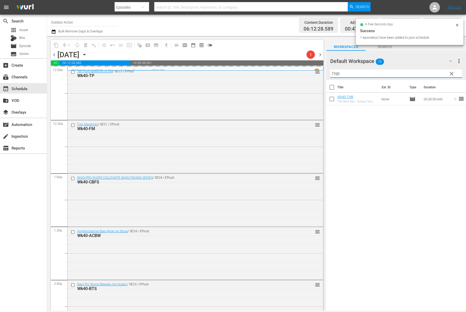
click at [431, 74] on input "TNB" at bounding box center [396, 73] width 132 height 8
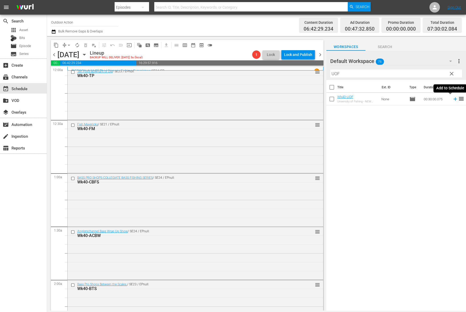
click at [452, 98] on icon at bounding box center [455, 99] width 6 height 6
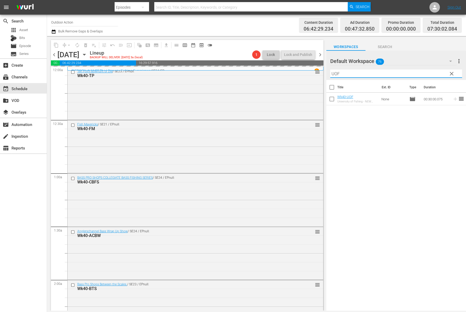
click at [433, 72] on input "UOF" at bounding box center [396, 73] width 132 height 8
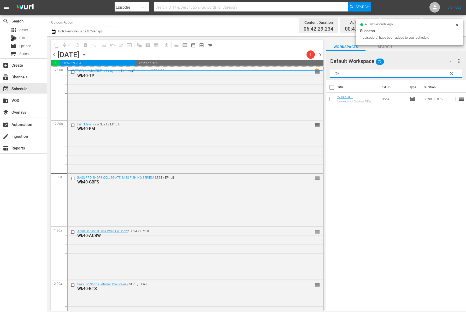
click at [433, 72] on input "UOF" at bounding box center [396, 73] width 132 height 8
click at [452, 101] on icon at bounding box center [455, 99] width 6 height 6
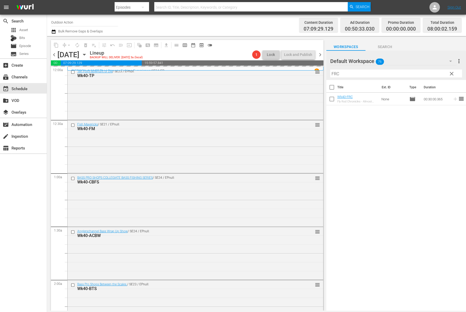
click at [430, 73] on input "FRC" at bounding box center [396, 73] width 132 height 8
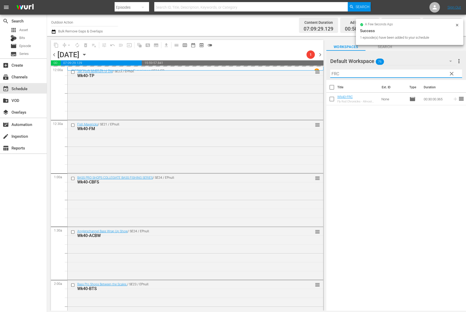
click at [430, 73] on input "FRC" at bounding box center [396, 73] width 132 height 8
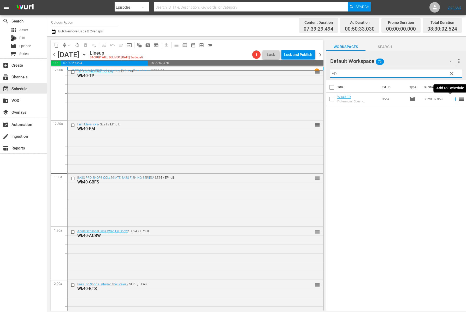
click at [452, 100] on icon at bounding box center [455, 99] width 6 height 6
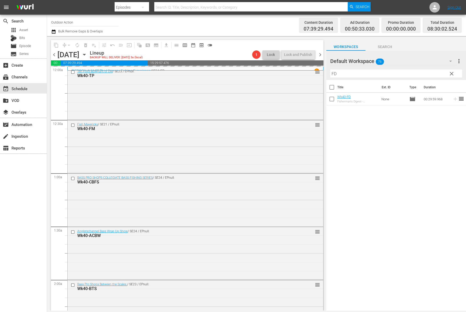
click at [431, 73] on input "FD" at bounding box center [396, 73] width 132 height 8
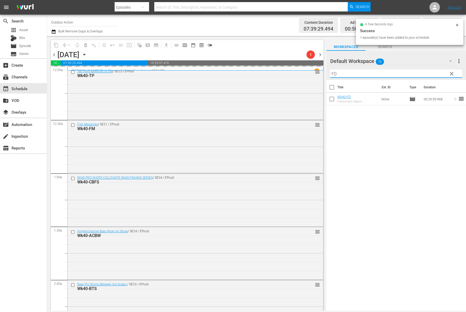
click at [431, 73] on input "FD" at bounding box center [396, 73] width 132 height 8
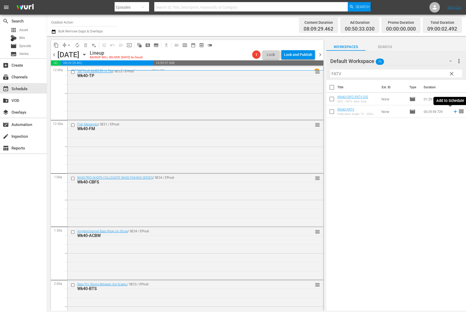
click at [452, 113] on icon at bounding box center [455, 112] width 6 height 6
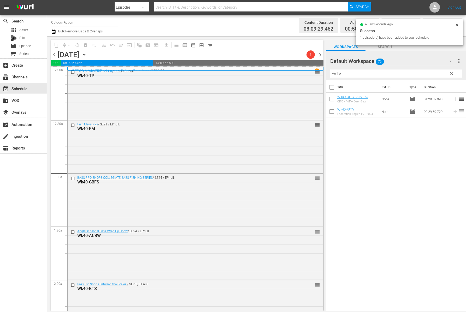
click at [422, 71] on input "FATV" at bounding box center [396, 73] width 132 height 8
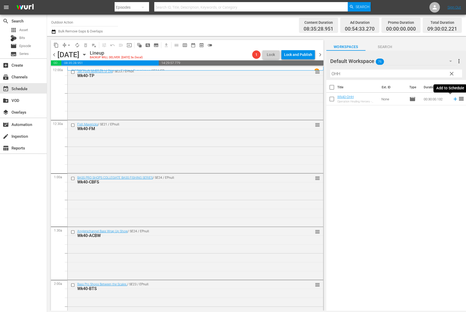
click at [453, 99] on icon at bounding box center [454, 98] width 3 height 3
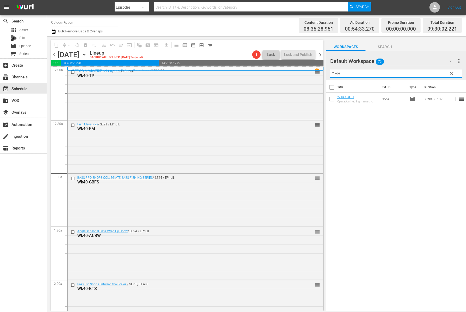
click at [424, 71] on input "OHH" at bounding box center [396, 73] width 132 height 8
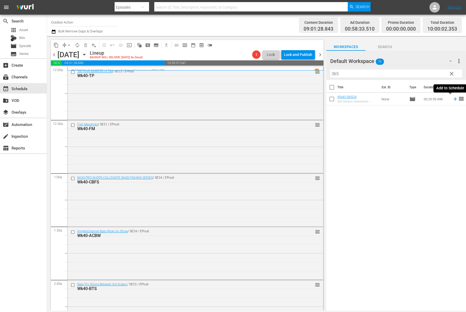
click at [452, 98] on icon at bounding box center [455, 99] width 6 height 6
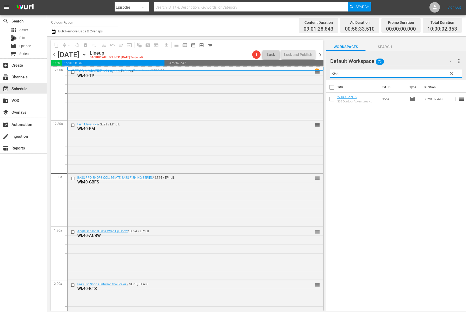
click at [429, 72] on input "365" at bounding box center [396, 73] width 132 height 8
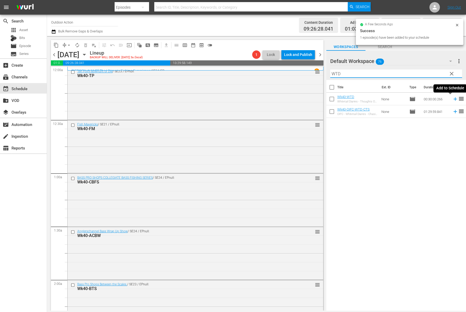
click at [452, 99] on icon at bounding box center [455, 99] width 6 height 6
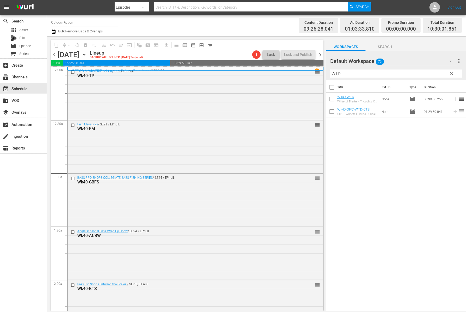
click at [425, 74] on input "WTD" at bounding box center [396, 73] width 132 height 8
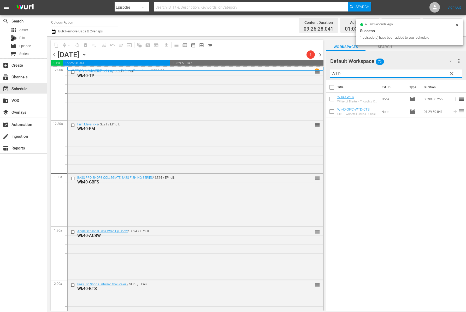
click at [425, 74] on input "WTD" at bounding box center [396, 73] width 132 height 8
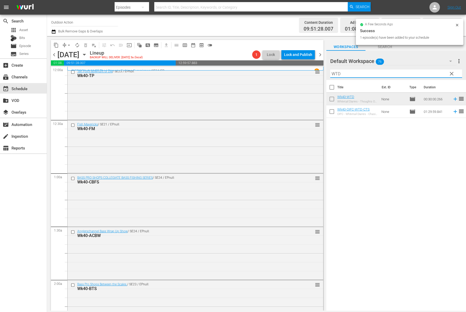
type input "W"
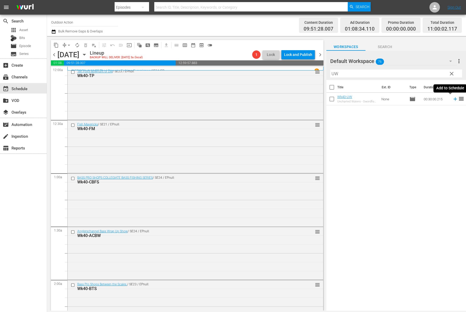
click at [452, 101] on icon at bounding box center [455, 99] width 6 height 6
click at [417, 75] on input "UW" at bounding box center [396, 73] width 132 height 8
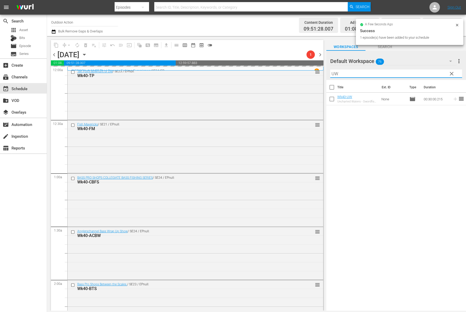
click at [417, 75] on input "UW" at bounding box center [396, 73] width 132 height 8
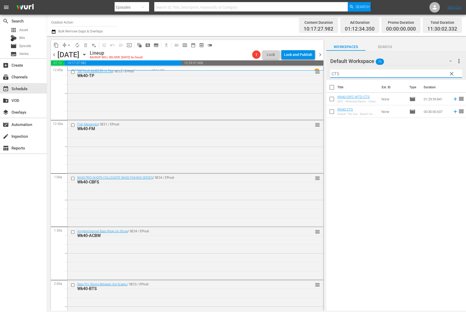
click at [453, 111] on icon at bounding box center [454, 111] width 3 height 3
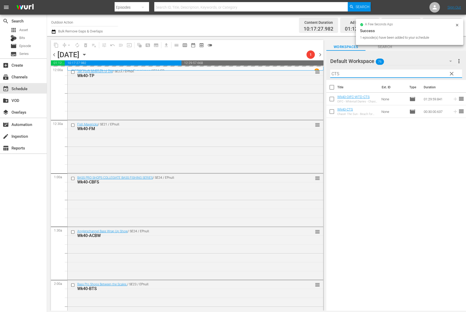
click at [426, 75] on input "CTS" at bounding box center [396, 73] width 132 height 8
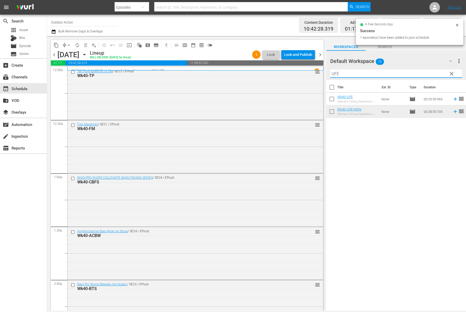
click at [452, 98] on icon at bounding box center [455, 99] width 6 height 6
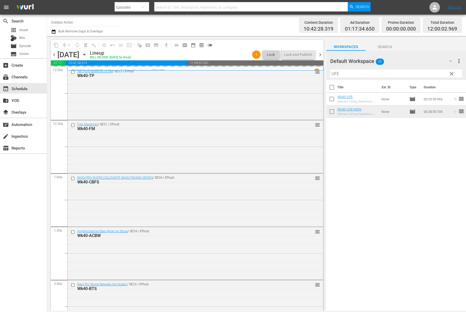
click at [422, 69] on div "Filter by Title UFE" at bounding box center [396, 73] width 132 height 13
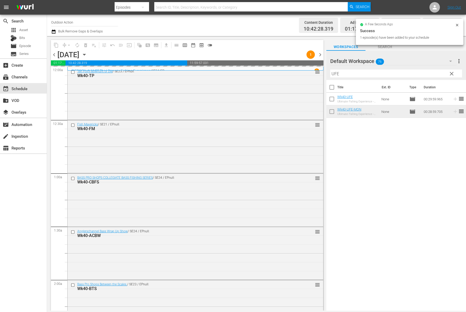
click at [422, 69] on div "Filter by Title UFE" at bounding box center [396, 73] width 132 height 13
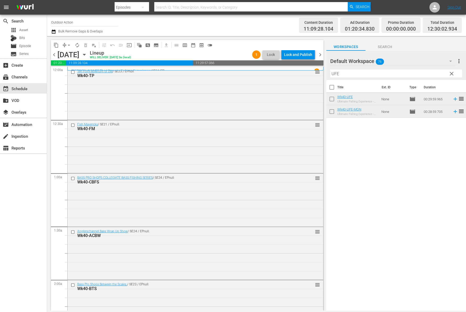
click at [419, 72] on input "UFE" at bounding box center [396, 73] width 132 height 8
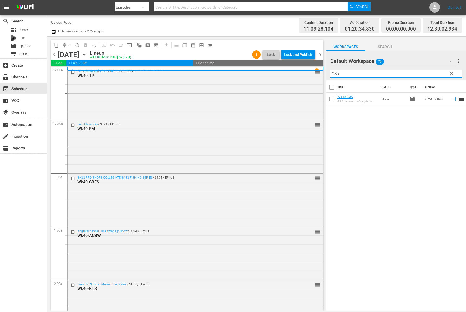
click at [452, 98] on icon at bounding box center [455, 99] width 6 height 6
click at [436, 75] on input "G3s" at bounding box center [396, 73] width 132 height 8
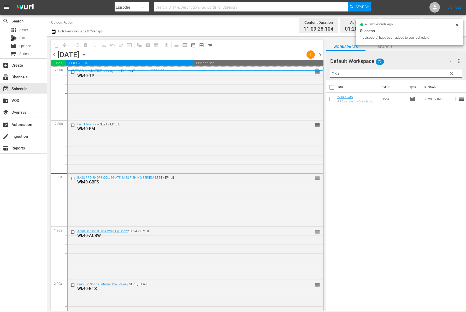
click at [436, 75] on input "G3s" at bounding box center [396, 73] width 132 height 8
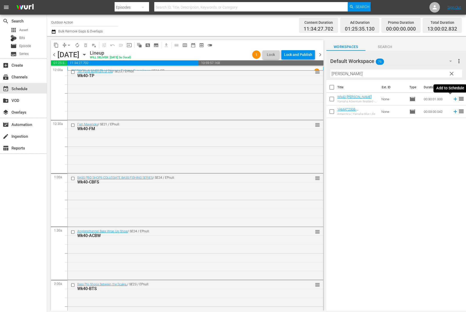
click at [453, 98] on icon at bounding box center [454, 98] width 3 height 3
click at [433, 74] on input "YAMAT" at bounding box center [396, 73] width 132 height 8
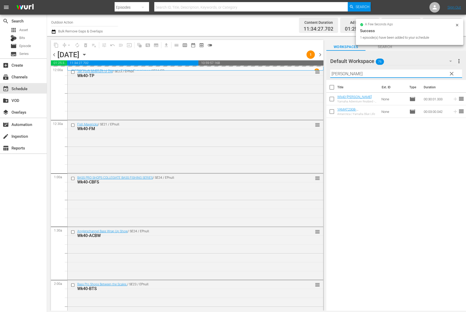
click at [433, 74] on input "YAMAT" at bounding box center [396, 73] width 132 height 8
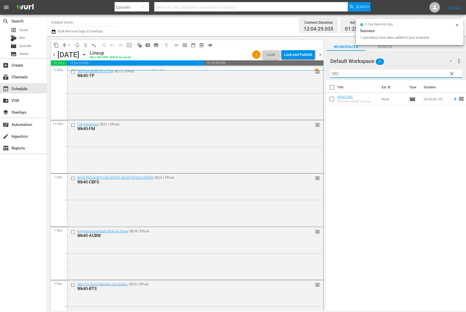
click at [452, 99] on icon at bounding box center [455, 99] width 6 height 6
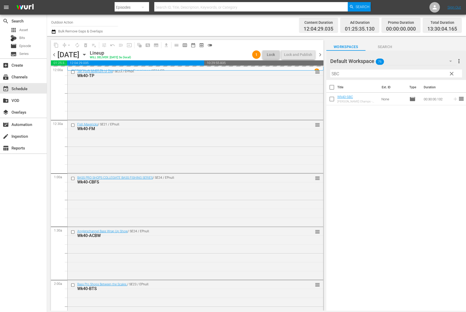
click at [424, 75] on input "SBC" at bounding box center [396, 73] width 132 height 8
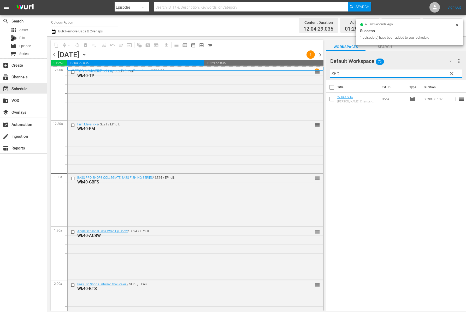
click at [424, 75] on input "SBC" at bounding box center [396, 73] width 132 height 8
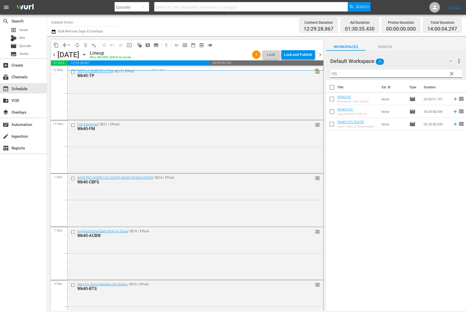
click at [452, 99] on icon at bounding box center [455, 99] width 6 height 6
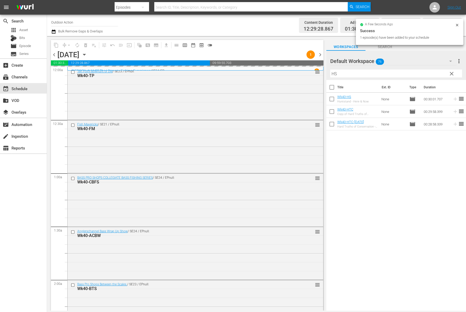
click at [426, 73] on input "HS" at bounding box center [396, 73] width 132 height 8
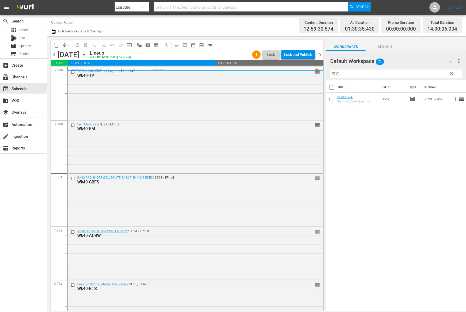
click at [452, 100] on icon at bounding box center [455, 99] width 6 height 6
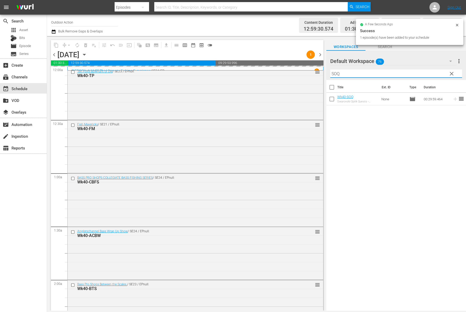
click at [433, 74] on input "SOQ" at bounding box center [396, 73] width 132 height 8
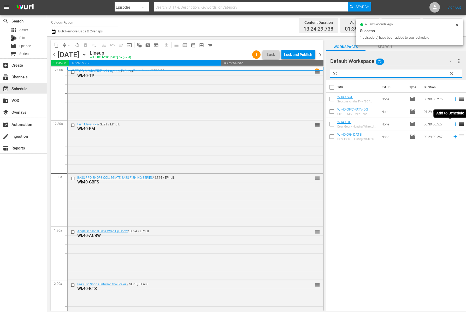
click at [452, 123] on icon at bounding box center [455, 124] width 6 height 6
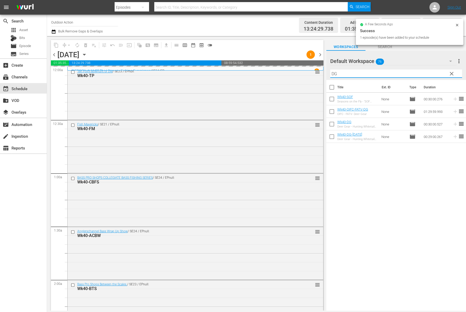
click at [425, 72] on input "DG" at bounding box center [396, 73] width 132 height 8
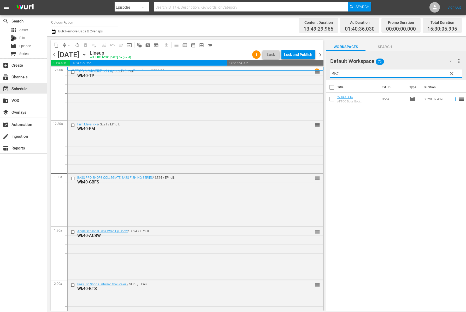
click at [450, 100] on td at bounding box center [454, 99] width 8 height 13
click at [452, 100] on icon at bounding box center [455, 99] width 6 height 6
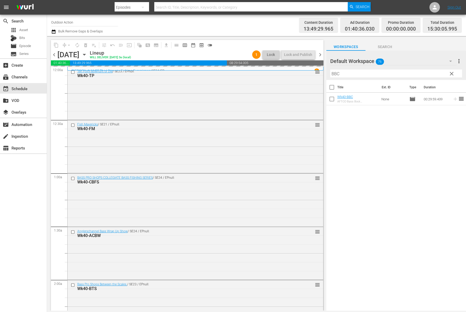
click at [423, 72] on input "BBC" at bounding box center [396, 73] width 132 height 8
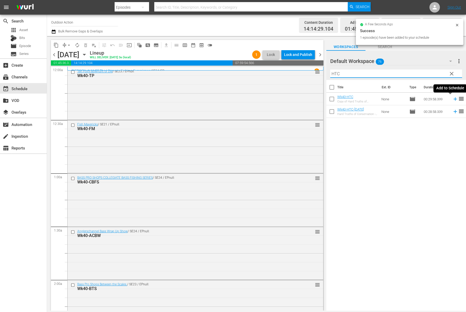
click at [452, 100] on icon at bounding box center [455, 99] width 6 height 6
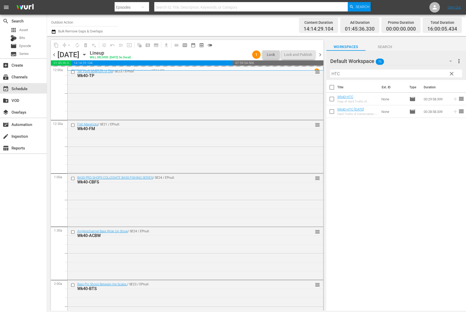
click at [413, 71] on input "HTC" at bounding box center [396, 73] width 132 height 8
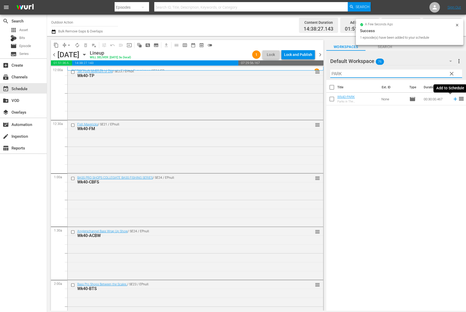
click at [453, 100] on icon at bounding box center [454, 98] width 3 height 3
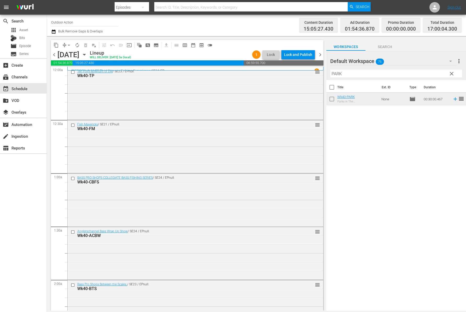
click at [374, 74] on input "PARK" at bounding box center [396, 73] width 132 height 8
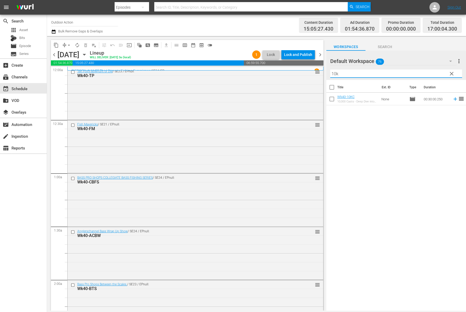
click at [450, 102] on td at bounding box center [454, 99] width 8 height 13
click at [452, 98] on icon at bounding box center [455, 99] width 6 height 6
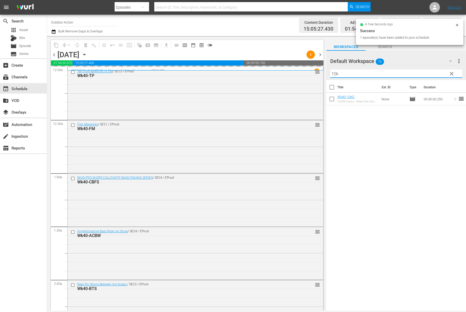
click at [402, 70] on input "10k" at bounding box center [396, 73] width 132 height 8
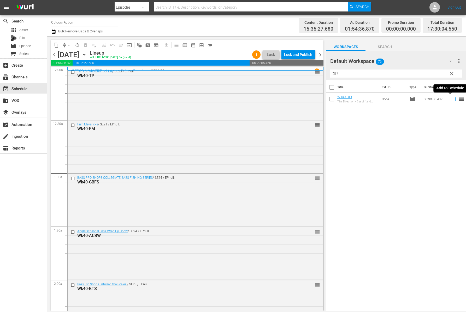
click at [452, 98] on icon at bounding box center [455, 99] width 6 height 6
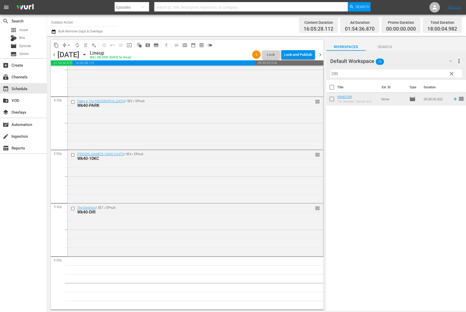
scroll to position [1731, 0]
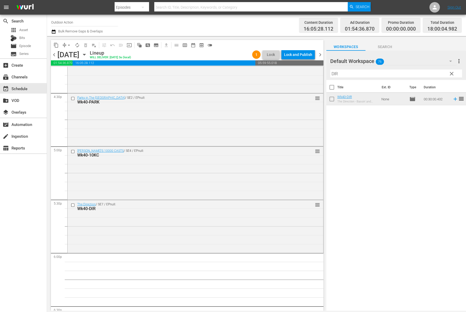
click at [327, 243] on div "Title Ext. ID Type Duration Wk40-DIR The Direction - Bassin' and Reminiscing No…" at bounding box center [396, 195] width 140 height 231
click at [357, 74] on input "DIR" at bounding box center [396, 73] width 132 height 8
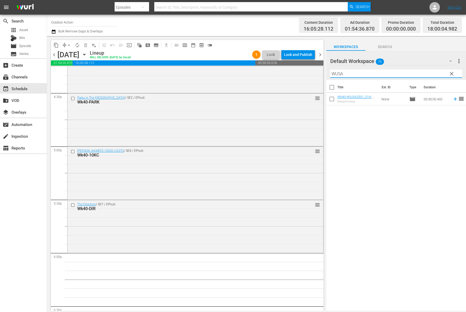
click at [452, 97] on icon at bounding box center [455, 99] width 6 height 6
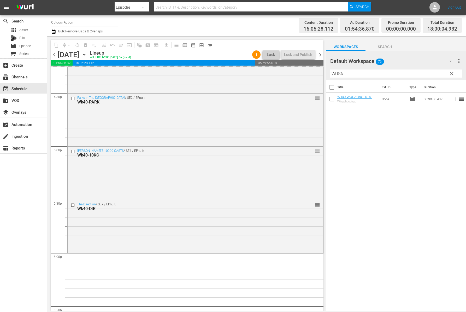
click at [412, 69] on div "Filter by Title WUSA" at bounding box center [396, 73] width 132 height 13
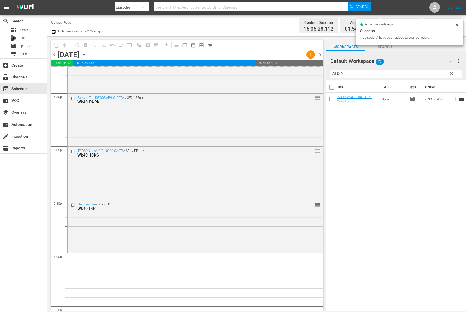
click at [405, 74] on input "WUSA" at bounding box center [396, 73] width 132 height 8
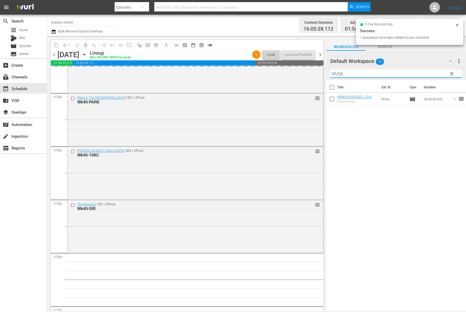
click at [405, 74] on input "WUSA" at bounding box center [396, 73] width 132 height 8
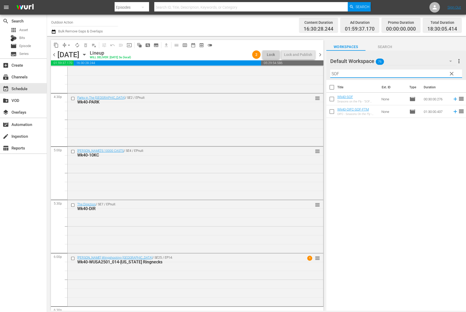
click at [452, 101] on icon at bounding box center [455, 99] width 6 height 6
click at [431, 72] on input "SOF" at bounding box center [396, 73] width 132 height 8
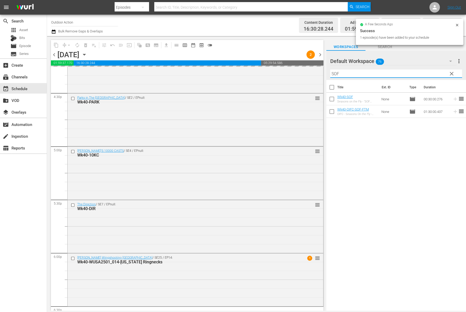
click at [431, 72] on input "SOF" at bounding box center [396, 73] width 132 height 8
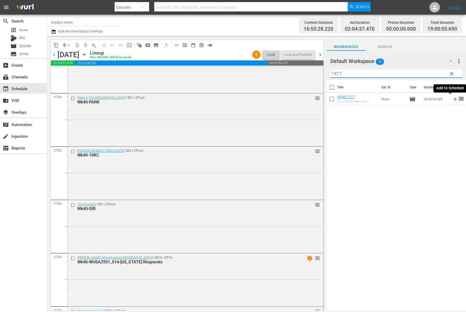
click at [452, 99] on icon at bounding box center [455, 99] width 6 height 6
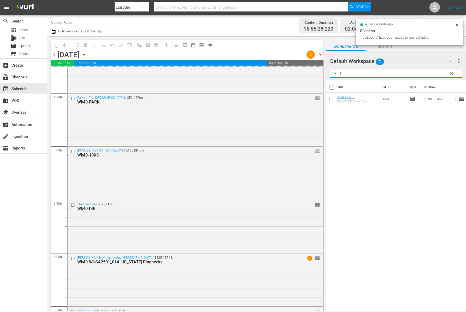
click at [427, 74] on input "TXTT" at bounding box center [396, 73] width 132 height 8
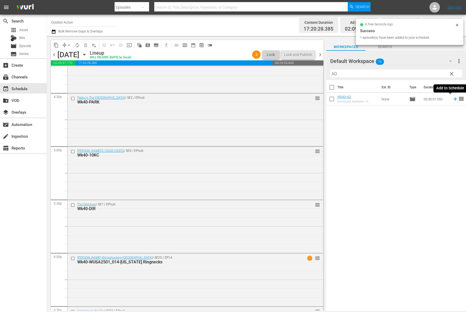
click at [452, 98] on icon at bounding box center [455, 99] width 6 height 6
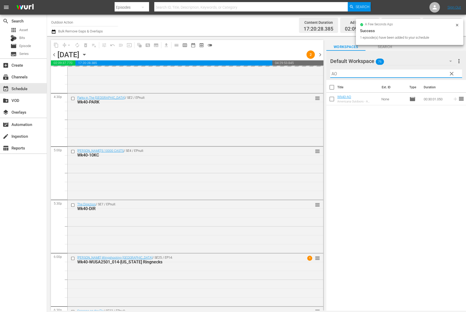
click at [429, 74] on input "AO" at bounding box center [396, 73] width 132 height 8
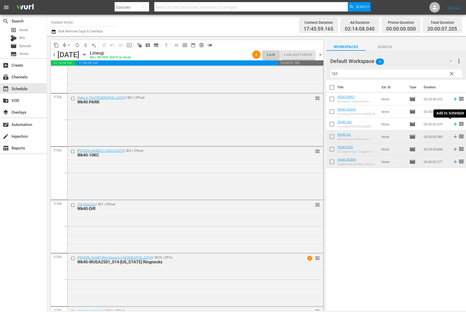
click at [452, 123] on icon at bounding box center [455, 124] width 6 height 6
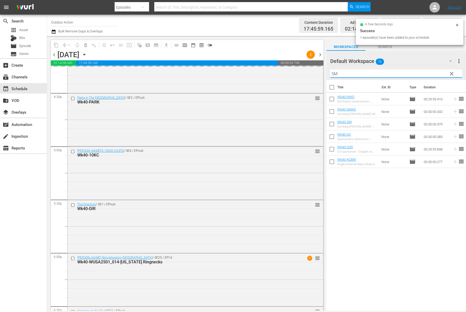
click at [410, 73] on input "SM" at bounding box center [396, 73] width 132 height 8
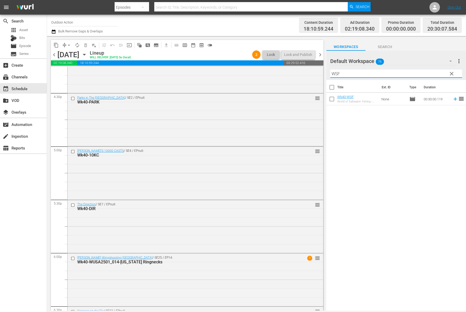
click at [452, 101] on icon at bounding box center [455, 99] width 6 height 6
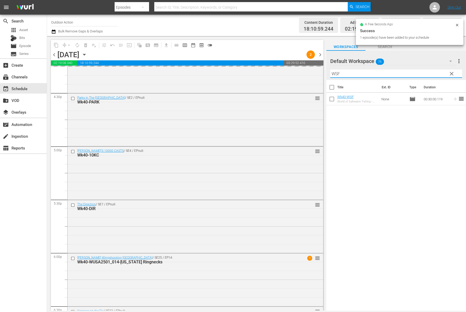
click at [421, 73] on input "WSF" at bounding box center [396, 73] width 132 height 8
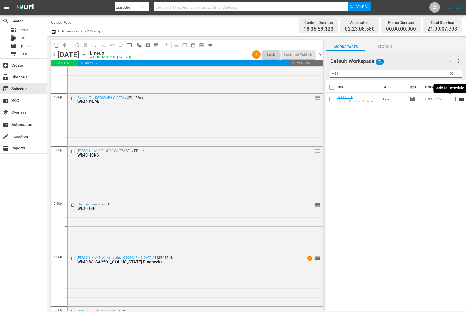
click at [452, 101] on icon at bounding box center [455, 99] width 6 height 6
click at [400, 74] on input "HTP" at bounding box center [396, 73] width 132 height 8
click at [452, 99] on icon at bounding box center [455, 99] width 6 height 6
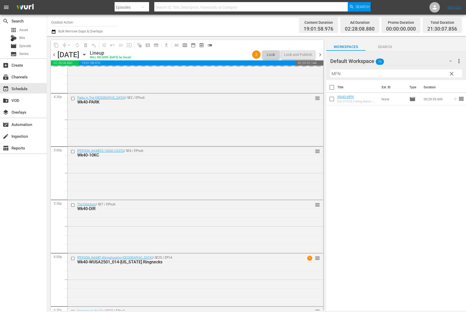
click at [419, 70] on input "MFN" at bounding box center [396, 73] width 132 height 8
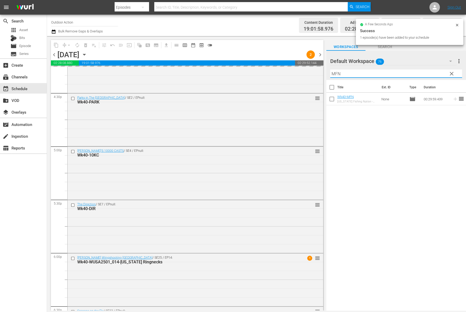
click at [419, 70] on input "MFN" at bounding box center [396, 73] width 132 height 8
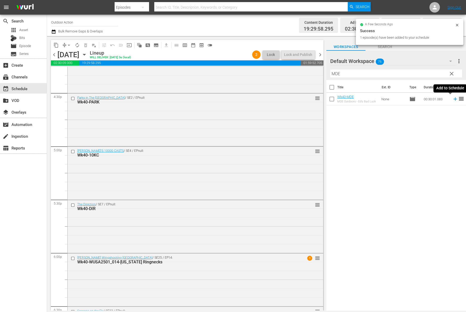
click at [453, 99] on icon at bounding box center [454, 98] width 3 height 3
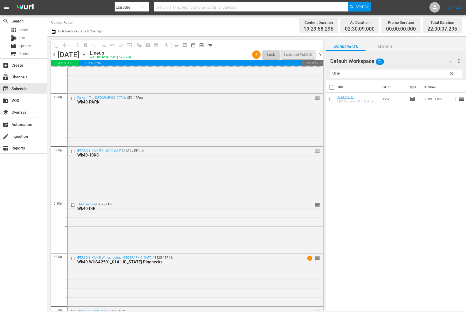
click at [430, 74] on input "MDE" at bounding box center [396, 73] width 132 height 8
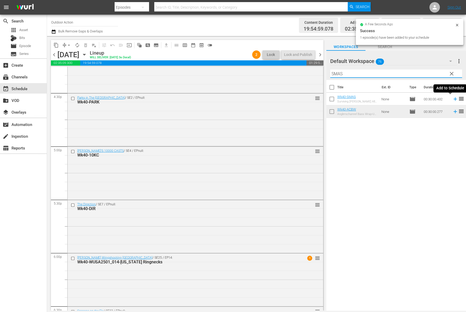
click at [452, 97] on icon at bounding box center [455, 99] width 6 height 6
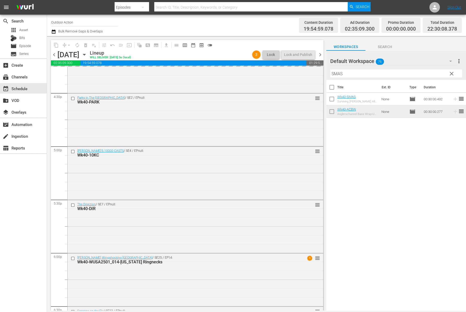
click at [425, 73] on input "SMAS" at bounding box center [396, 73] width 132 height 8
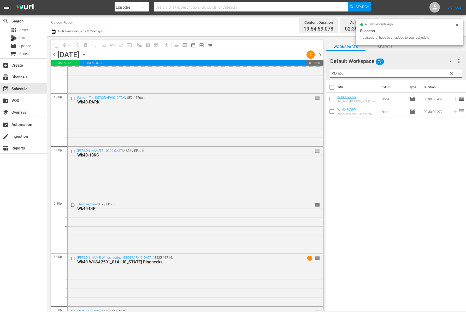
click at [425, 73] on input "SMAS" at bounding box center [396, 73] width 132 height 8
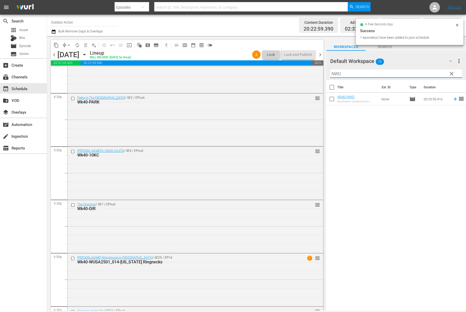
click at [452, 96] on icon at bounding box center [455, 99] width 6 height 6
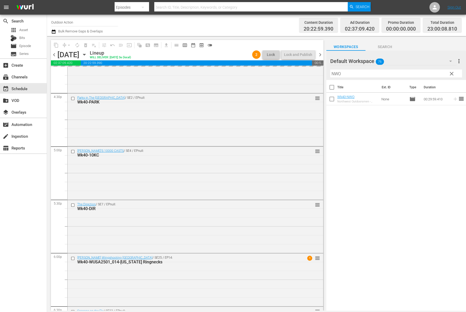
click at [415, 74] on input "NWO" at bounding box center [396, 73] width 132 height 8
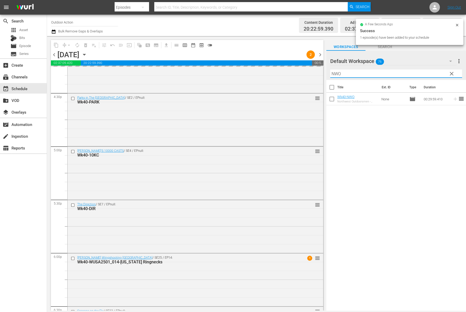
click at [415, 74] on input "NWO" at bounding box center [396, 73] width 132 height 8
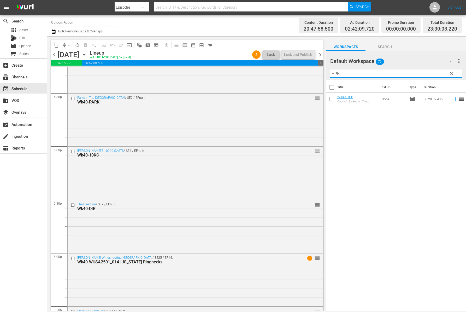
type input "HPB"
click at [452, 101] on icon at bounding box center [455, 99] width 6 height 6
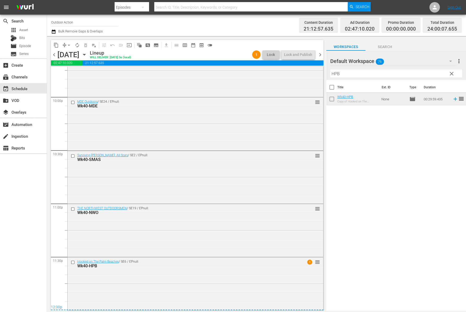
scroll to position [0, 0]
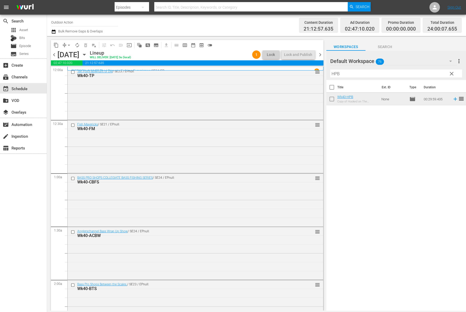
click at [63, 45] on span "compress" at bounding box center [64, 45] width 5 height 5
click at [67, 46] on span "arrow_drop_down" at bounding box center [68, 45] width 5 height 5
click at [71, 55] on li "Align to Midnight" at bounding box center [69, 55] width 55 height 9
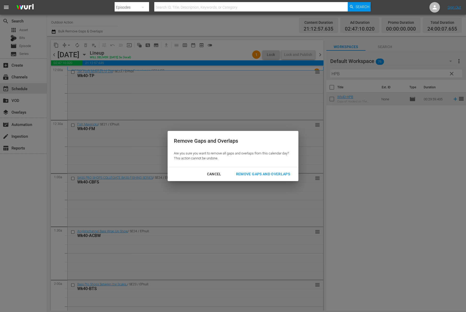
click at [253, 179] on div "Cancel Remove Gaps and Overlaps" at bounding box center [233, 174] width 131 height 14
click at [252, 176] on div "Remove Gaps and Overlaps" at bounding box center [263, 174] width 62 height 7
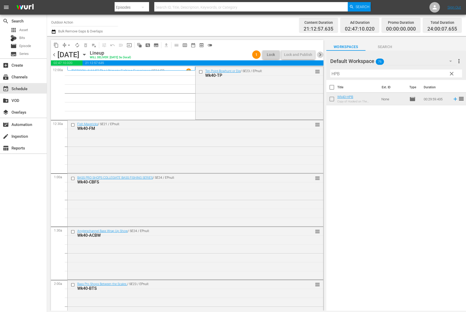
click at [321, 55] on span "chevron_right" at bounding box center [320, 54] width 7 height 7
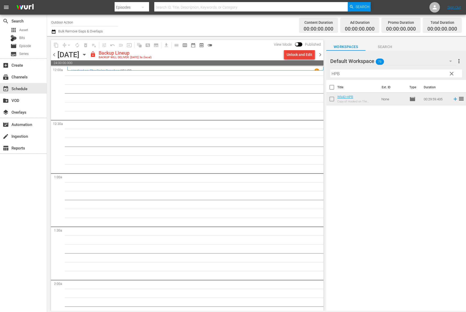
click at [303, 56] on div "Unlock and Edit" at bounding box center [300, 54] width 26 height 9
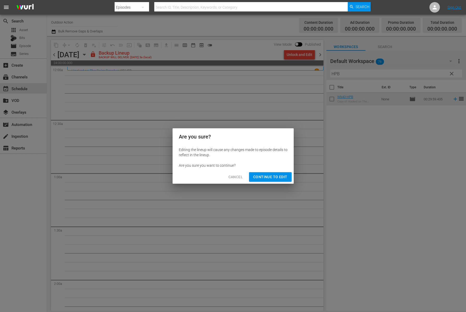
click at [276, 180] on span "Continue to Edit" at bounding box center [270, 177] width 34 height 7
